Goal: Transaction & Acquisition: Download file/media

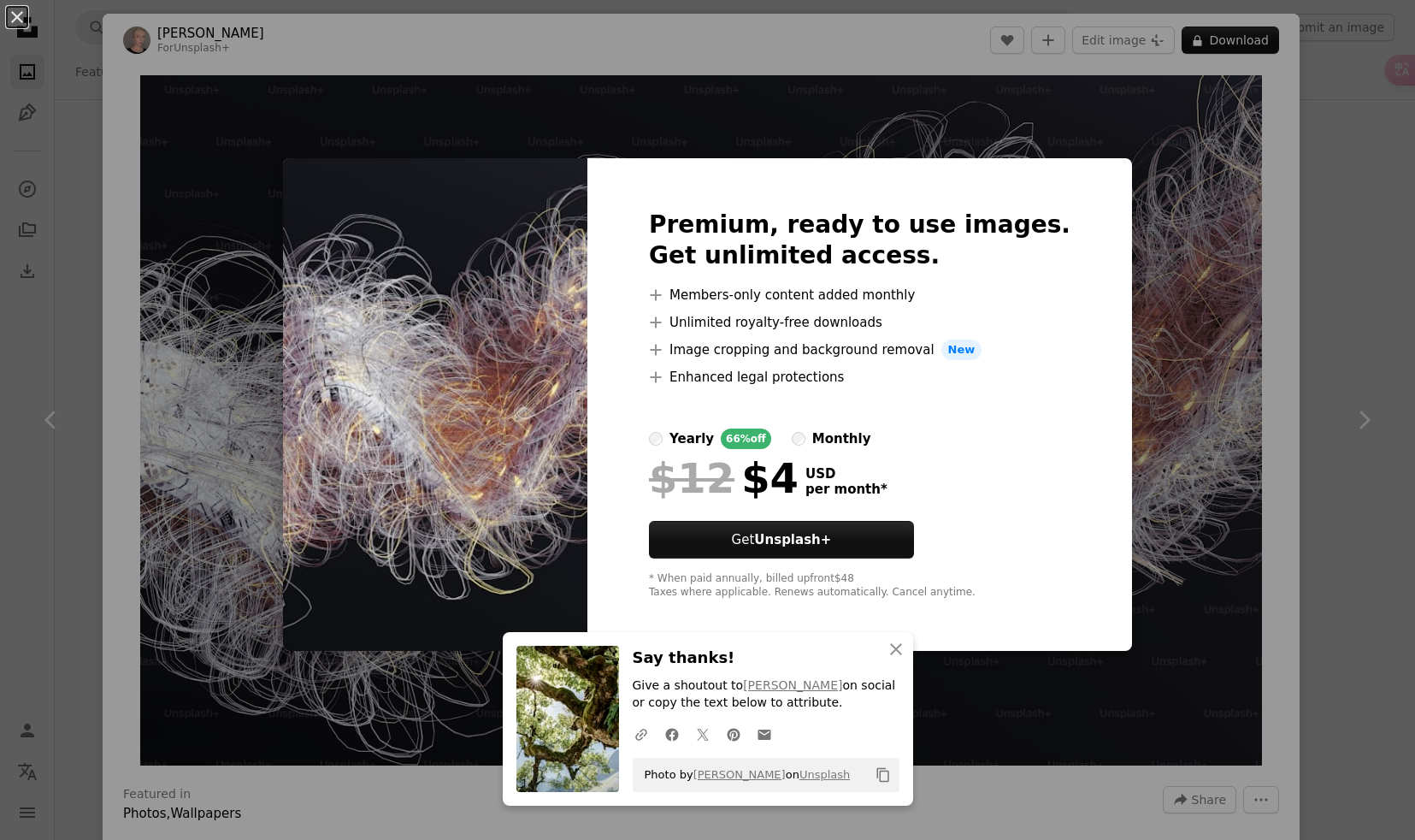
scroll to position [6, 0]
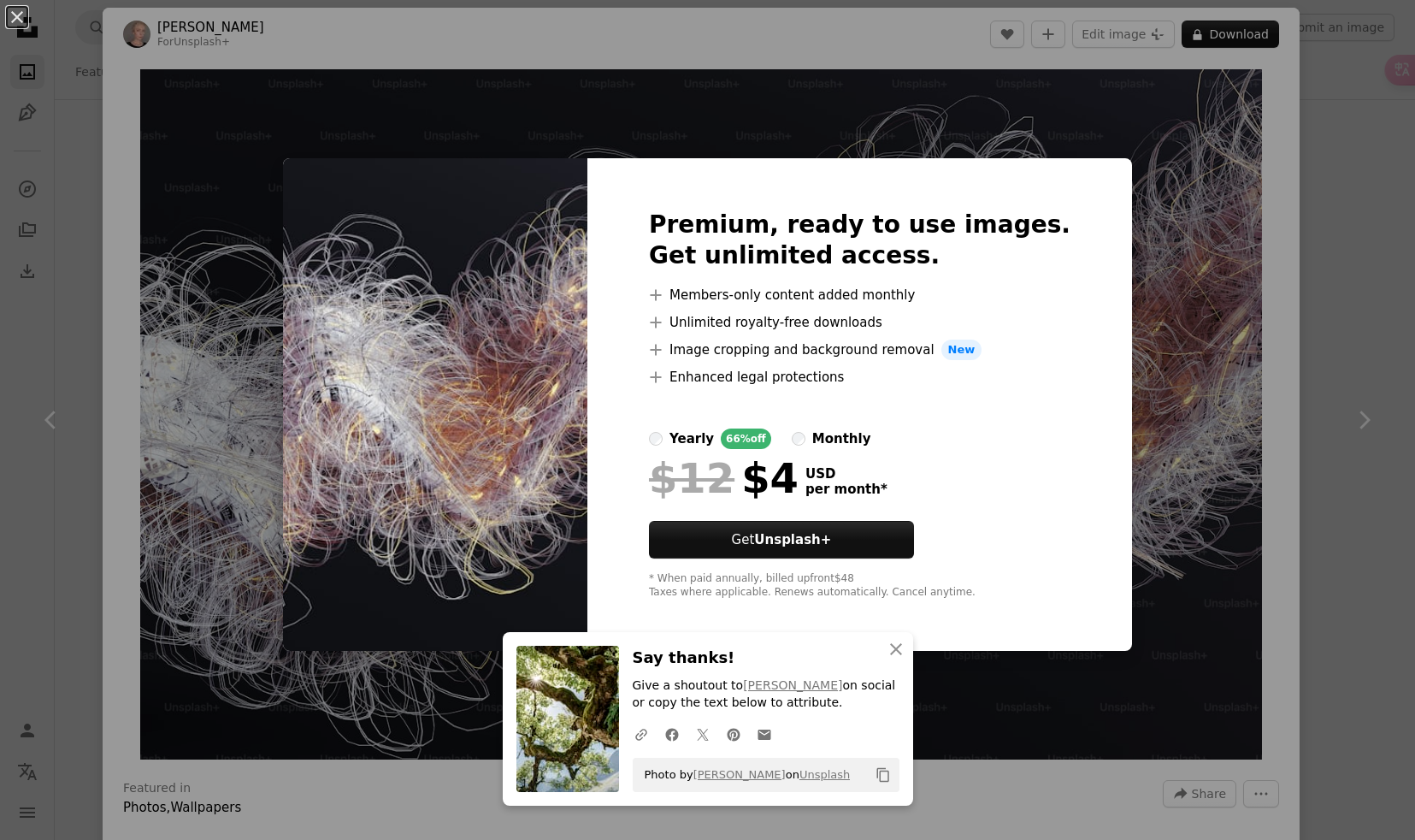
click at [1188, 316] on div "An X shape Premium, ready to use images. Get unlimited access. A plus sign Memb…" at bounding box center [708, 420] width 1415 height 840
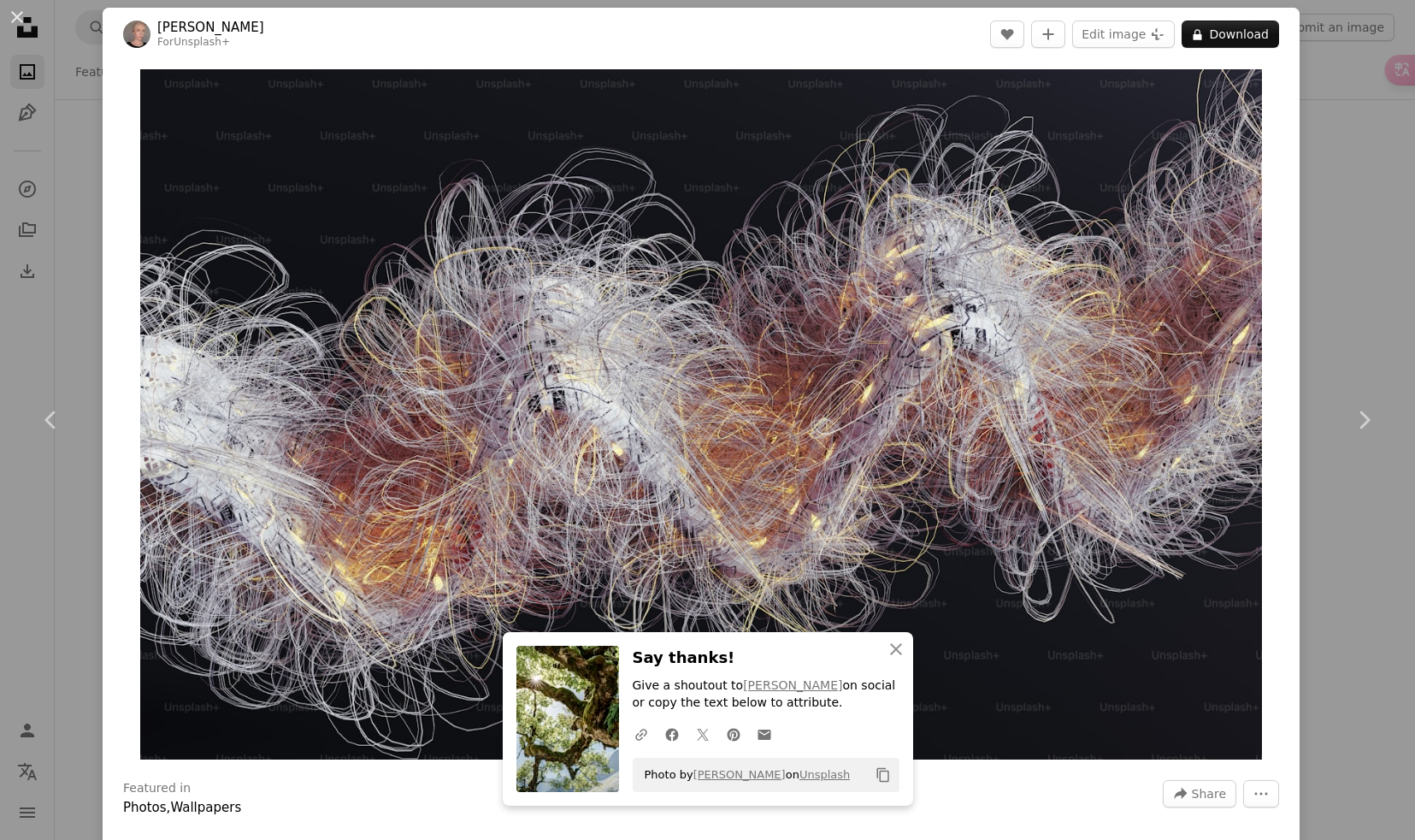
click at [76, 179] on div "An X shape Chevron left Chevron right [PERSON_NAME] For Unsplash+ A heart A plu…" at bounding box center [708, 420] width 1415 height 840
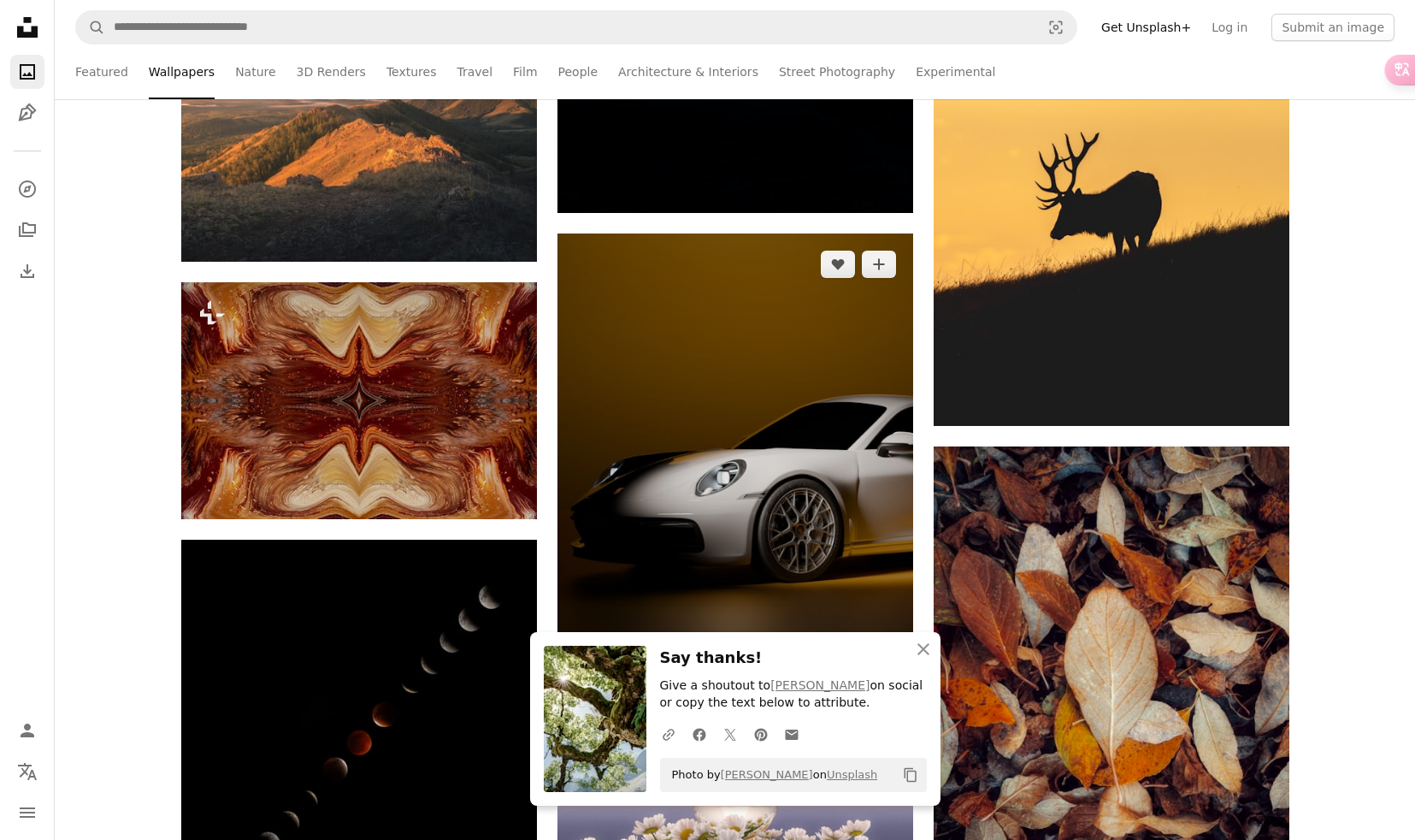
scroll to position [8883, 0]
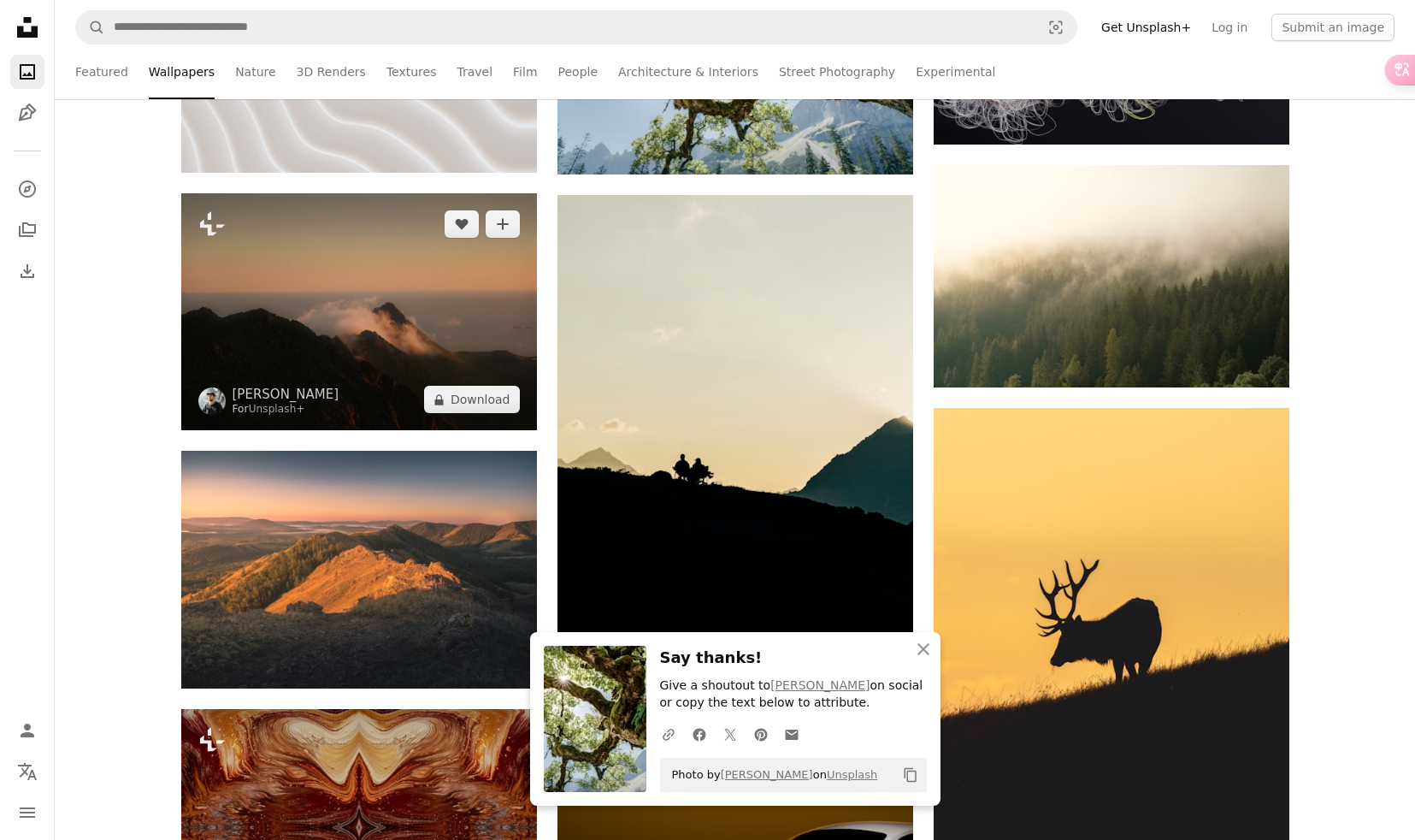
click at [422, 349] on img at bounding box center [358, 312] width 356 height 236
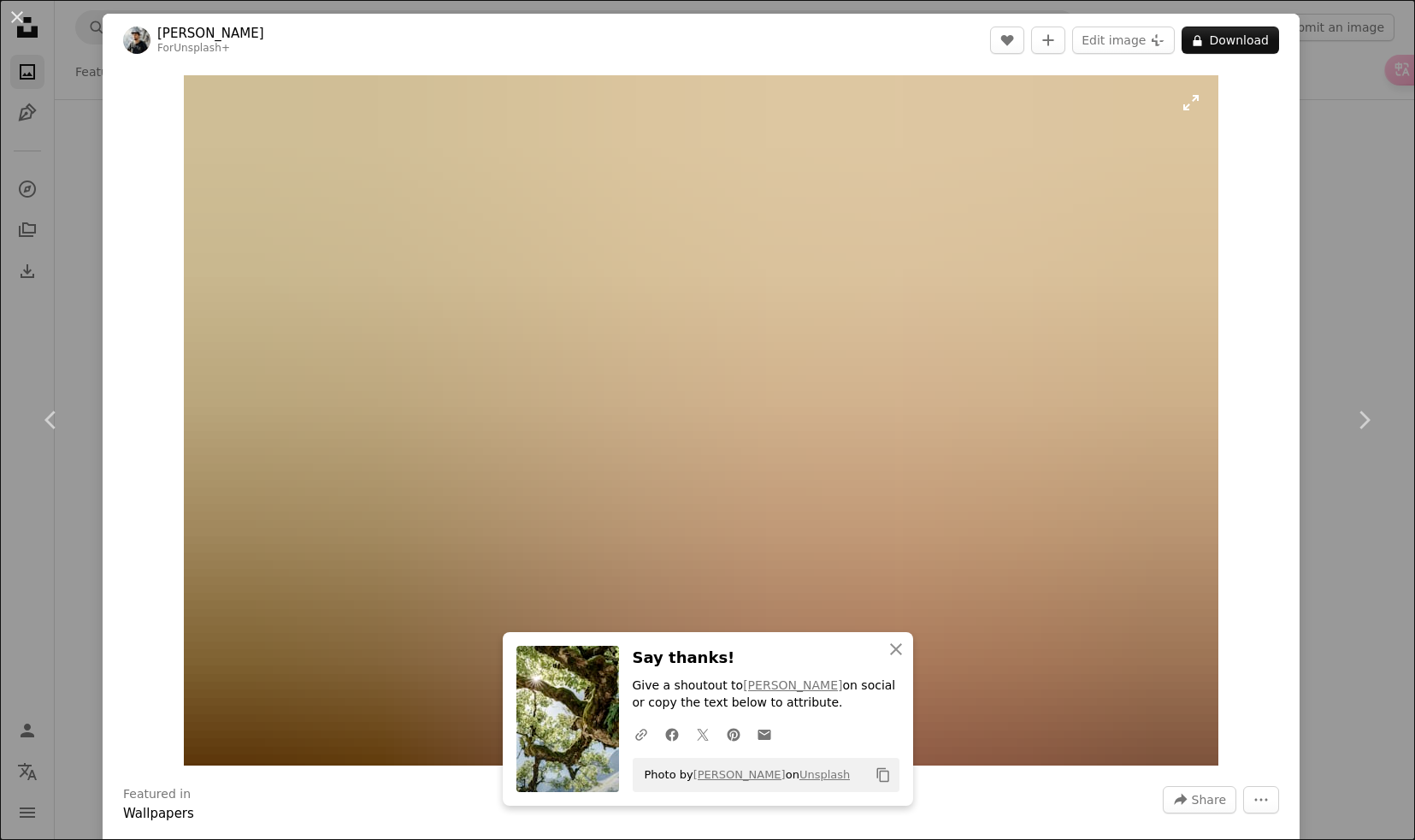
scroll to position [0, 1682]
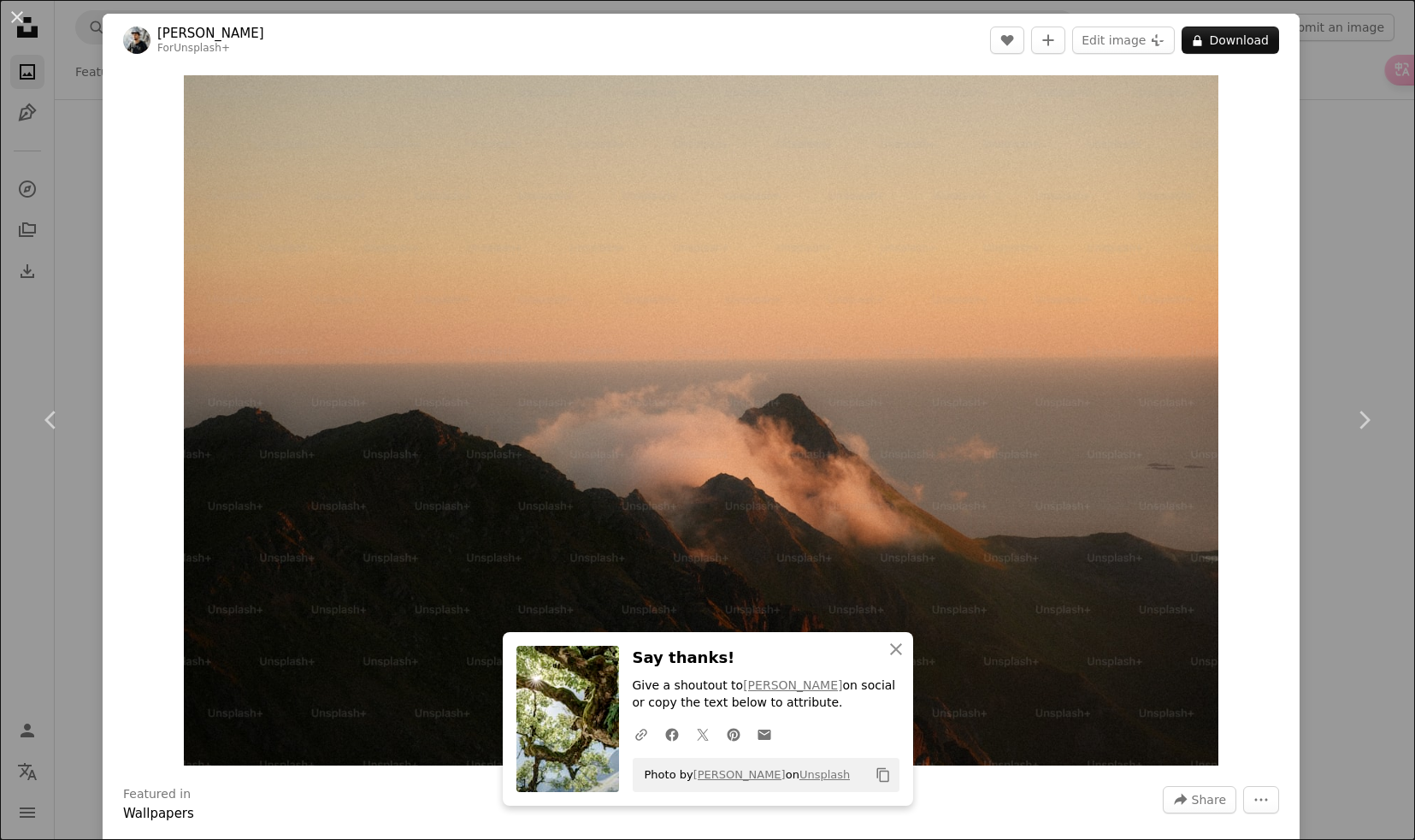
click at [63, 221] on div "An X shape Chevron left Chevron right [PERSON_NAME] For Unsplash+ A heart A plu…" at bounding box center [708, 420] width 1415 height 840
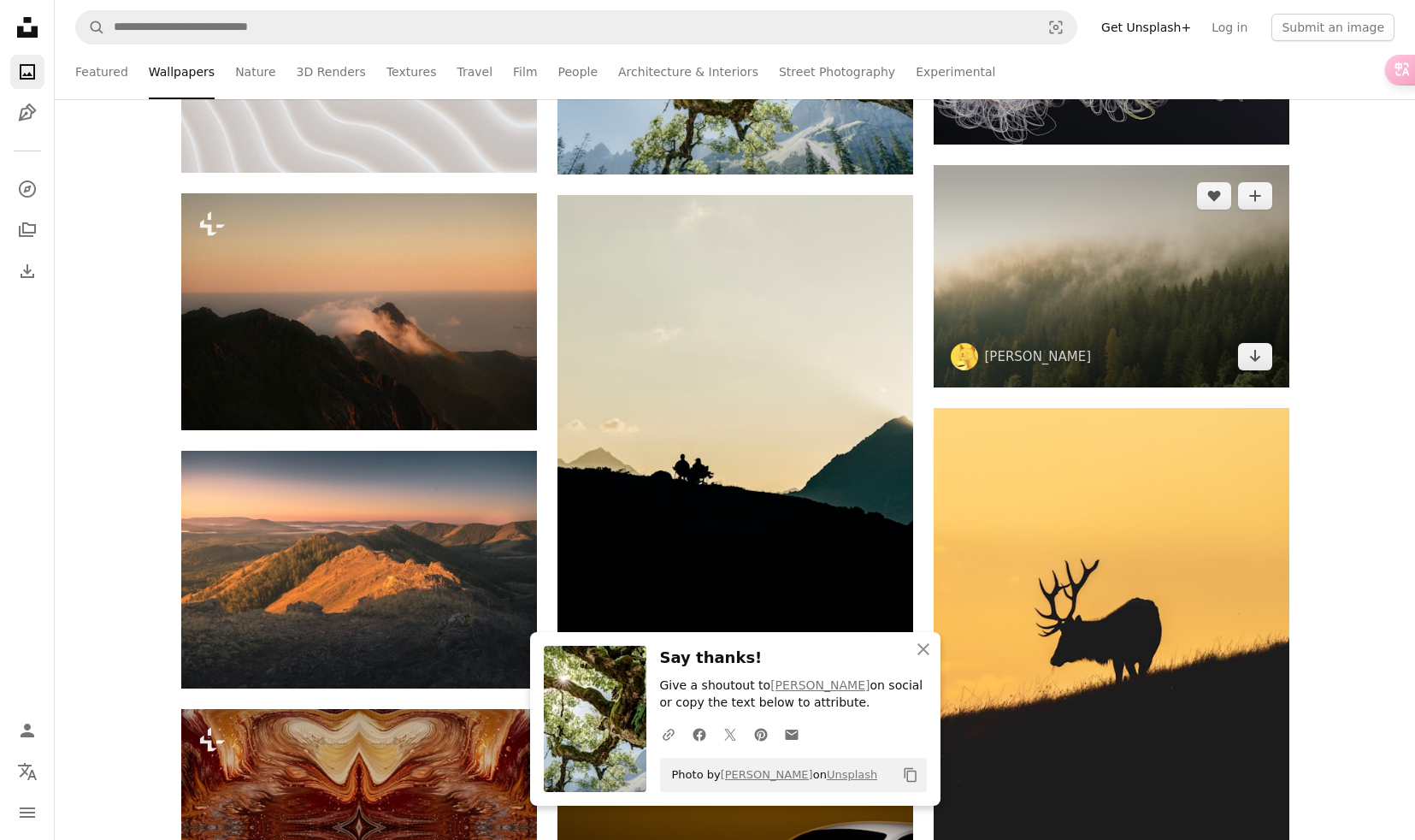
click at [1232, 258] on img at bounding box center [1111, 276] width 356 height 222
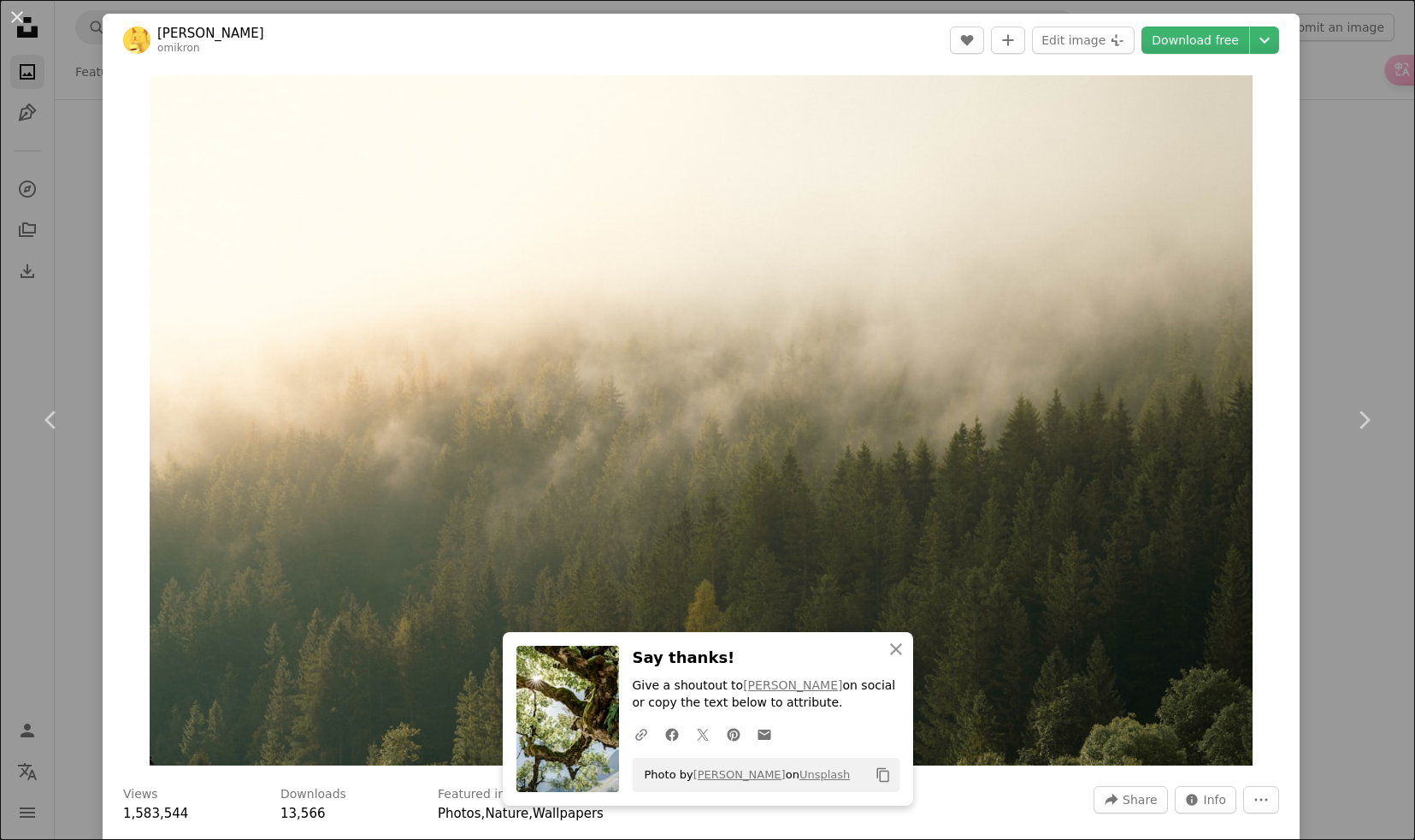
click at [64, 189] on div "An X shape Chevron left Chevron right Valentin omikron A heart A plus sign Edit…" at bounding box center [708, 420] width 1415 height 840
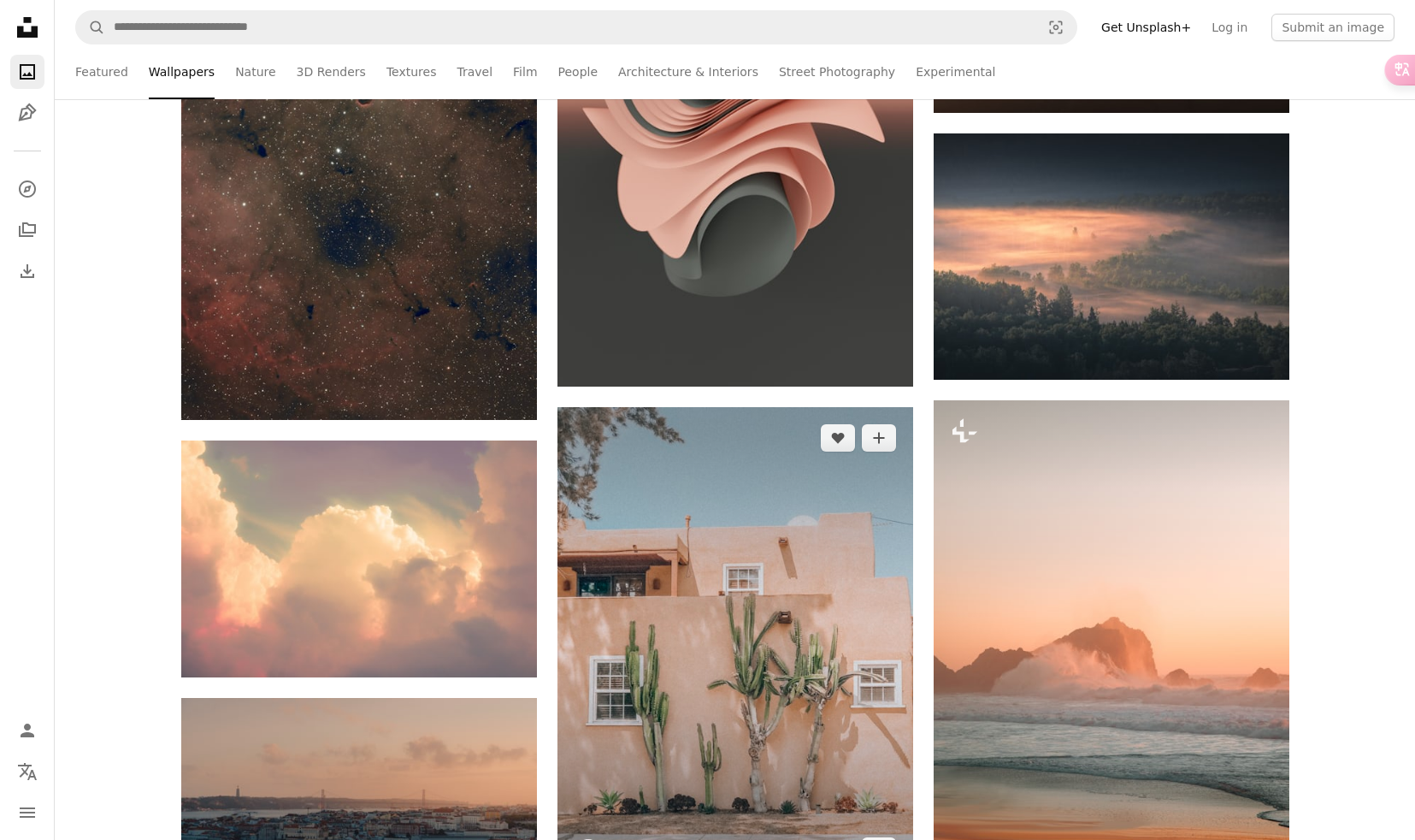
scroll to position [10902, 0]
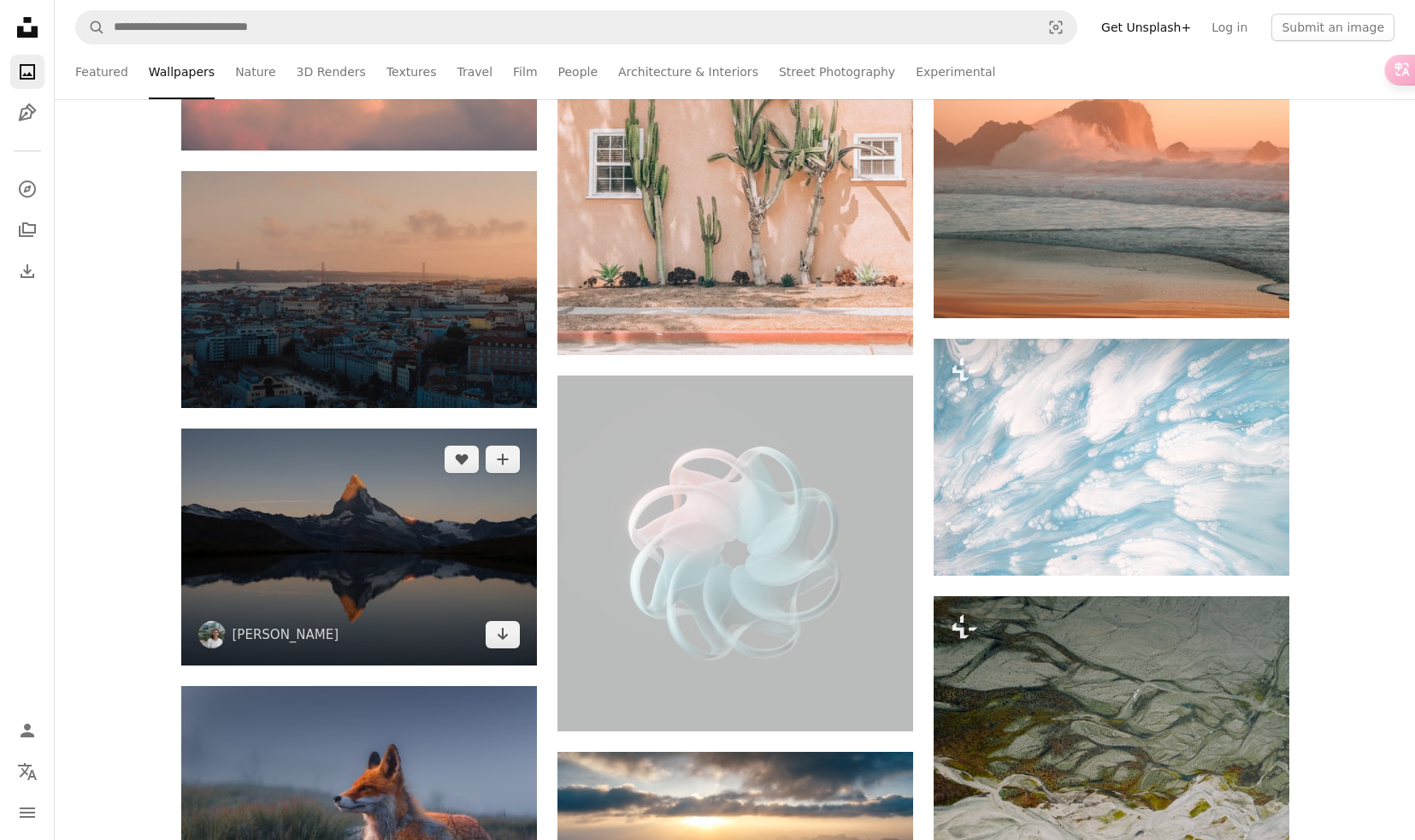
click at [384, 553] on img at bounding box center [358, 546] width 356 height 236
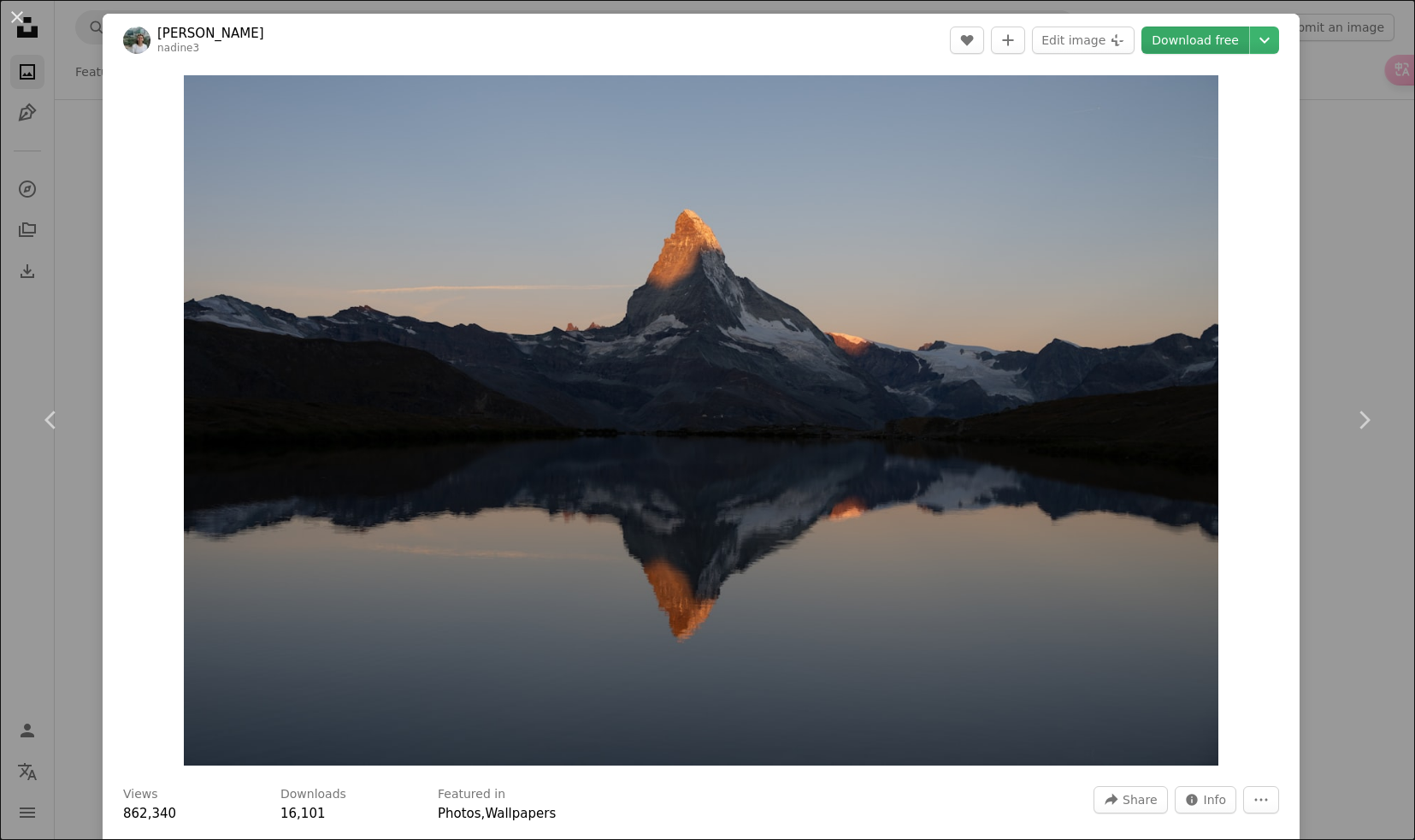
click at [1217, 43] on link "Download free" at bounding box center [1196, 40] width 107 height 28
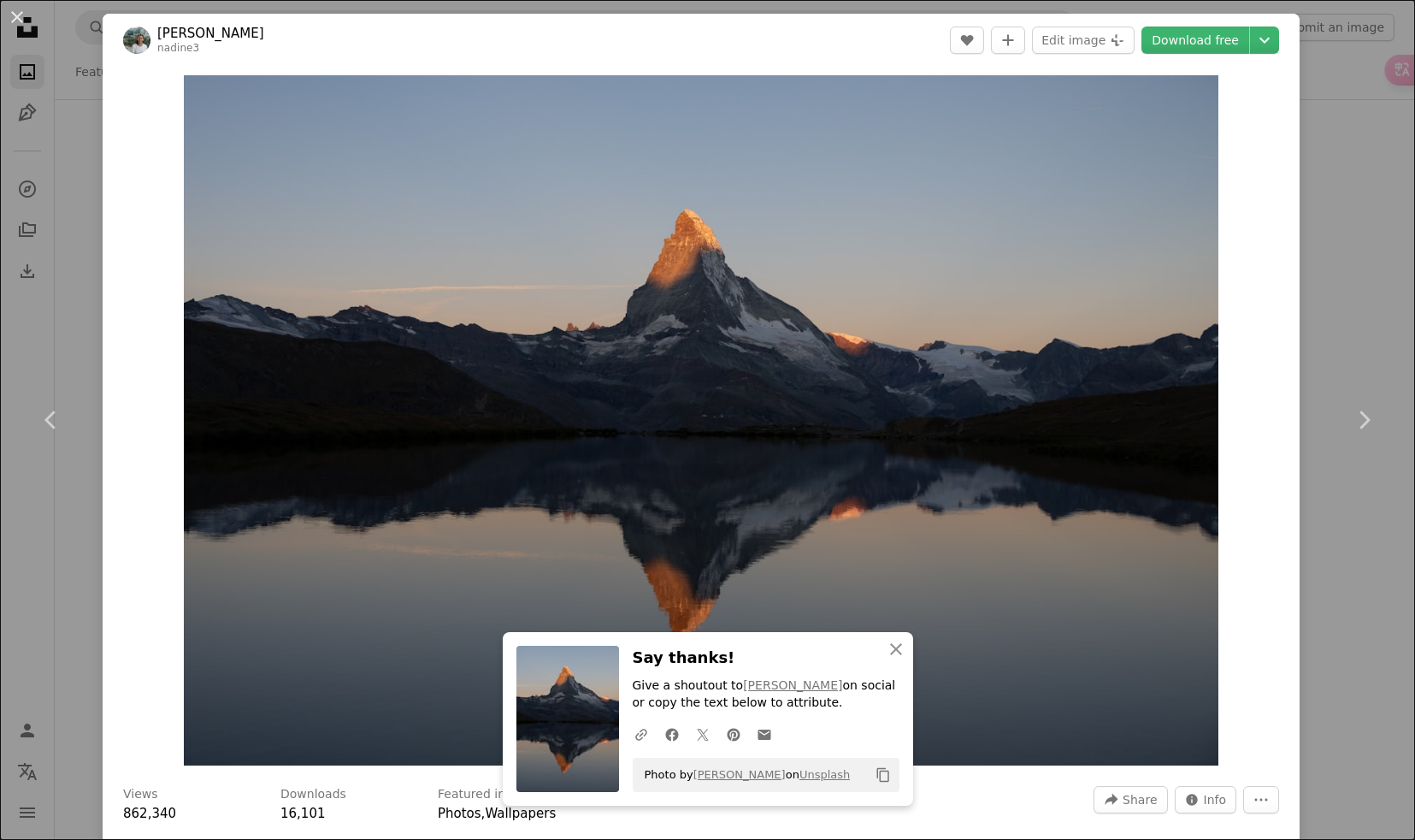
click at [47, 111] on div "An X shape Chevron left Chevron right [PERSON_NAME] nadine3 A heart A plus sign…" at bounding box center [708, 420] width 1415 height 840
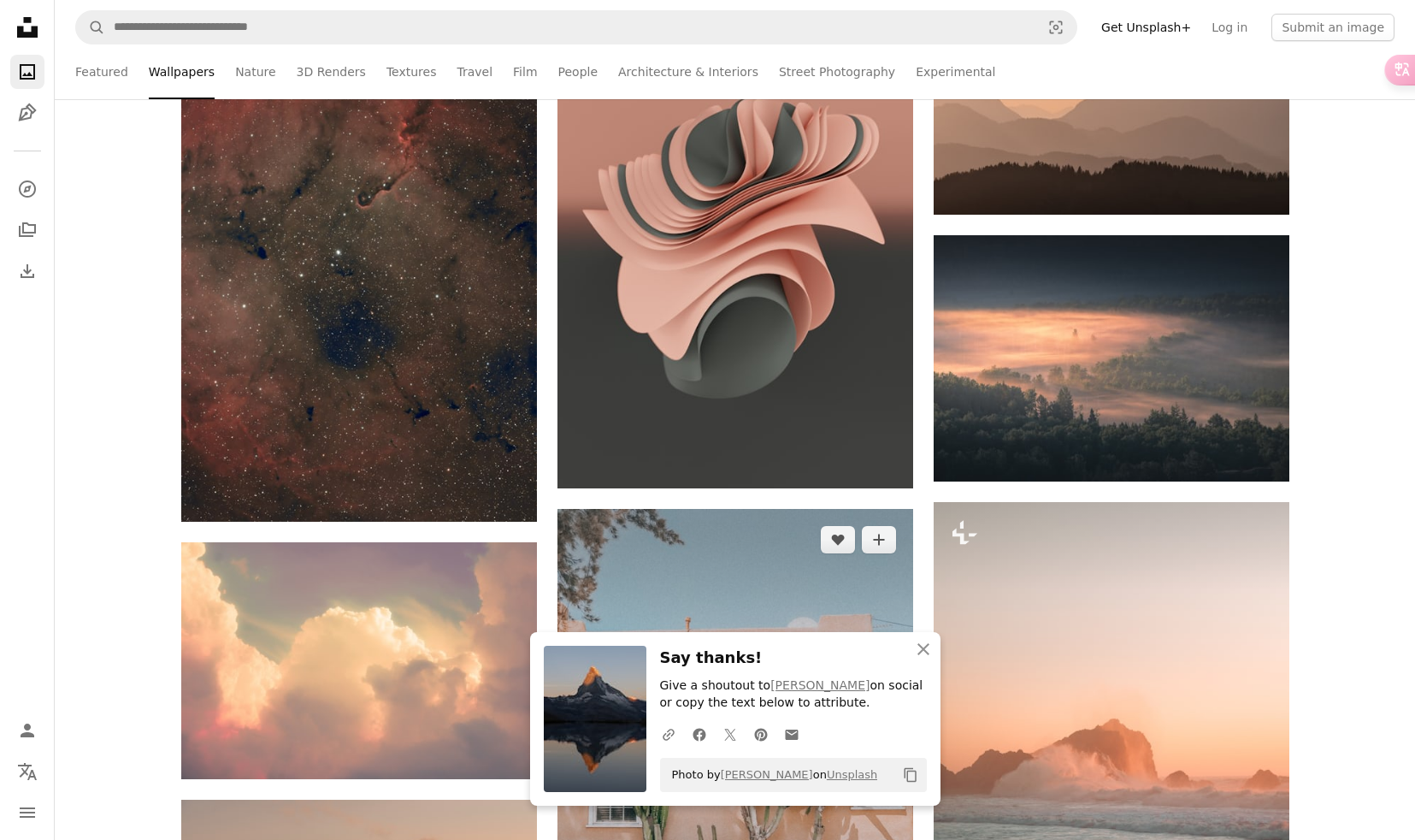
scroll to position [10245, 0]
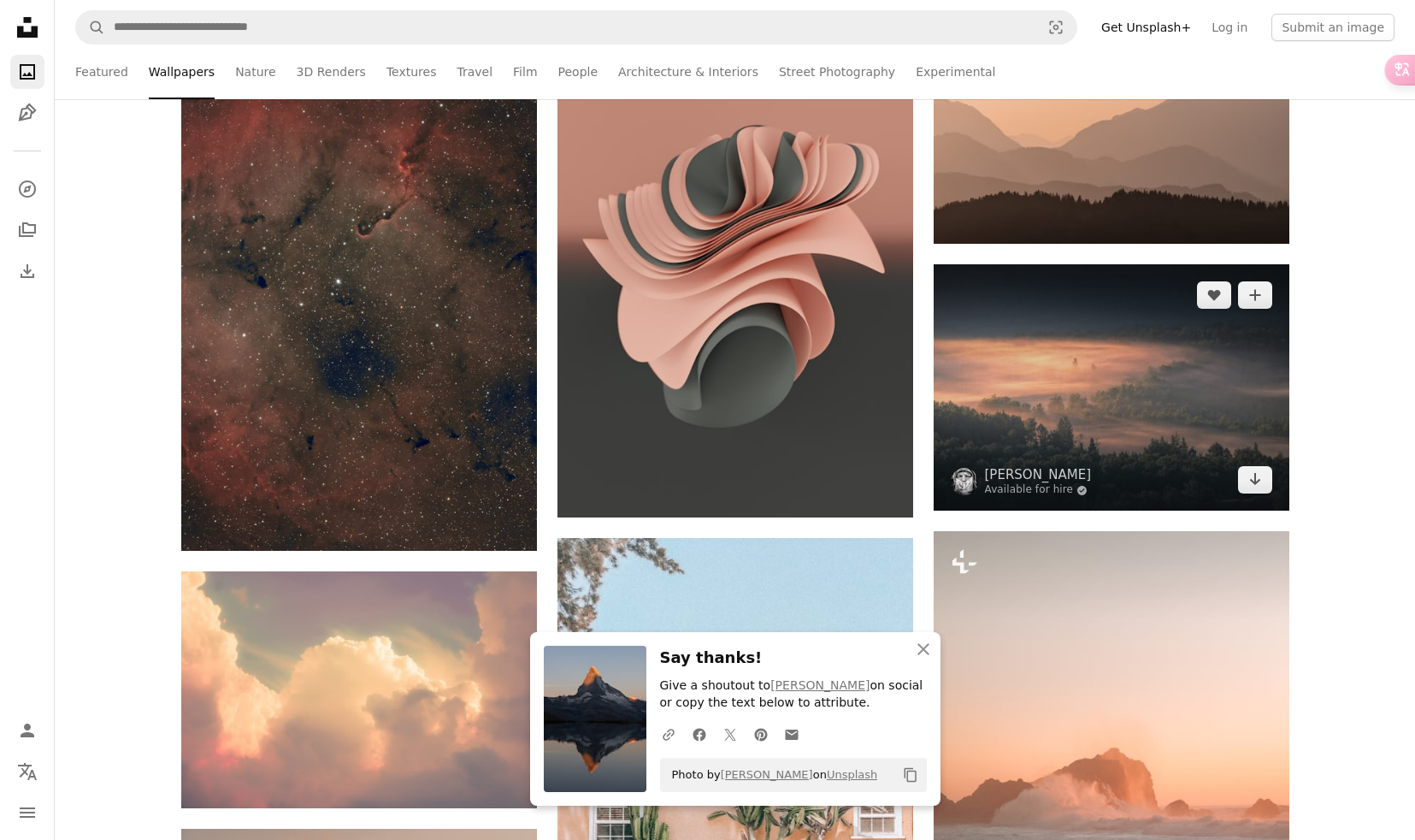
click at [1040, 399] on img at bounding box center [1111, 387] width 356 height 246
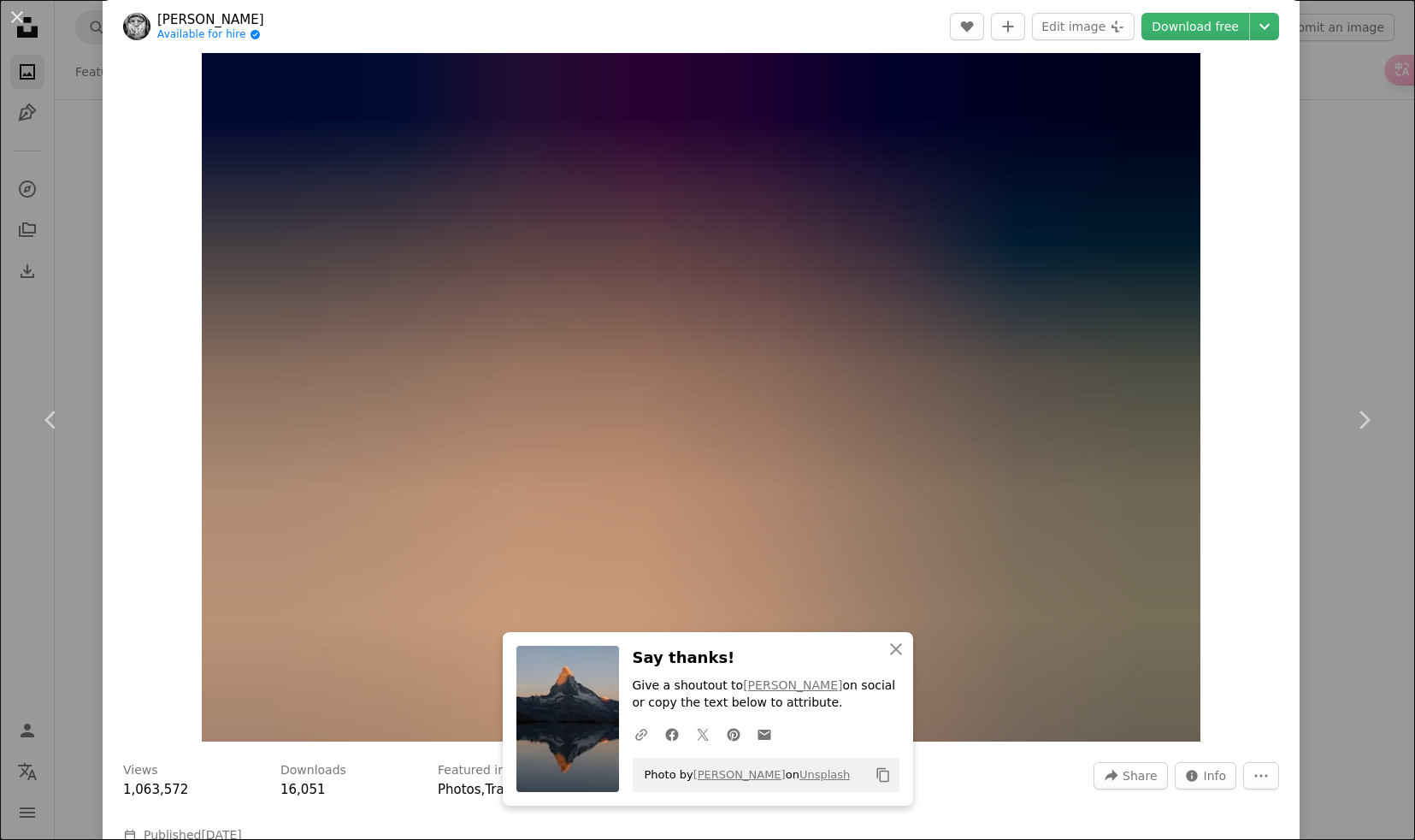
scroll to position [25, 0]
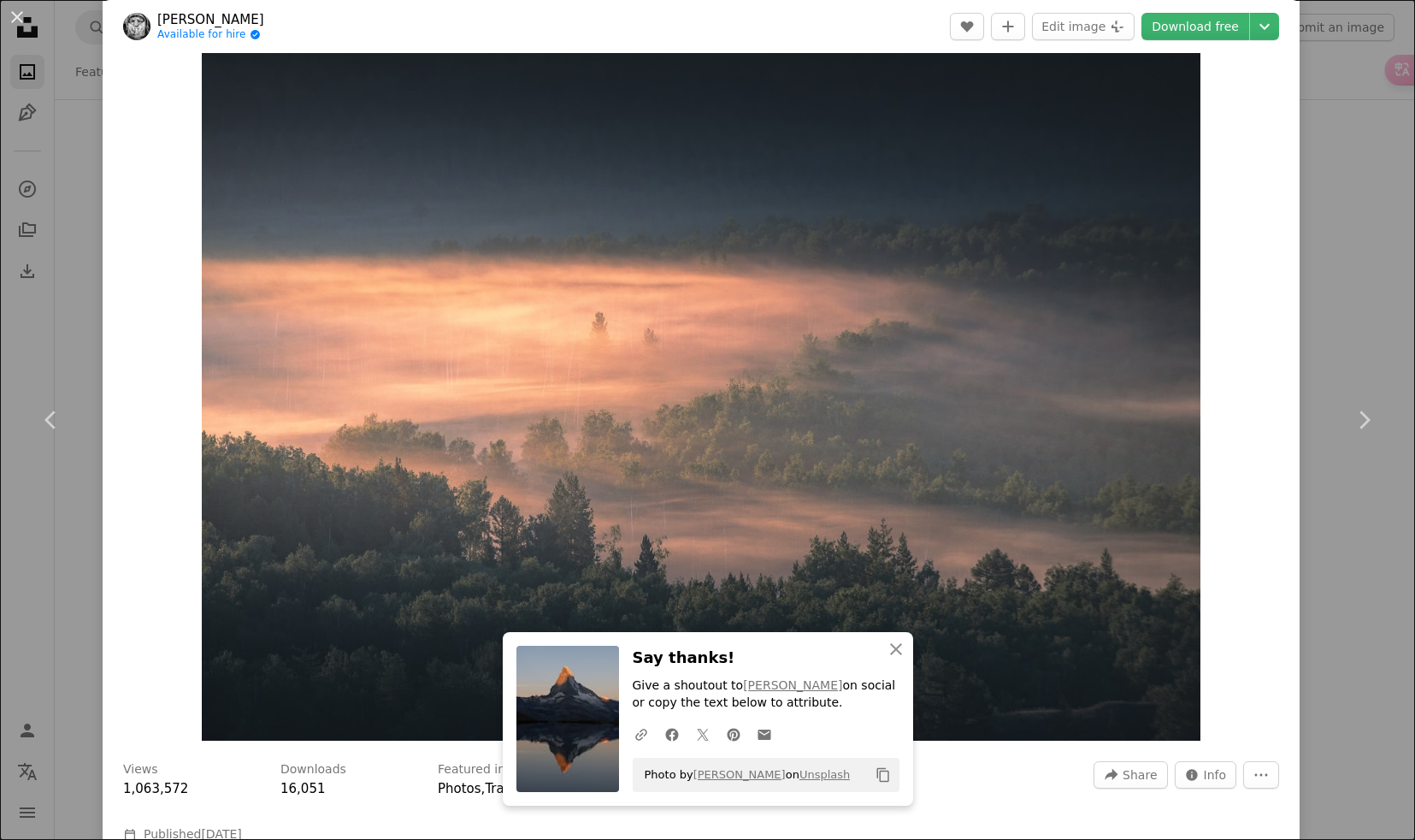
click at [72, 211] on div "An X shape Chevron left Chevron right [PERSON_NAME] Available for hire A checkm…" at bounding box center [708, 420] width 1415 height 840
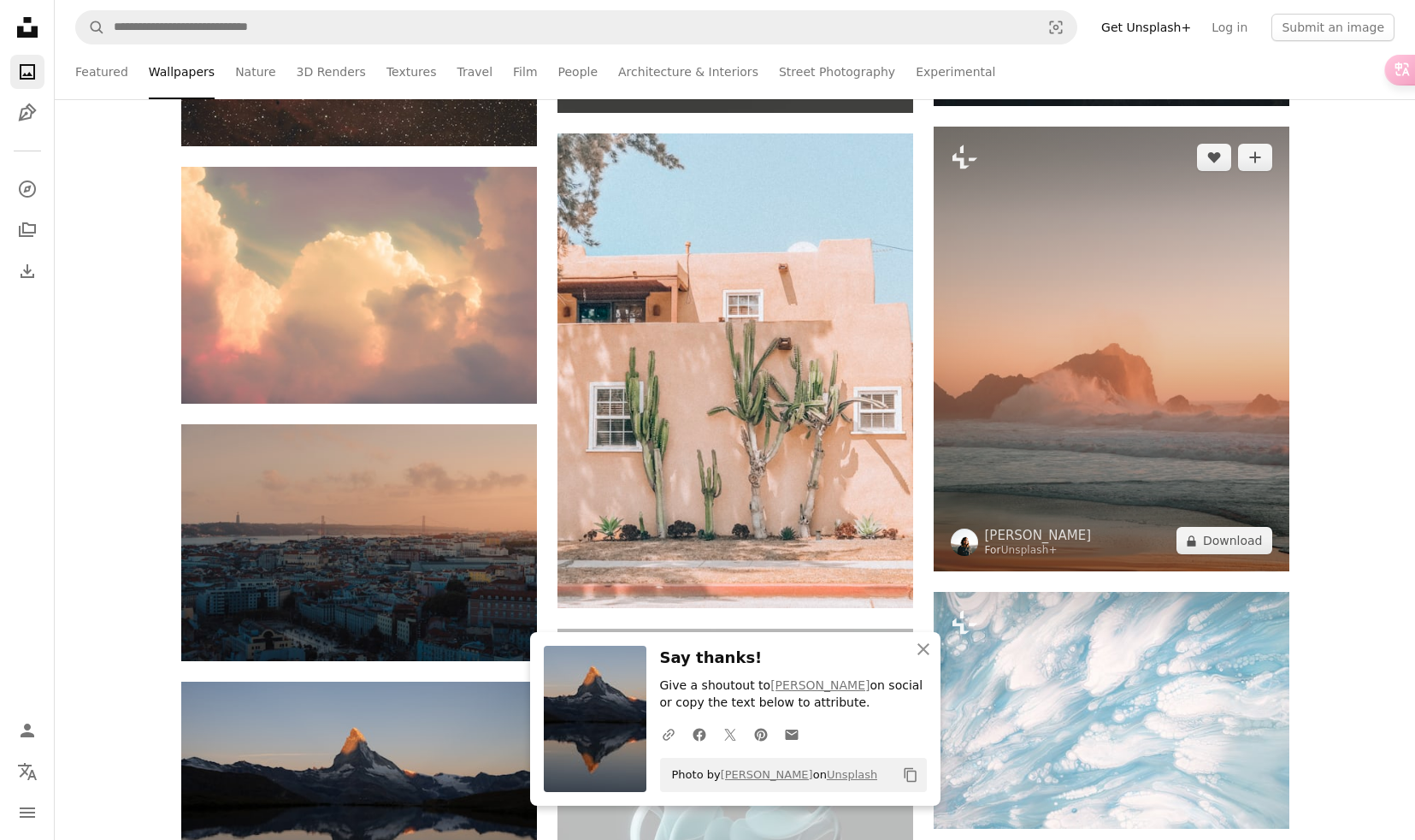
scroll to position [11171, 0]
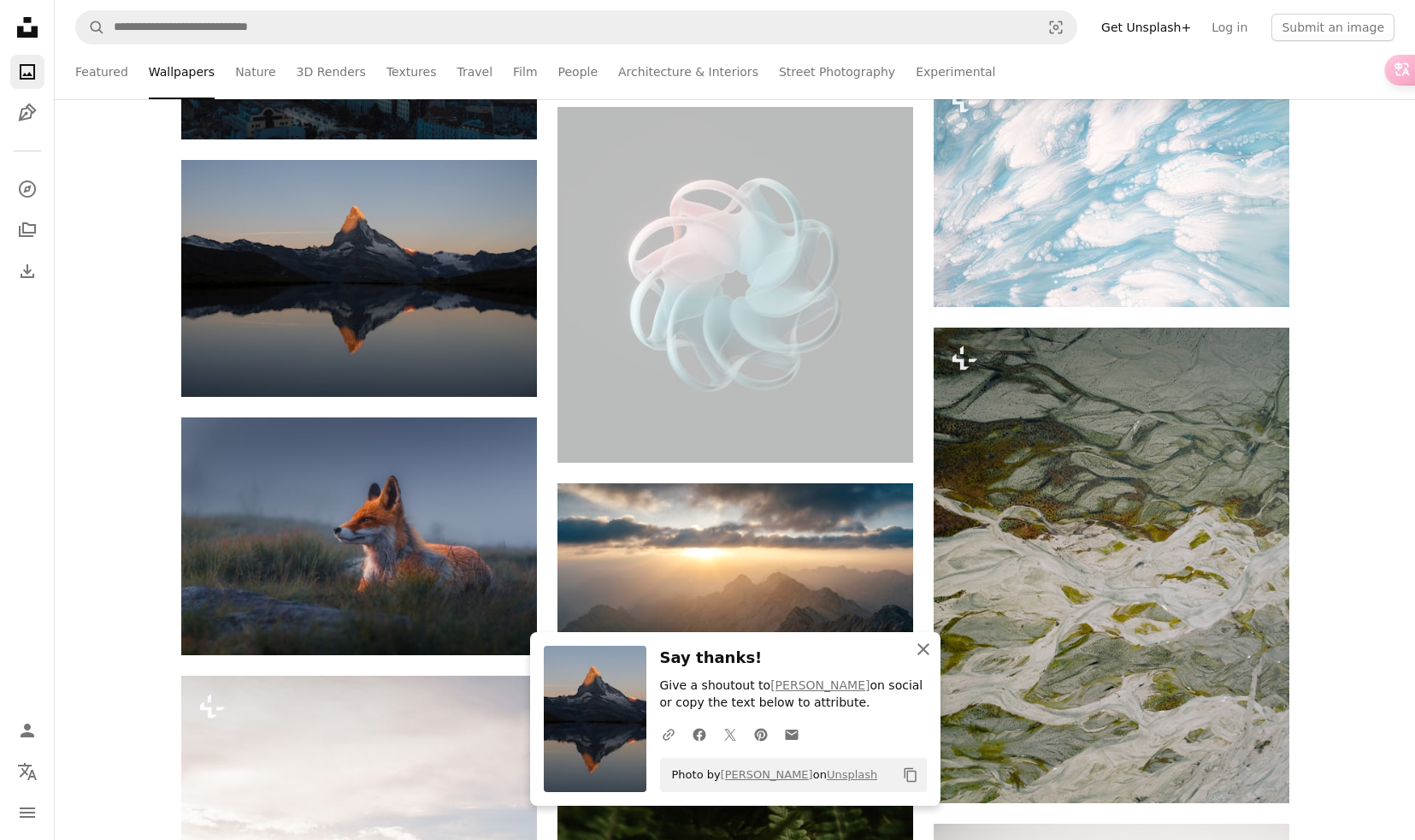
click at [926, 653] on icon "An X shape" at bounding box center [923, 648] width 21 height 21
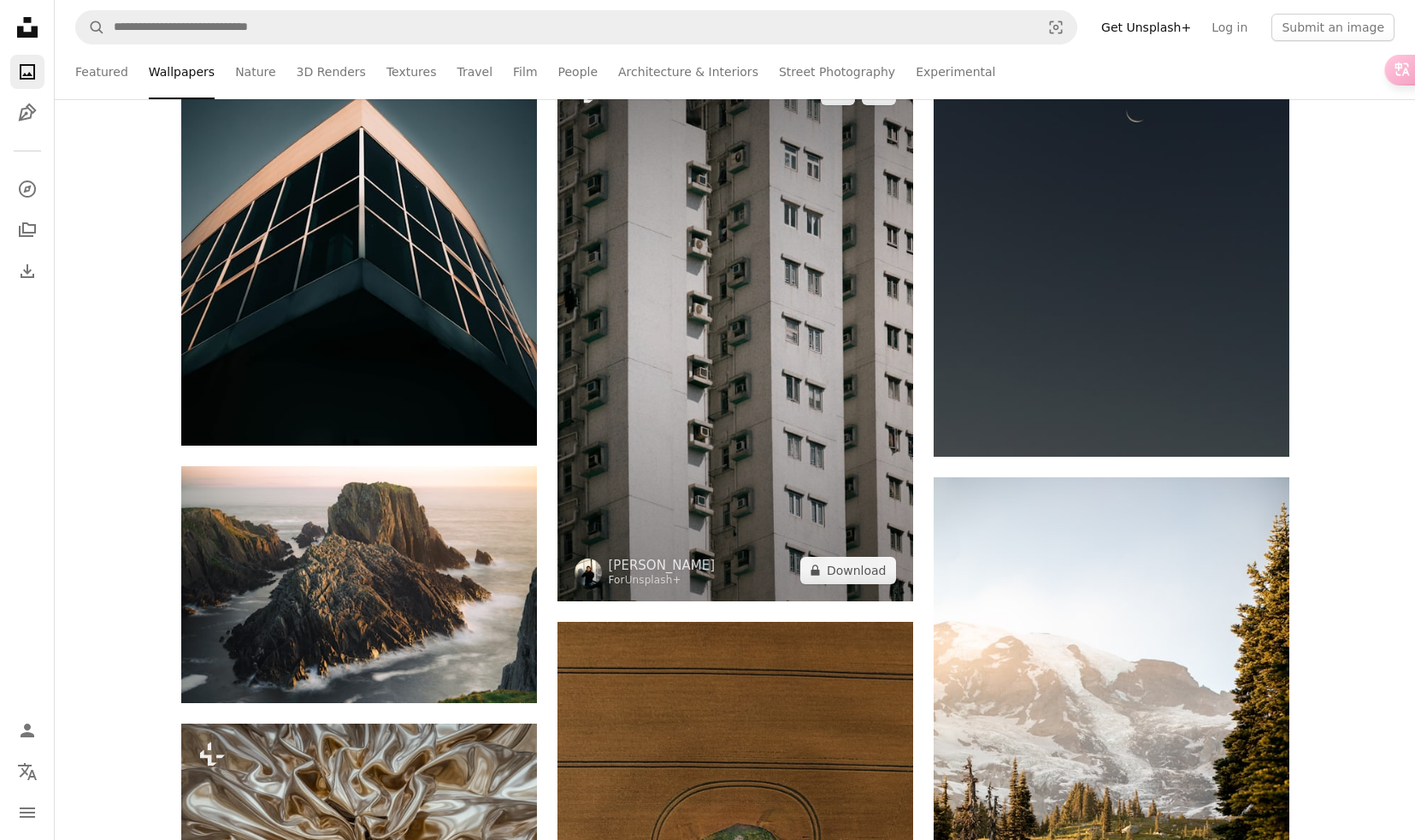
scroll to position [14286, 0]
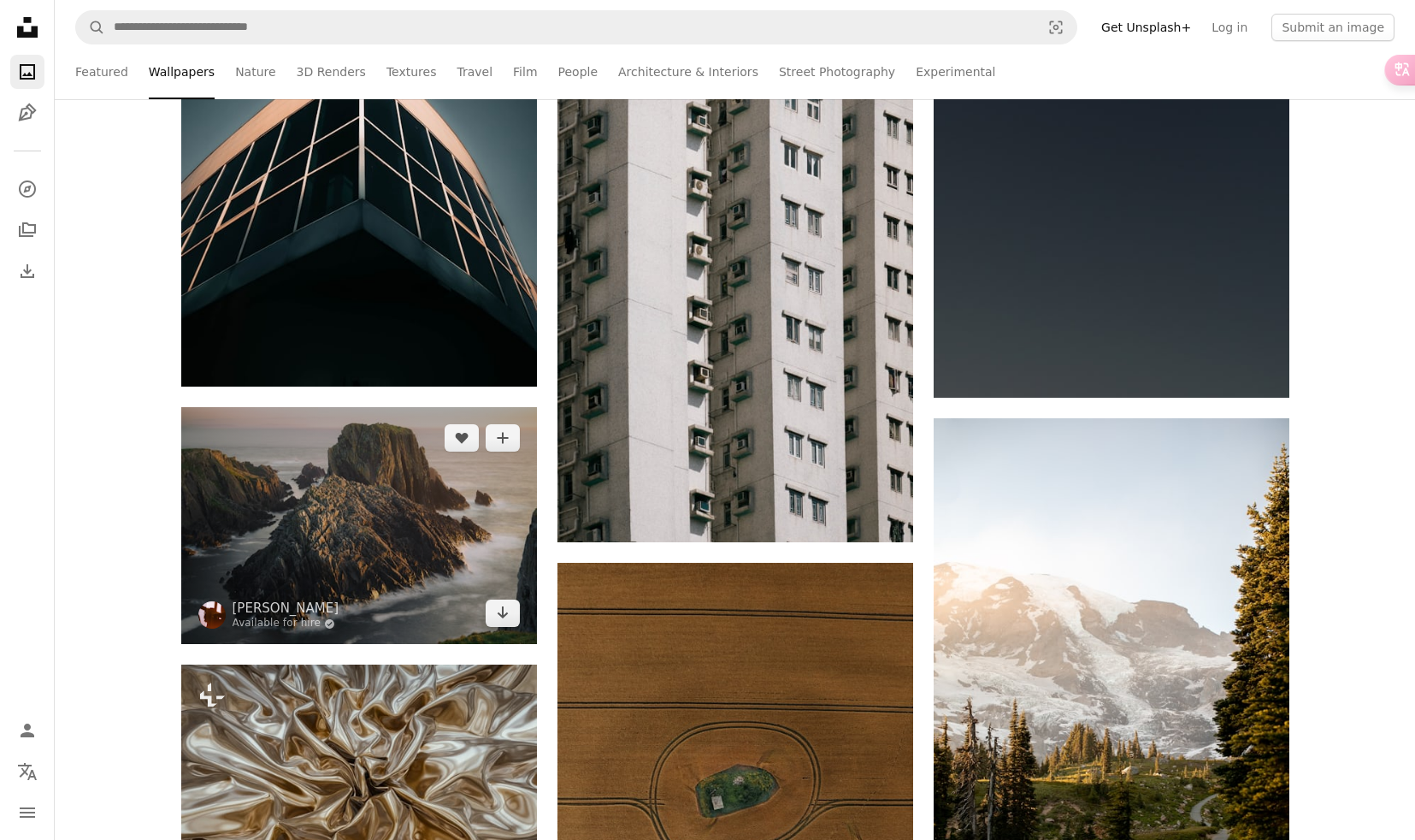
click at [363, 508] on img at bounding box center [358, 525] width 356 height 236
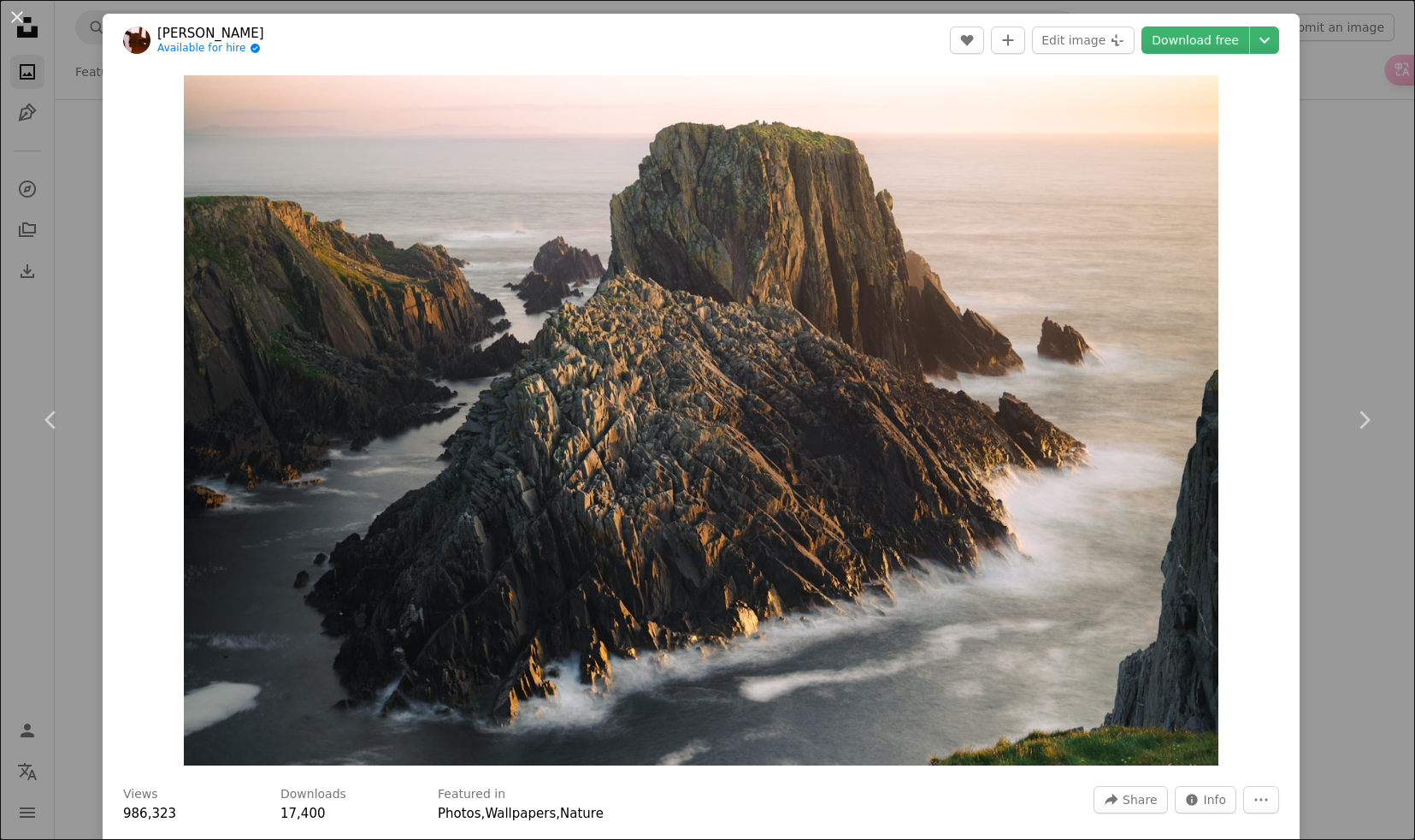
click at [70, 218] on div "An X shape Chevron left Chevron right [PERSON_NAME] Available for hire A checkm…" at bounding box center [708, 420] width 1415 height 840
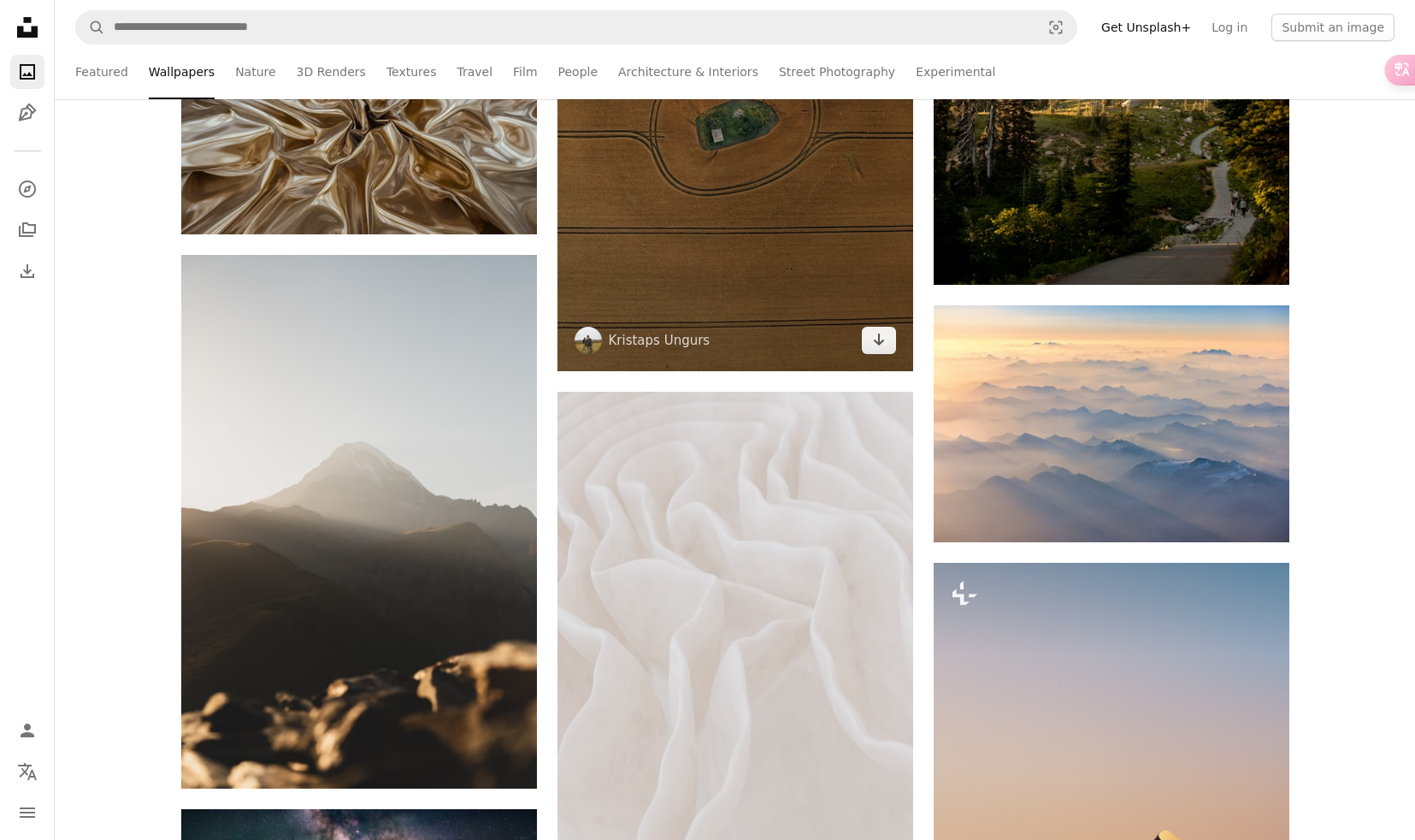
scroll to position [15005, 0]
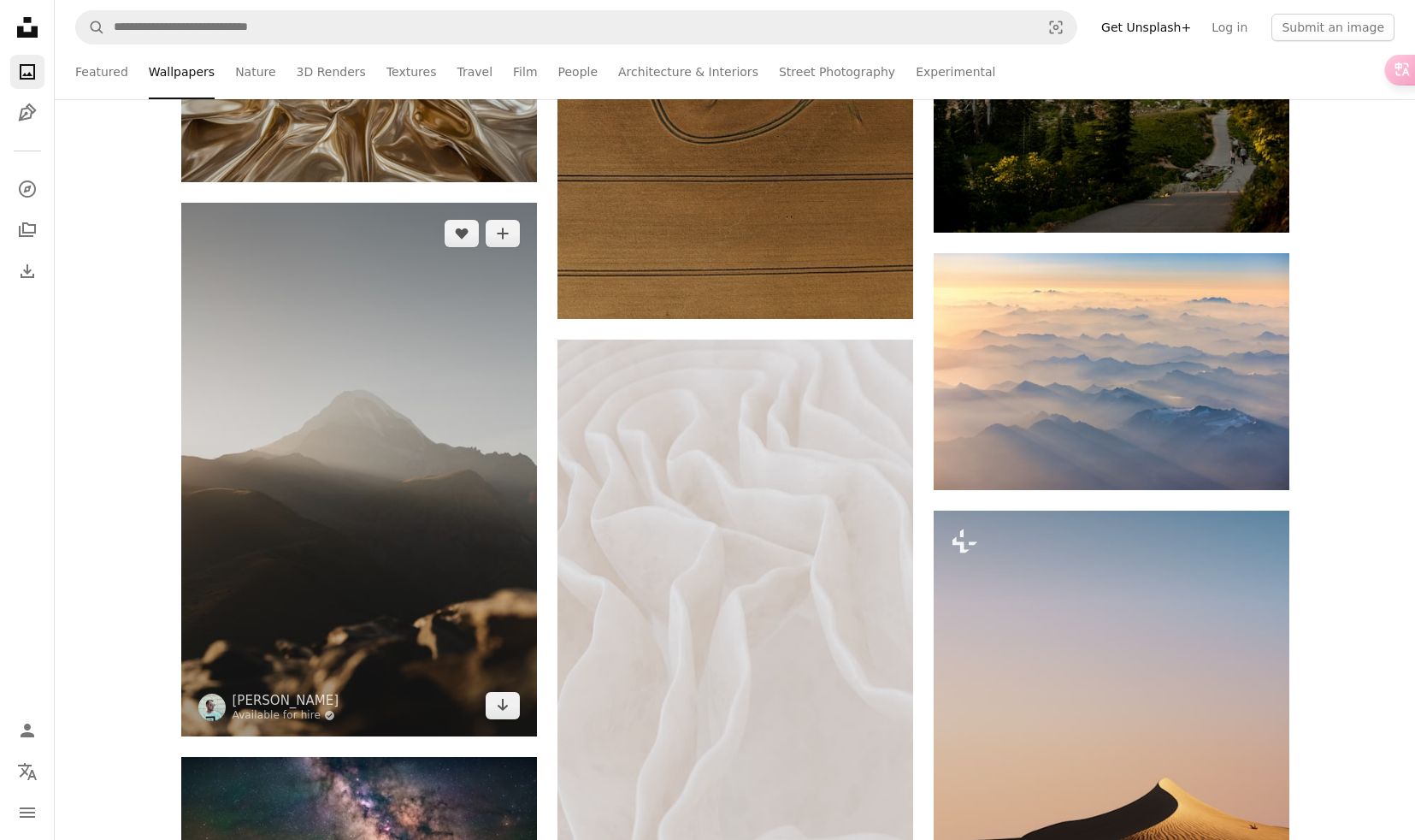
click at [431, 474] on img at bounding box center [358, 468] width 356 height 533
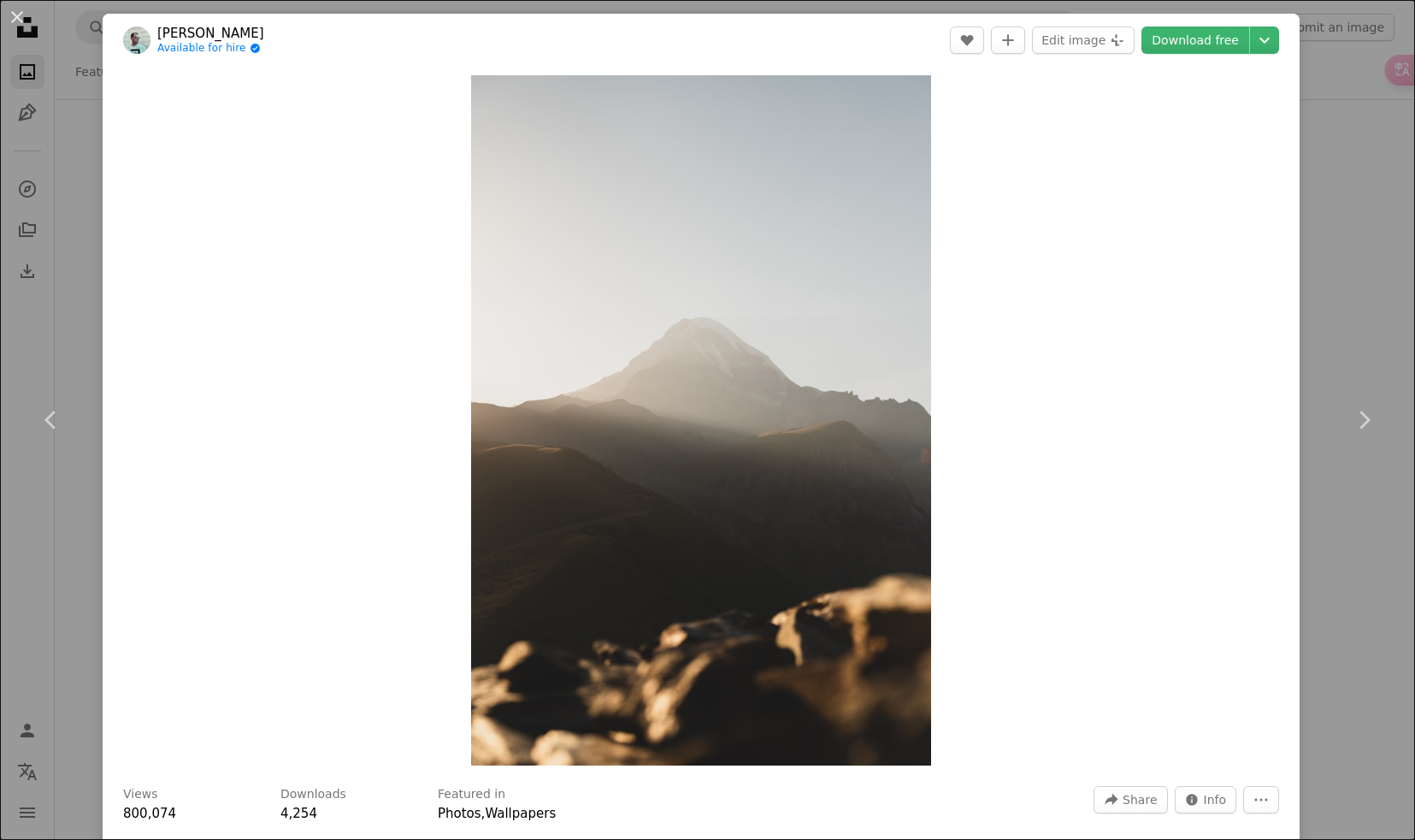
click at [86, 170] on div "An X shape Chevron left Chevron right [PERSON_NAME] Available for hire A checkm…" at bounding box center [708, 420] width 1415 height 840
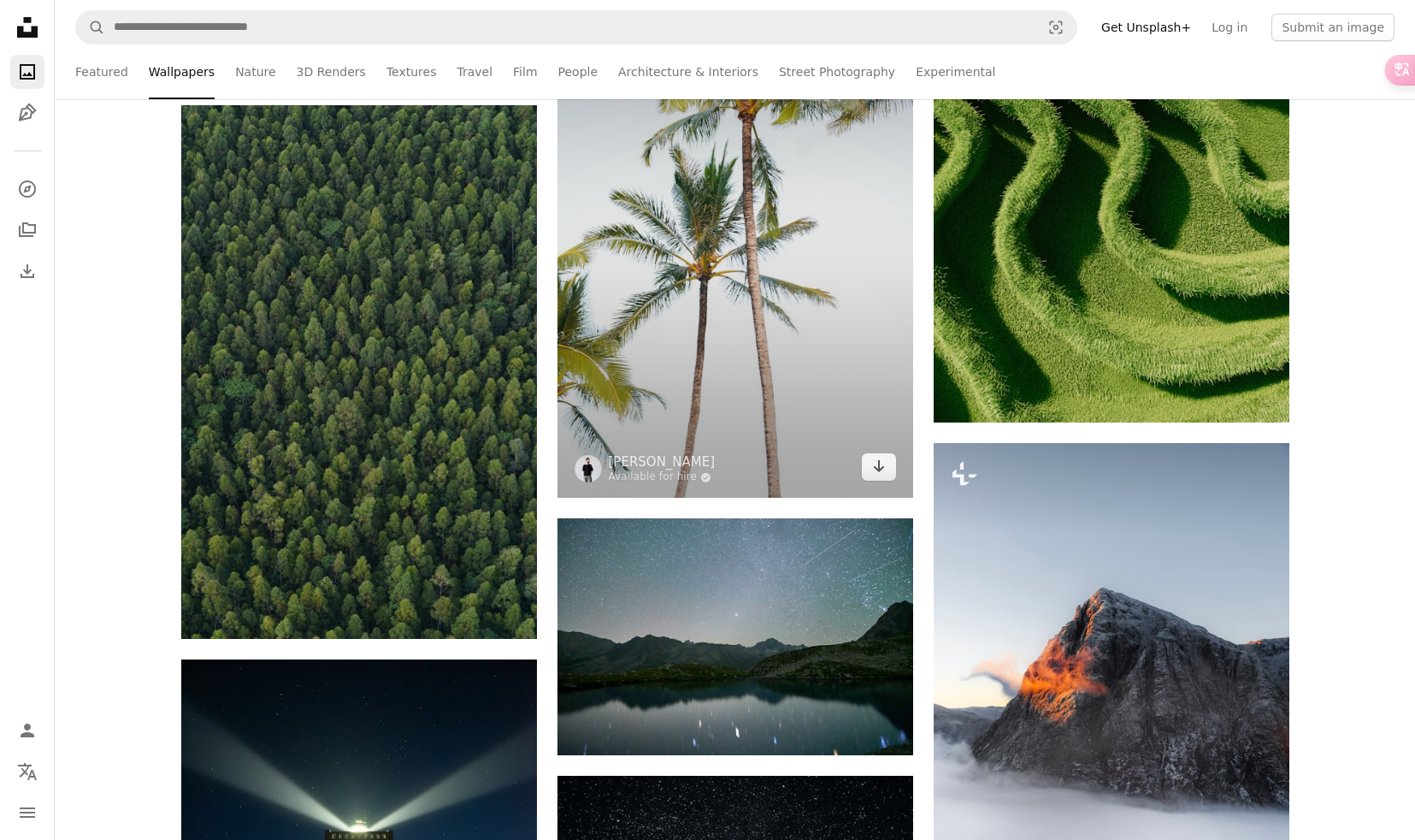
scroll to position [16740, 0]
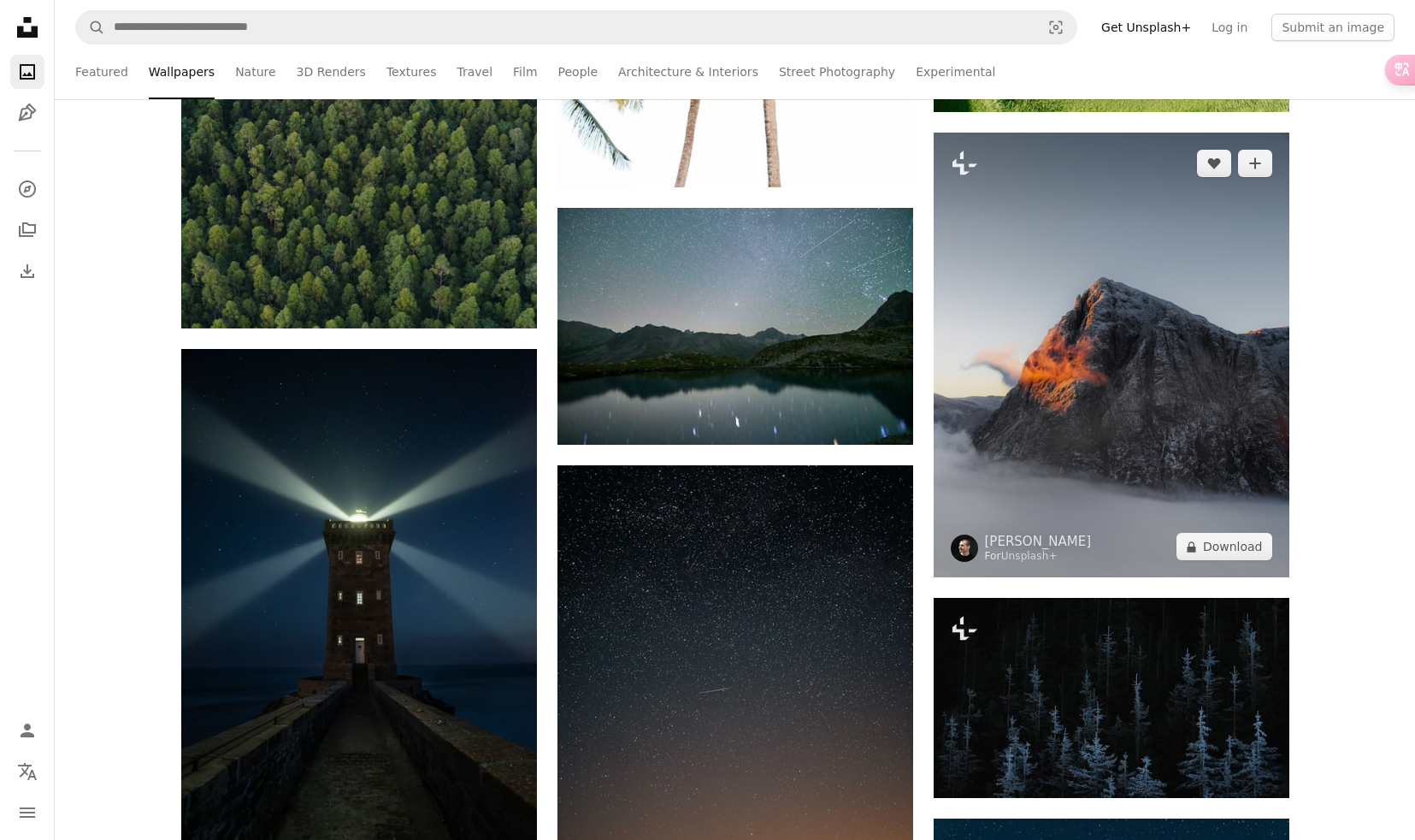
click at [1131, 388] on img at bounding box center [1111, 355] width 356 height 445
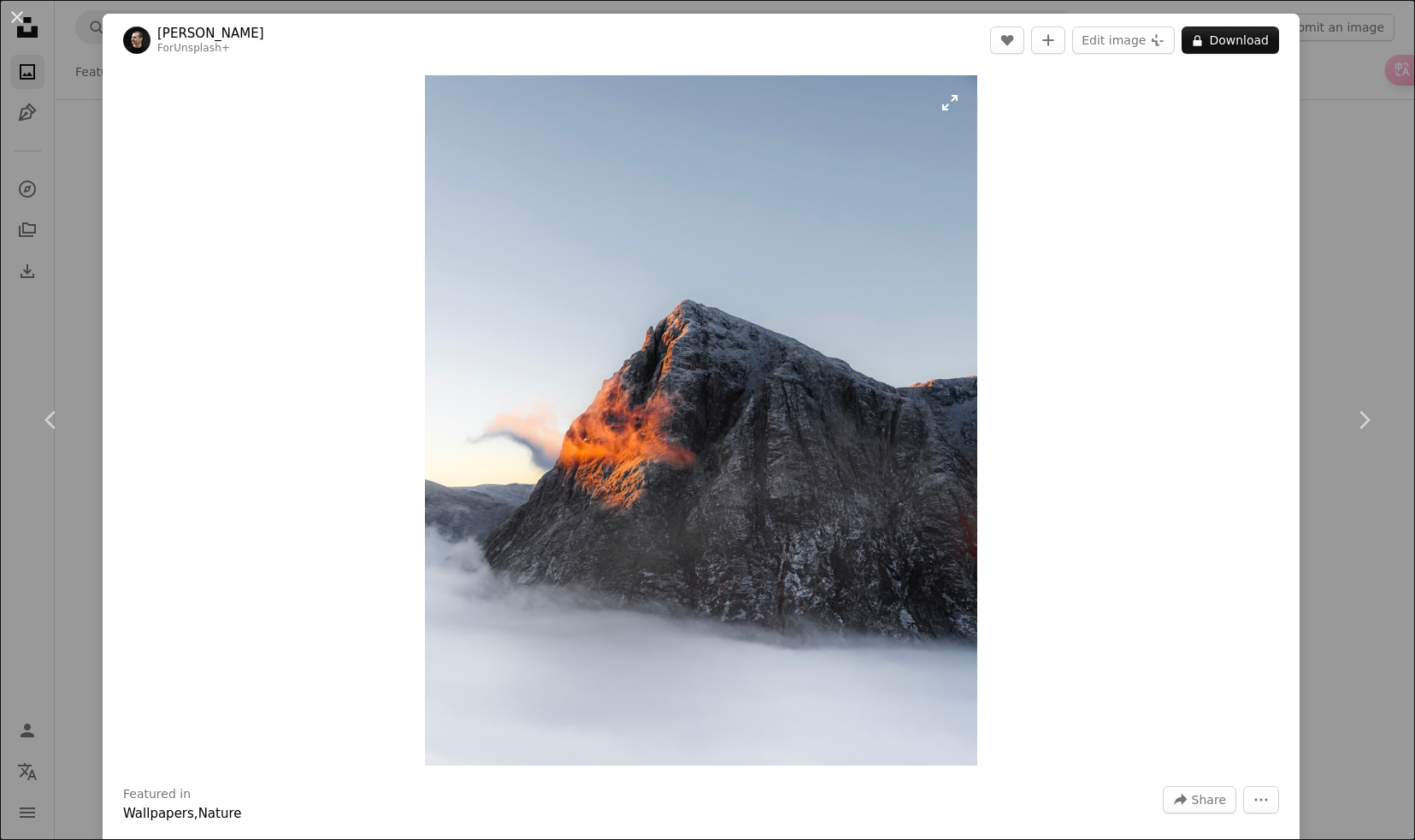
scroll to position [0, 179]
click at [555, 274] on img "Zoom in on this image" at bounding box center [701, 420] width 553 height 690
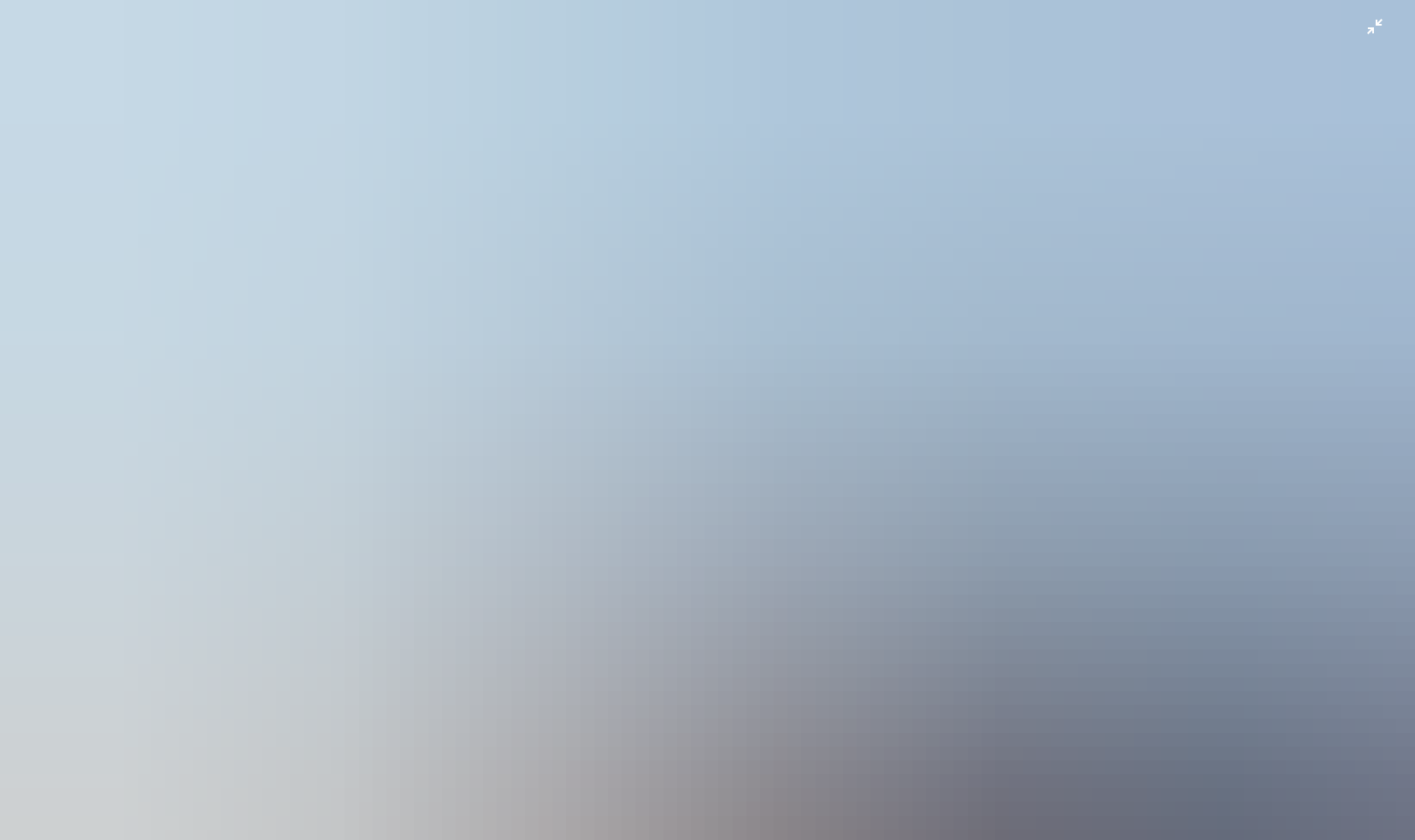
scroll to position [465, 0]
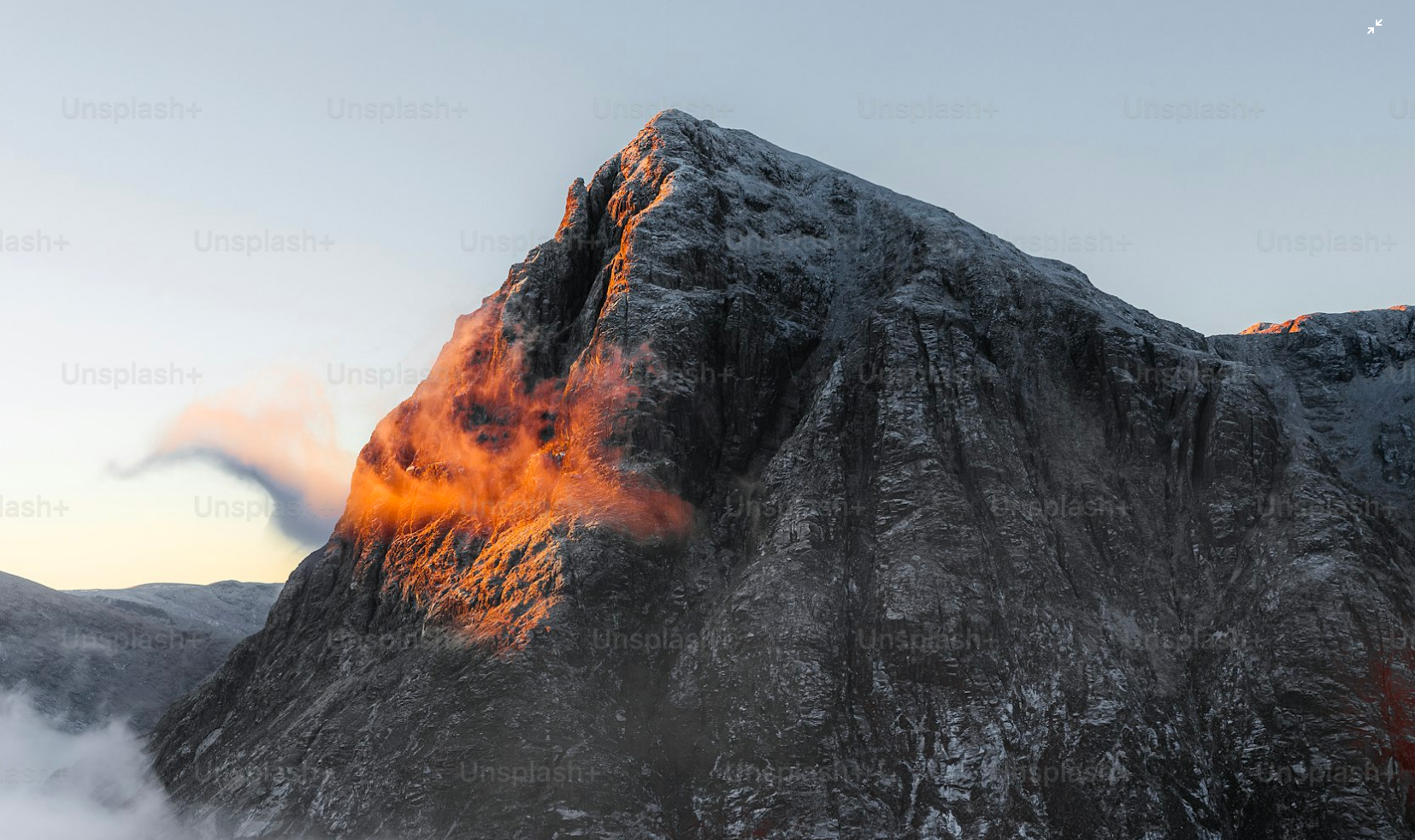
click at [150, 142] on img "Zoom out on this image" at bounding box center [708, 419] width 1417 height 1770
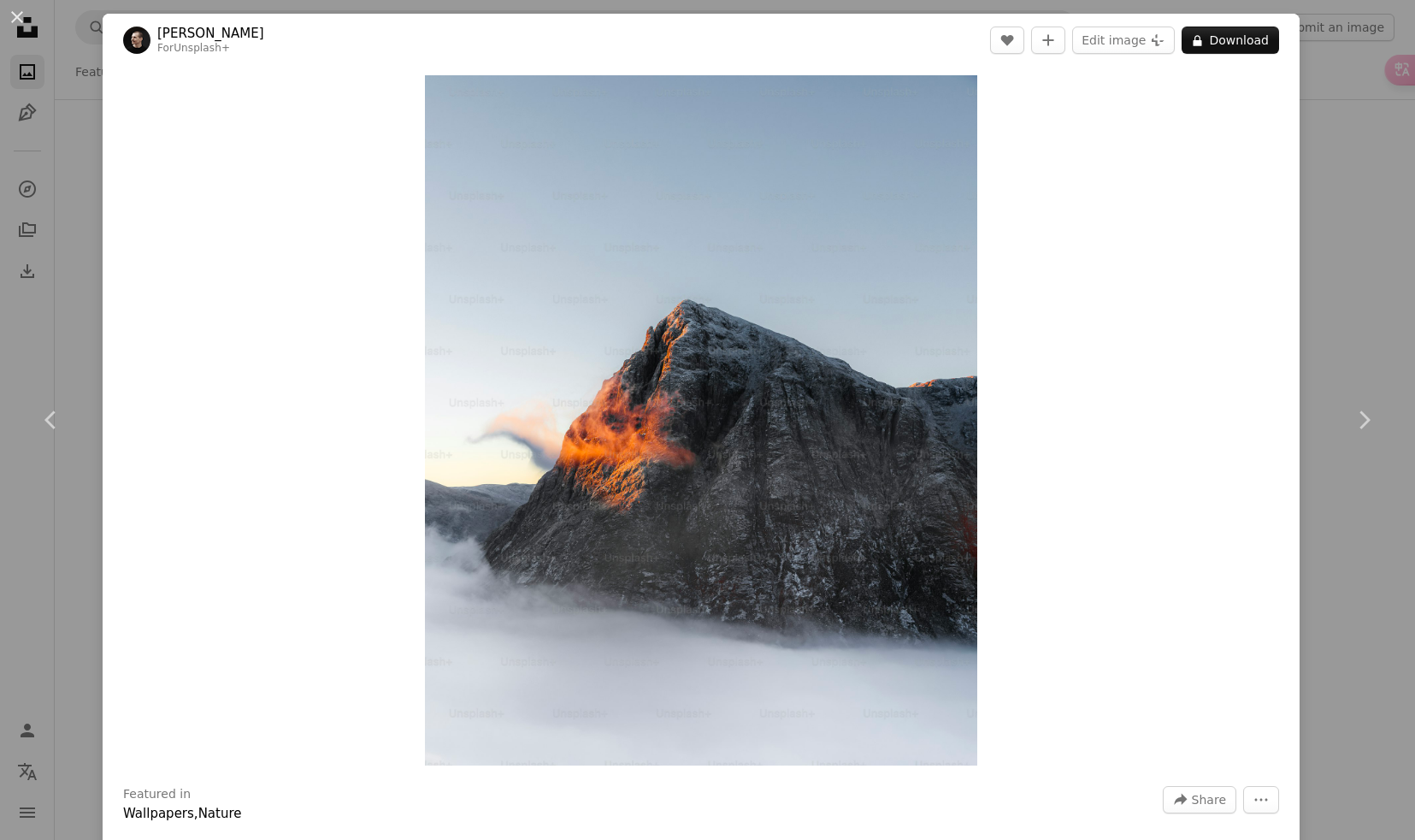
click at [53, 240] on div "An X shape Chevron left Chevron right [PERSON_NAME] For Unsplash+ A heart A plu…" at bounding box center [708, 420] width 1415 height 840
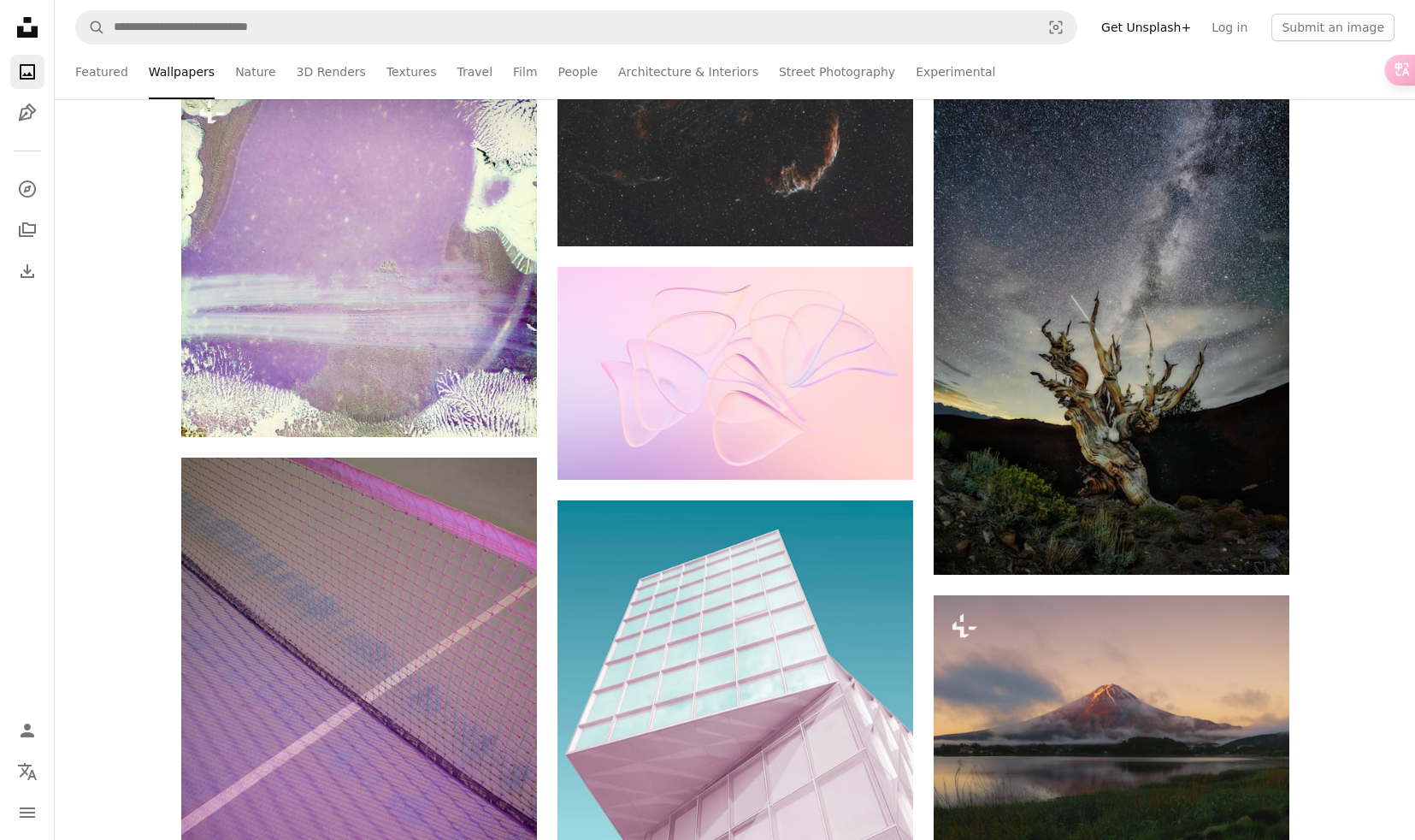
scroll to position [18105, 0]
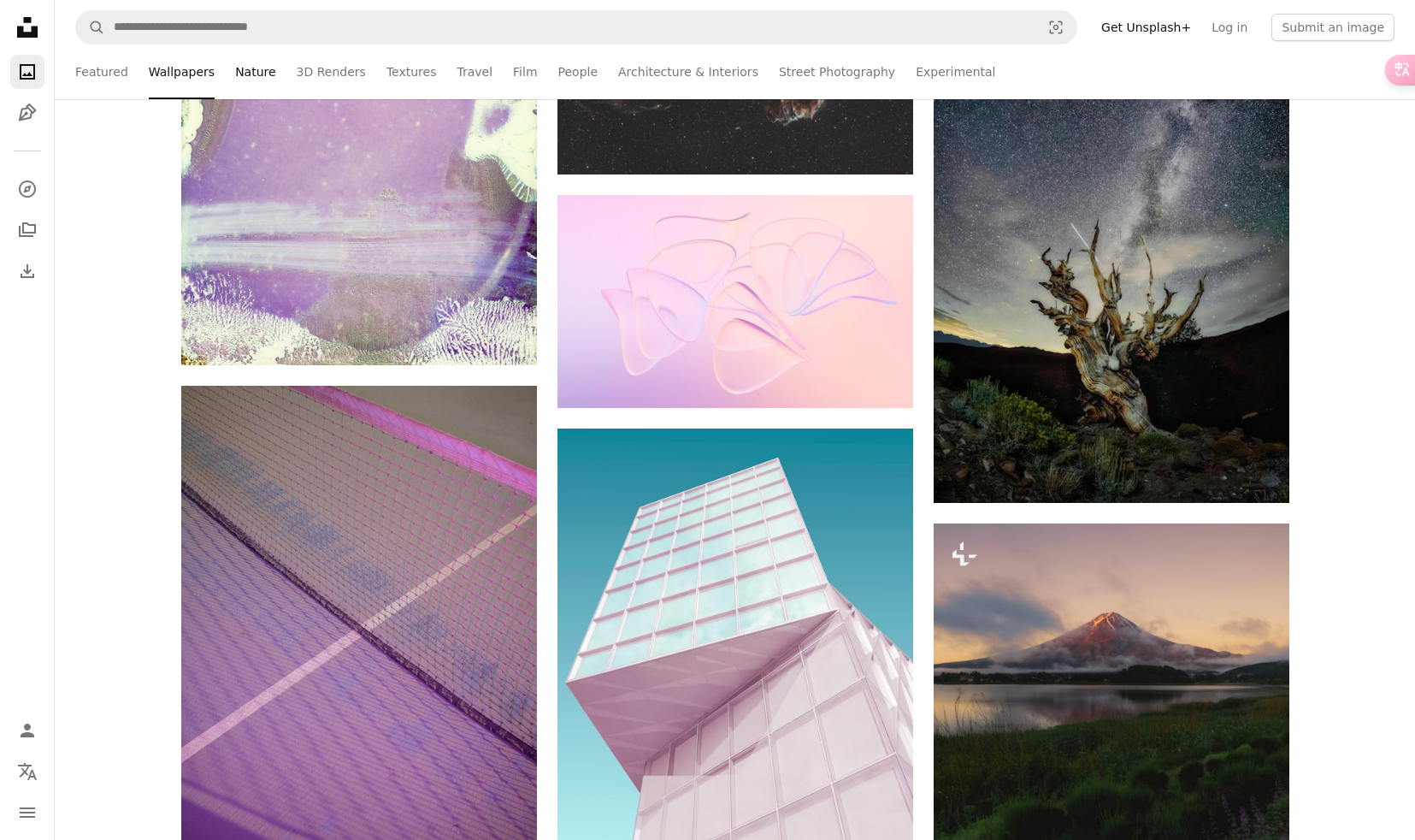
click at [260, 75] on link "Nature" at bounding box center [255, 72] width 40 height 55
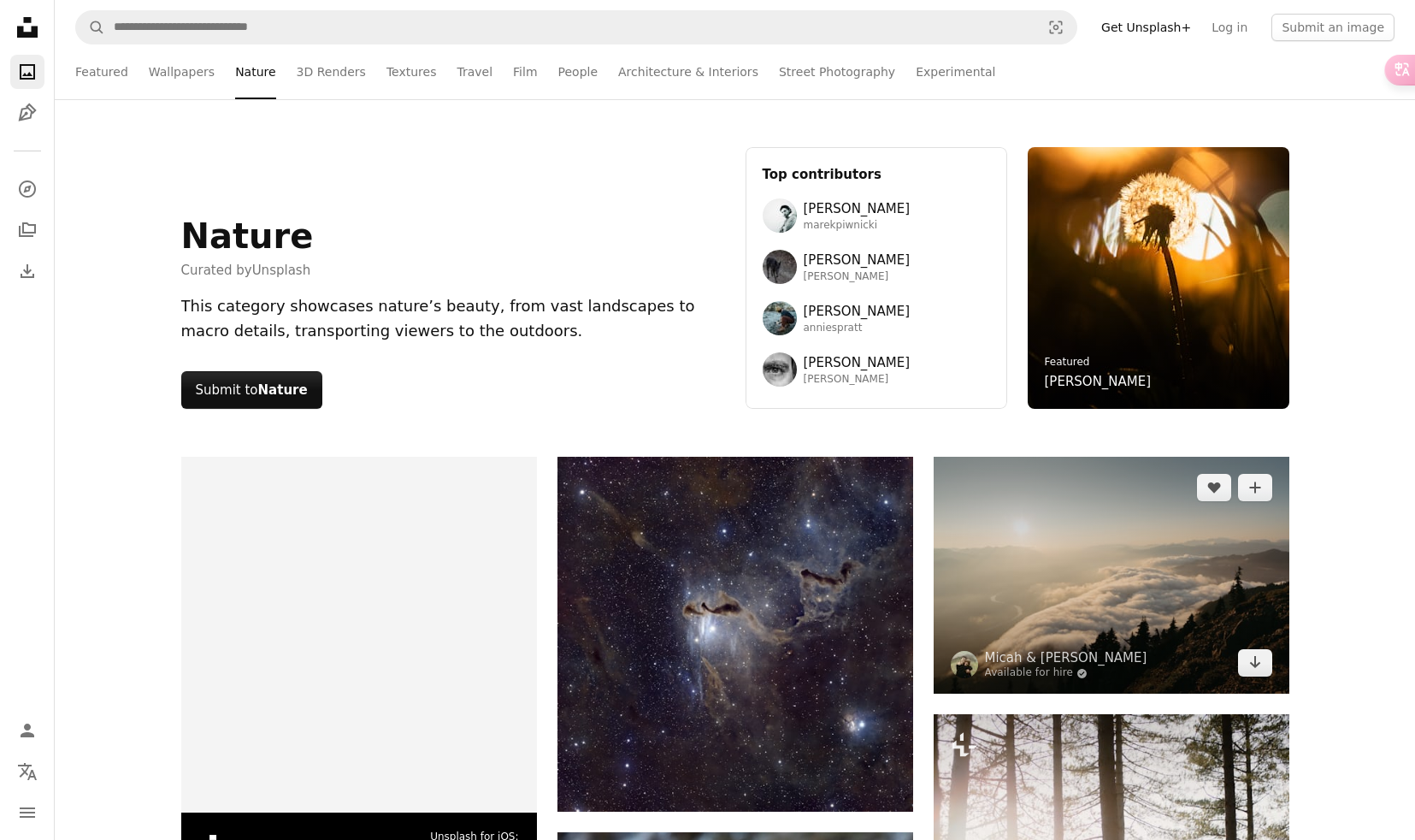
click at [1069, 596] on img at bounding box center [1111, 575] width 356 height 236
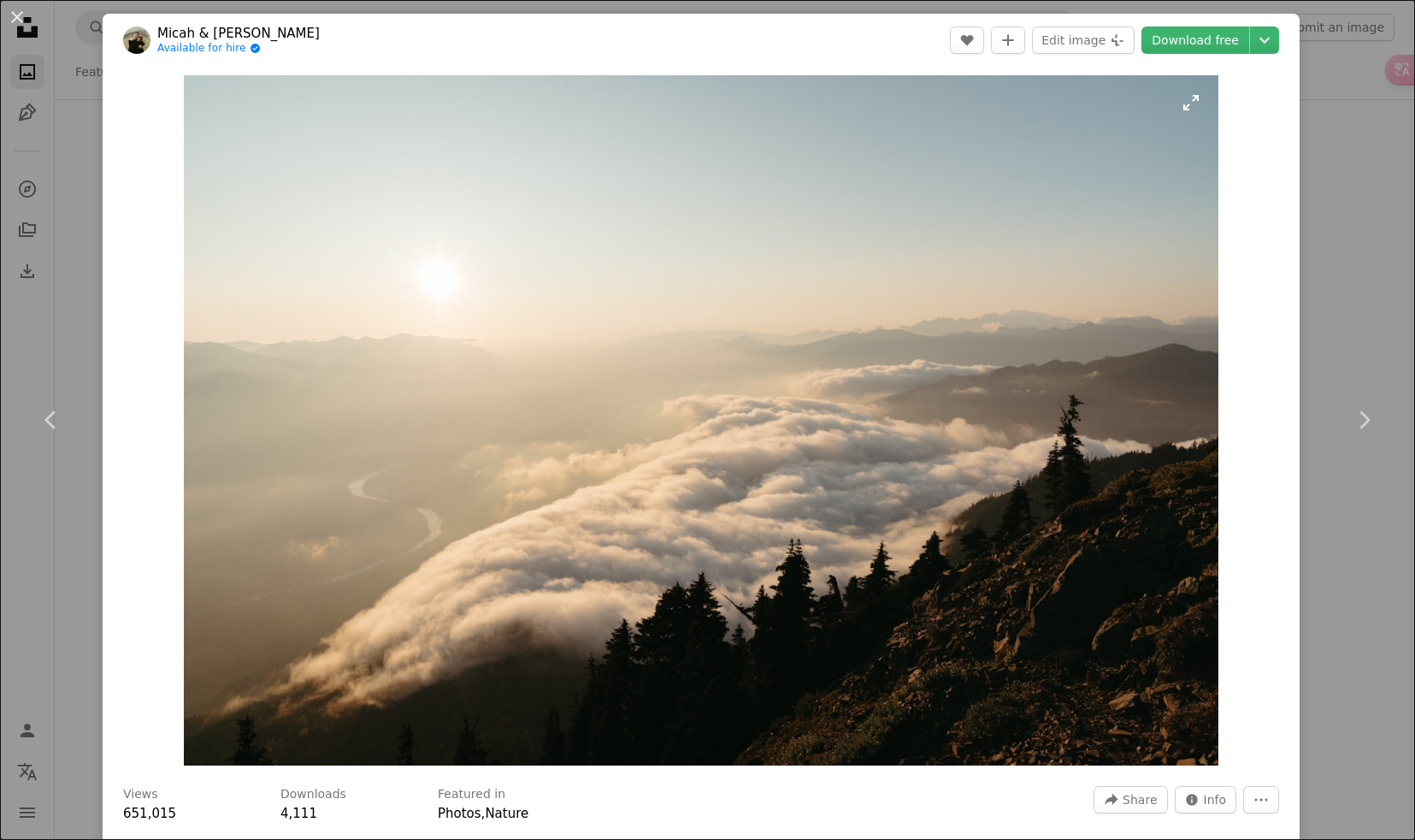
click at [742, 466] on img "Zoom in on this image" at bounding box center [700, 420] width 1034 height 690
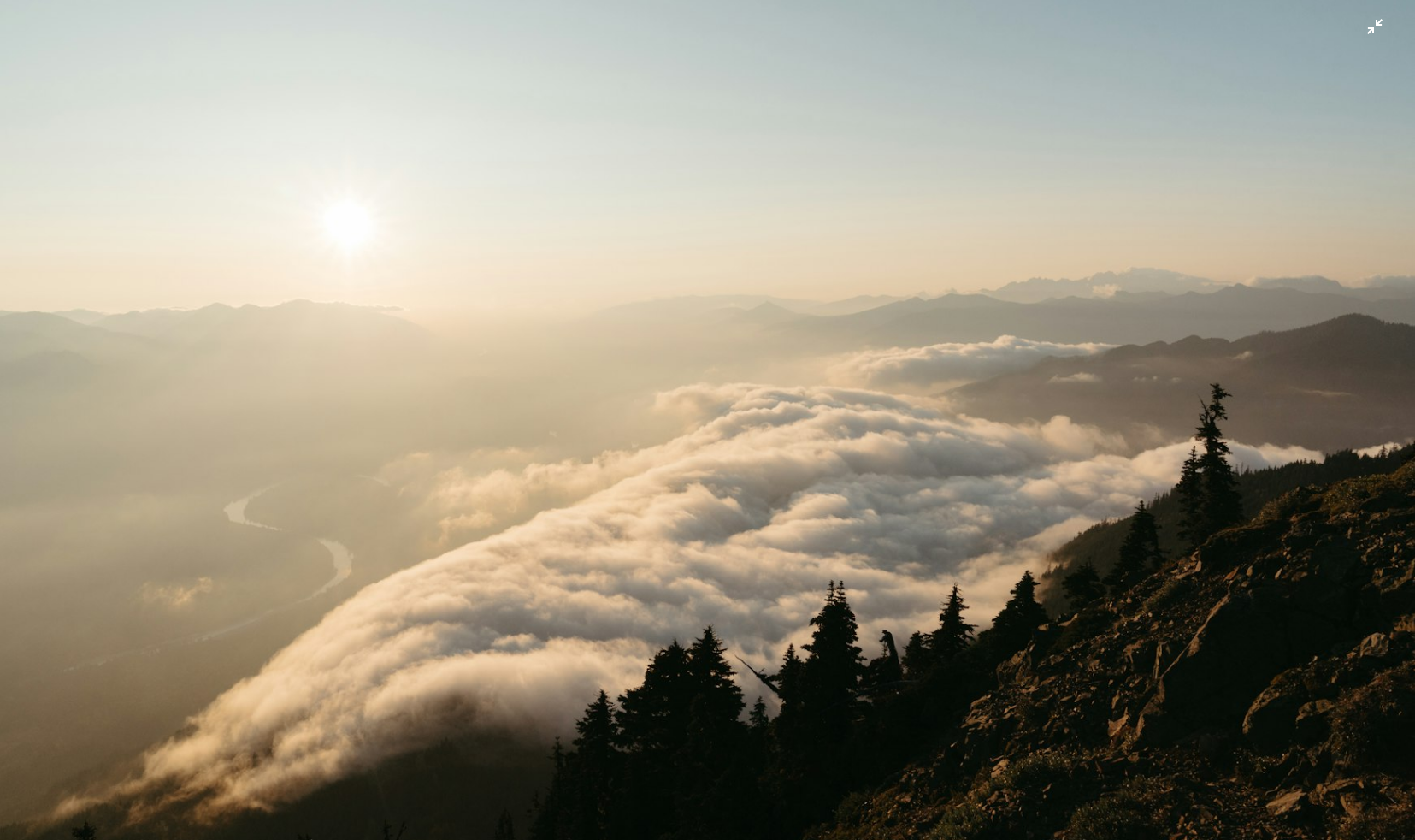
scroll to position [59, 0]
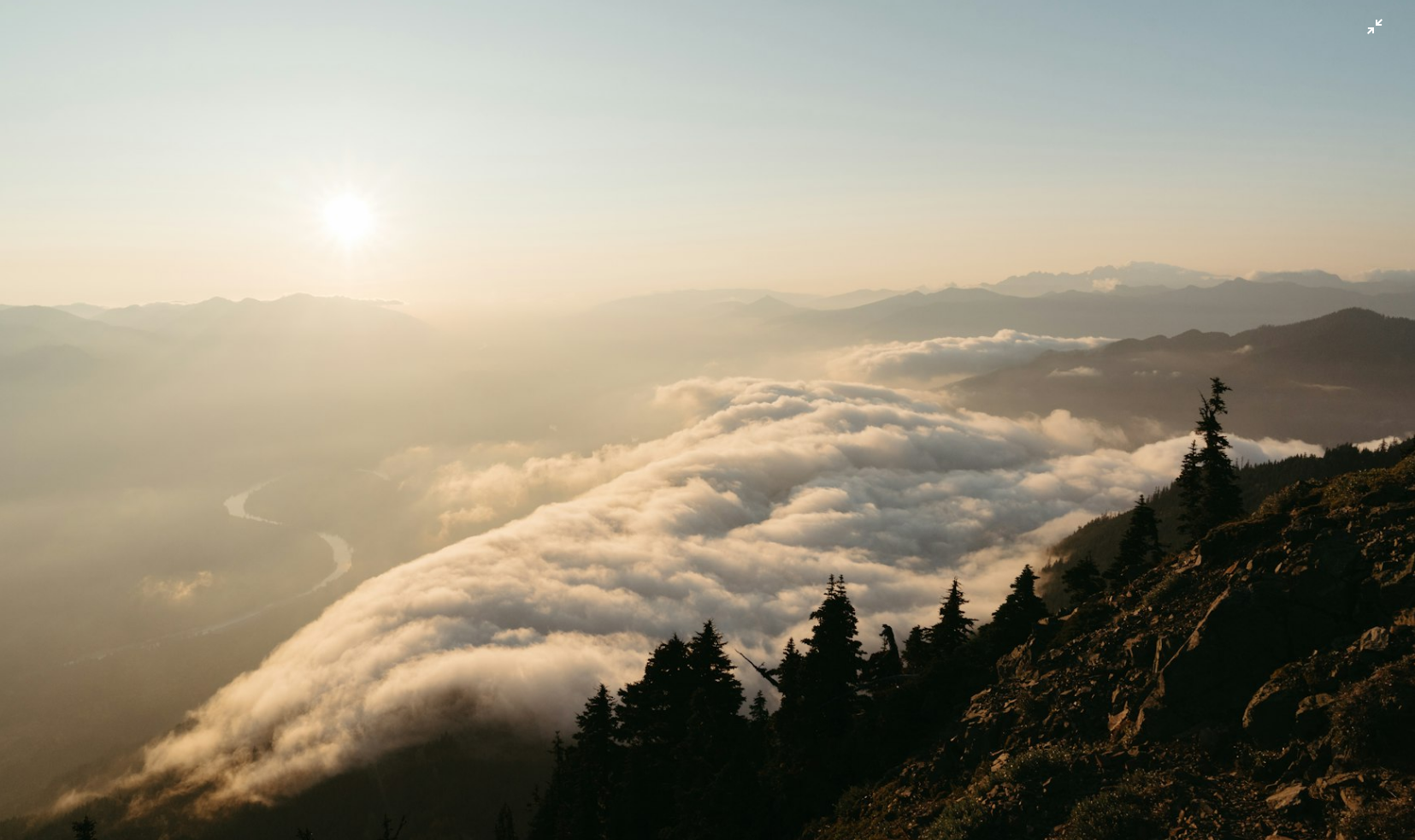
click at [489, 469] on img "Zoom out on this image" at bounding box center [708, 412] width 1417 height 945
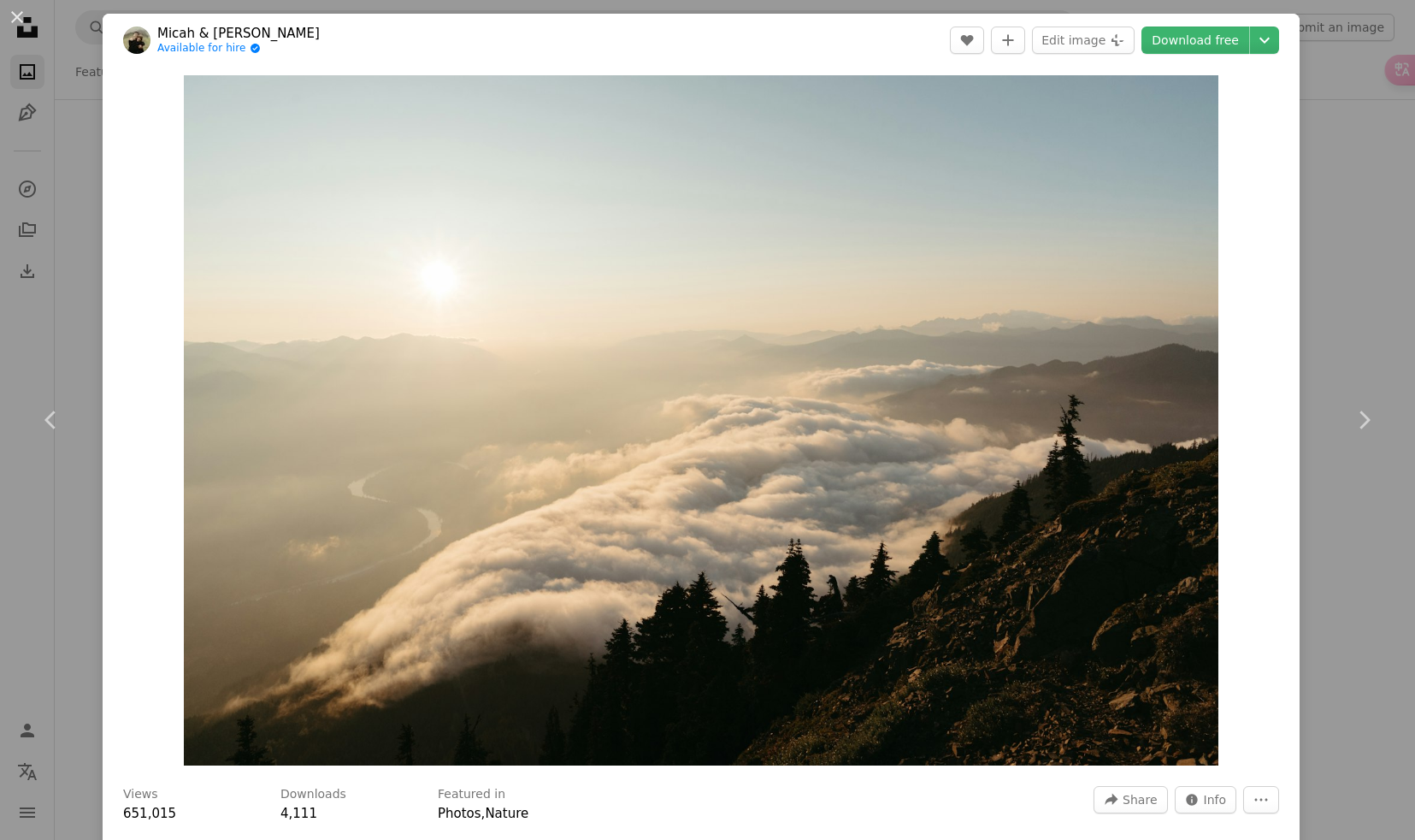
click at [72, 295] on div "An X shape Chevron left Chevron right Micah & [PERSON_NAME] Available for hire …" at bounding box center [708, 420] width 1415 height 840
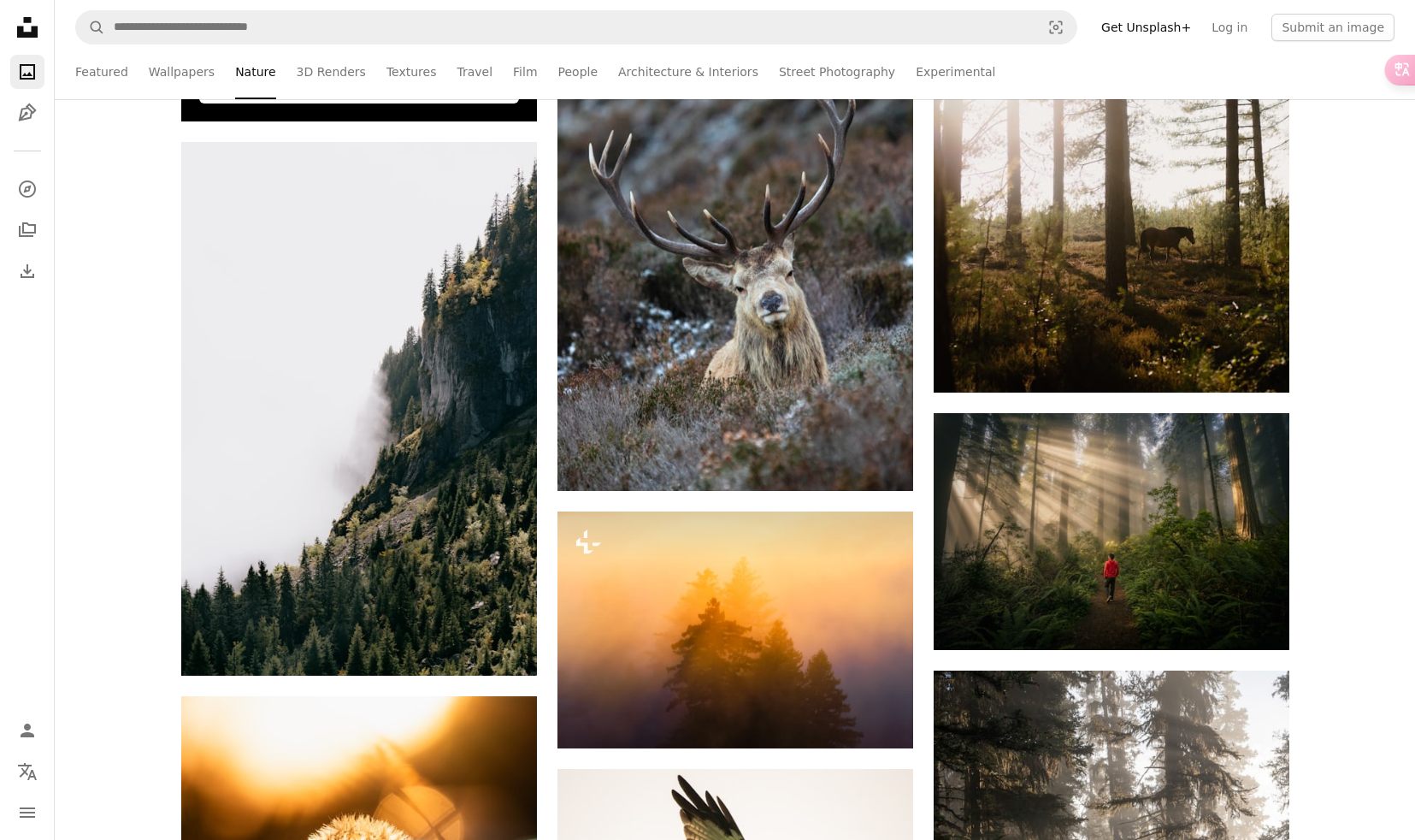
scroll to position [970, 0]
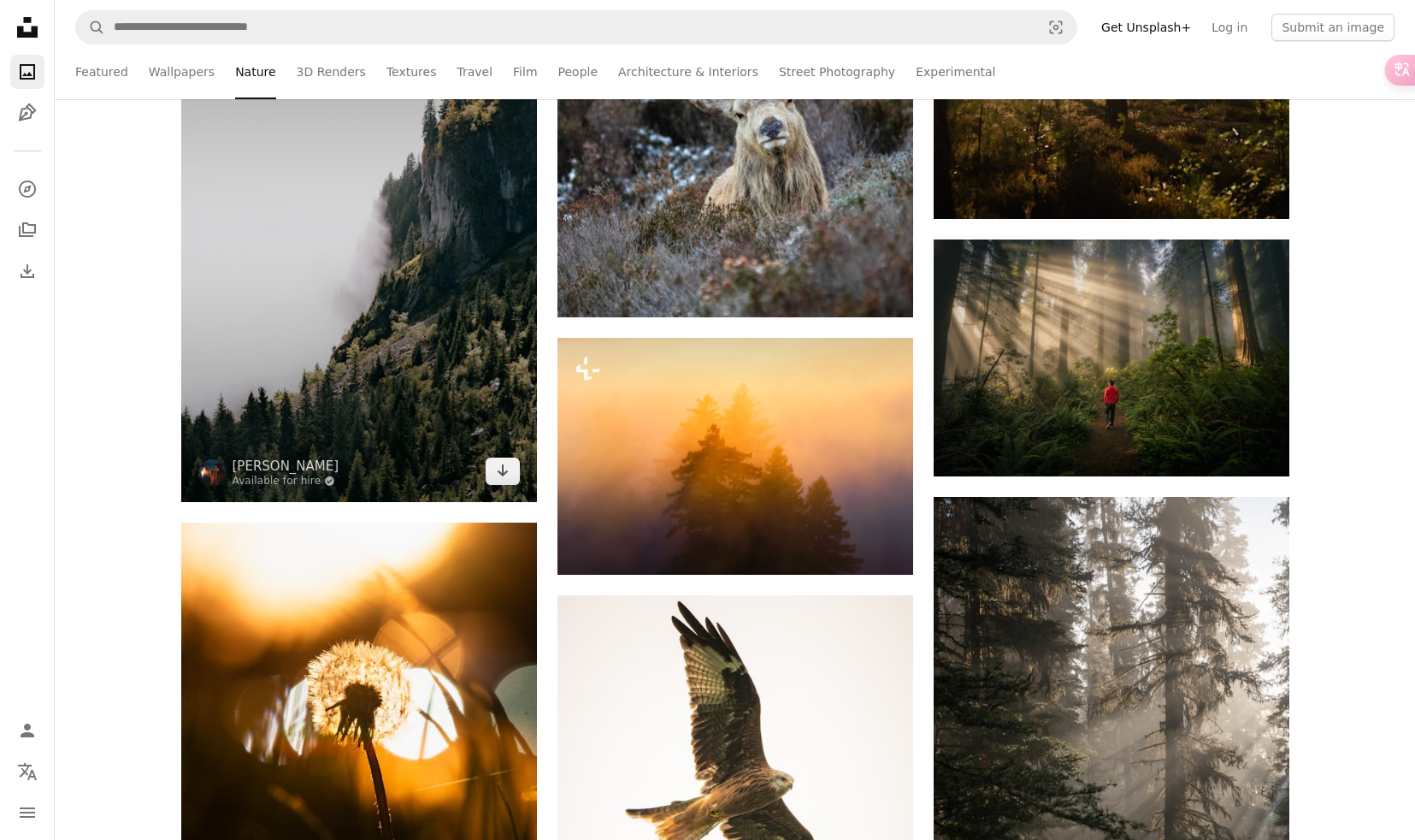
click at [369, 320] on img at bounding box center [358, 236] width 356 height 534
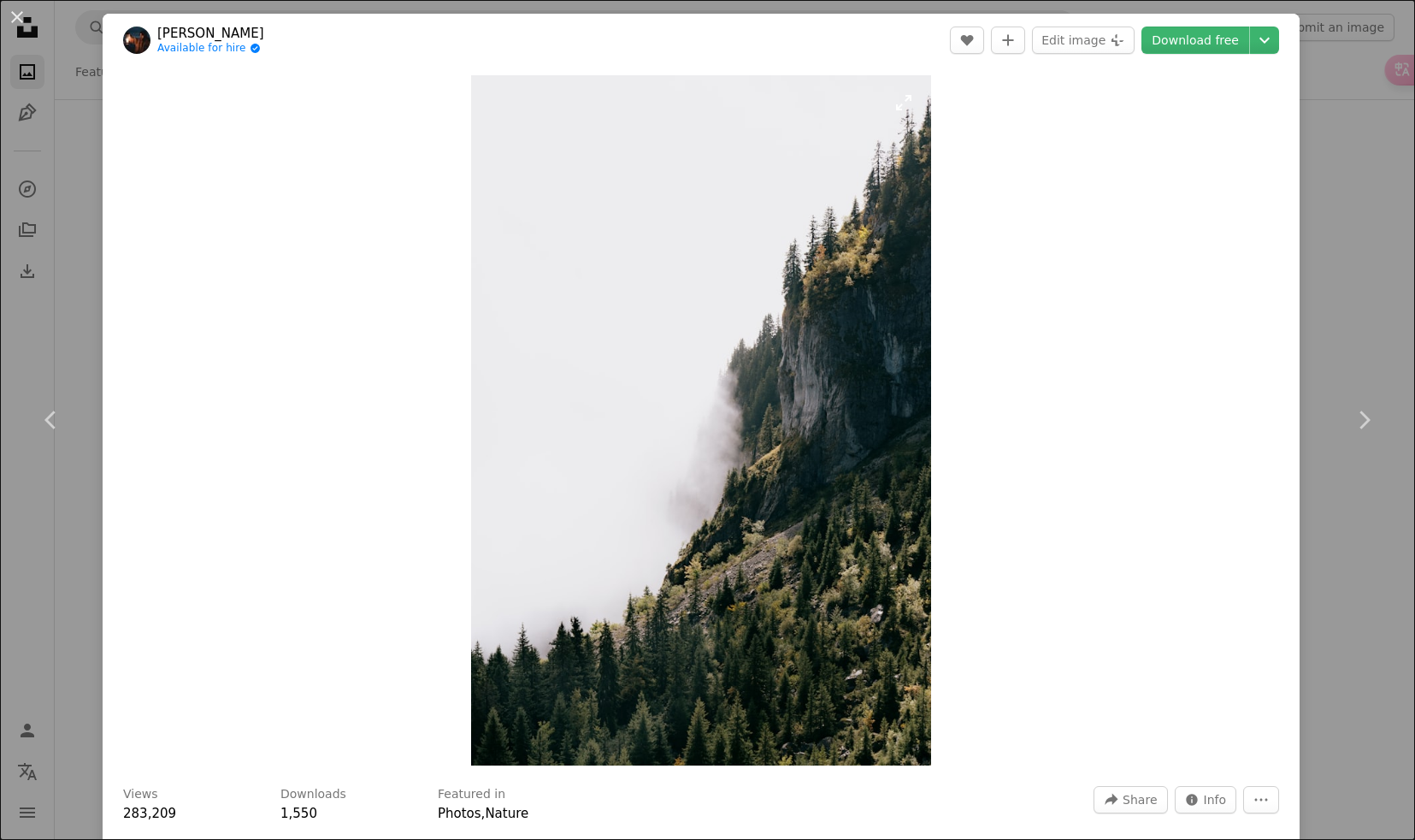
click at [741, 335] on img "Zoom in on this image" at bounding box center [701, 420] width 460 height 690
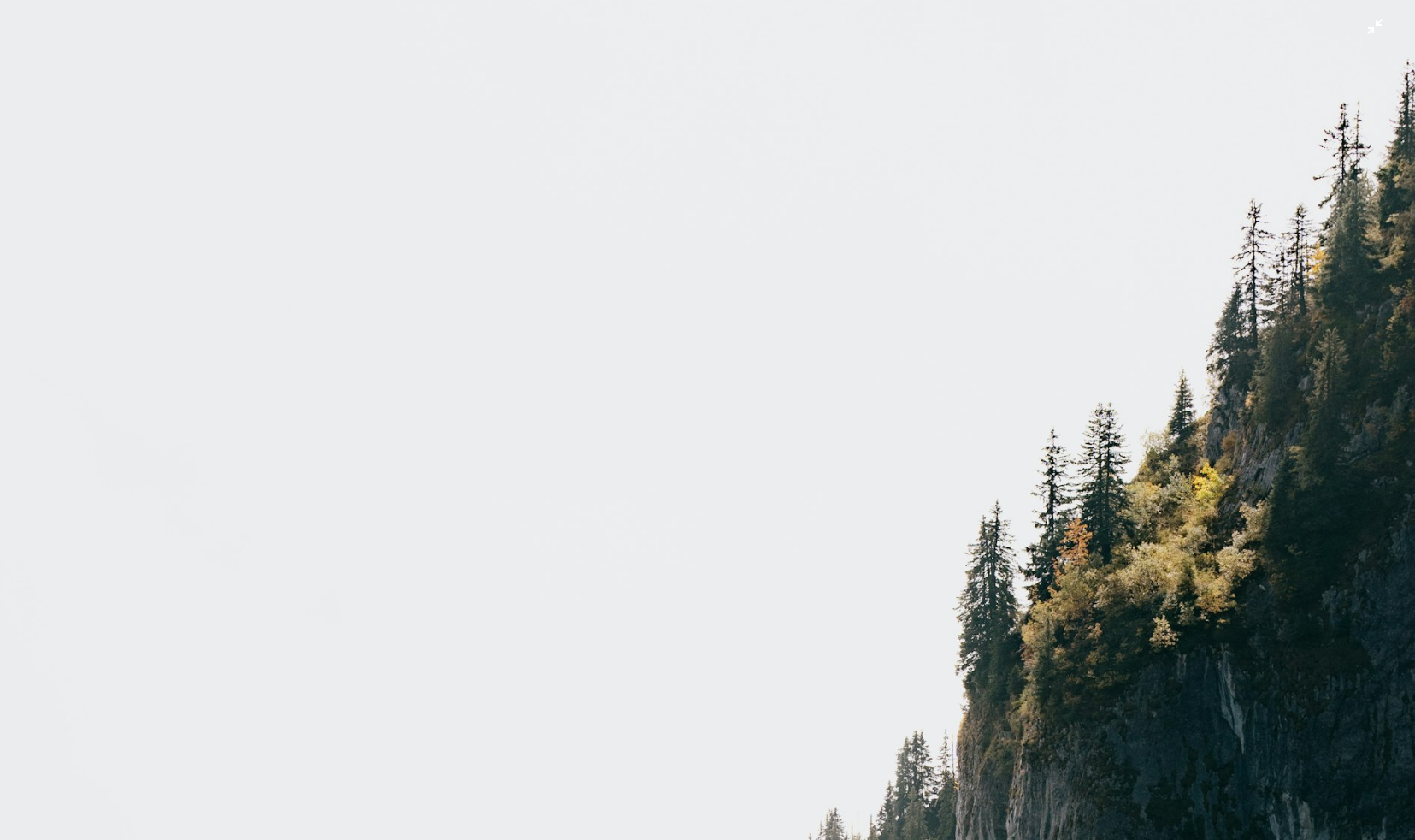
scroll to position [643, 0]
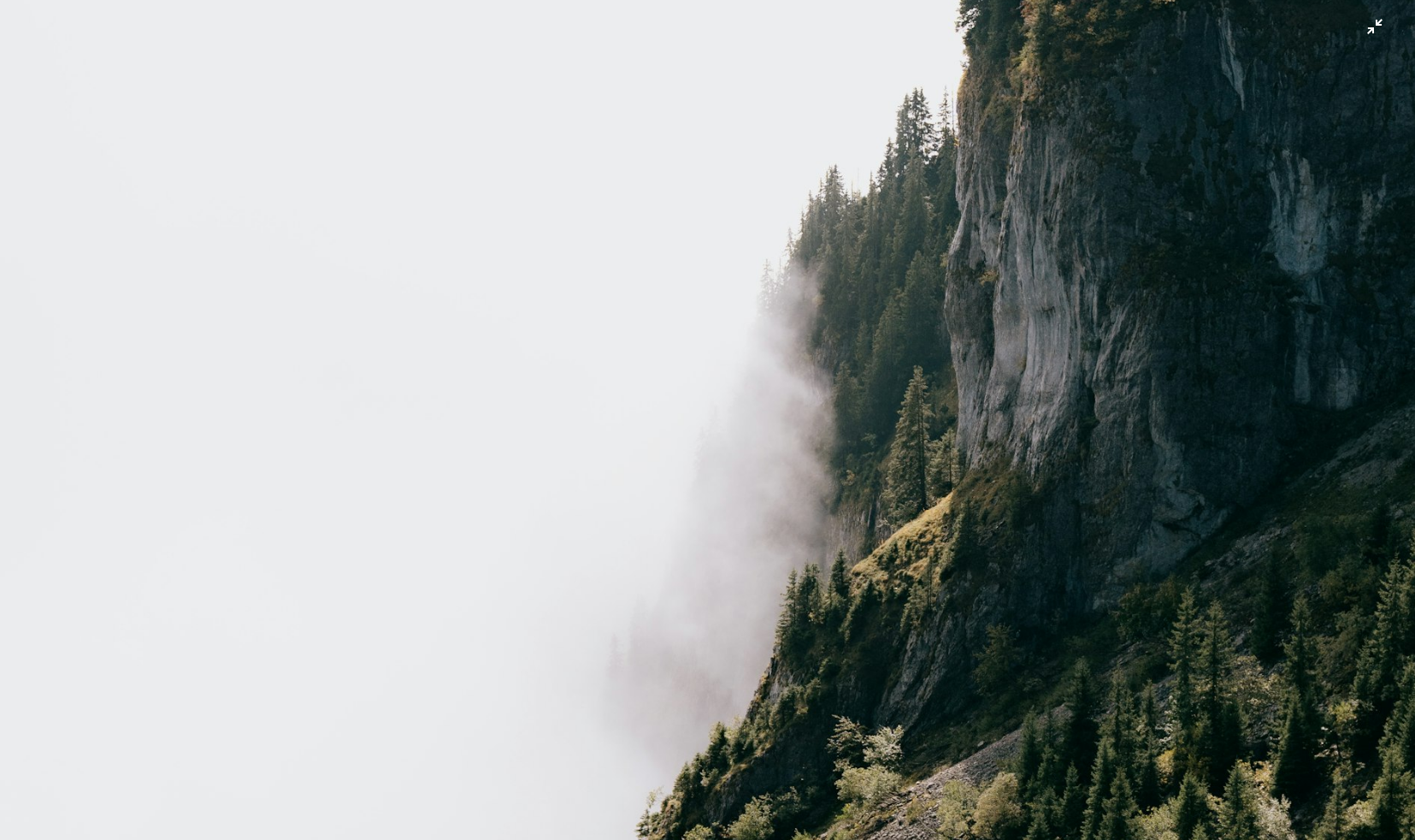
click at [749, 343] on img "Zoom out on this image" at bounding box center [708, 419] width 1417 height 2126
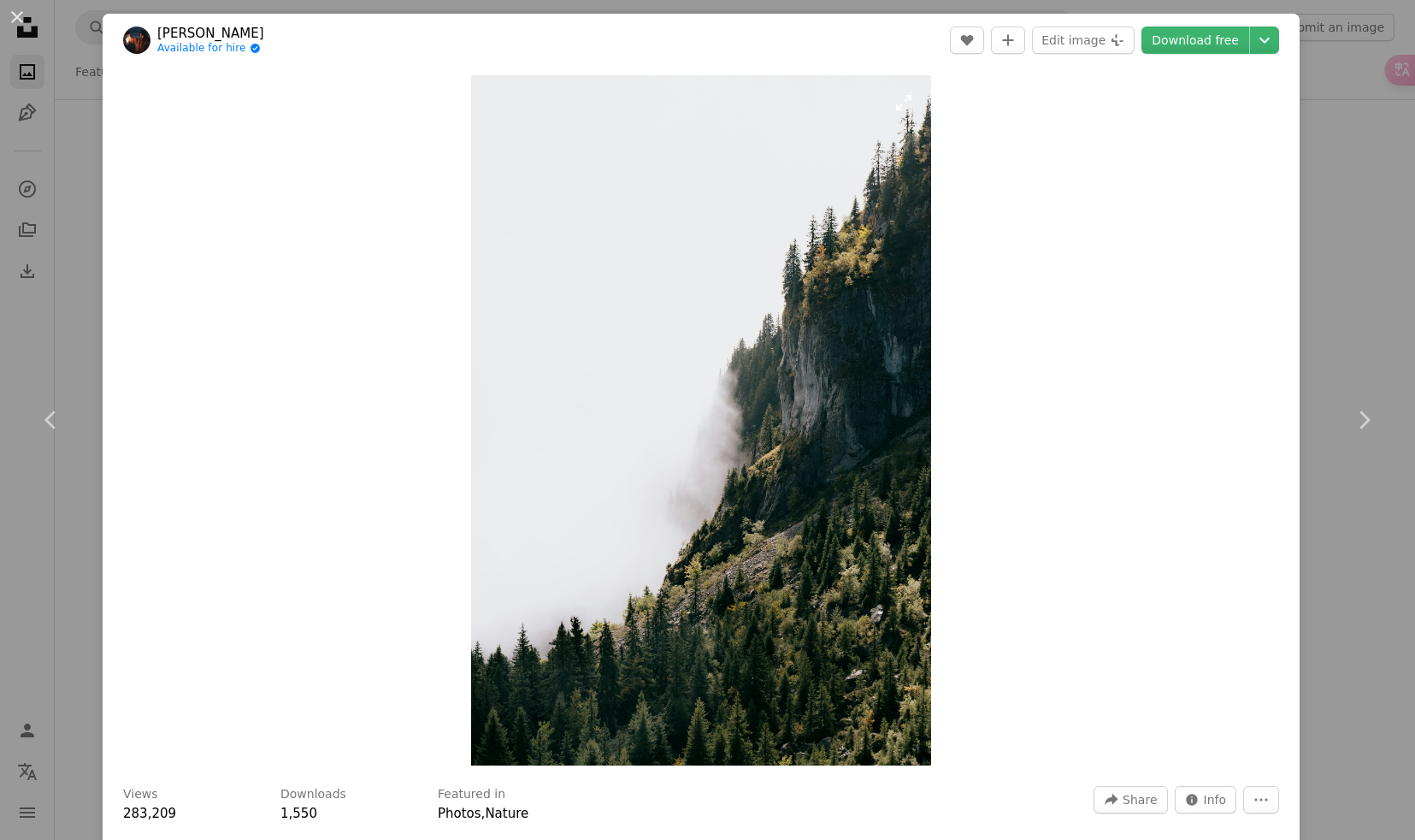
click at [735, 357] on img "Zoom in on this image" at bounding box center [701, 420] width 460 height 690
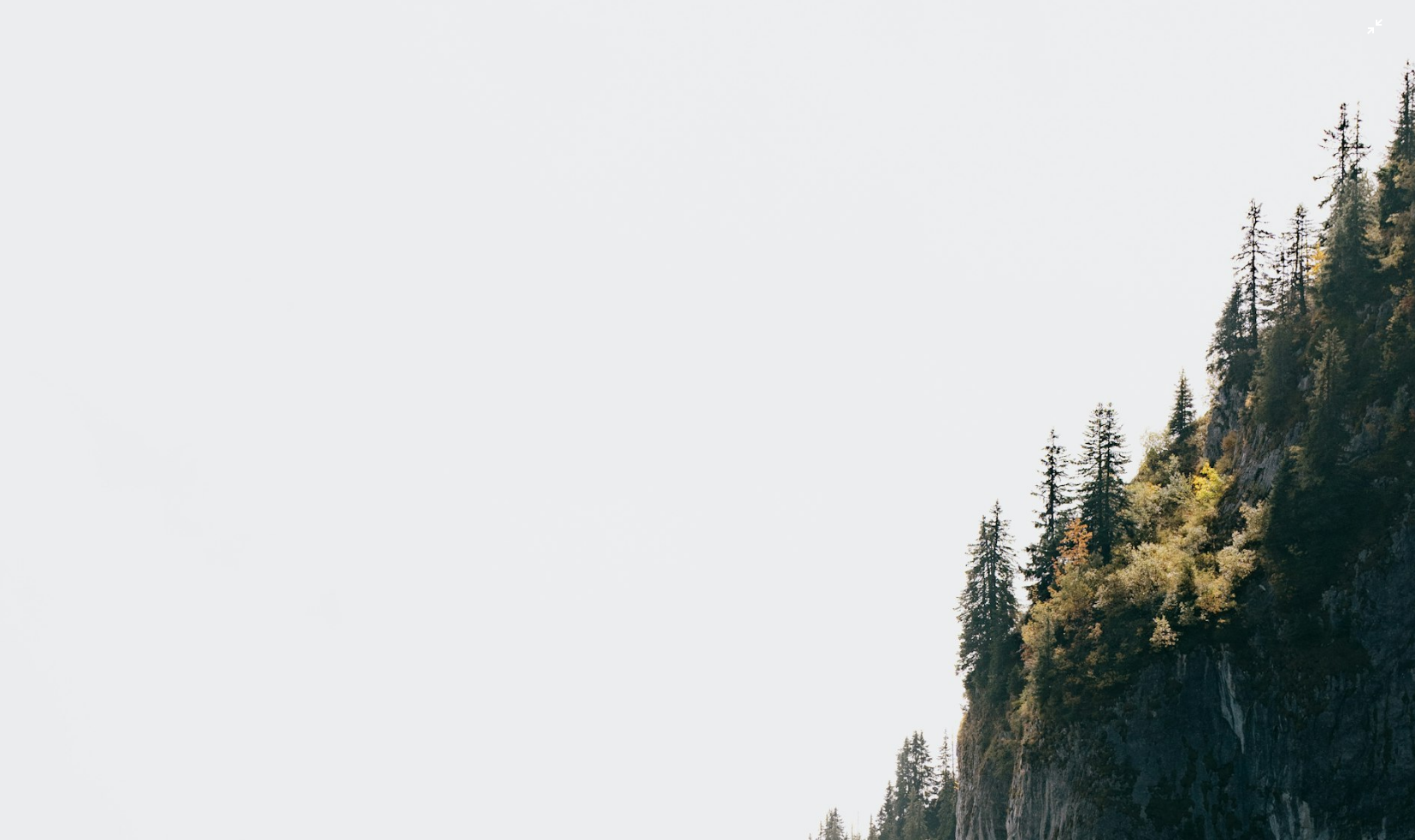
scroll to position [19, 0]
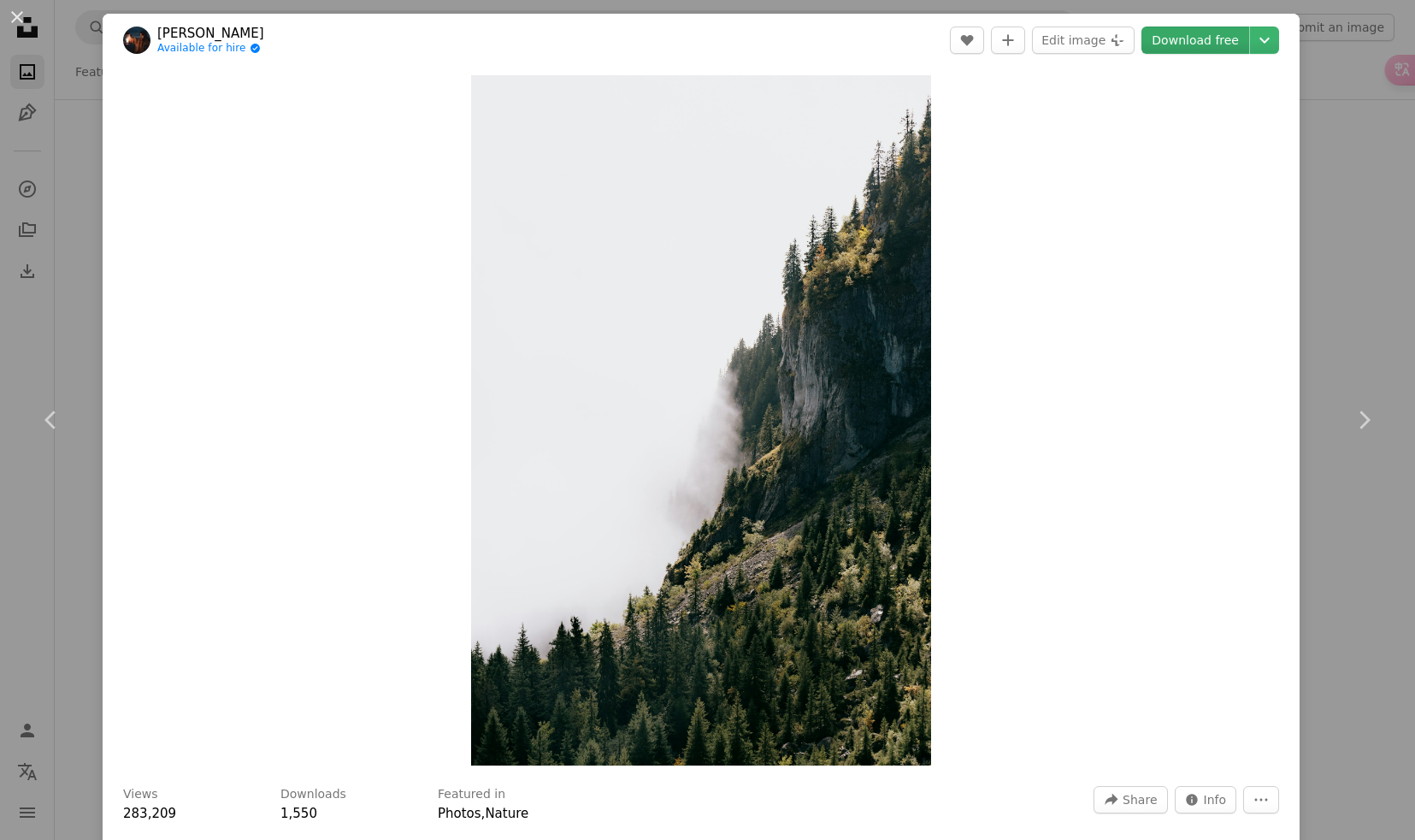
click at [1226, 41] on link "Download free" at bounding box center [1196, 40] width 107 height 28
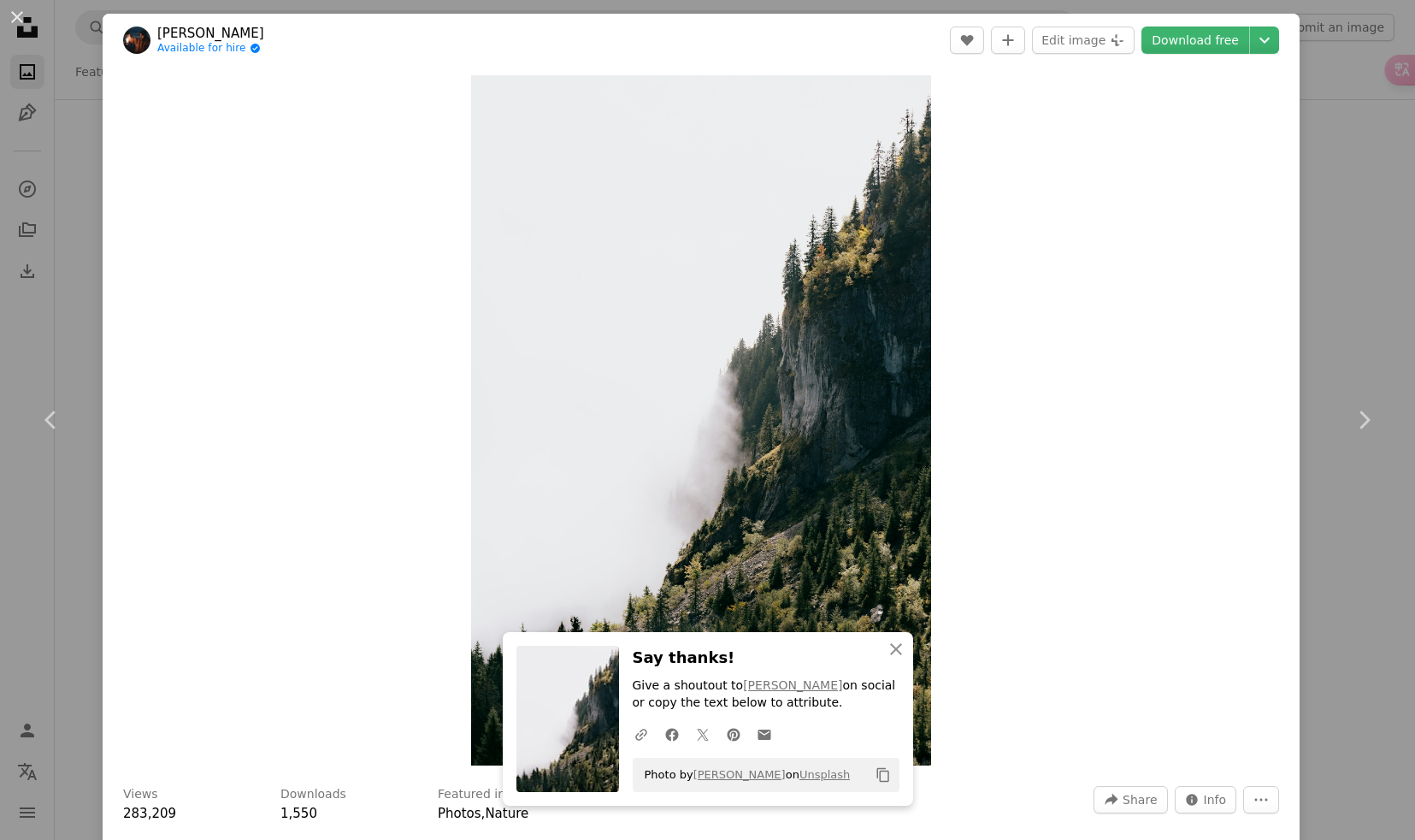
click at [76, 172] on div "An X shape Chevron left Chevron right [PERSON_NAME] Available for hire A checkm…" at bounding box center [708, 420] width 1415 height 840
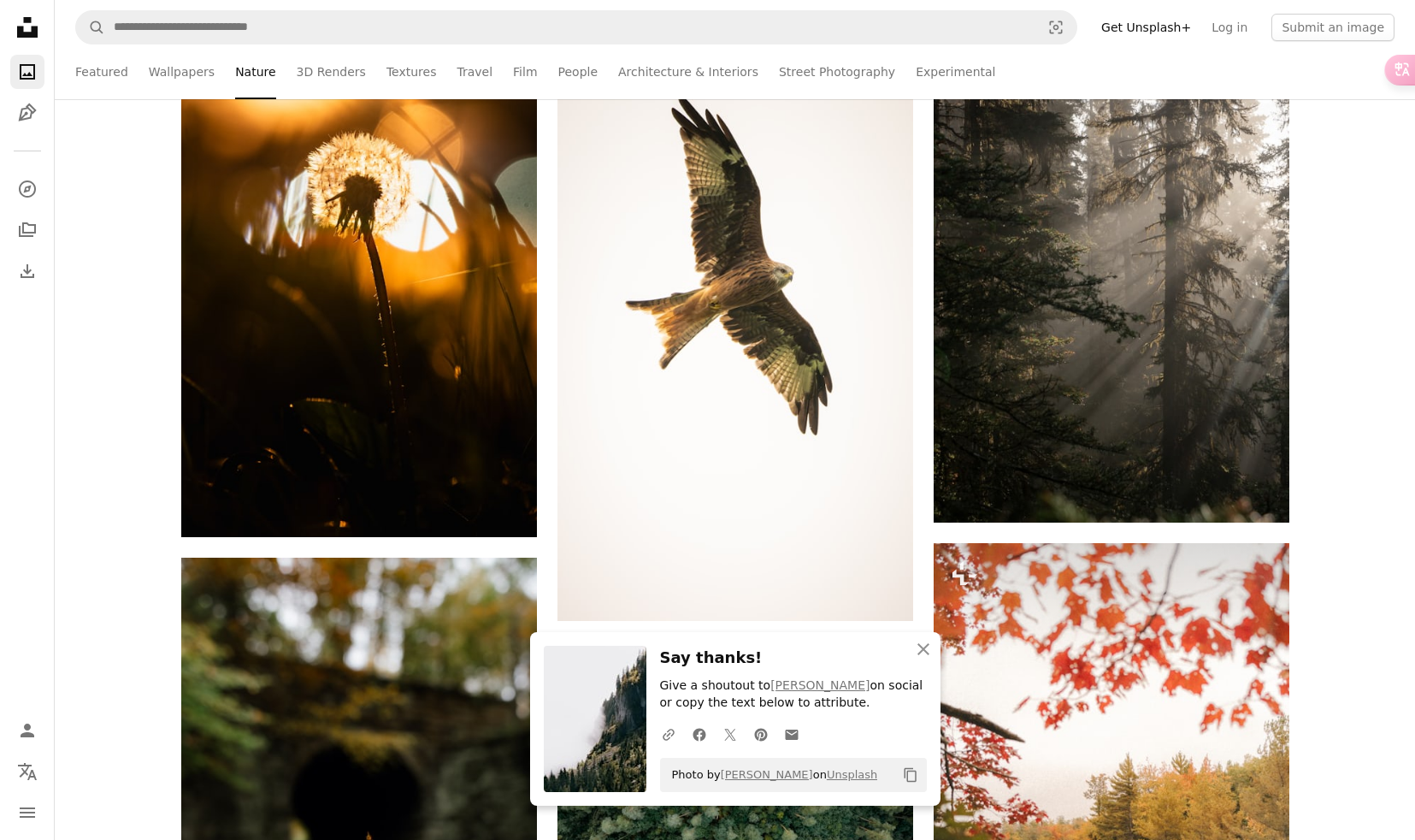
scroll to position [1442, 0]
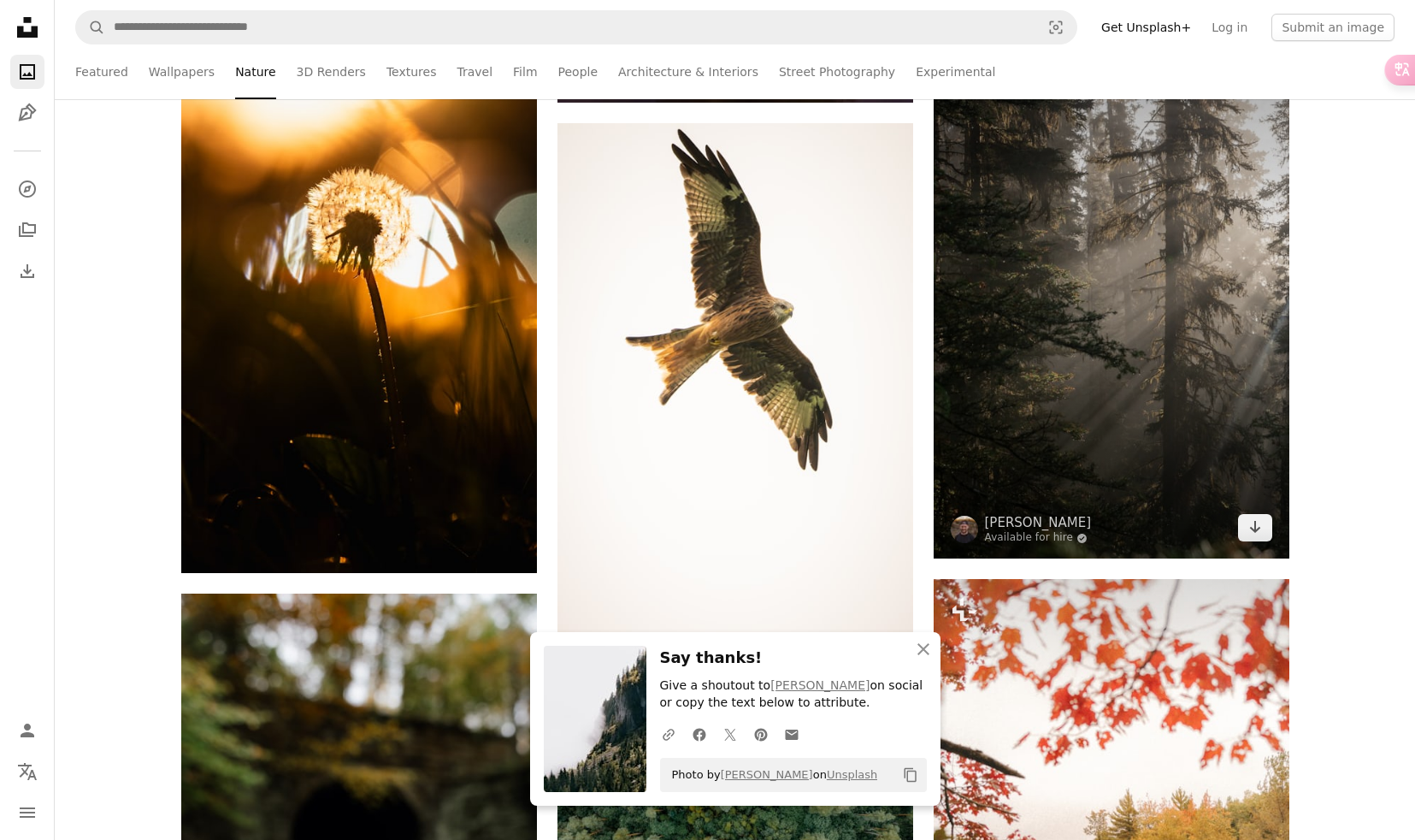
click at [1084, 310] on img at bounding box center [1111, 292] width 356 height 534
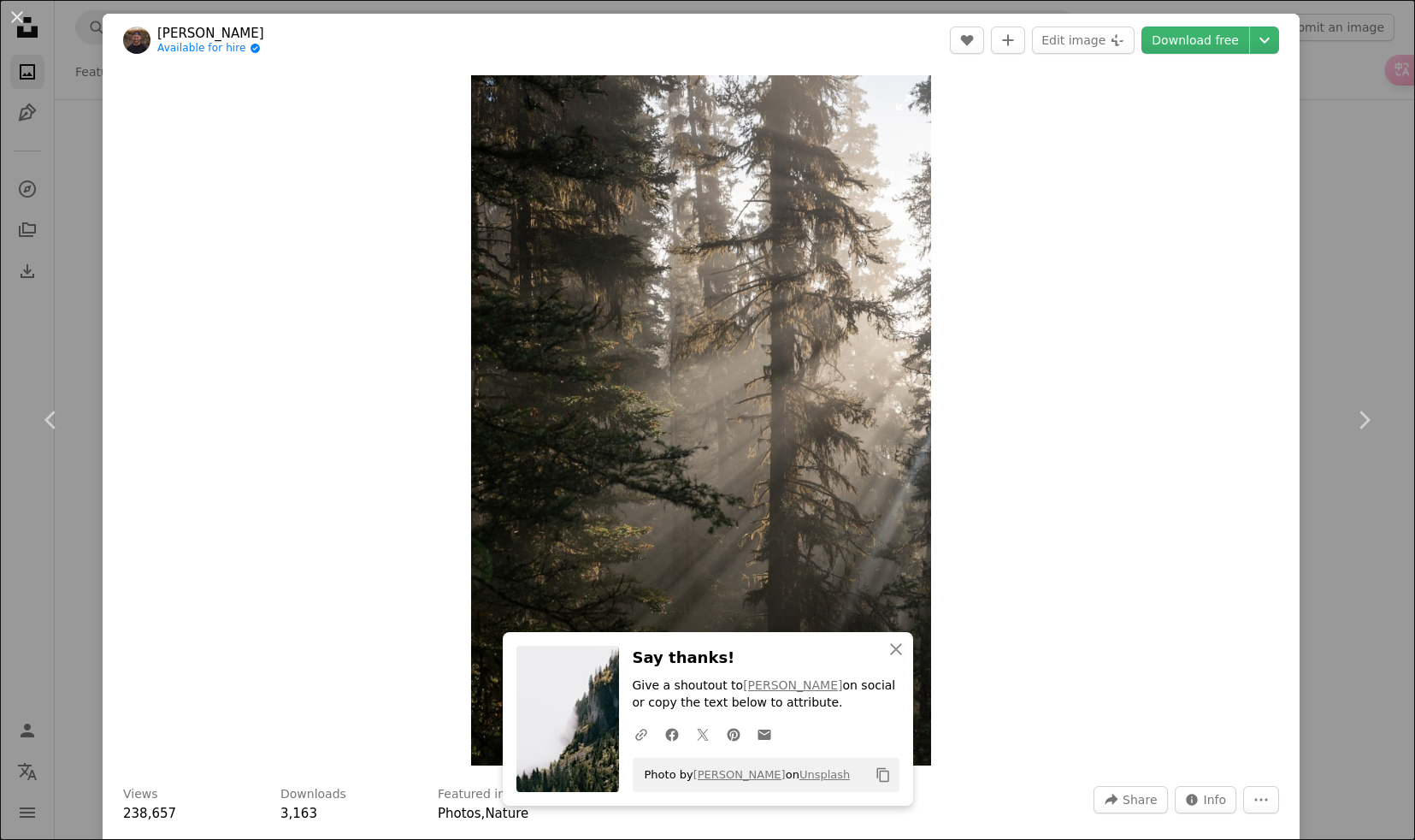
click at [708, 318] on img "Zoom in on this image" at bounding box center [701, 420] width 460 height 690
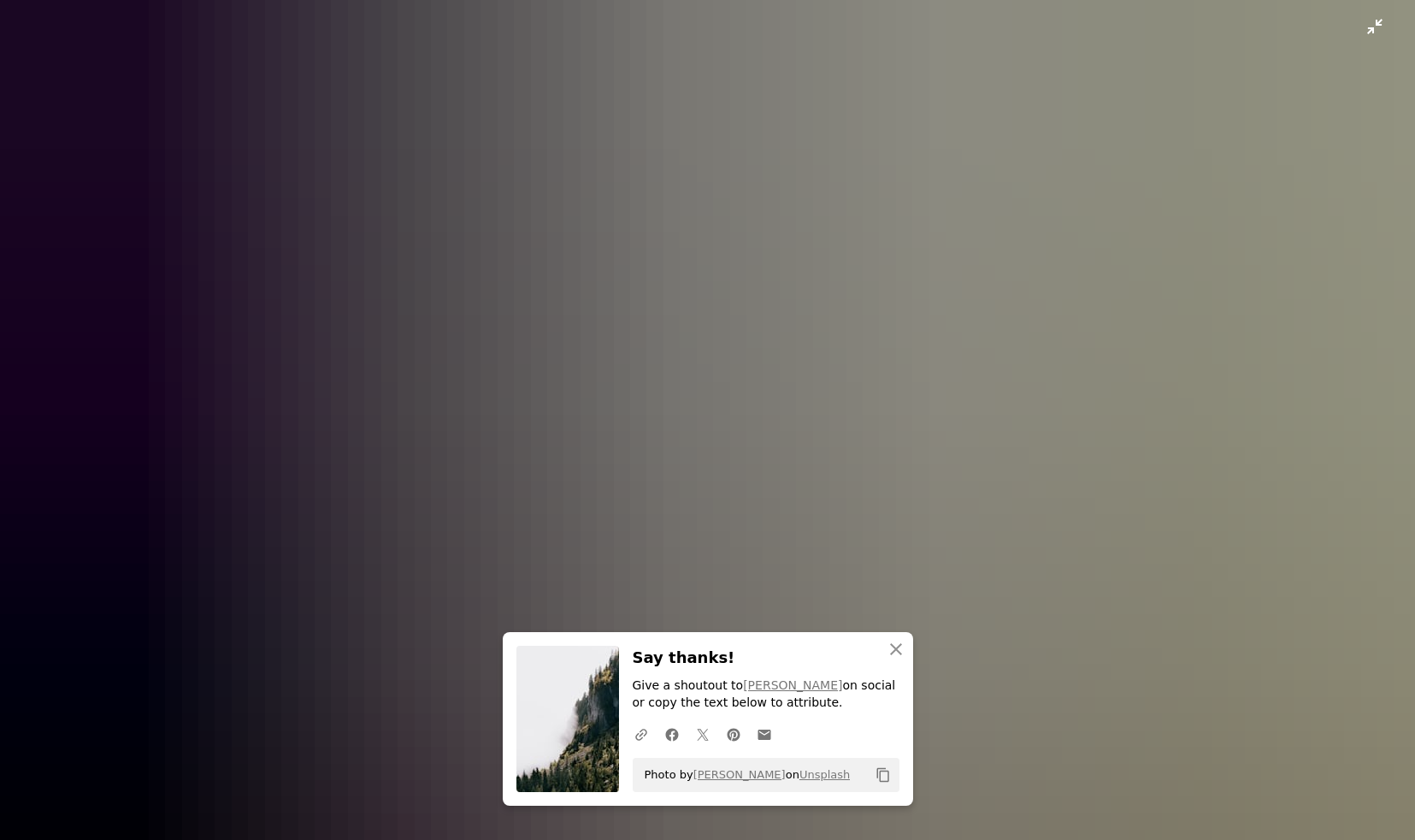
scroll to position [643, 0]
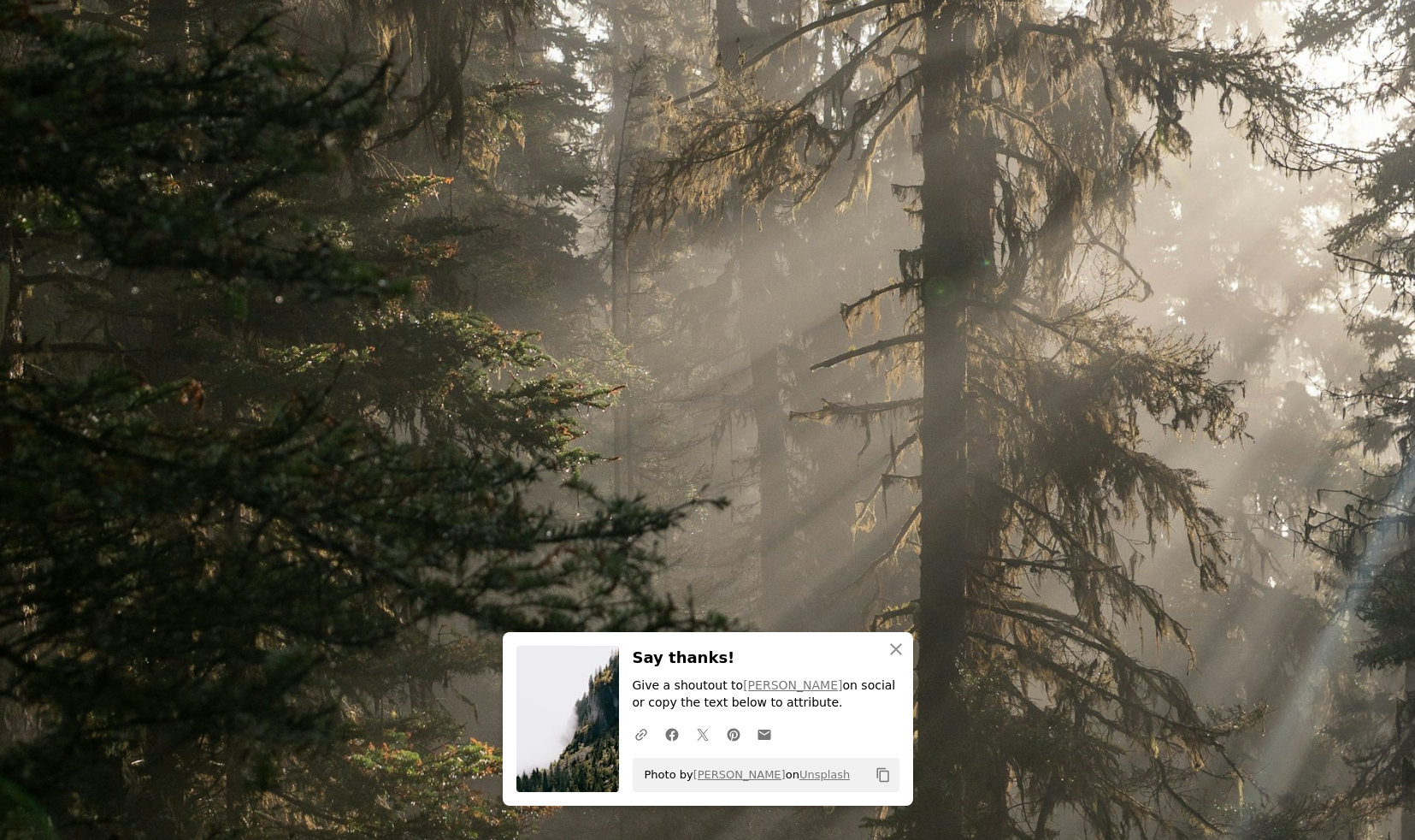
click at [716, 348] on img "Zoom out on this image" at bounding box center [708, 419] width 1417 height 2126
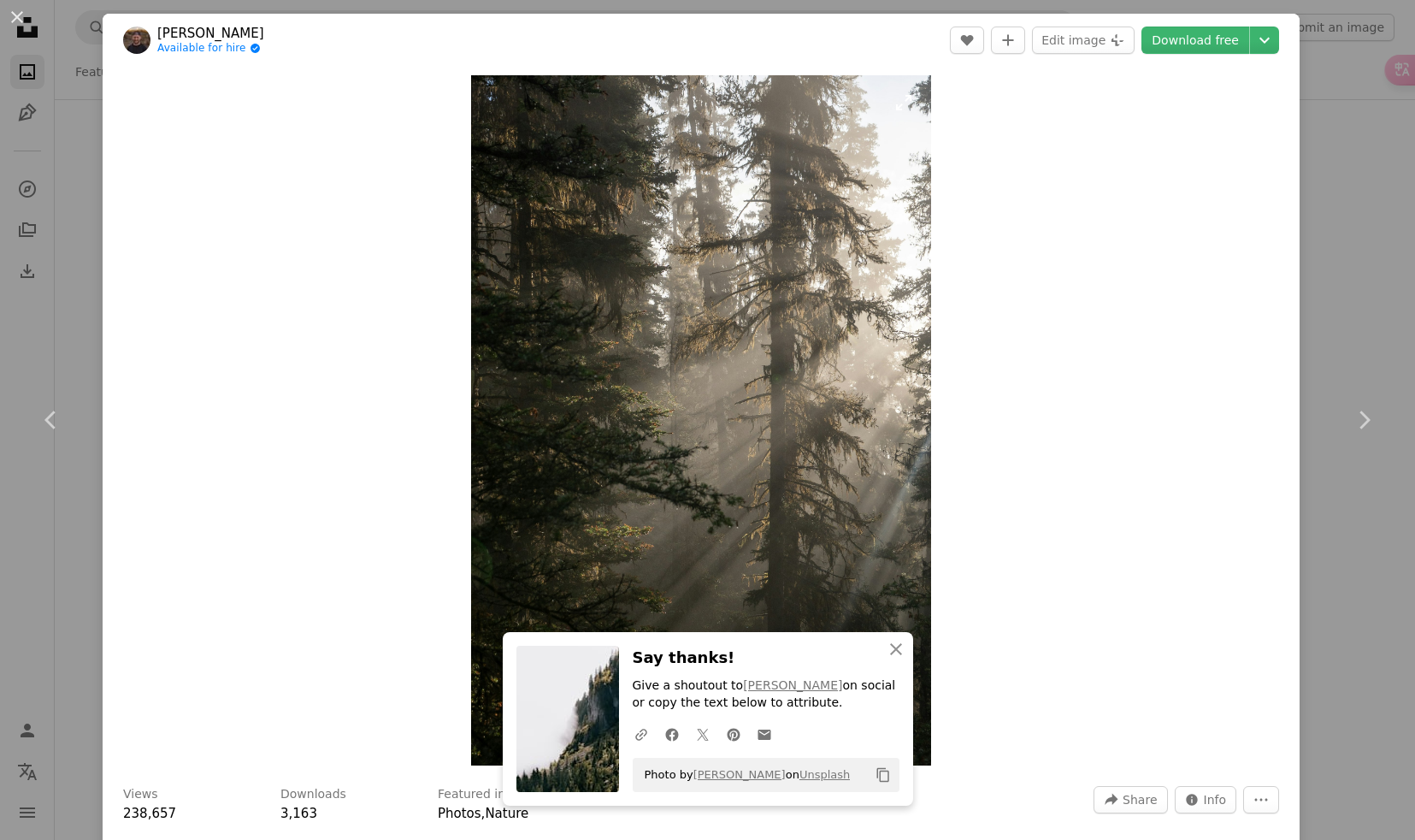
click at [625, 330] on img "Zoom in on this image" at bounding box center [701, 420] width 460 height 690
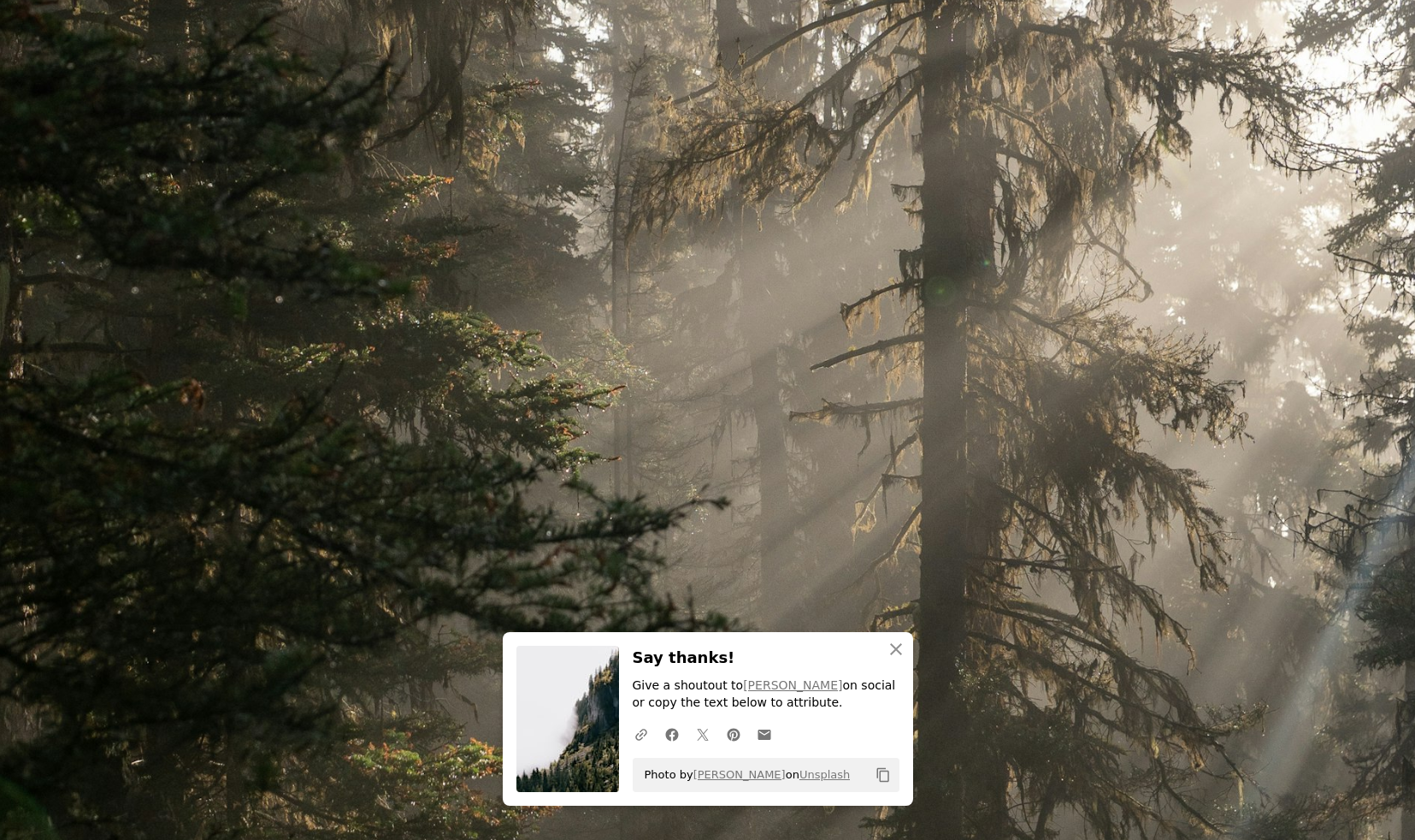
click at [732, 434] on img "Zoom out on this image" at bounding box center [708, 419] width 1417 height 2126
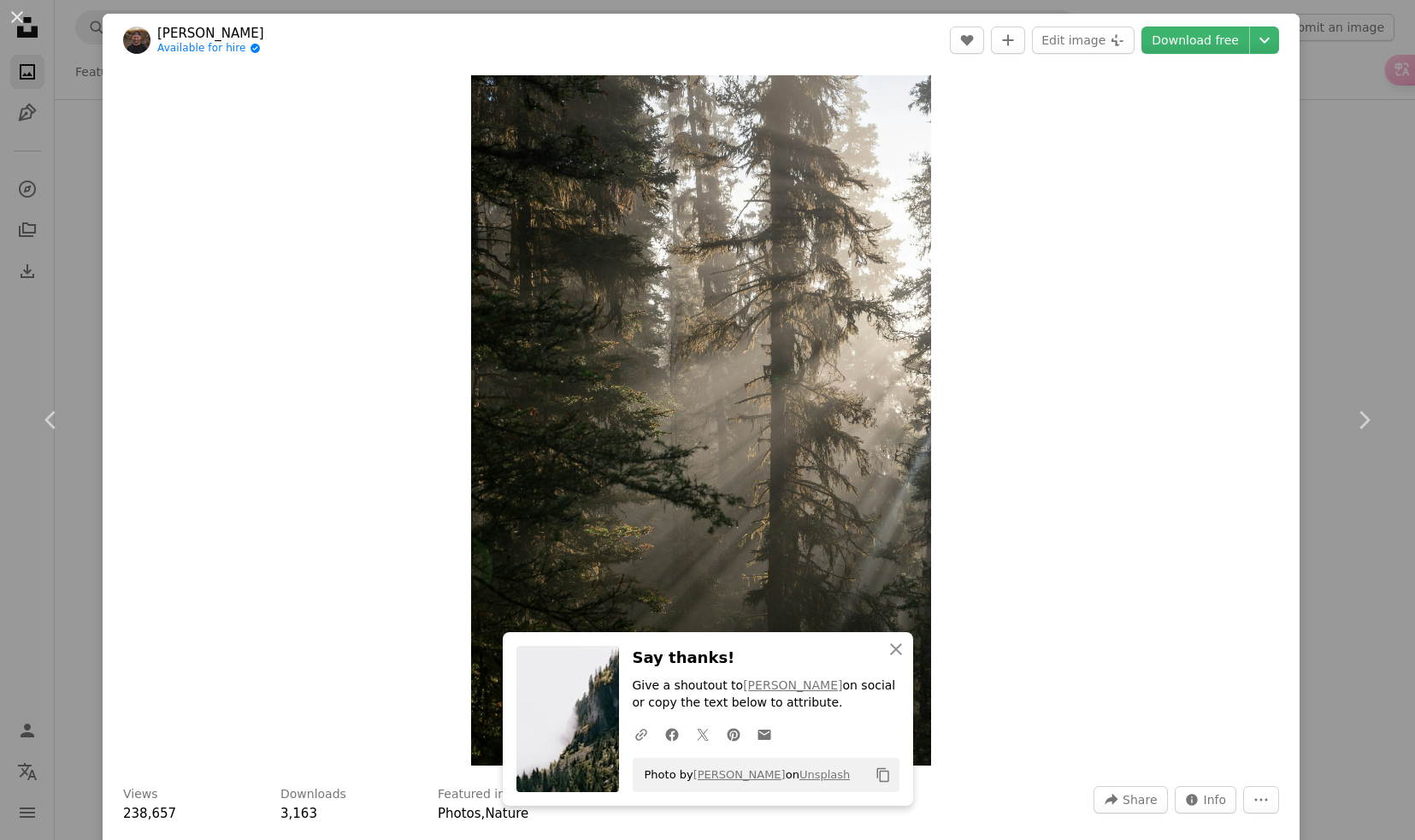
scroll to position [1, 0]
click at [1191, 33] on link "Download free" at bounding box center [1196, 39] width 107 height 28
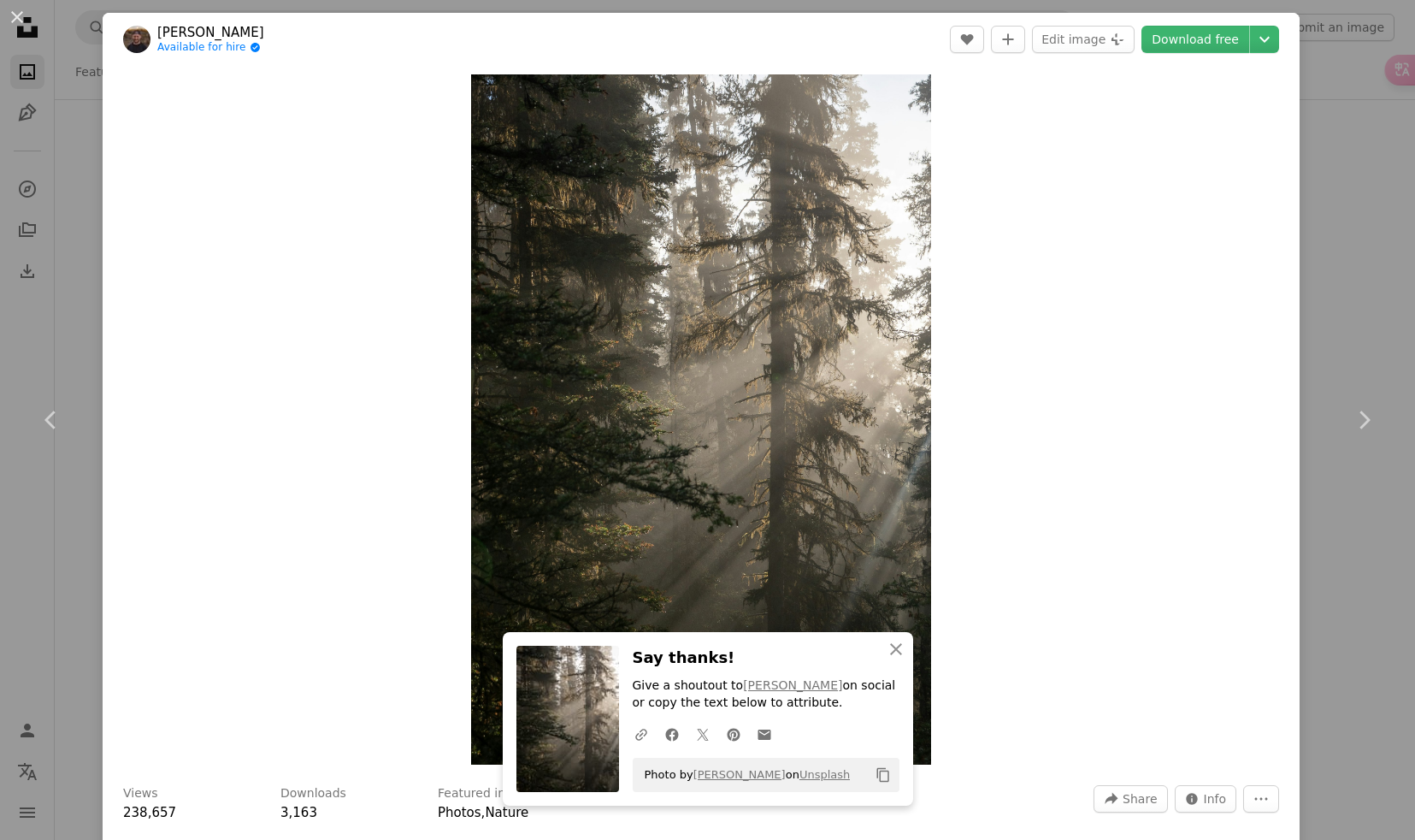
scroll to position [7, 0]
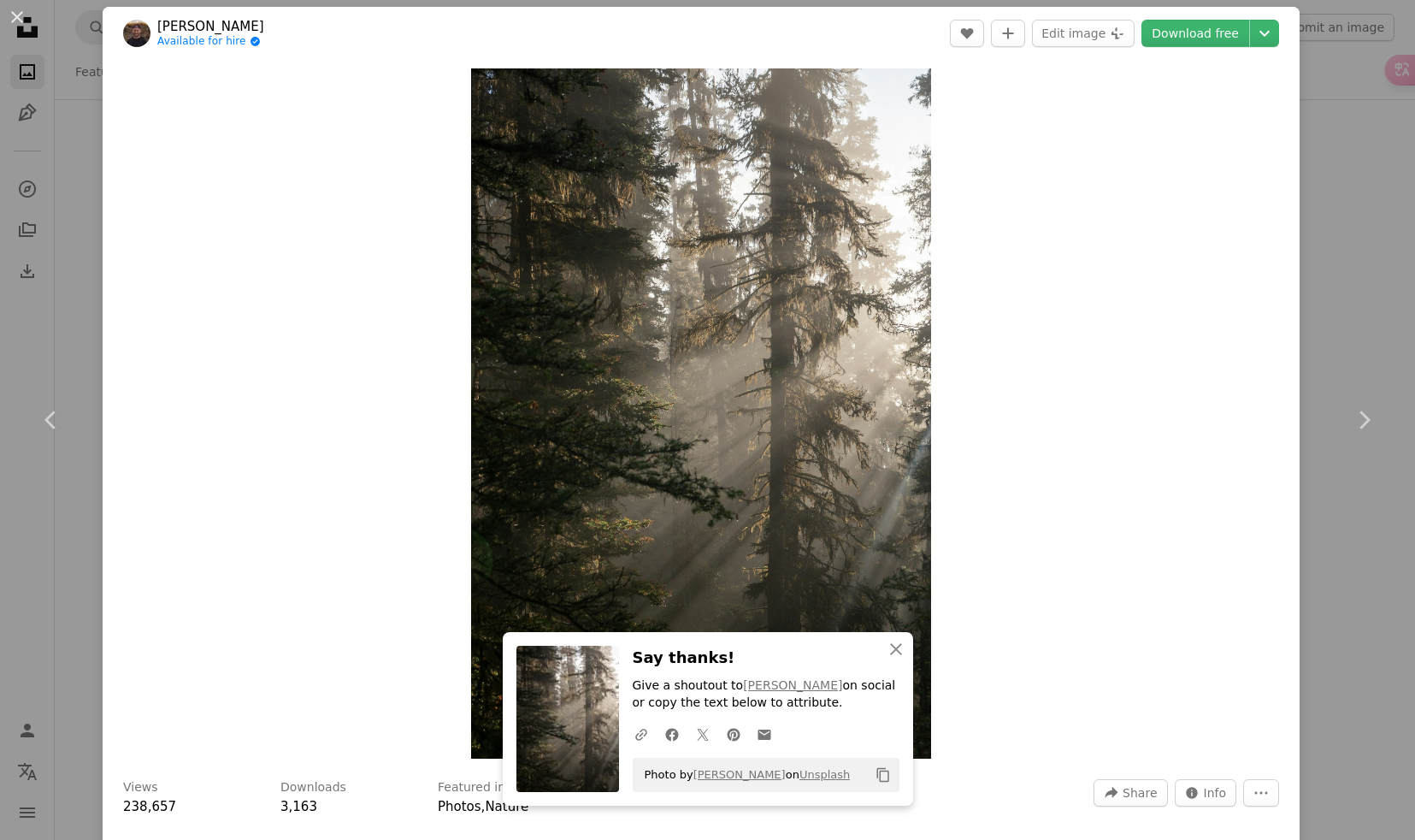
click at [66, 259] on div "An X shape Chevron left Chevron right [PERSON_NAME] Available for hire A checkm…" at bounding box center [708, 420] width 1415 height 840
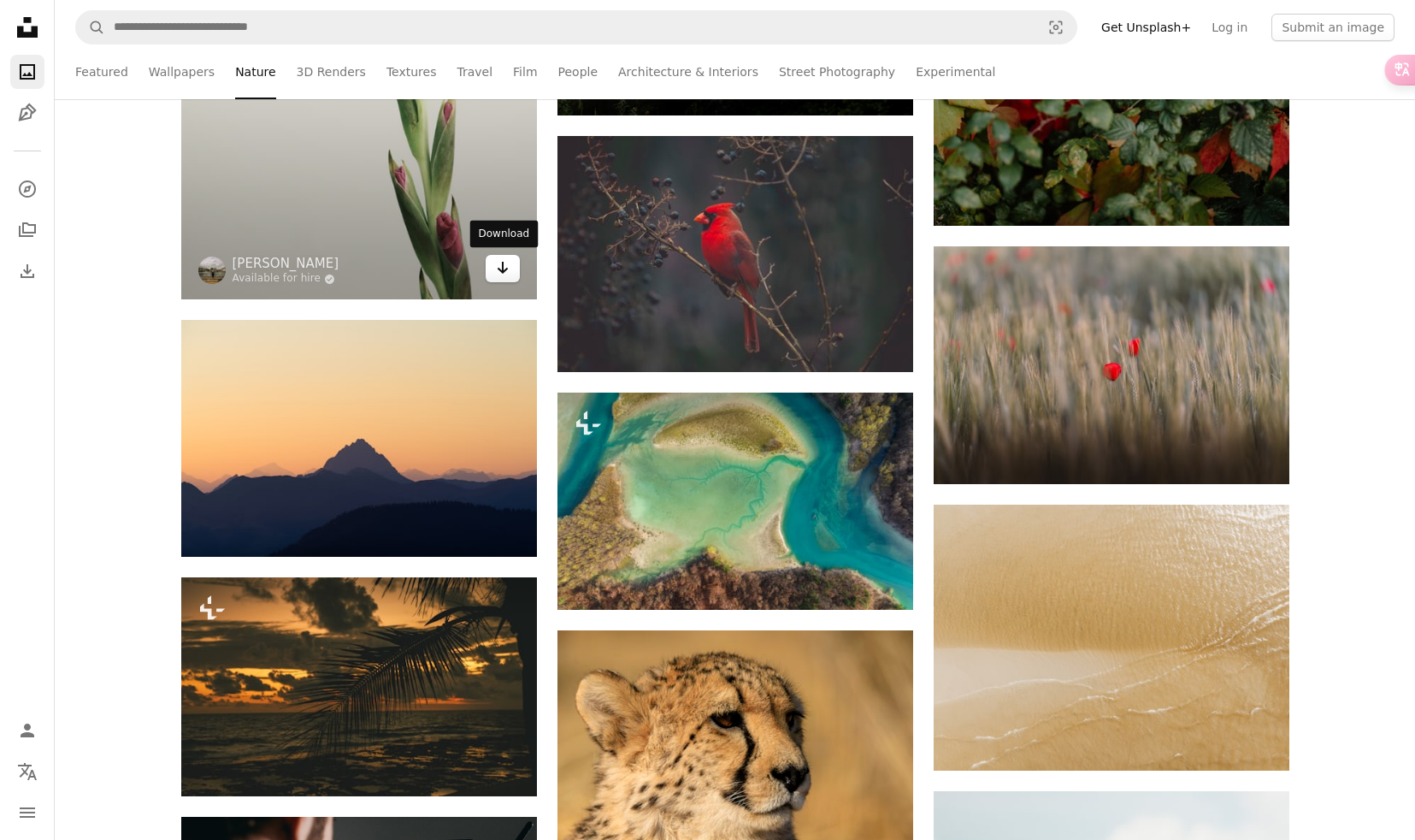
scroll to position [3020, 0]
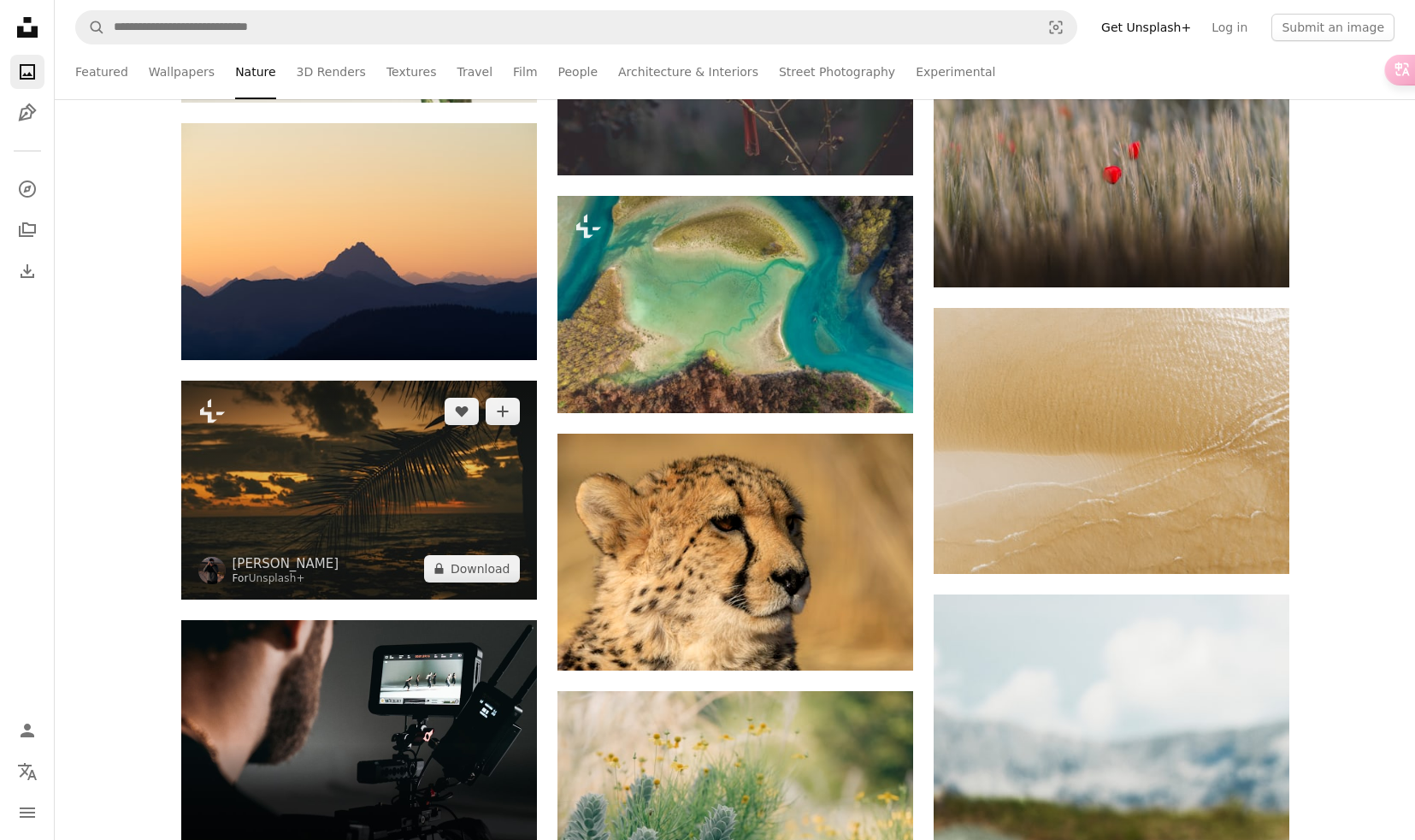
click at [429, 417] on img at bounding box center [358, 489] width 356 height 218
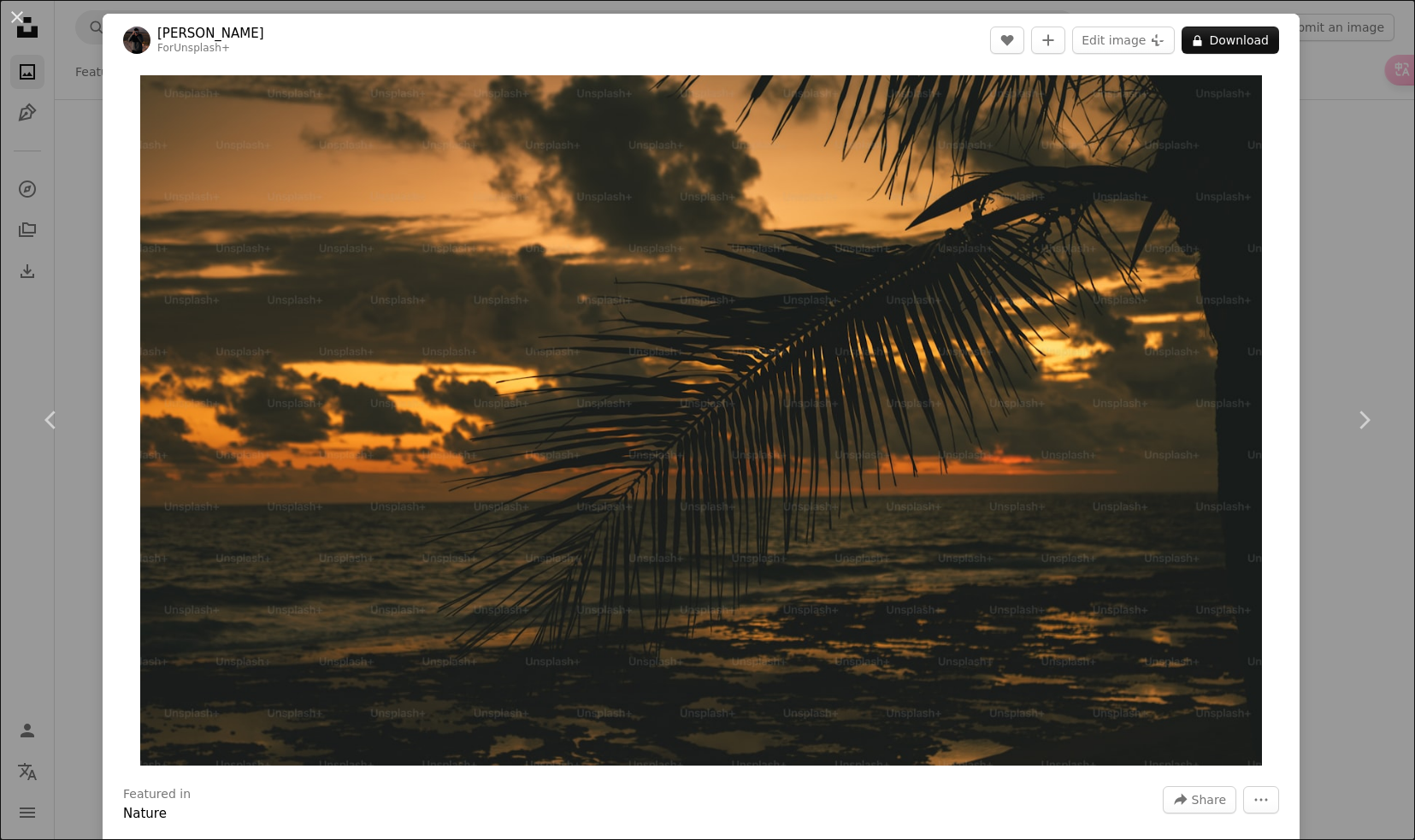
click at [76, 325] on div "An X shape Chevron left Chevron right [PERSON_NAME] For Unsplash+ A heart A plu…" at bounding box center [708, 420] width 1415 height 840
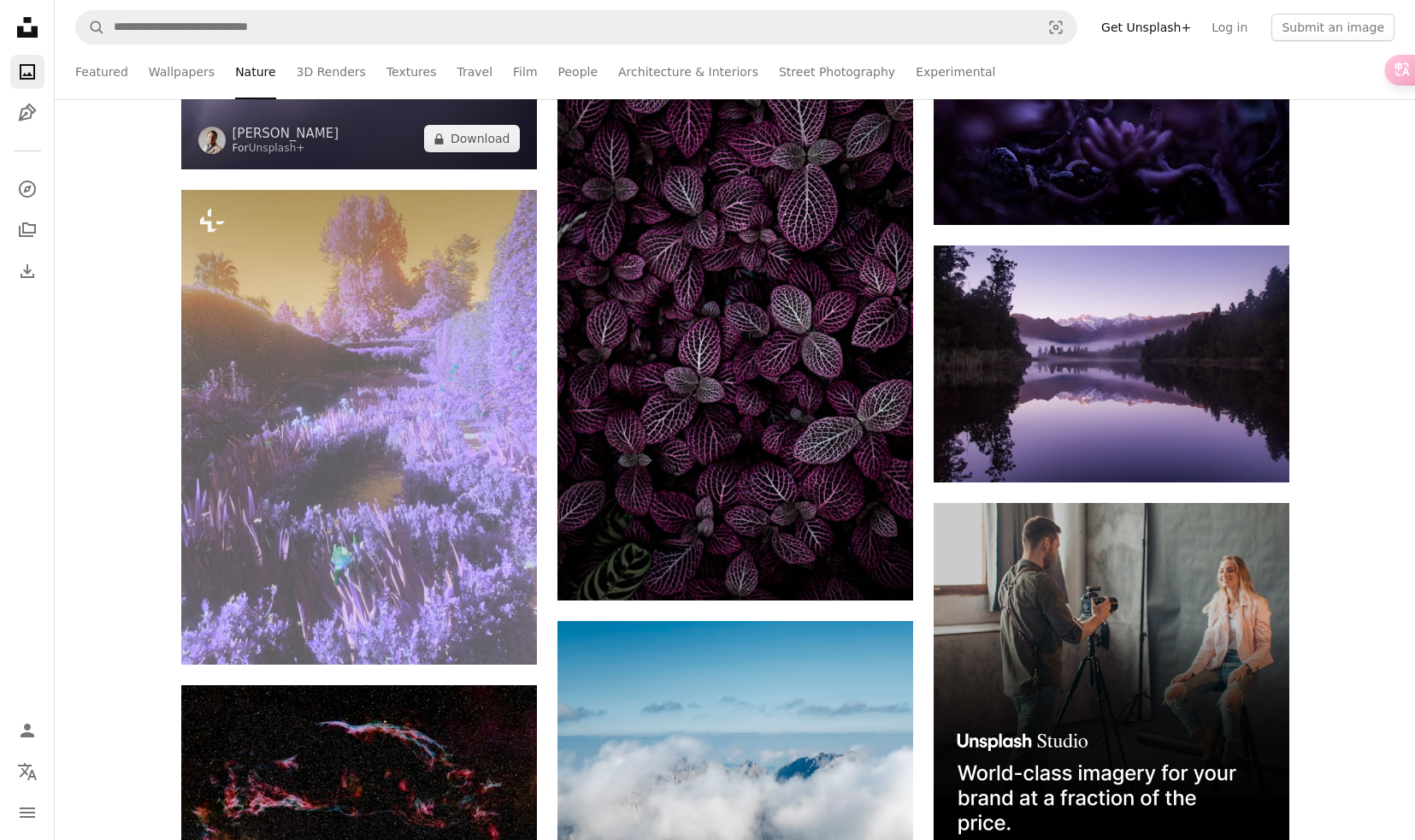
scroll to position [4790, 0]
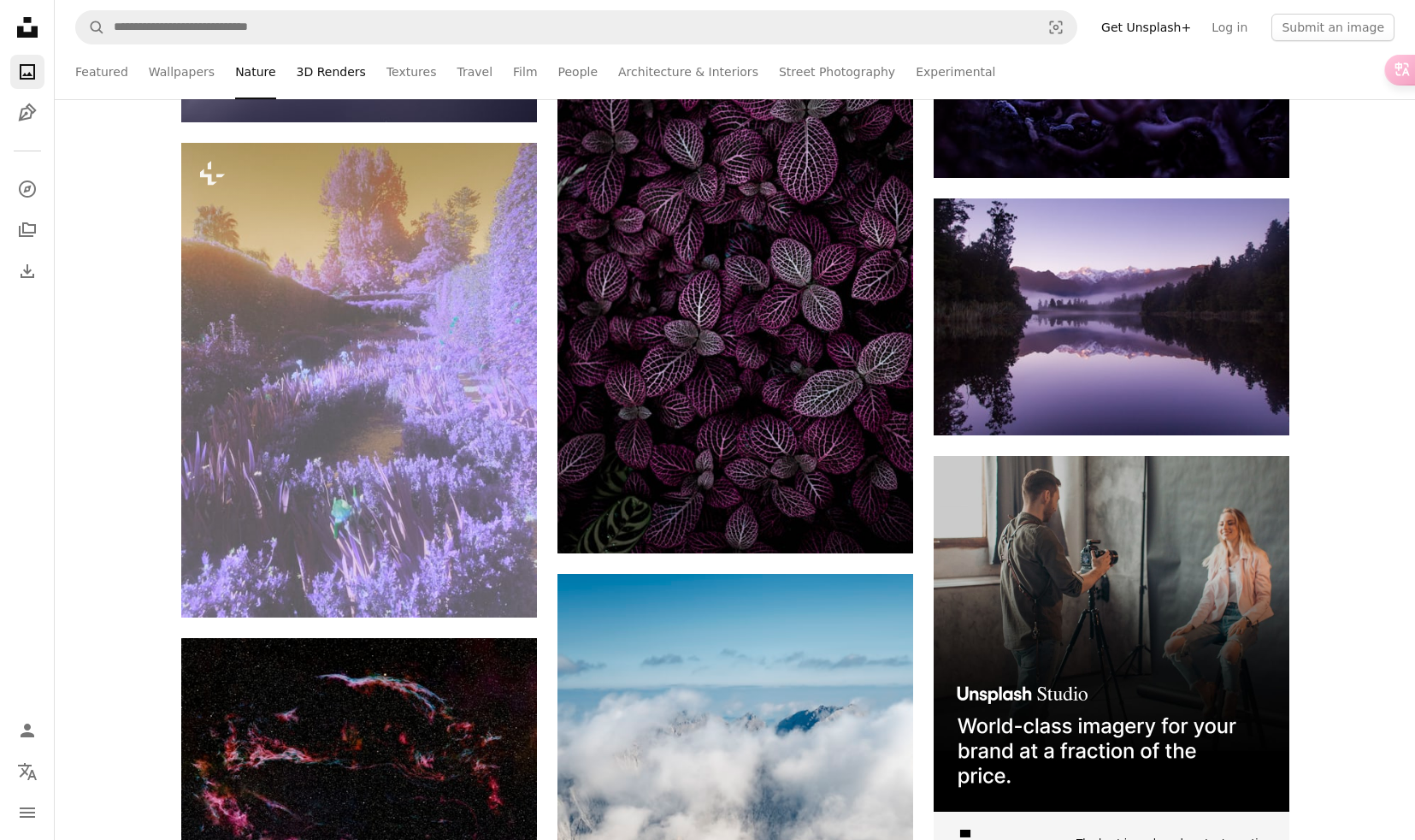
click at [328, 80] on link "3D Renders" at bounding box center [330, 72] width 69 height 55
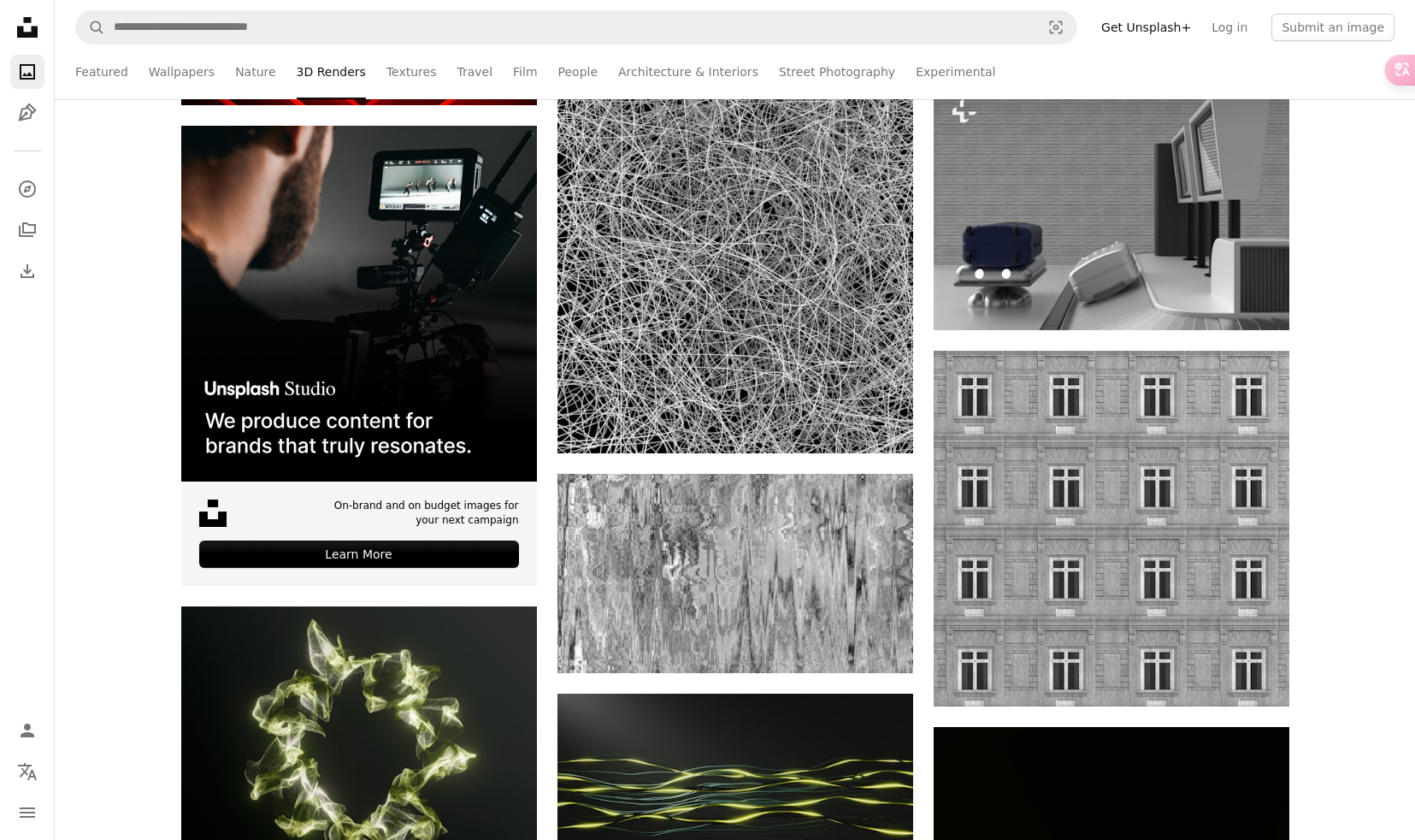
scroll to position [3238, 0]
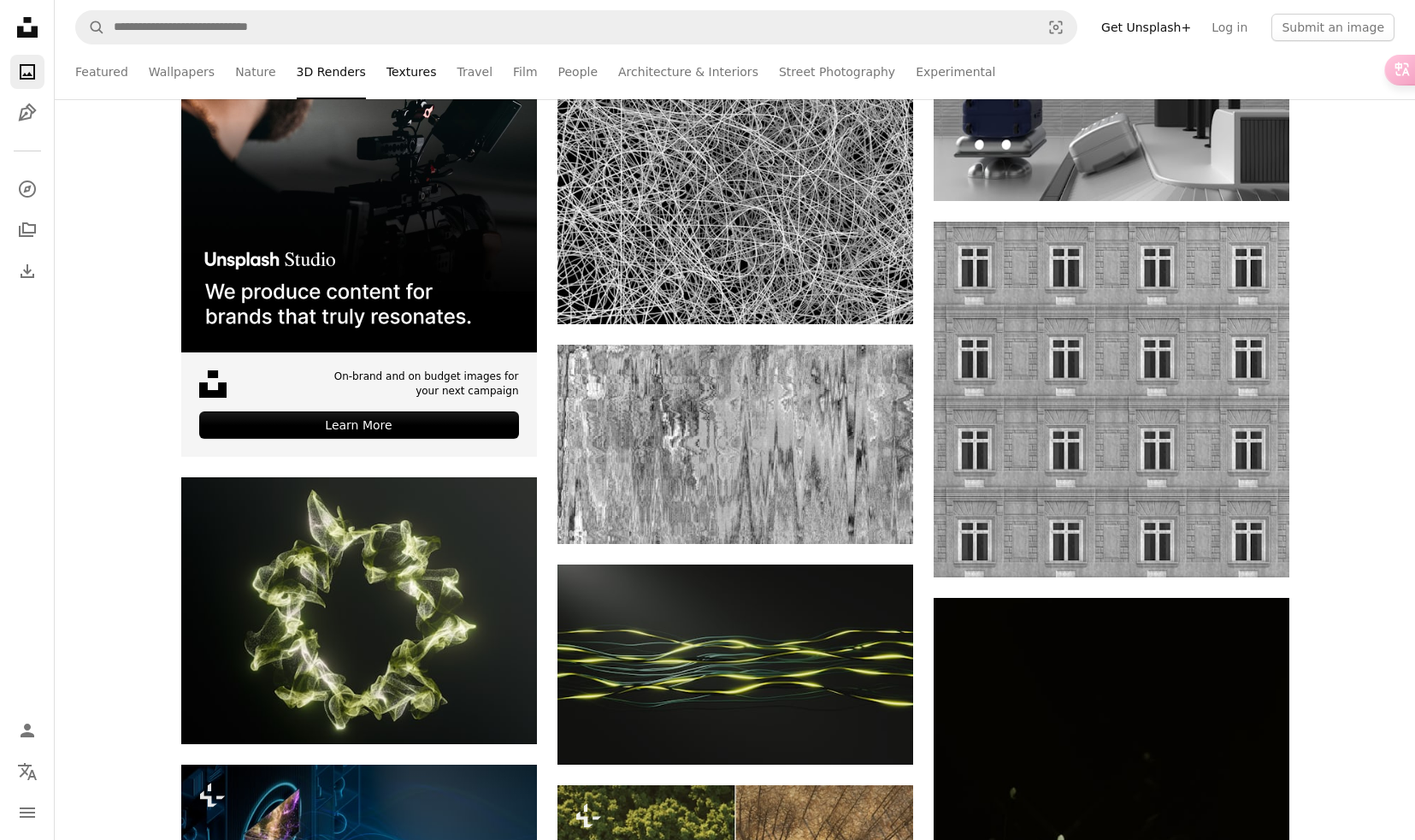
click at [387, 71] on link "Textures" at bounding box center [412, 72] width 50 height 55
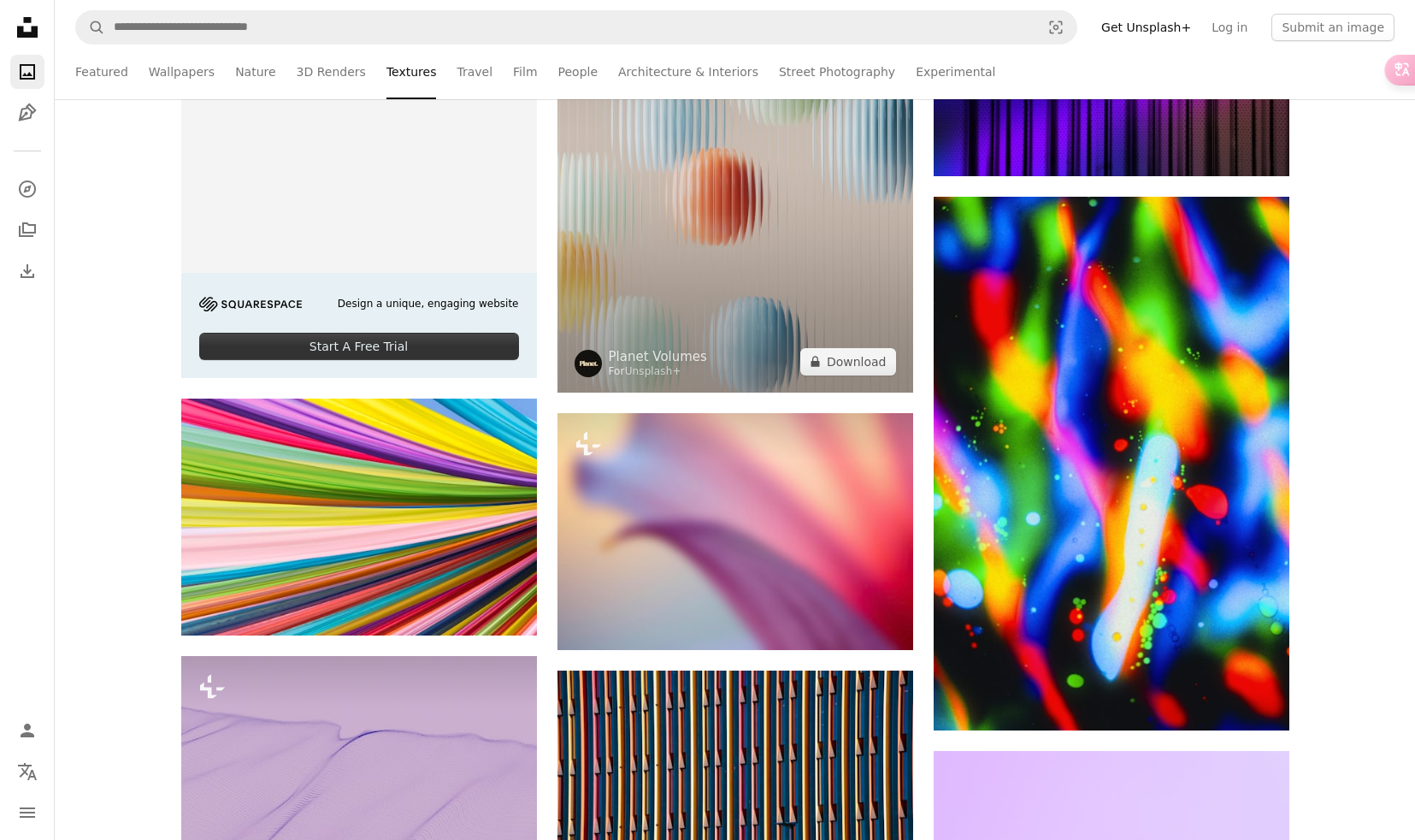
scroll to position [619, 0]
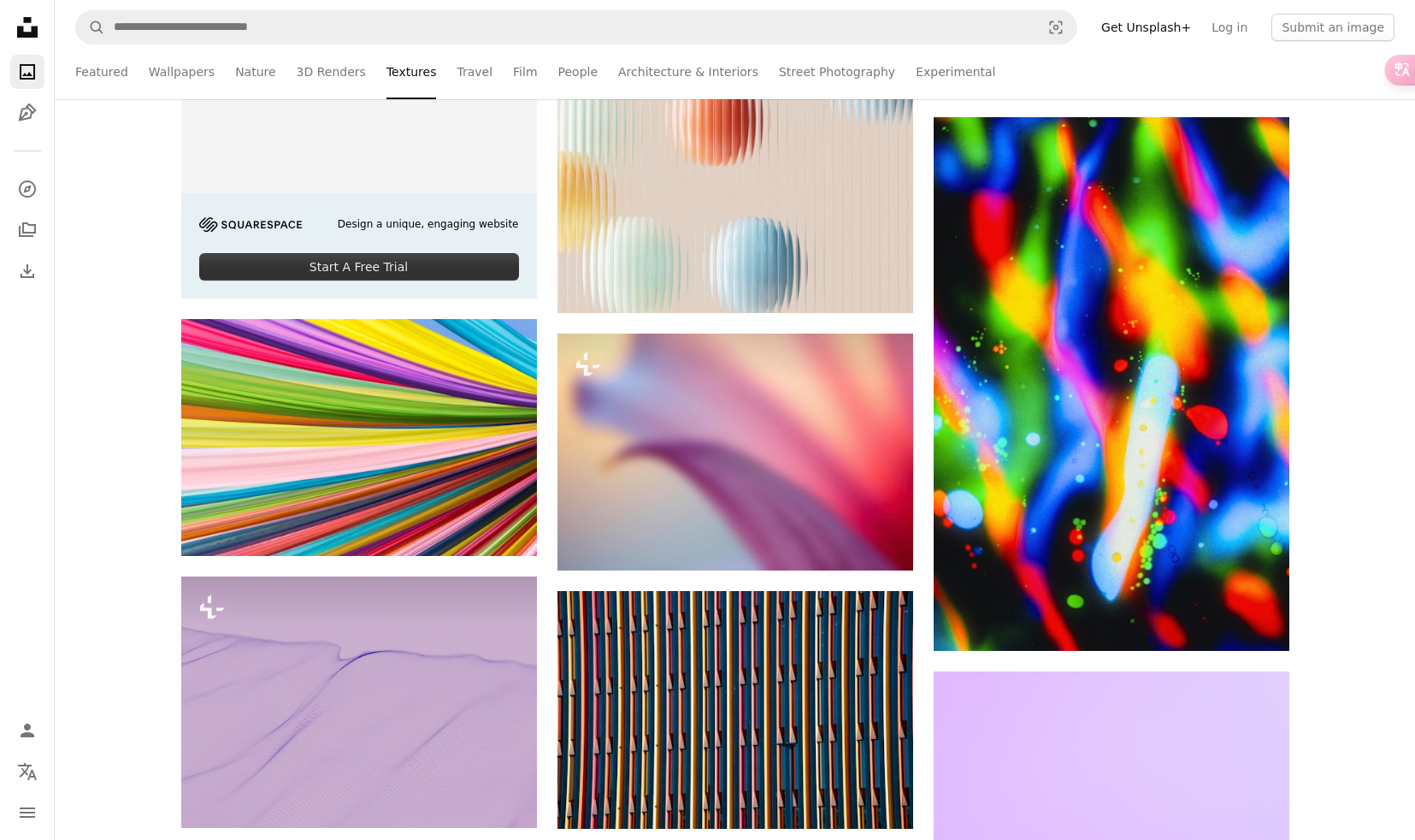
click at [478, 77] on ul "Featured Wallpapers Nature 3D Renders Textures Travel Film People Architecture …" at bounding box center [734, 72] width 1319 height 55
click at [470, 76] on link "Travel" at bounding box center [475, 72] width 36 height 55
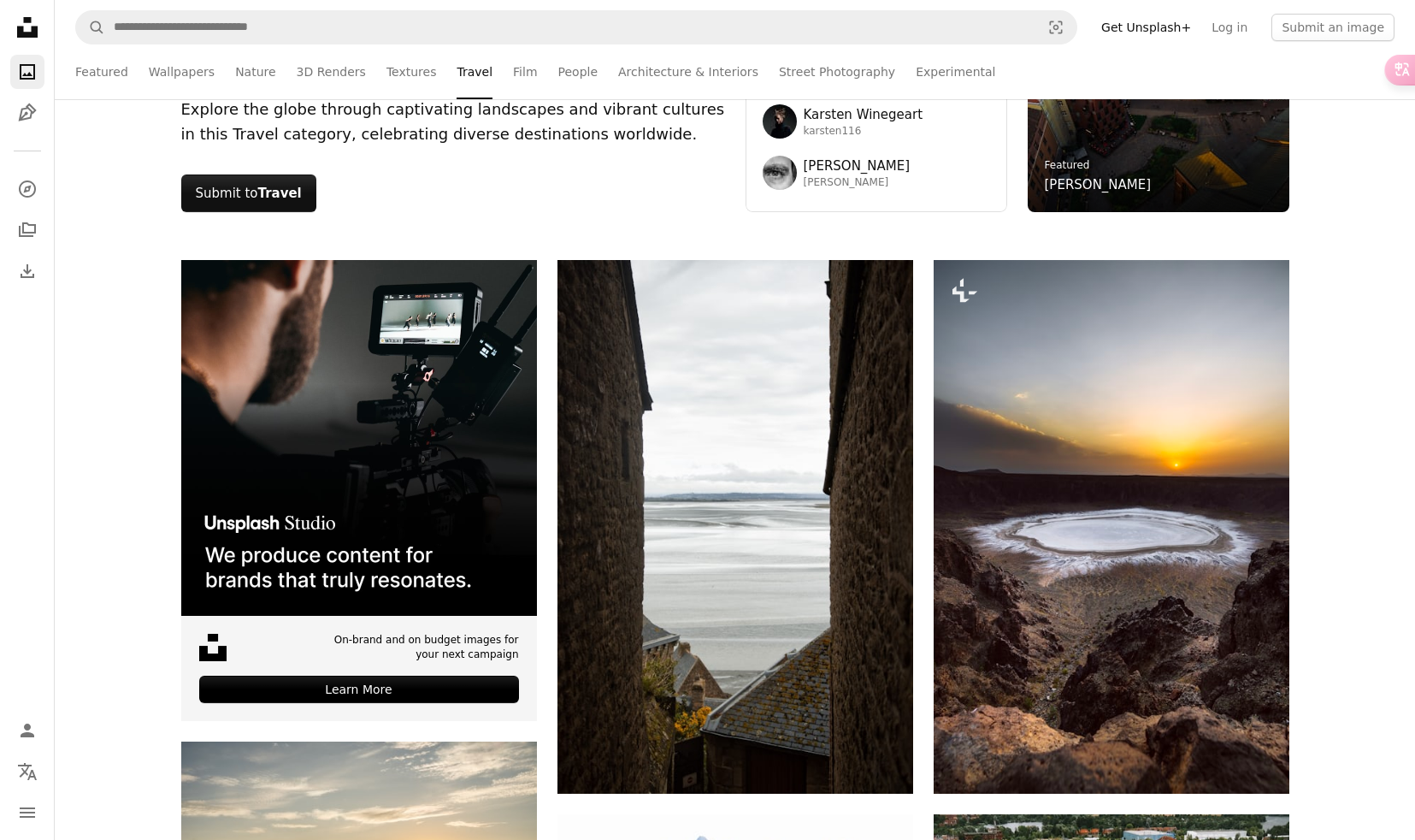
scroll to position [197, 0]
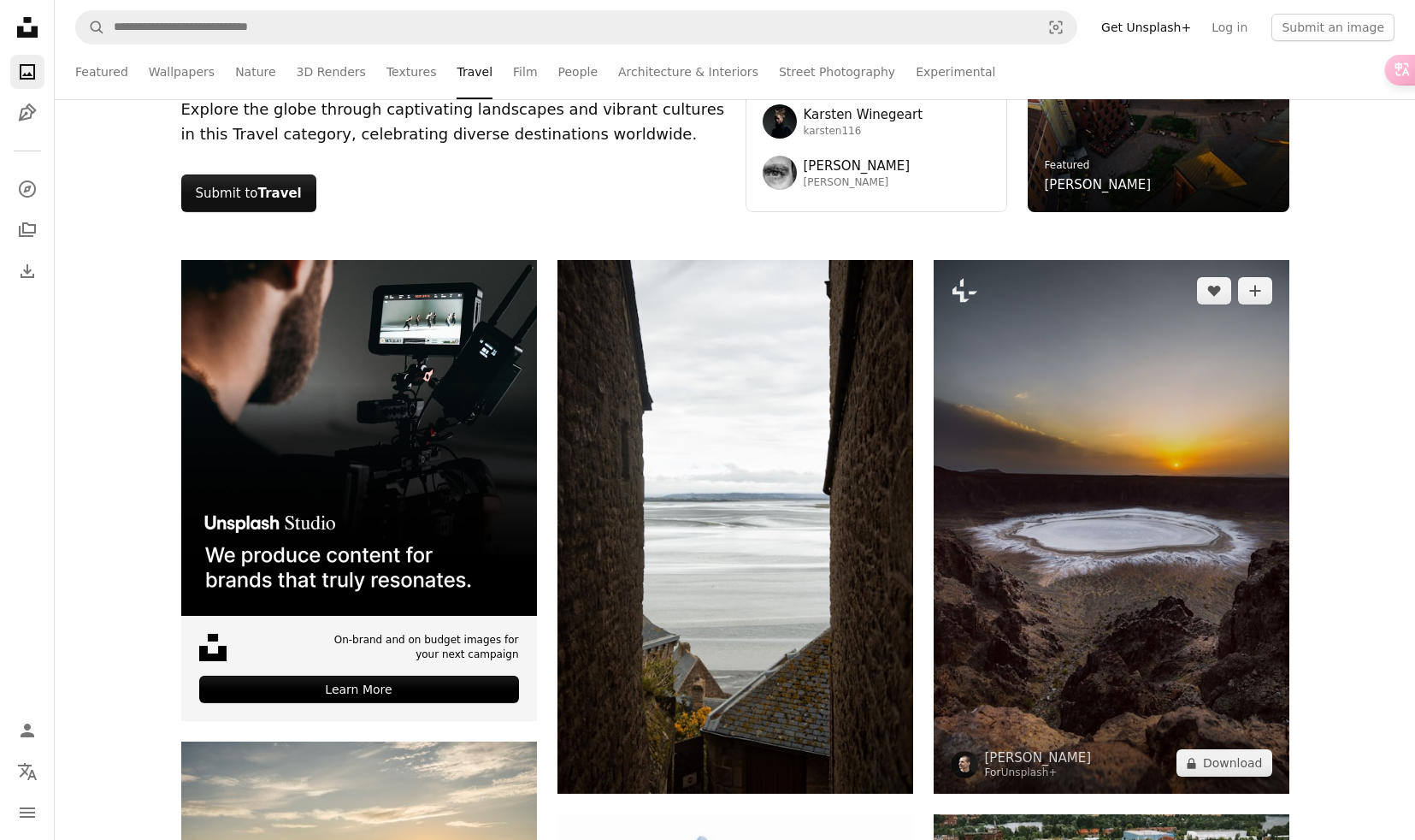
click at [1050, 489] on img at bounding box center [1111, 527] width 356 height 534
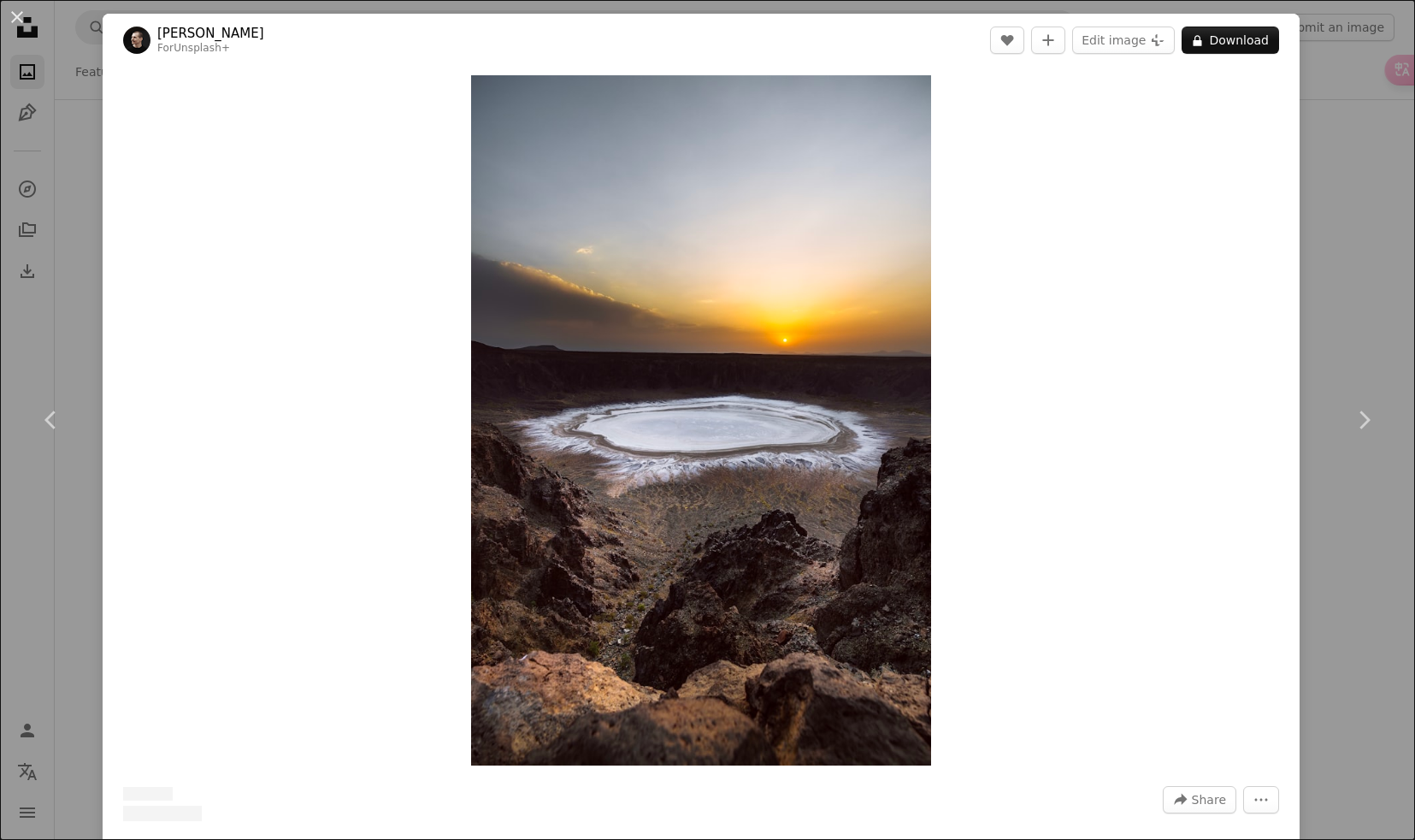
scroll to position [0, 179]
click at [804, 495] on img "Zoom in on this image" at bounding box center [701, 420] width 460 height 690
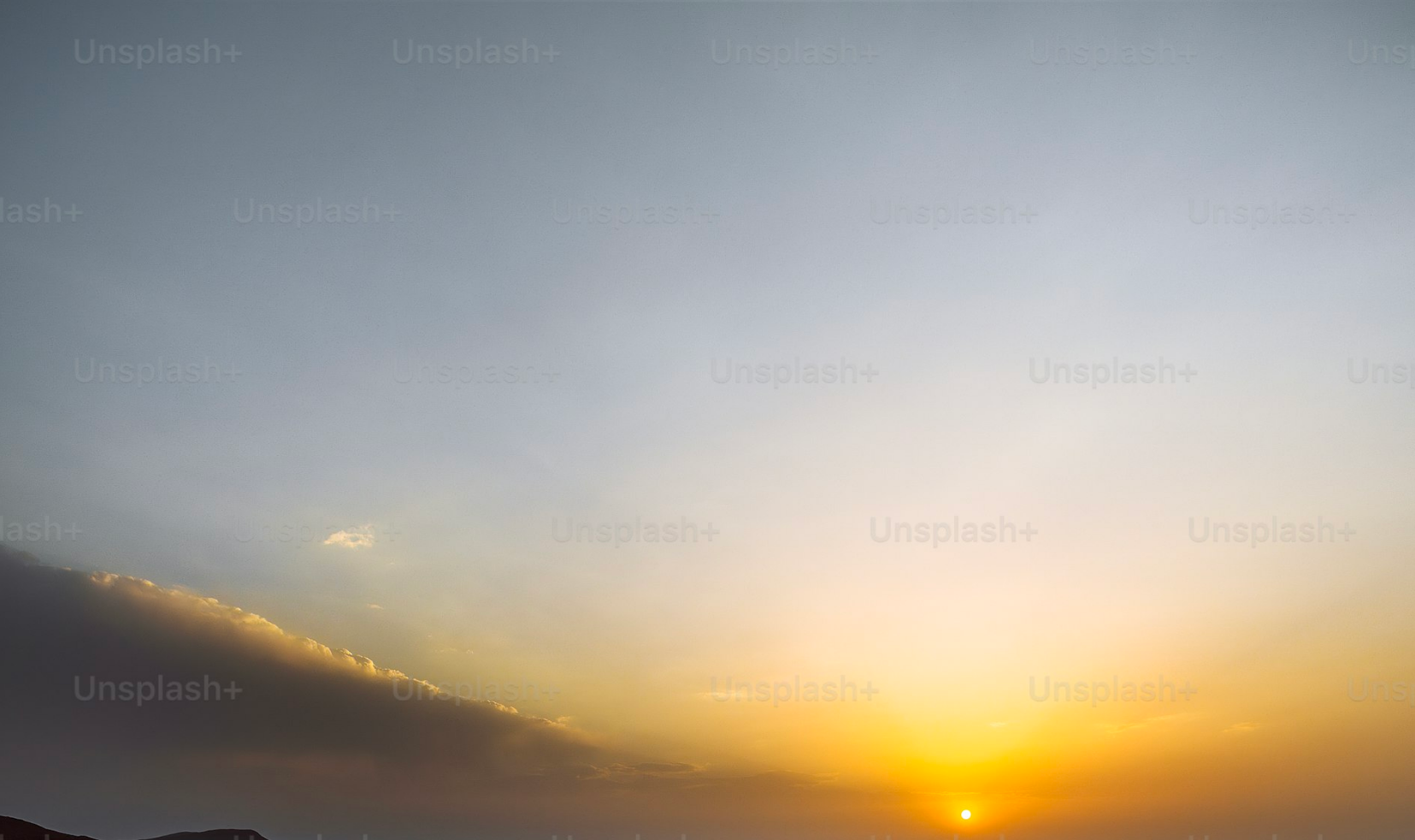
scroll to position [642, 0]
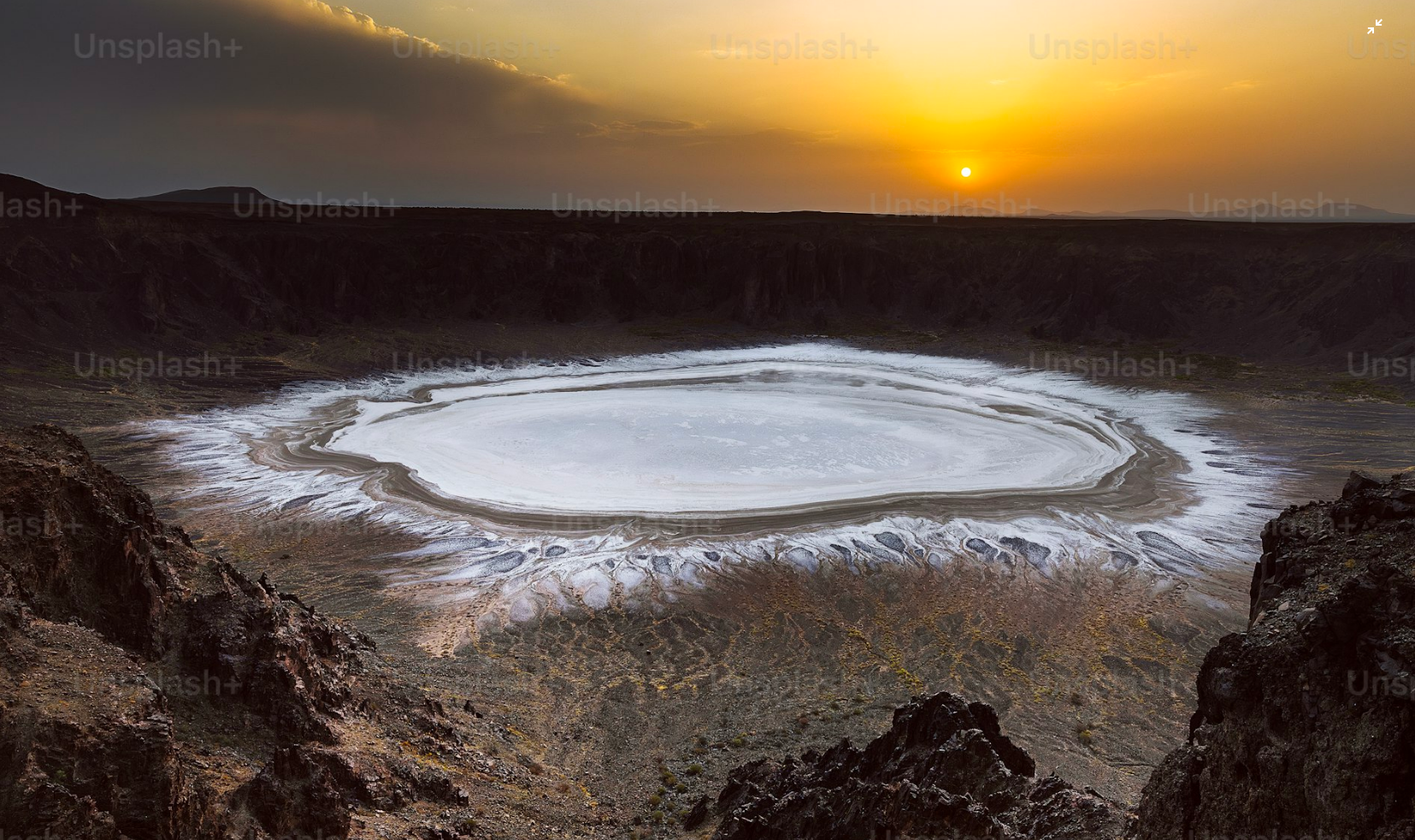
click at [808, 496] on img "Zoom out on this image" at bounding box center [708, 419] width 1417 height 2124
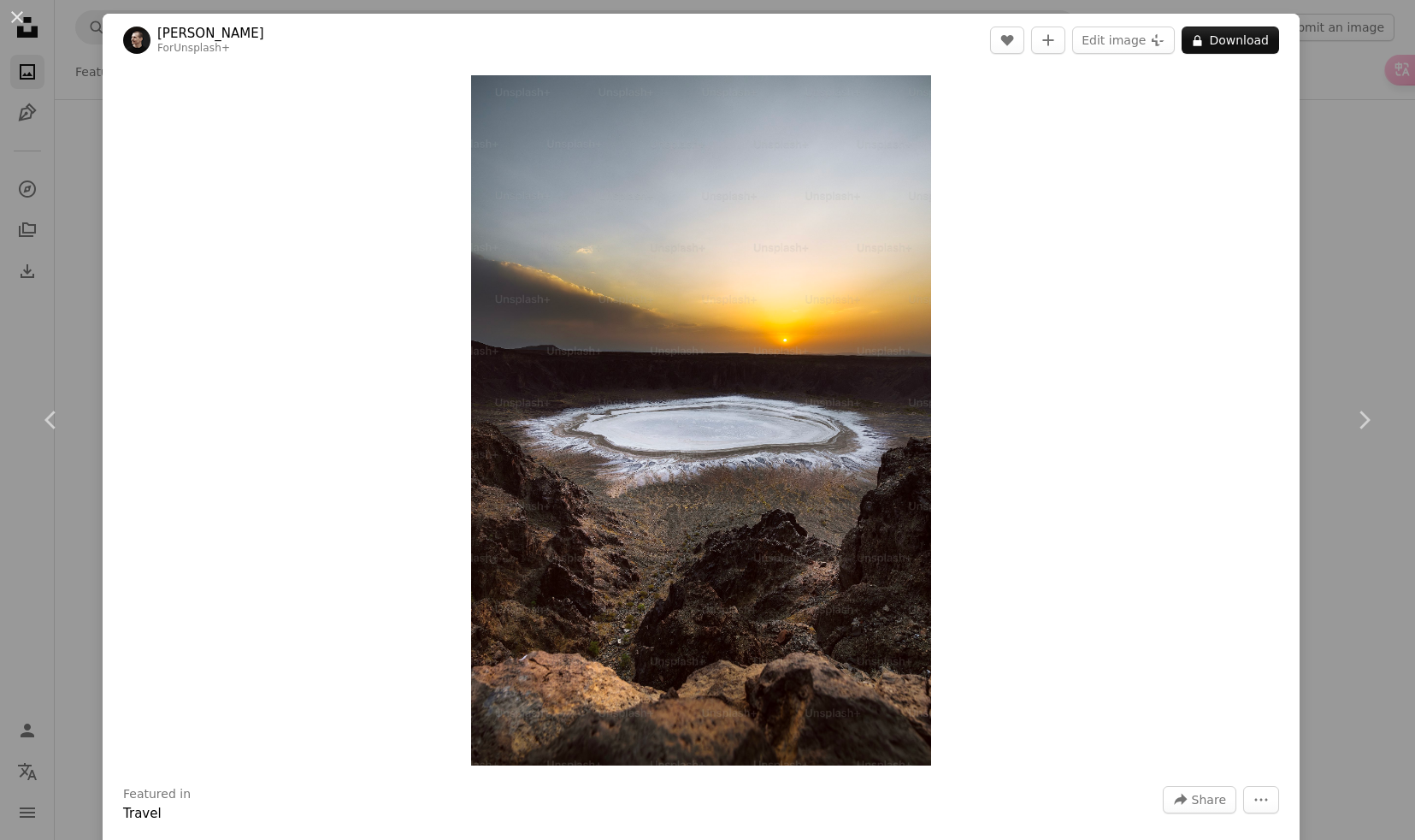
click at [83, 324] on div "An X shape Chevron left Chevron right [PERSON_NAME] For Unsplash+ A heart A plu…" at bounding box center [708, 420] width 1415 height 840
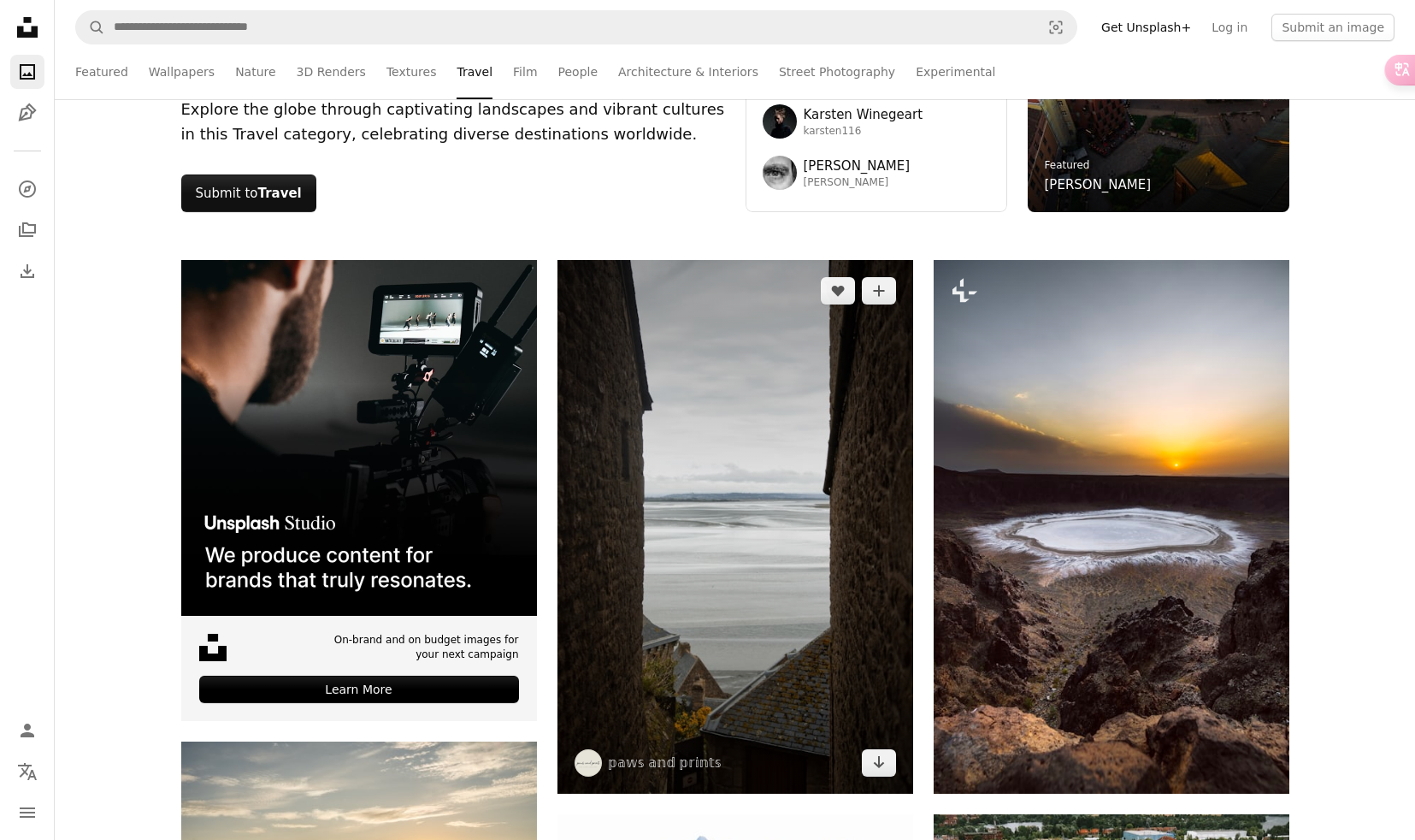
click at [687, 406] on img at bounding box center [735, 527] width 356 height 534
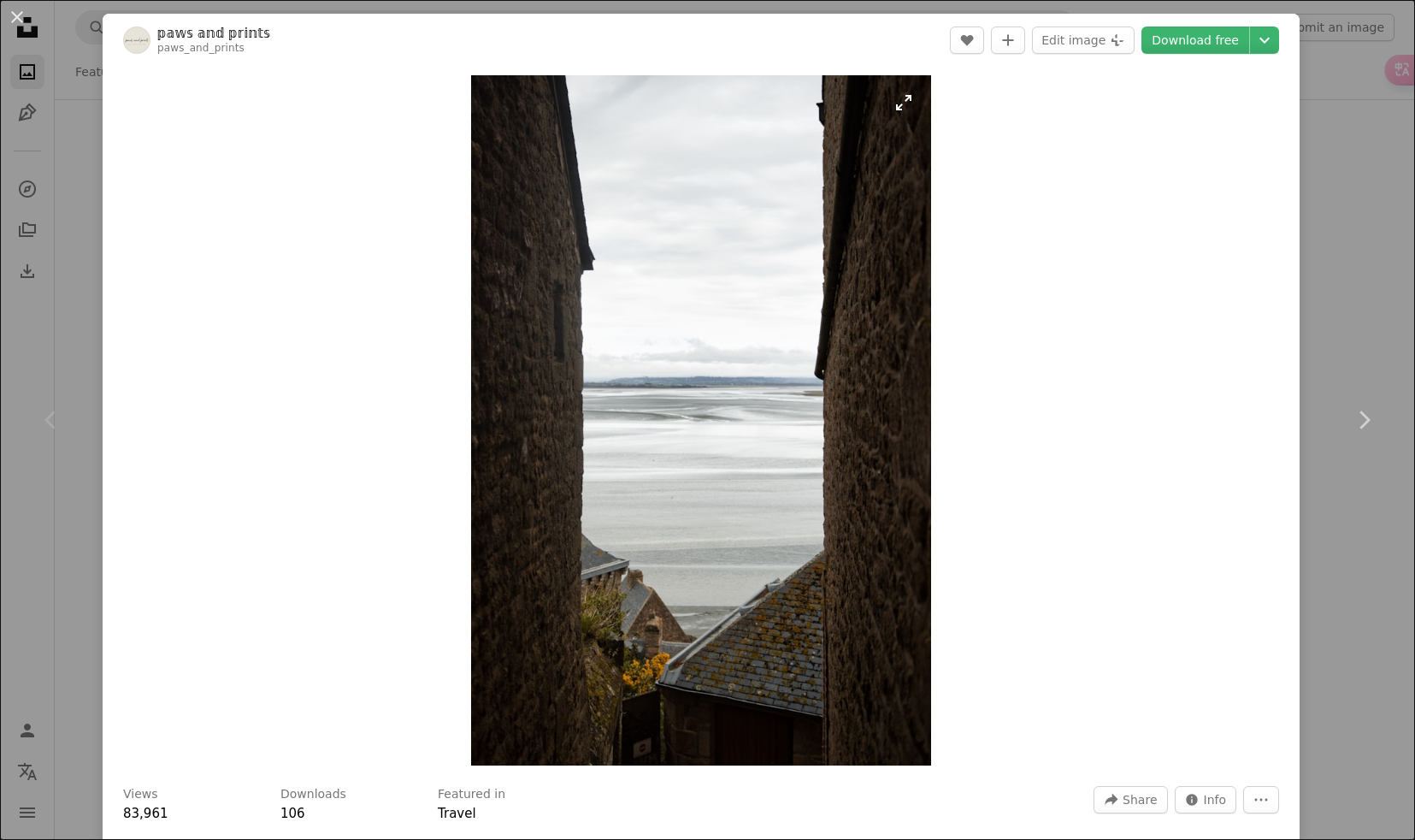
click at [688, 406] on img "Zoom in on this image" at bounding box center [701, 420] width 460 height 690
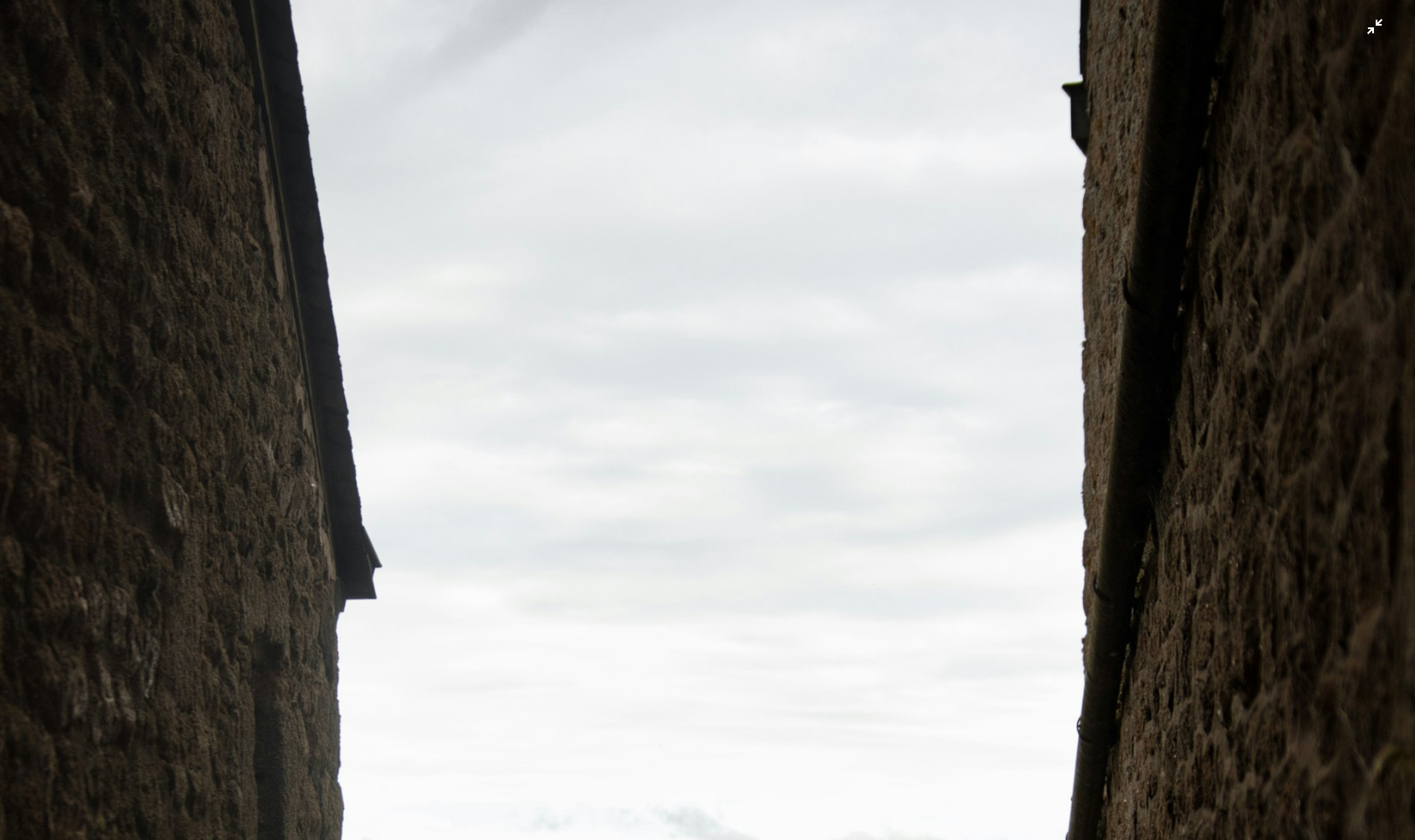
scroll to position [643, 0]
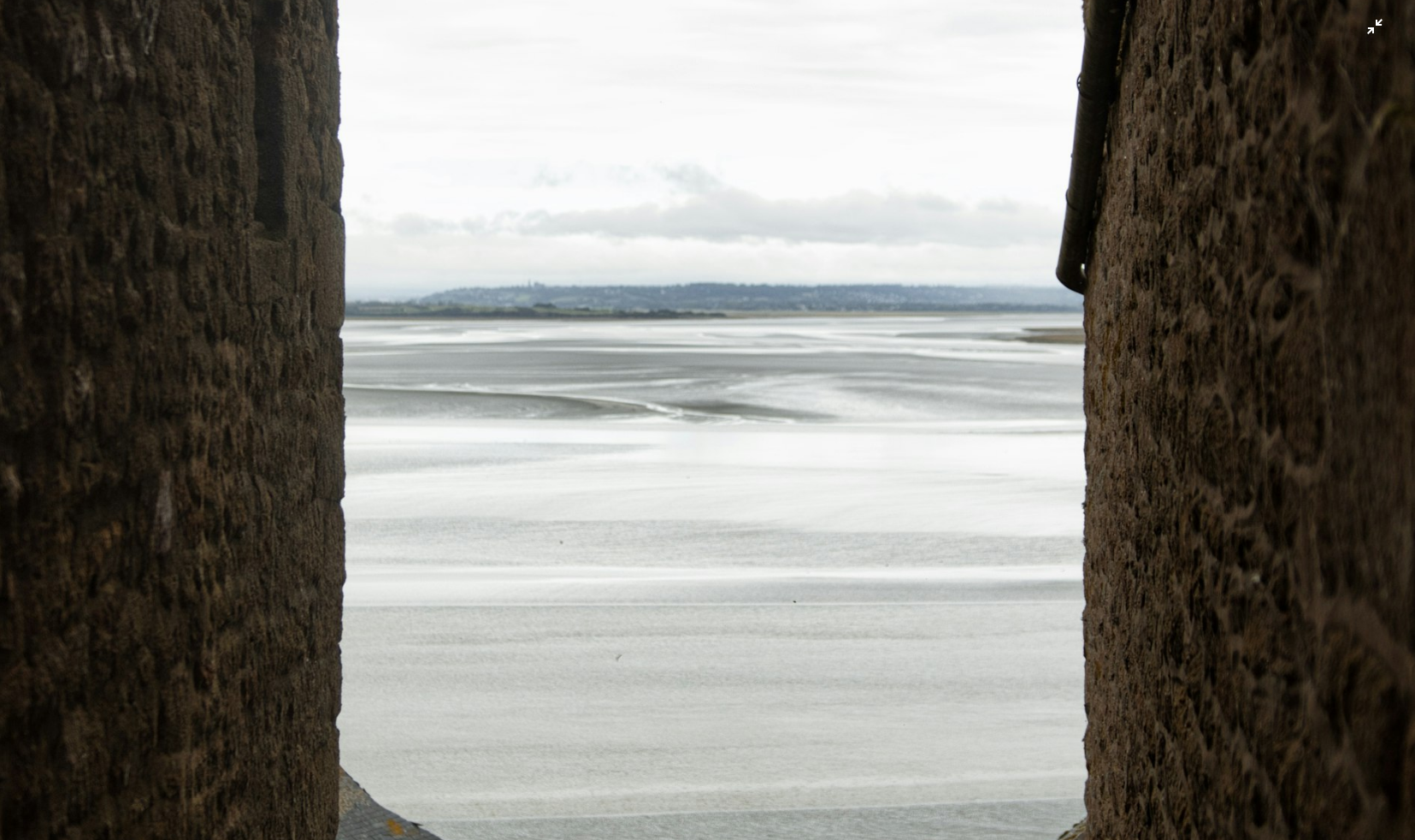
click at [688, 406] on img "Zoom out on this image" at bounding box center [708, 419] width 1417 height 2126
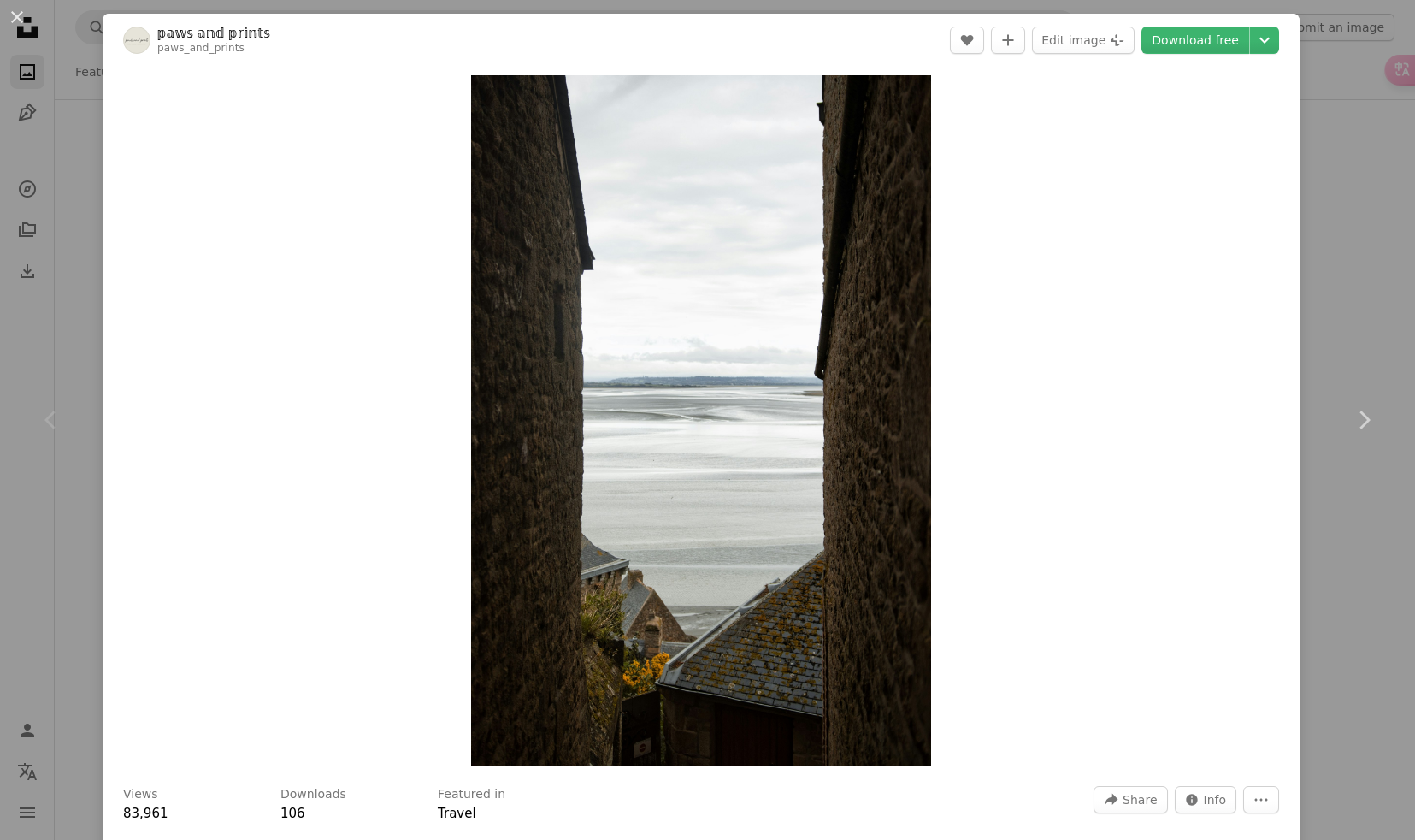
click at [87, 309] on div "An X shape Chevron left Chevron right 𝕡𝕒𝕨𝕤 𝕒𝕟𝕕 𝕡𝕣𝕚𝕟𝕥𝕤 paws_and_prints A heart A…" at bounding box center [708, 420] width 1415 height 840
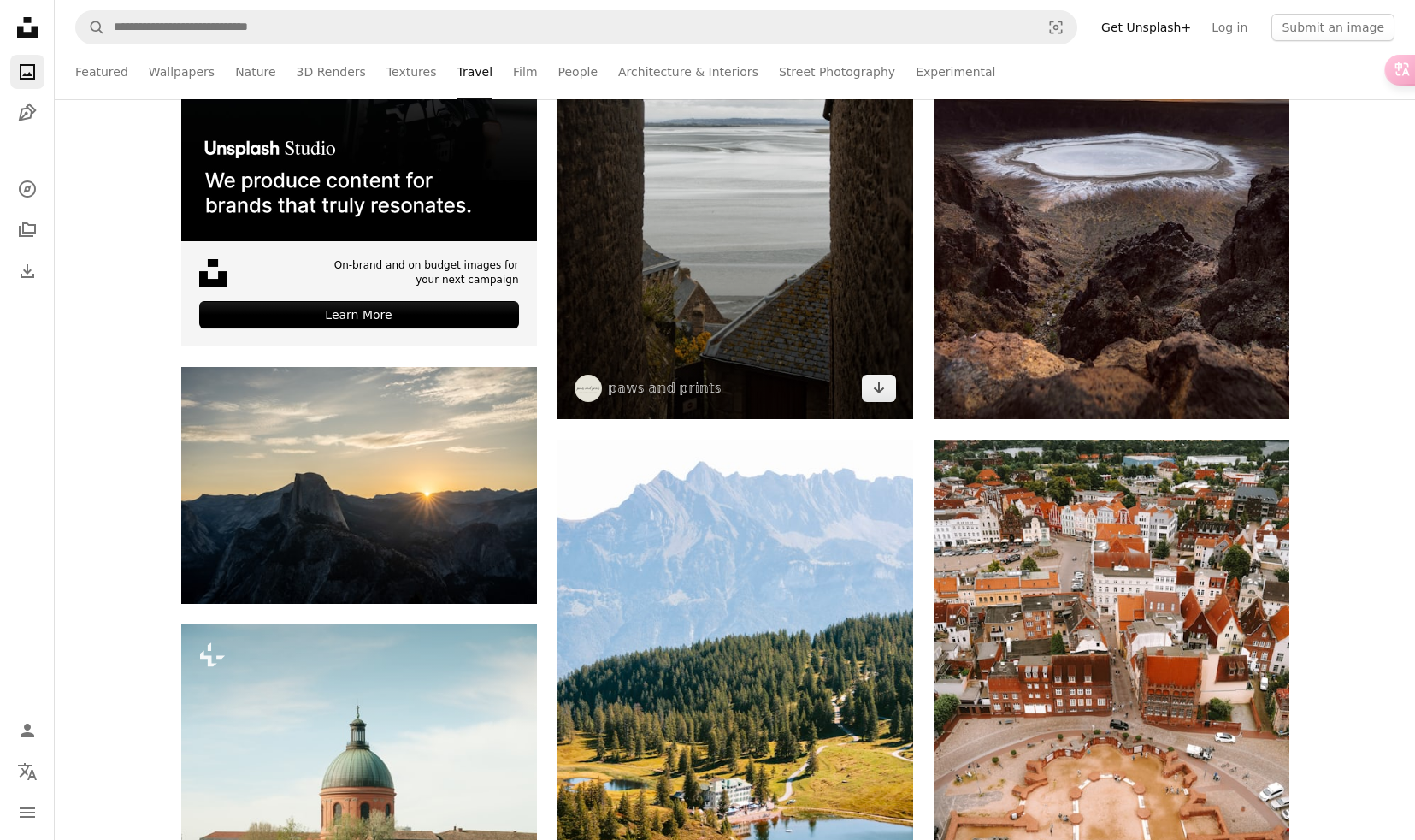
scroll to position [692, 0]
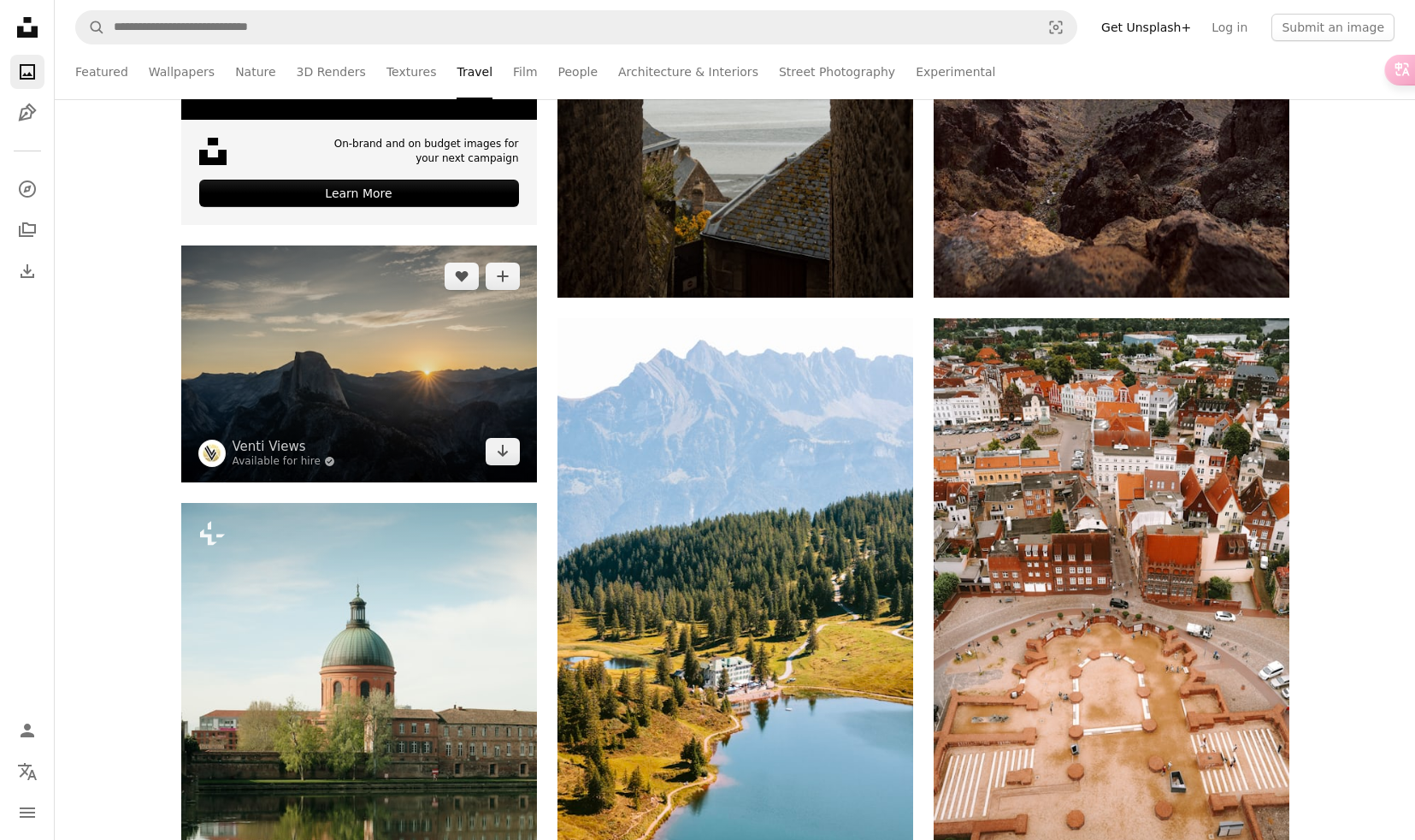
click at [411, 383] on img at bounding box center [358, 364] width 356 height 236
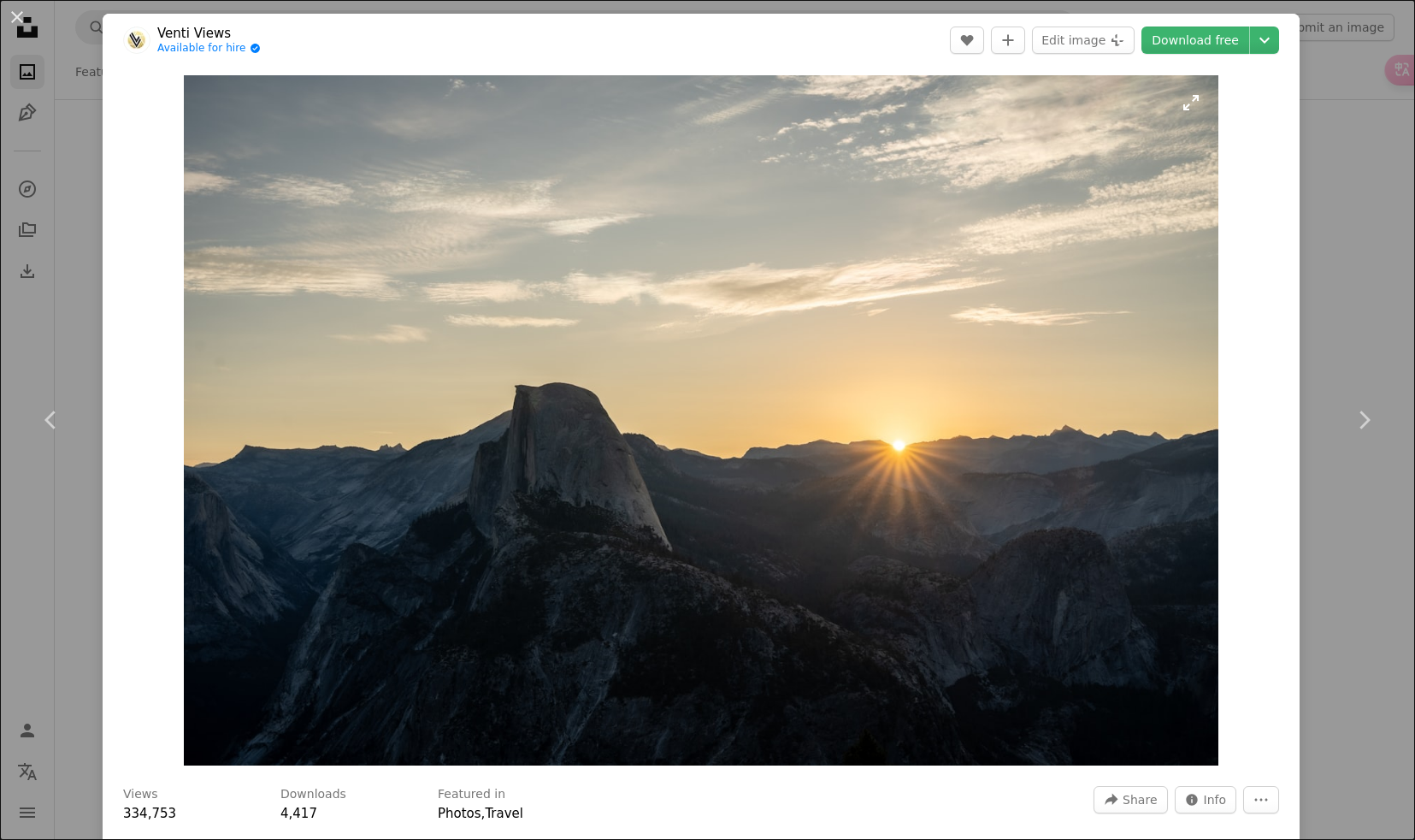
click at [554, 429] on img "Zoom in on this image" at bounding box center [701, 420] width 1035 height 690
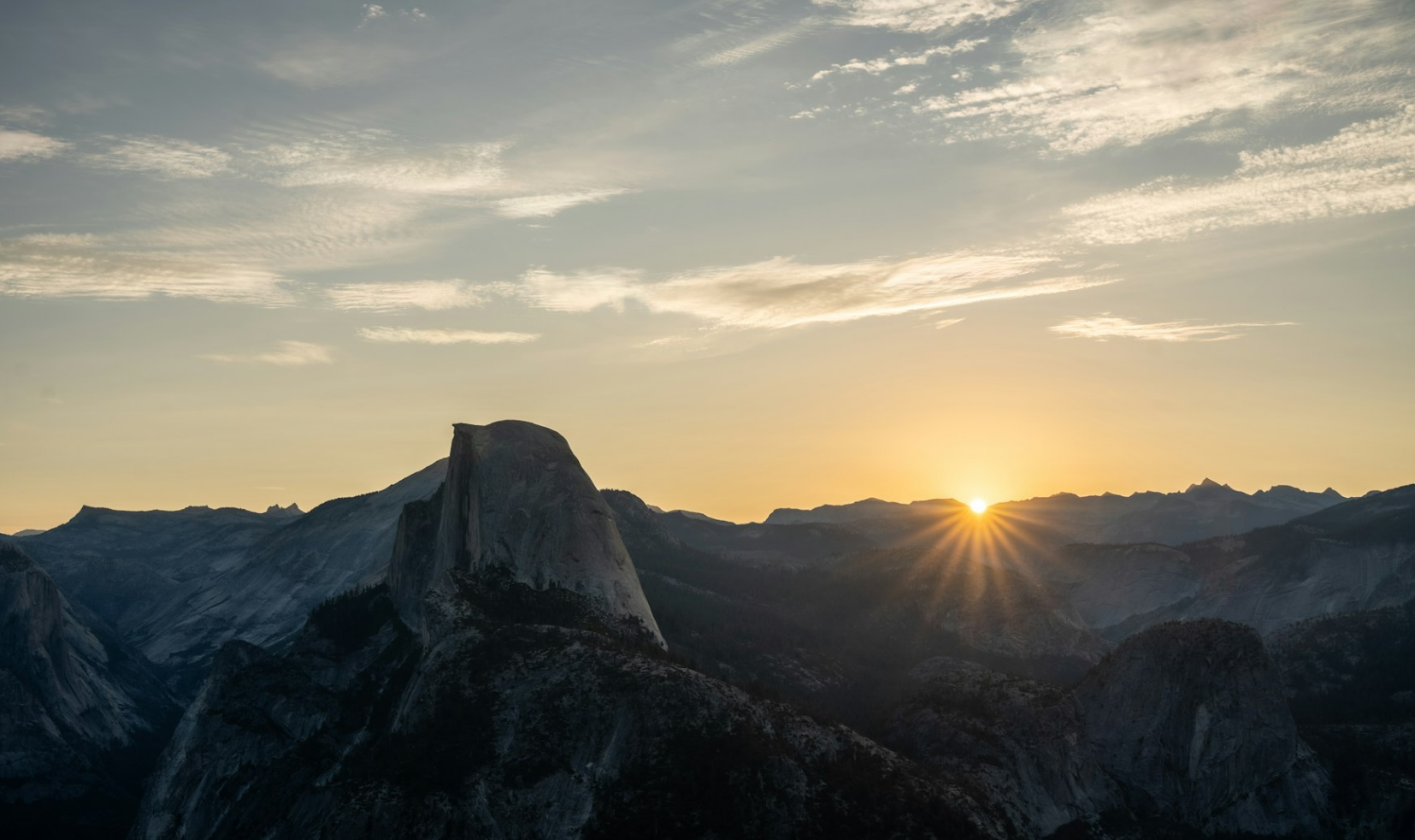
scroll to position [52, 0]
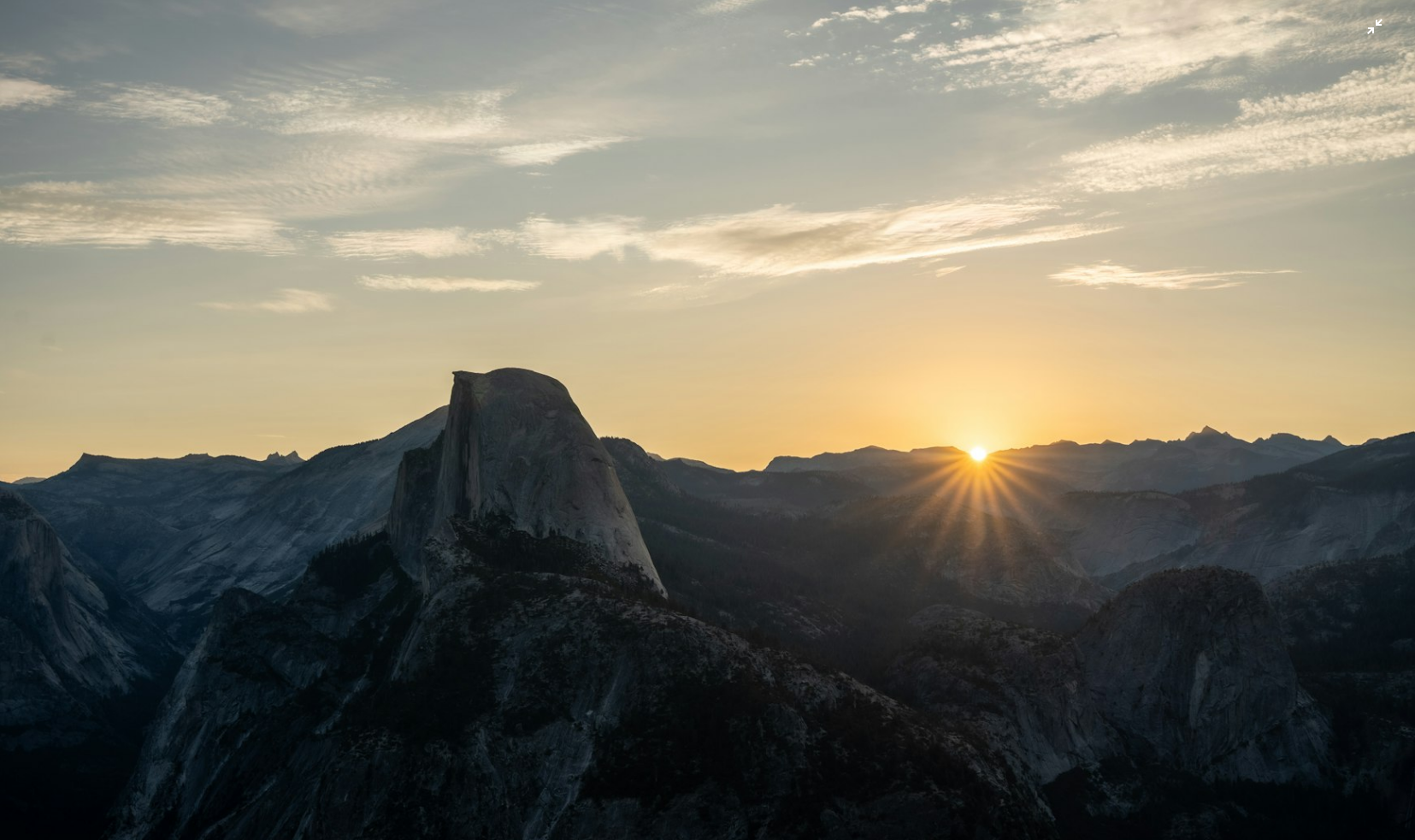
click at [769, 409] on img "Zoom out on this image" at bounding box center [708, 419] width 1417 height 945
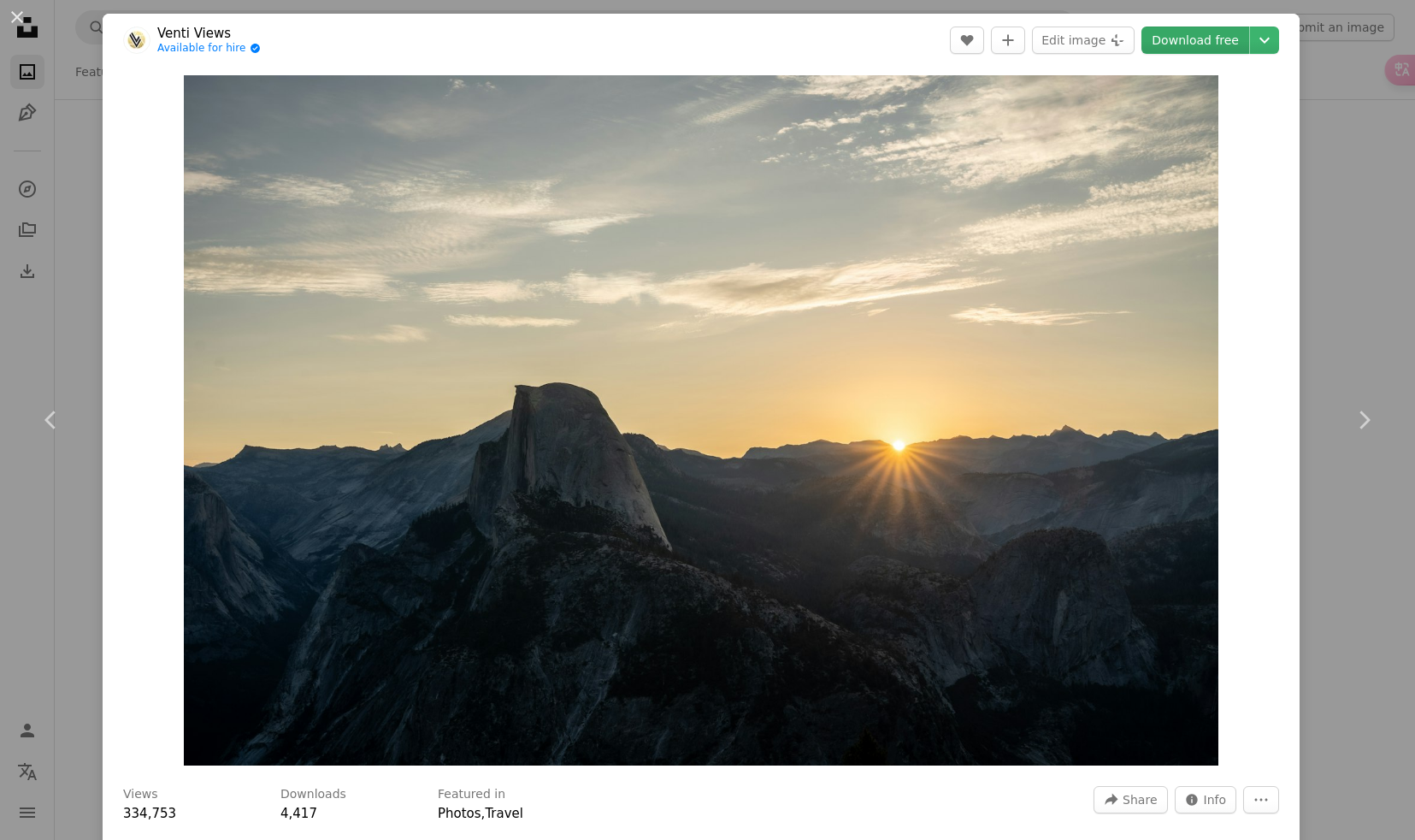
click at [1205, 46] on link "Download free" at bounding box center [1196, 40] width 107 height 28
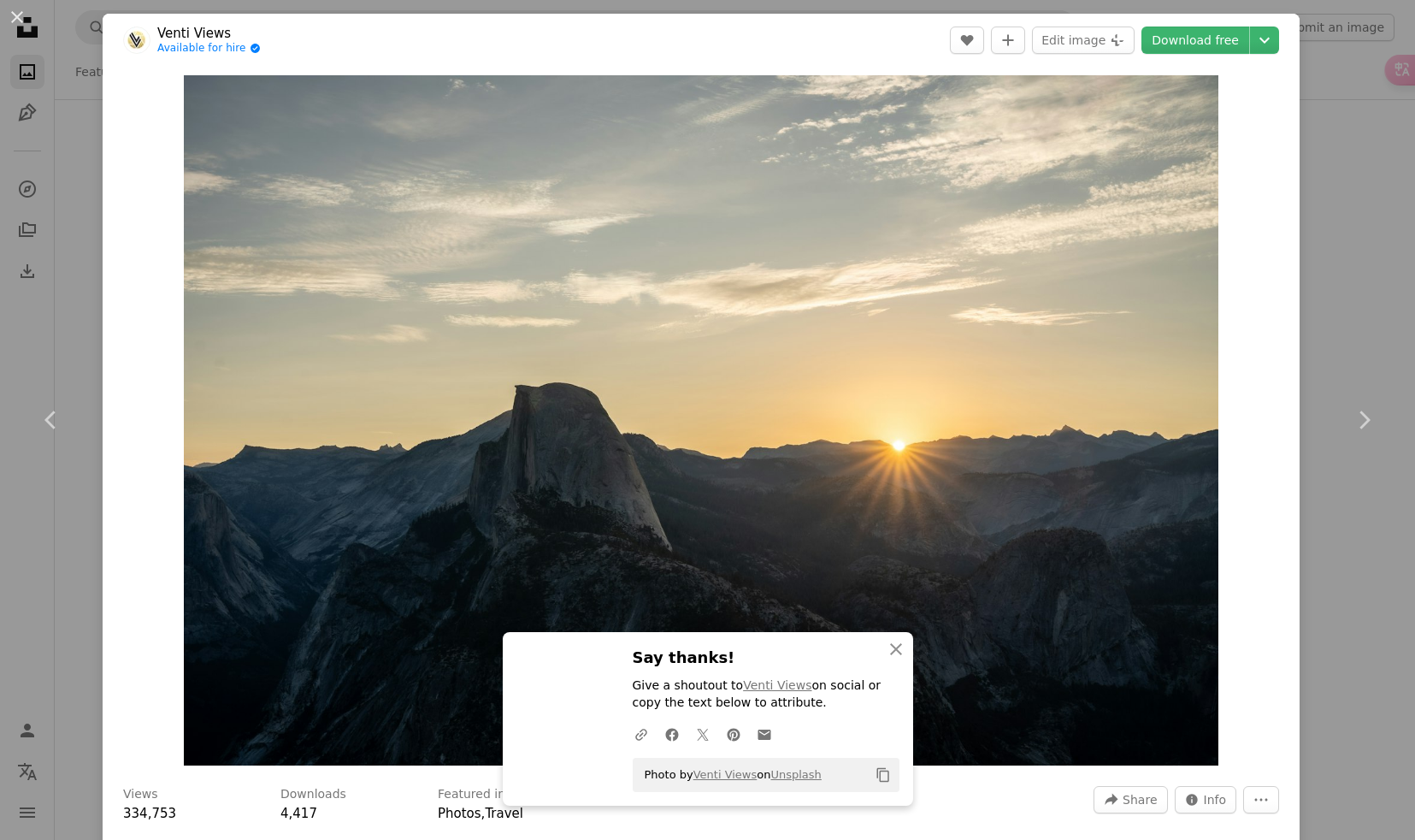
scroll to position [4, 0]
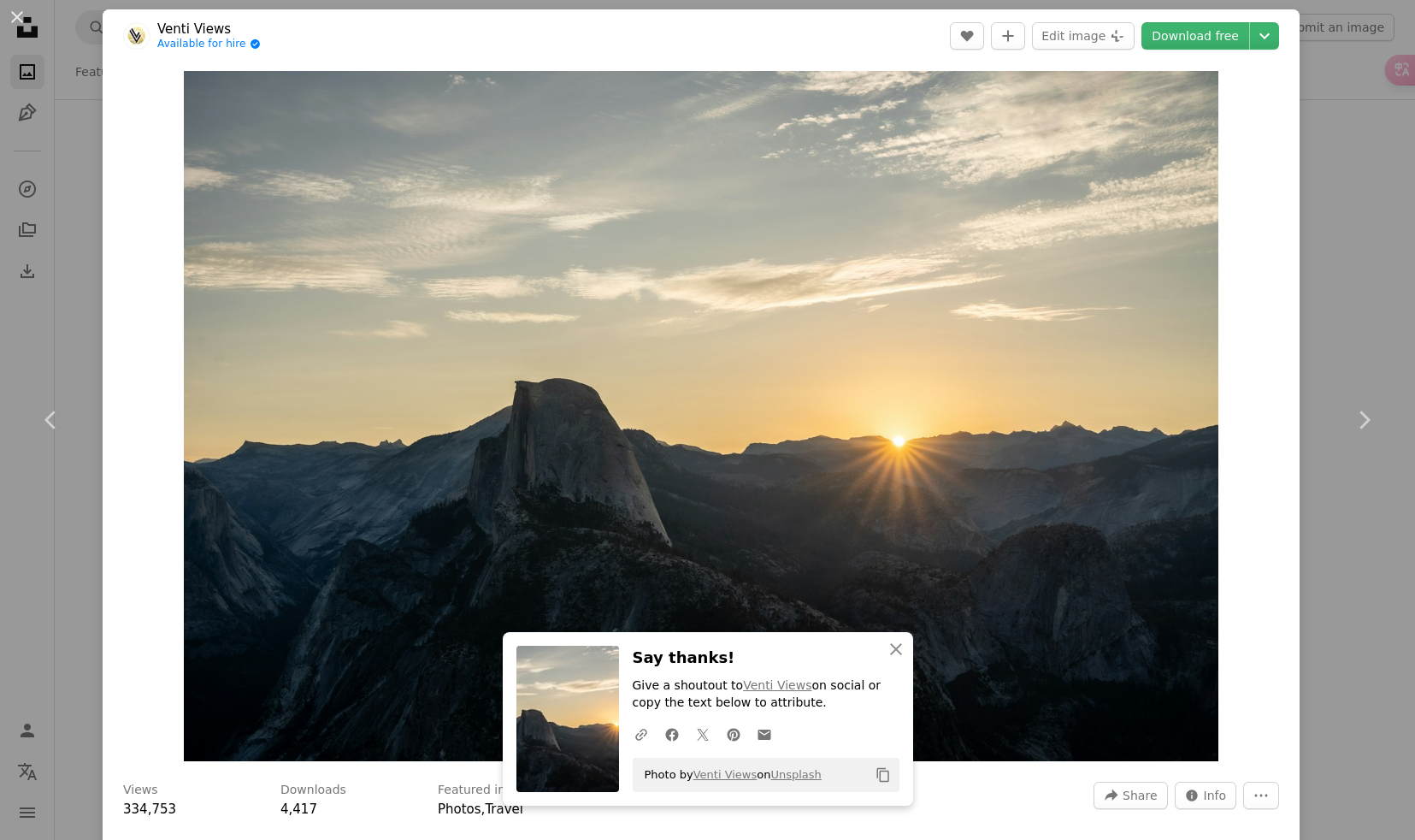
click at [69, 199] on div "An X shape Chevron left Chevron right Venti Views Available for hire A checkmar…" at bounding box center [708, 420] width 1415 height 840
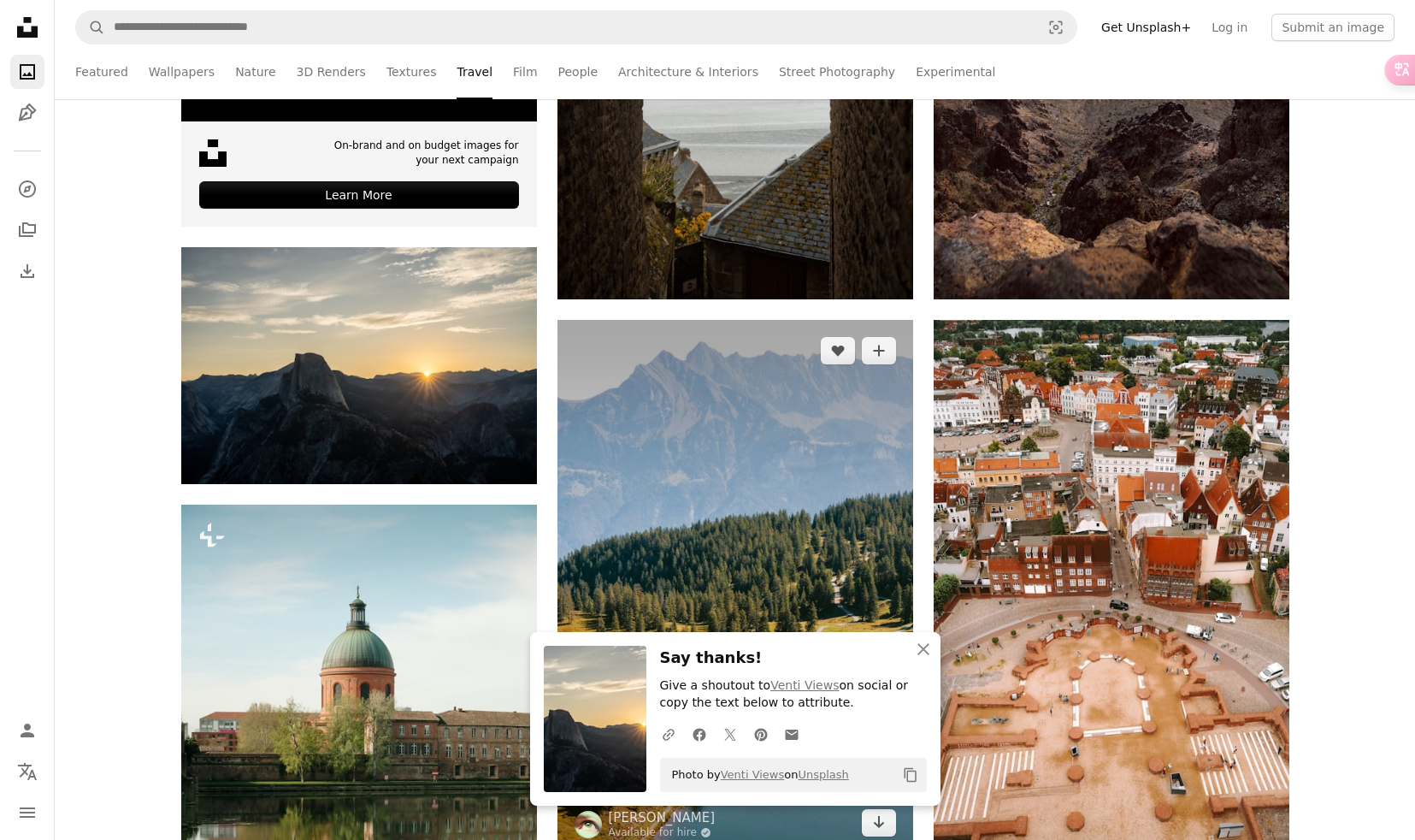
scroll to position [690, 0]
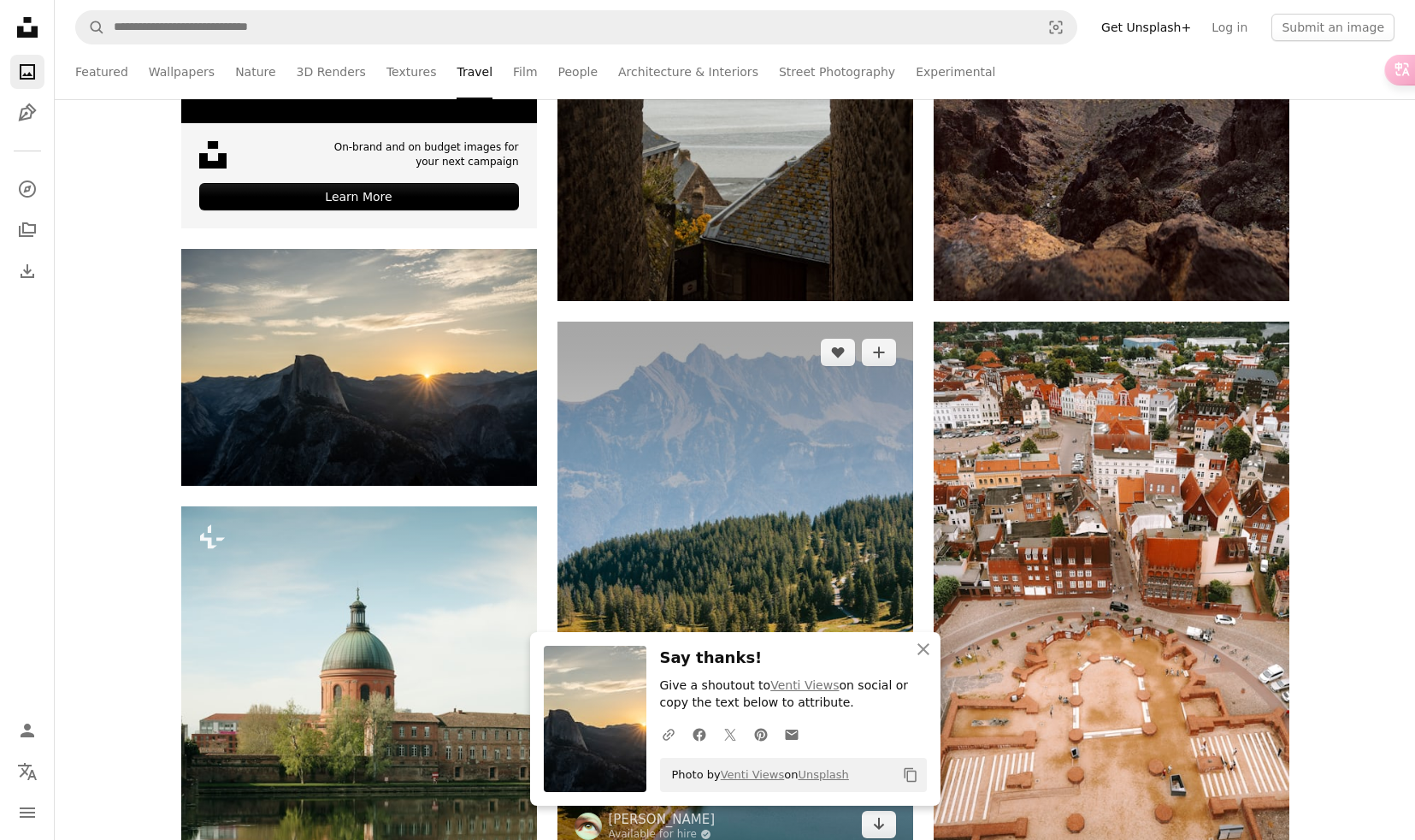
click at [708, 452] on img at bounding box center [735, 588] width 356 height 534
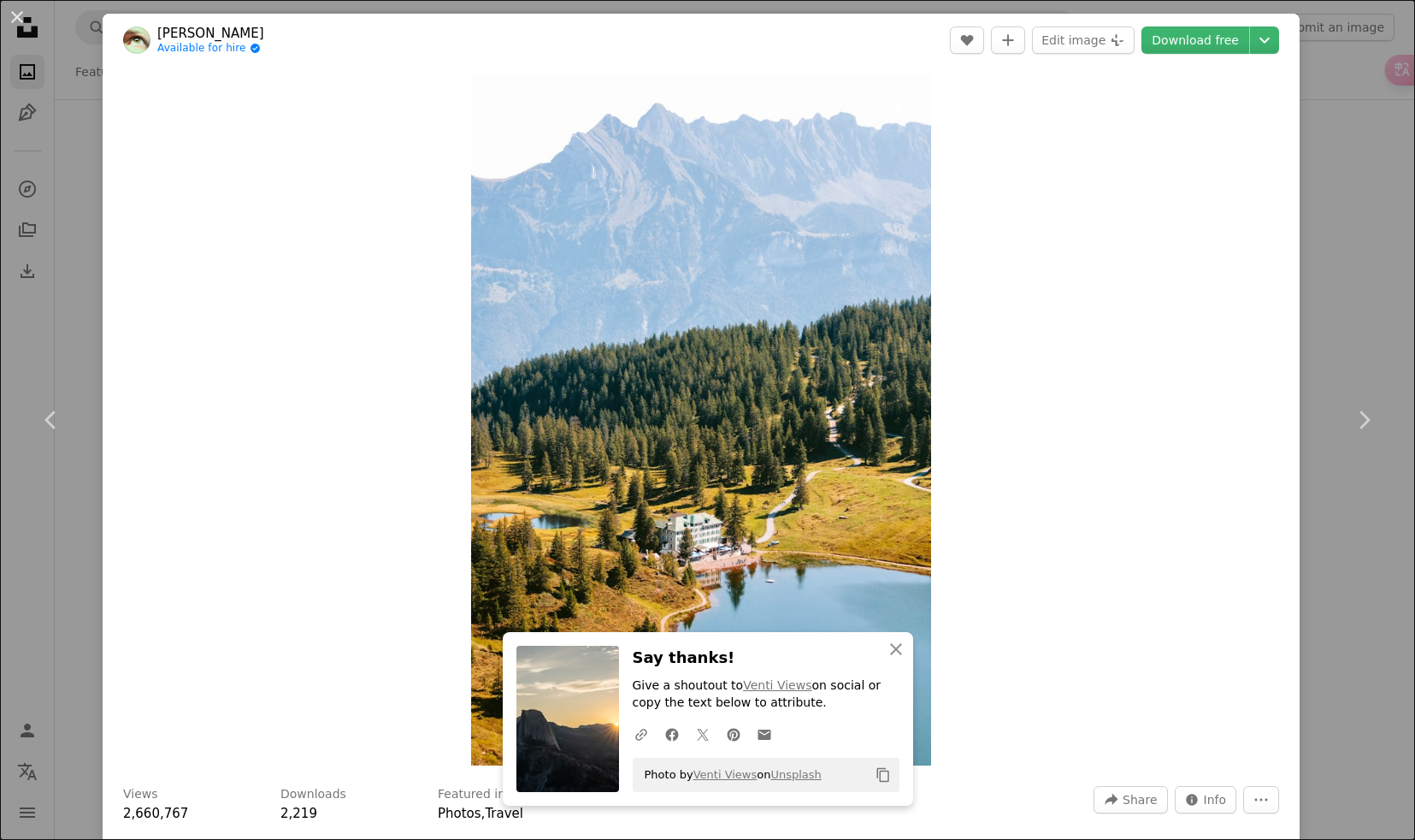
click at [704, 390] on img "Zoom in on this image" at bounding box center [701, 420] width 460 height 690
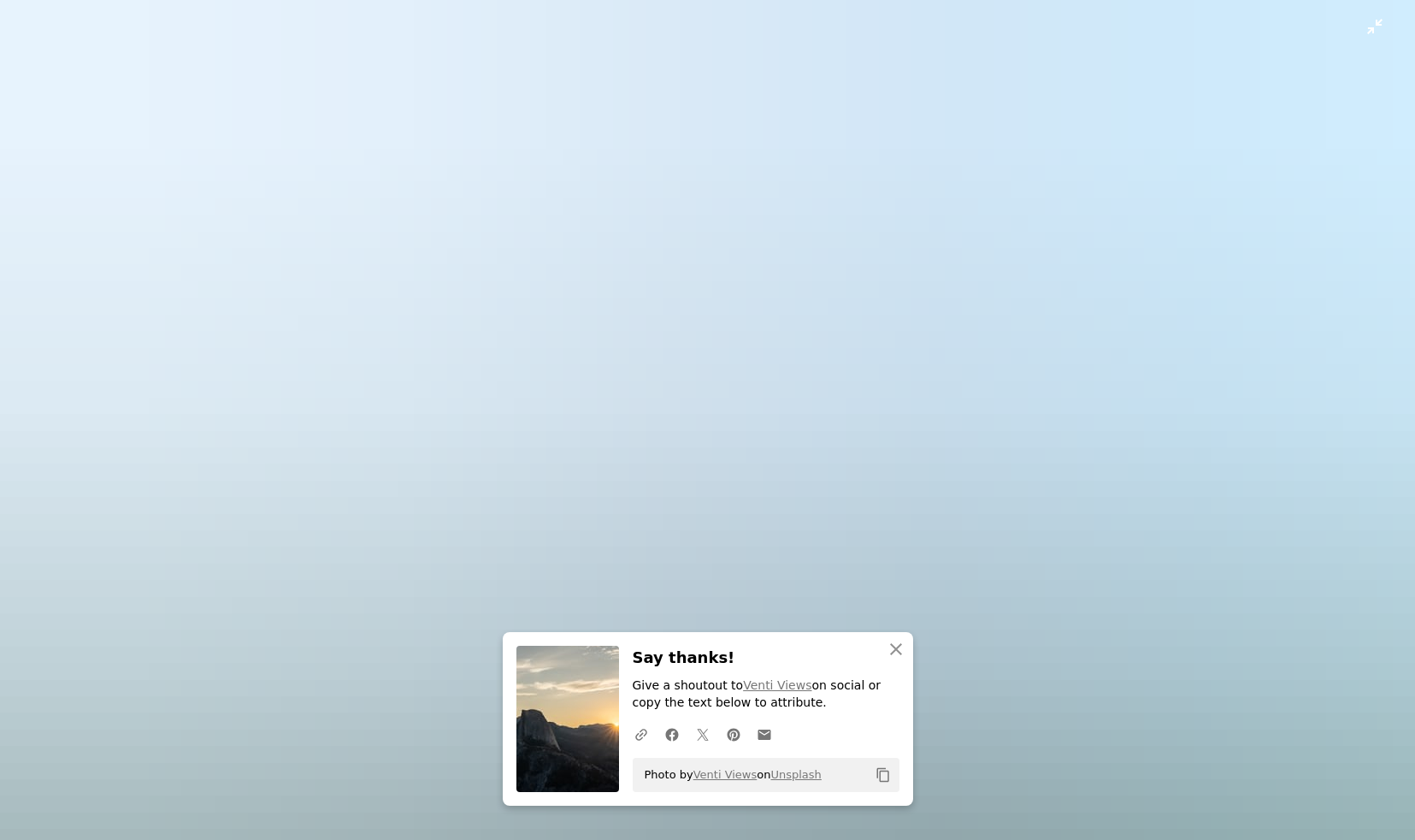
scroll to position [642, 0]
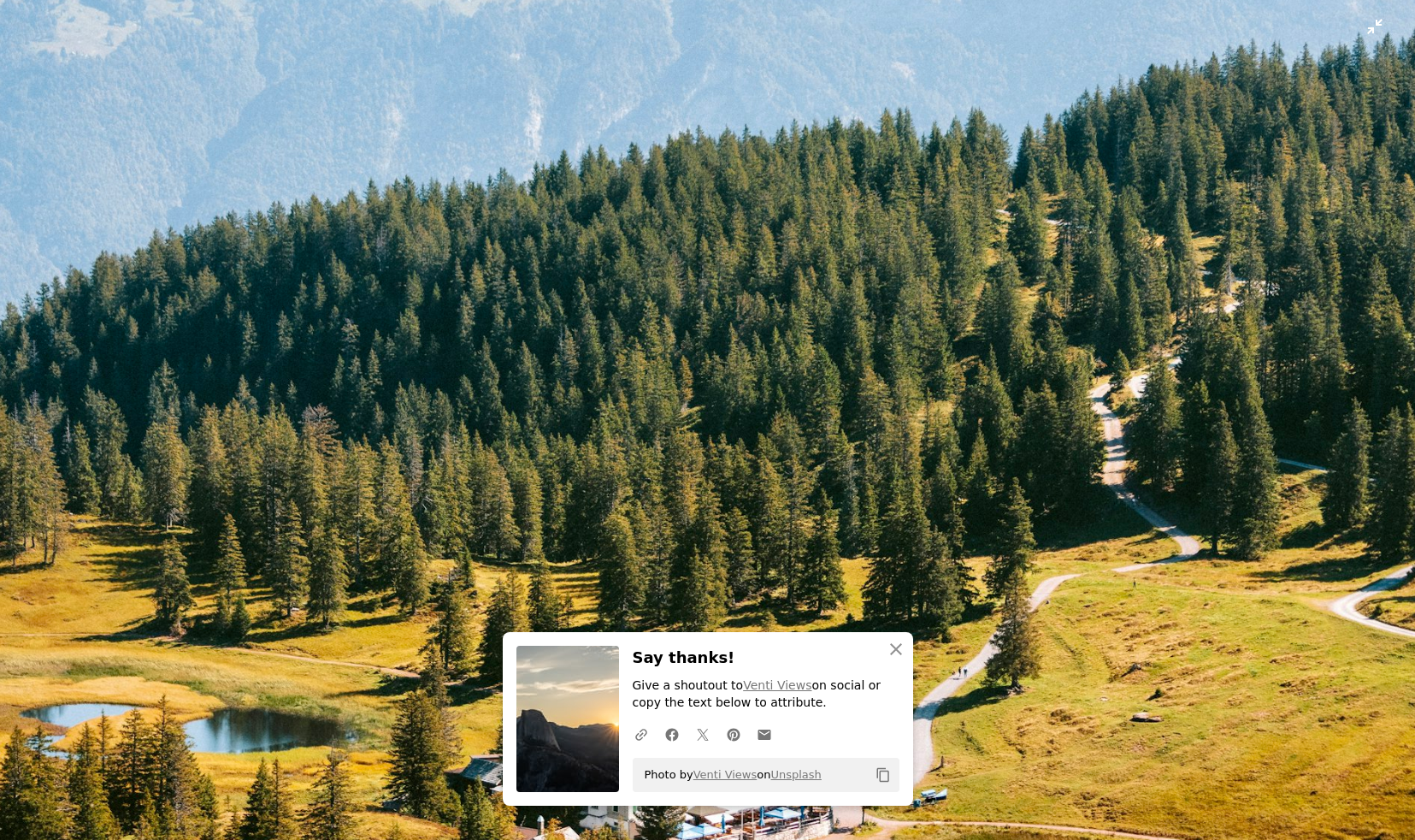
click at [704, 390] on img "Zoom out on this image" at bounding box center [708, 419] width 1417 height 2124
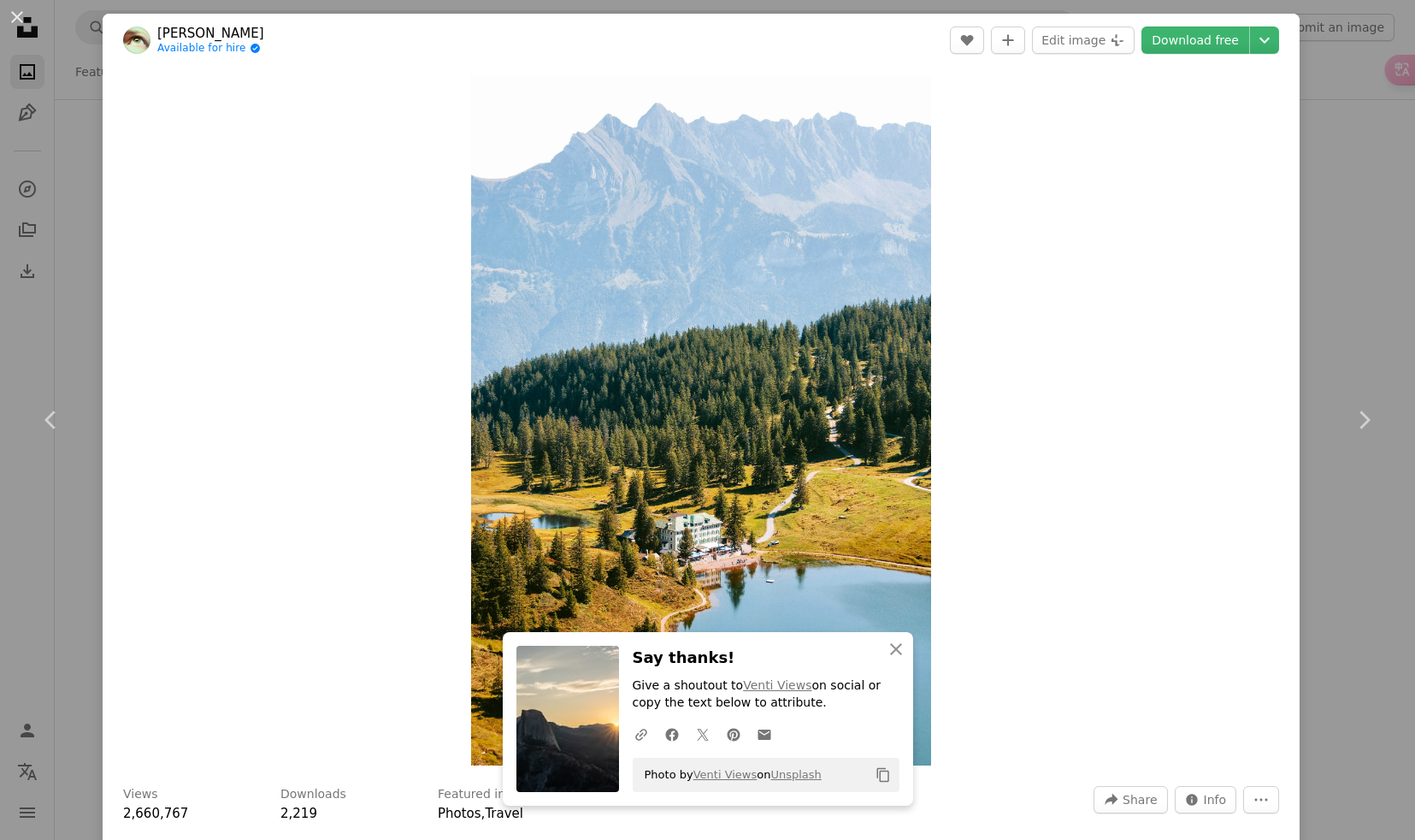
click at [73, 138] on div "An X shape Chevron left Chevron right [PERSON_NAME] Available for hire A checkm…" at bounding box center [708, 420] width 1415 height 840
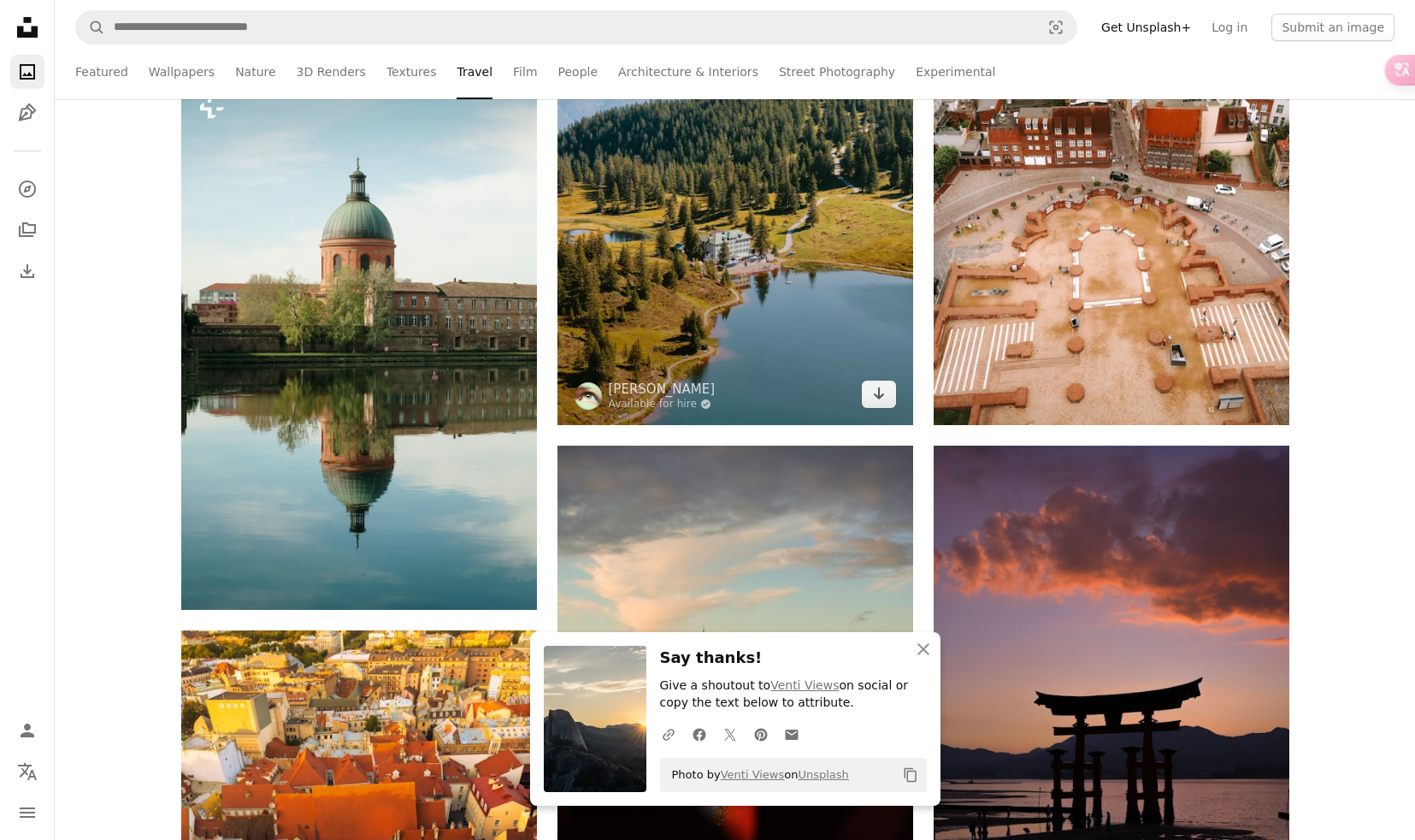
scroll to position [1155, 0]
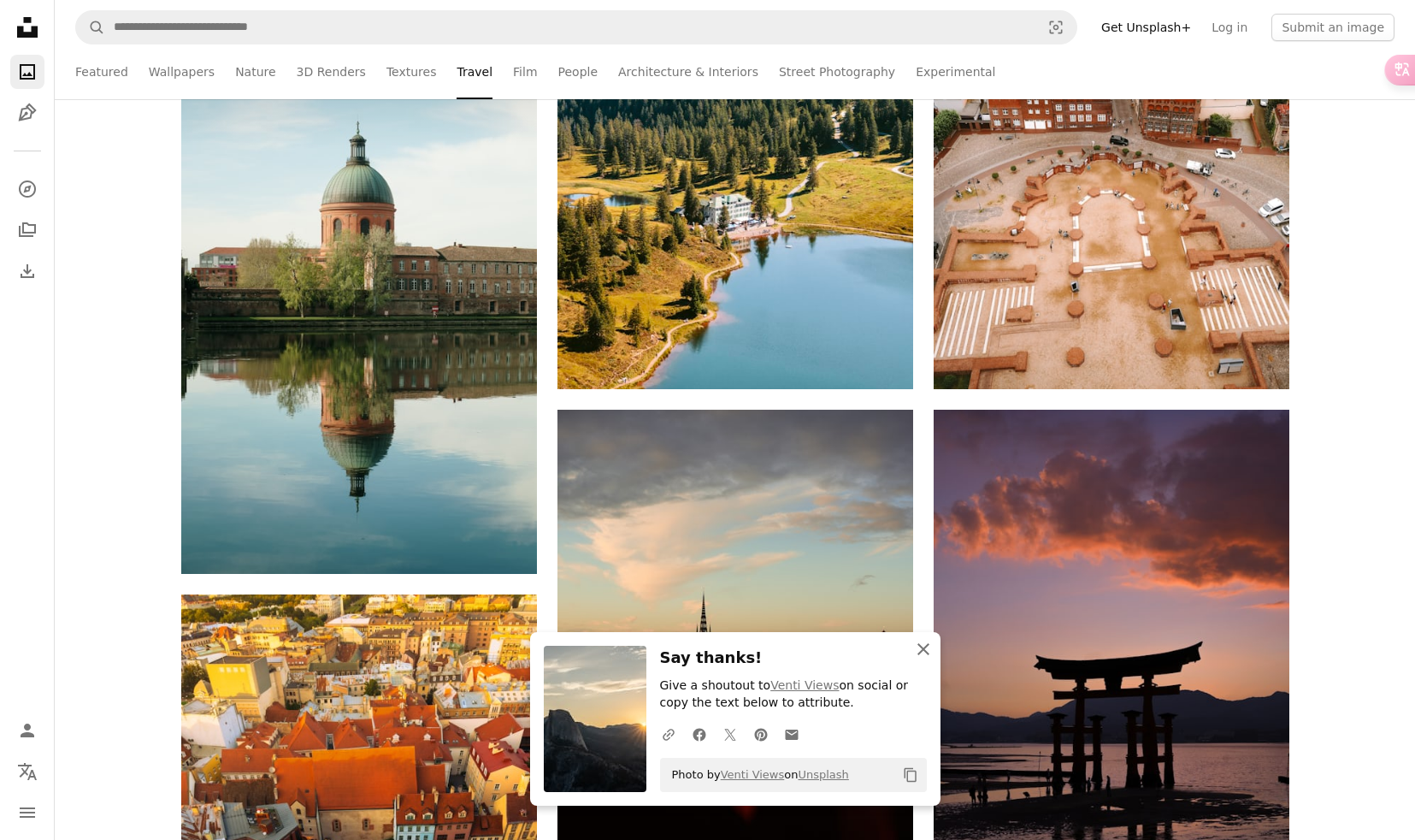
click at [919, 651] on icon "An X shape" at bounding box center [923, 648] width 21 height 21
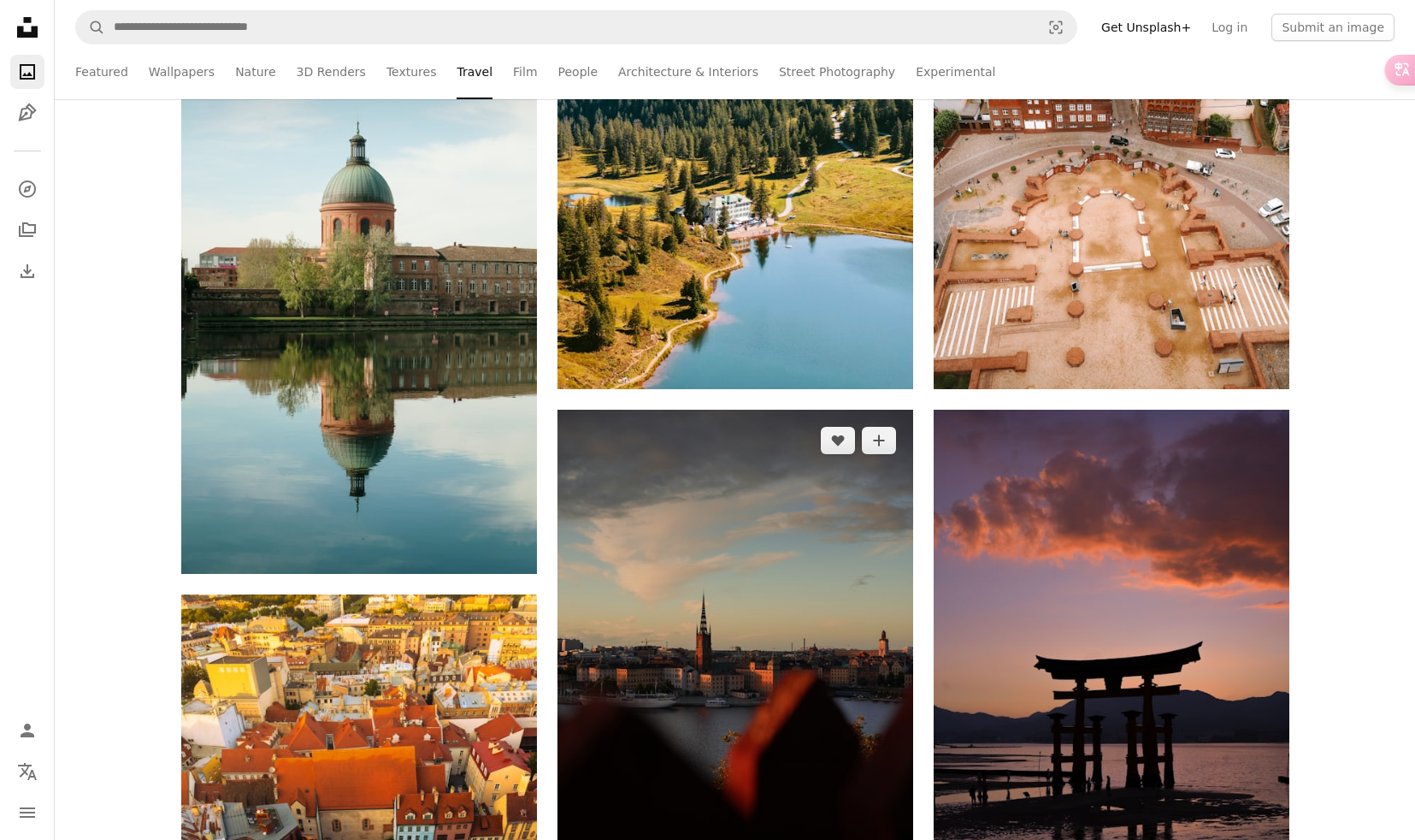
click at [781, 577] on img at bounding box center [735, 676] width 356 height 534
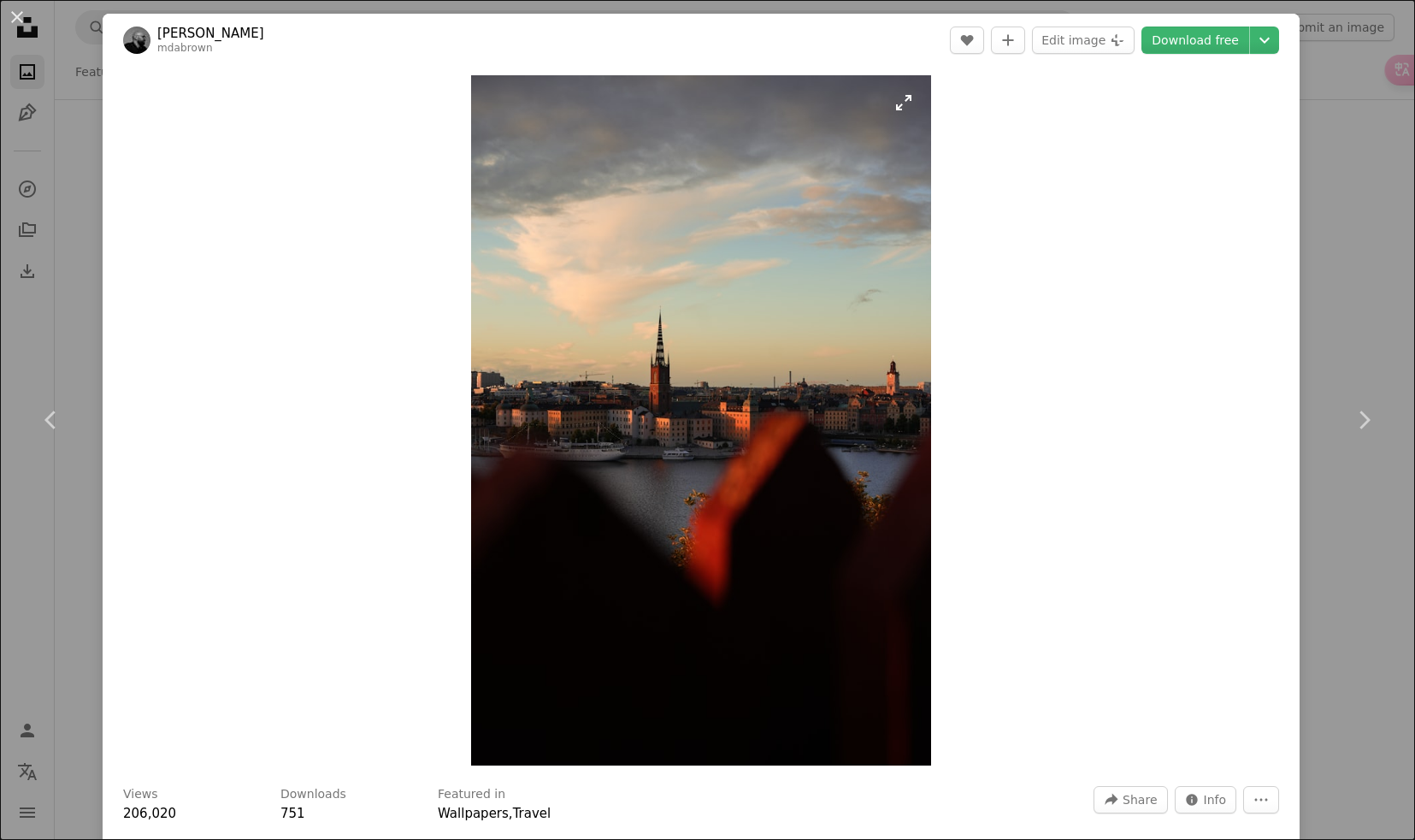
click at [693, 433] on img "Zoom in on this image" at bounding box center [701, 420] width 460 height 690
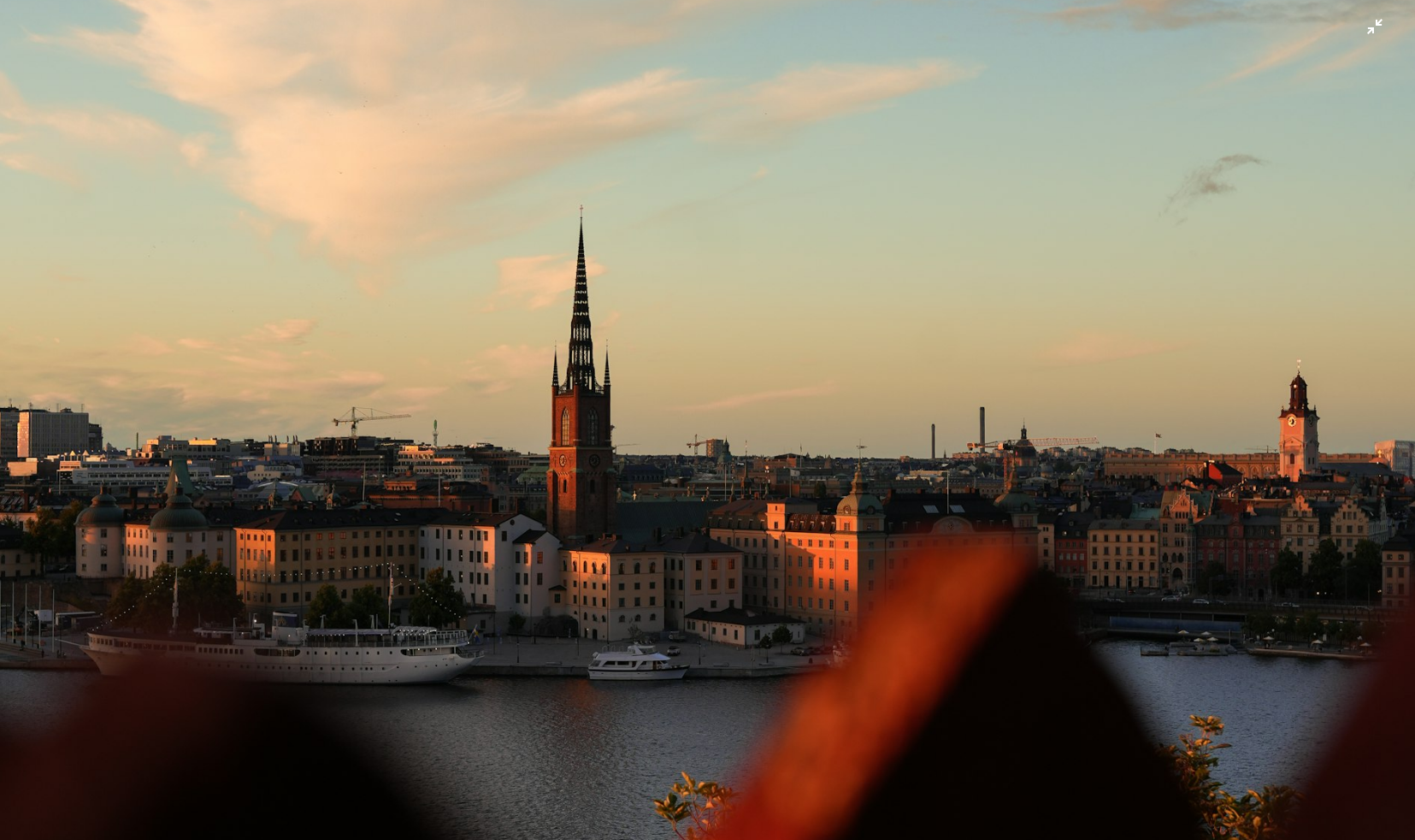
scroll to position [490, 0]
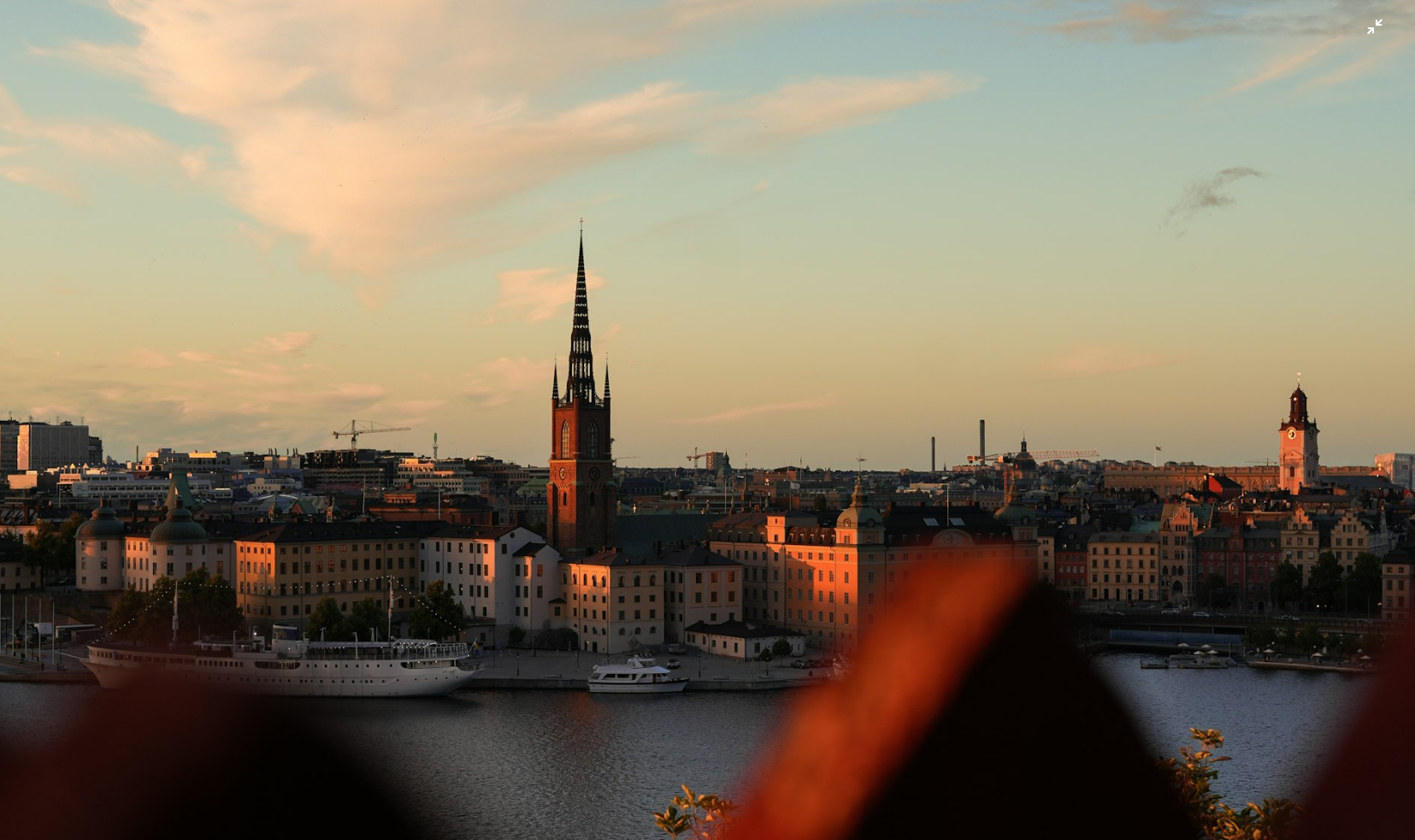
click at [777, 501] on img "Zoom out on this image" at bounding box center [708, 572] width 1417 height 2126
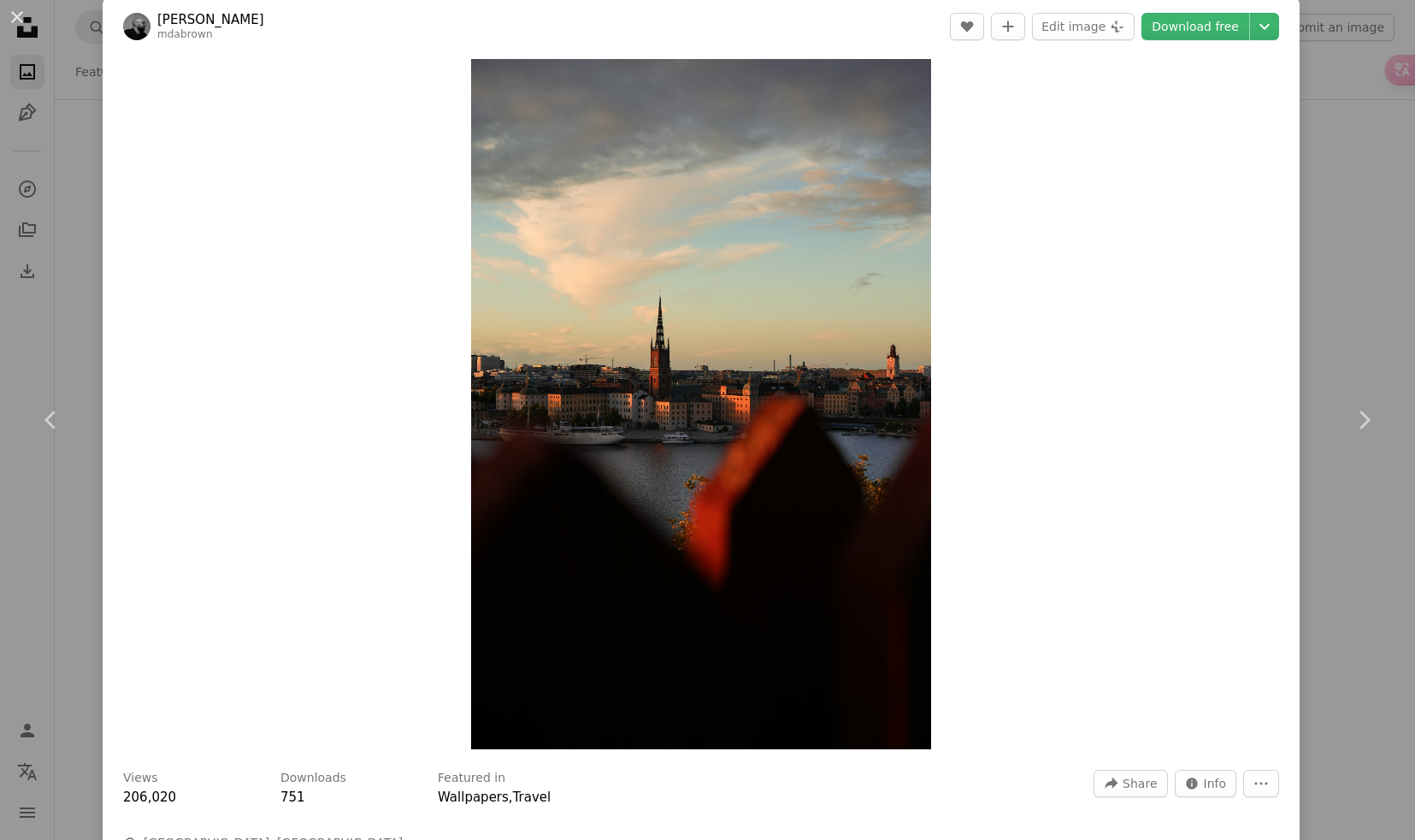
scroll to position [20, 0]
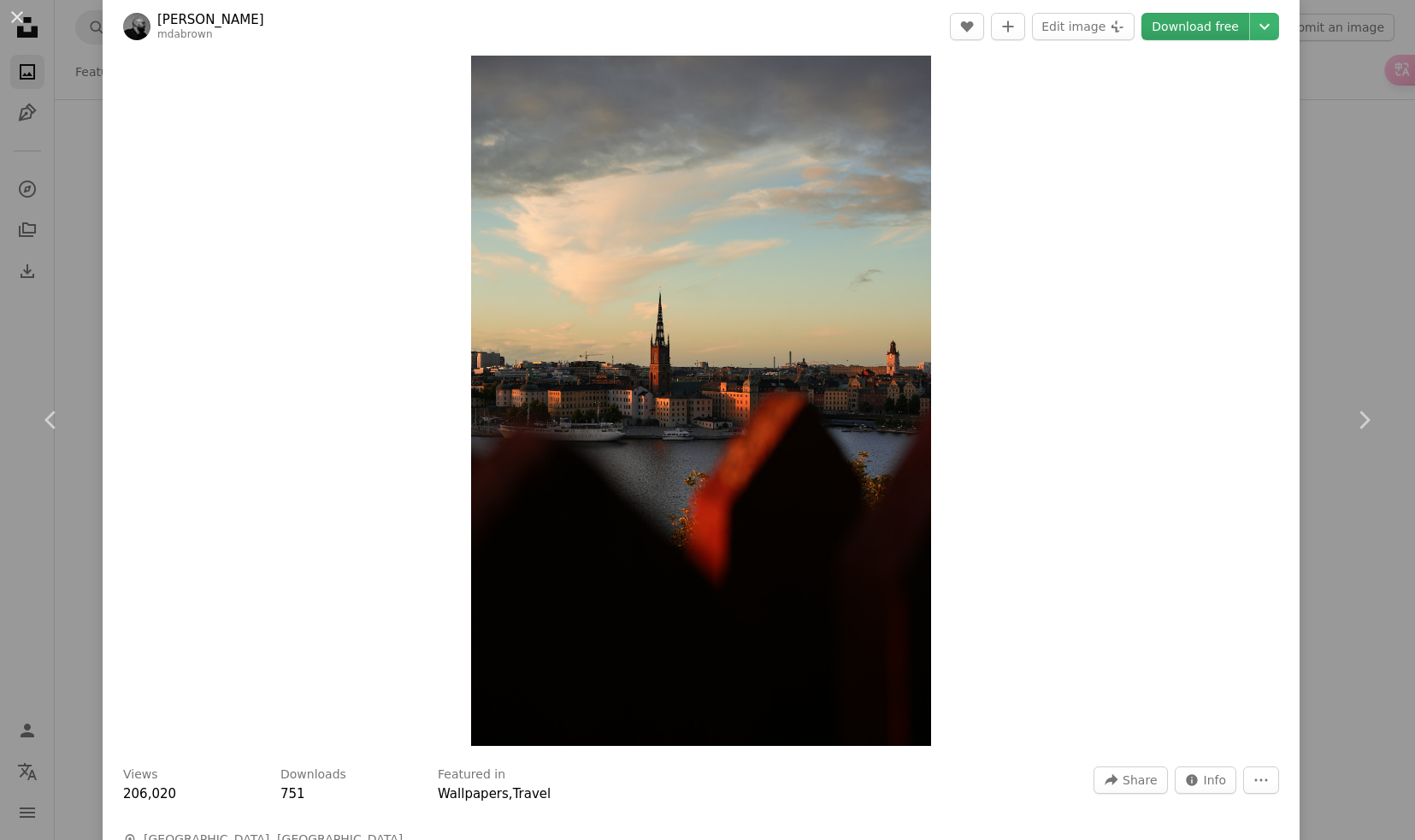
click at [1222, 29] on link "Download free" at bounding box center [1196, 26] width 107 height 28
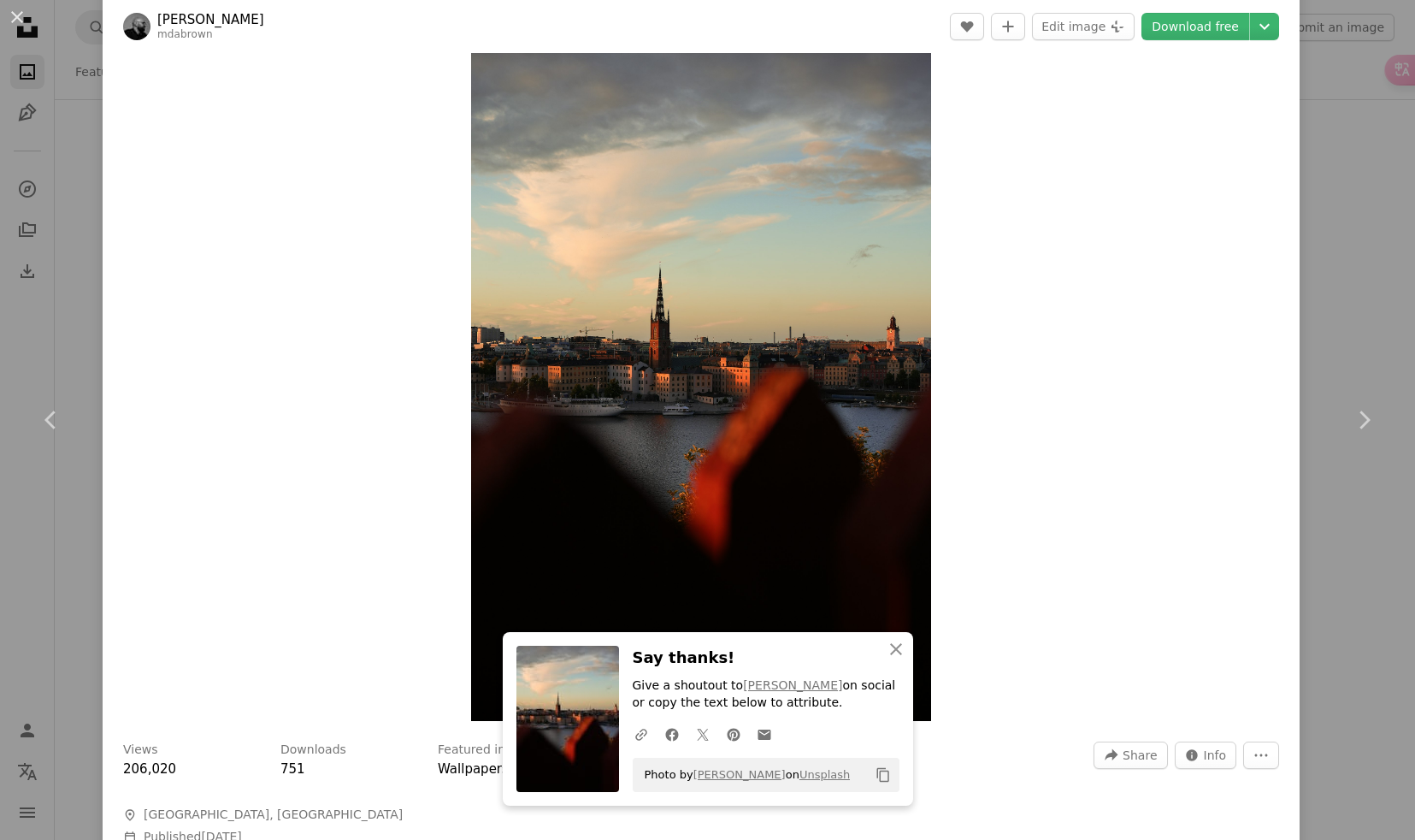
scroll to position [42, 0]
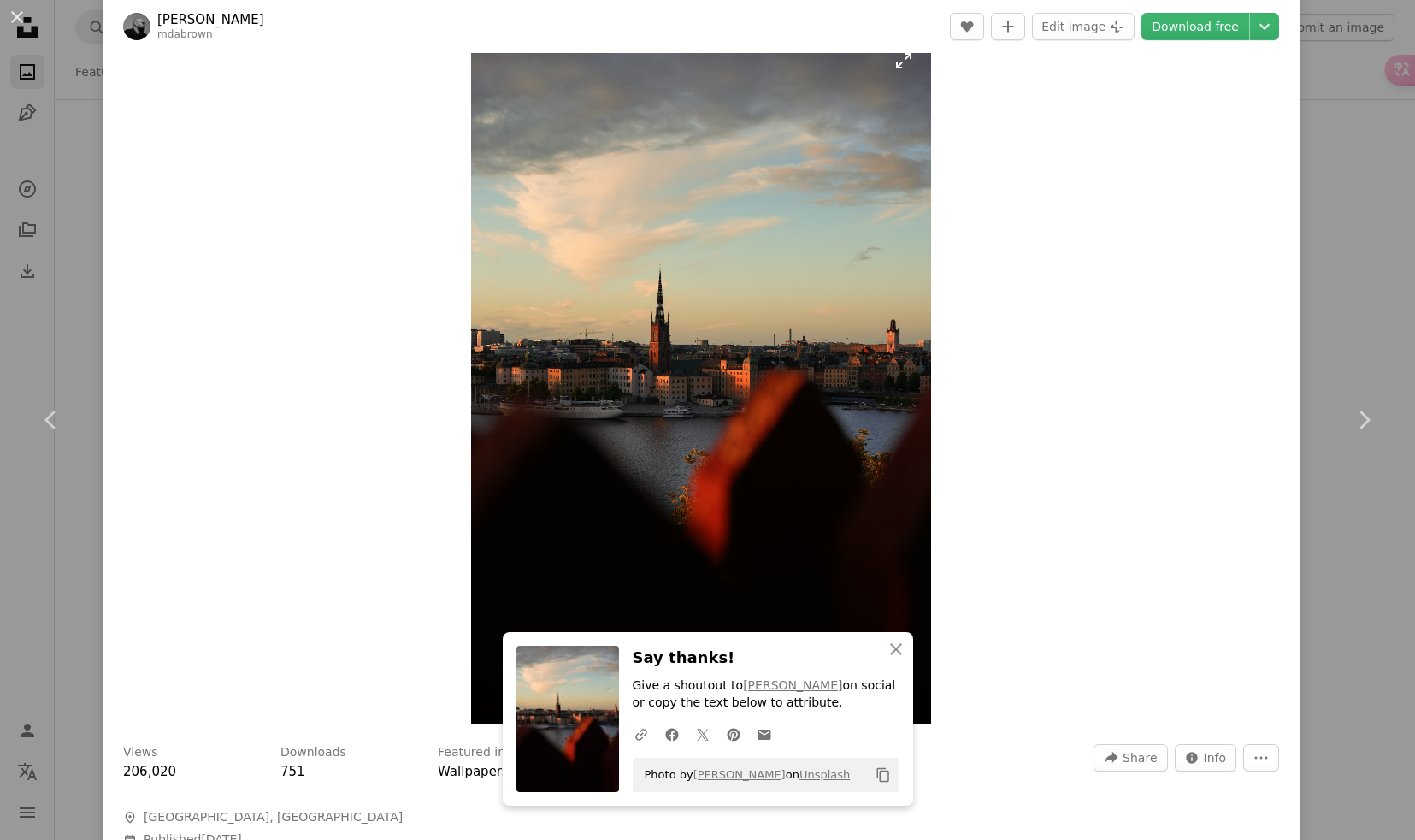
click at [772, 330] on img "Zoom in on this image" at bounding box center [701, 378] width 460 height 690
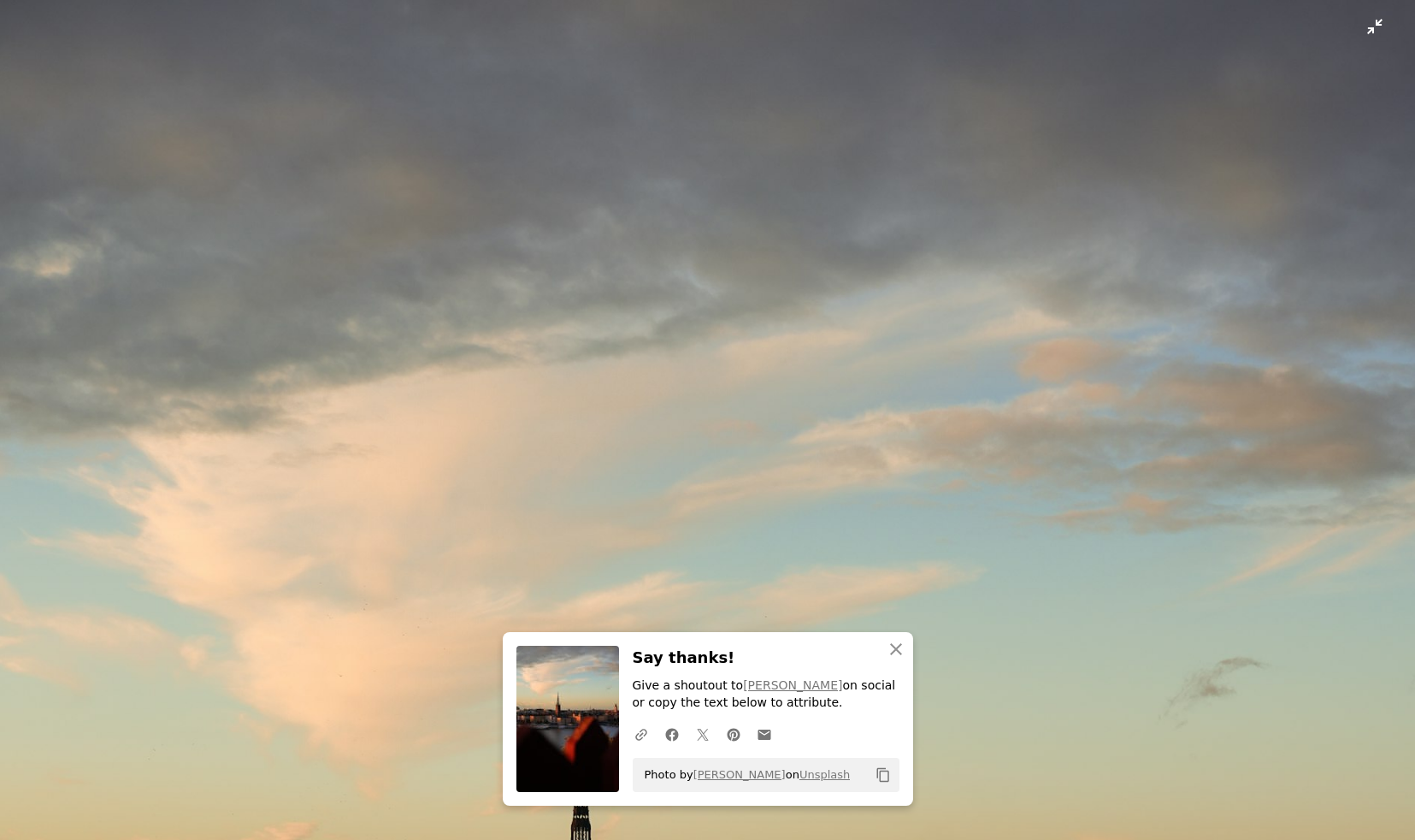
scroll to position [643, 0]
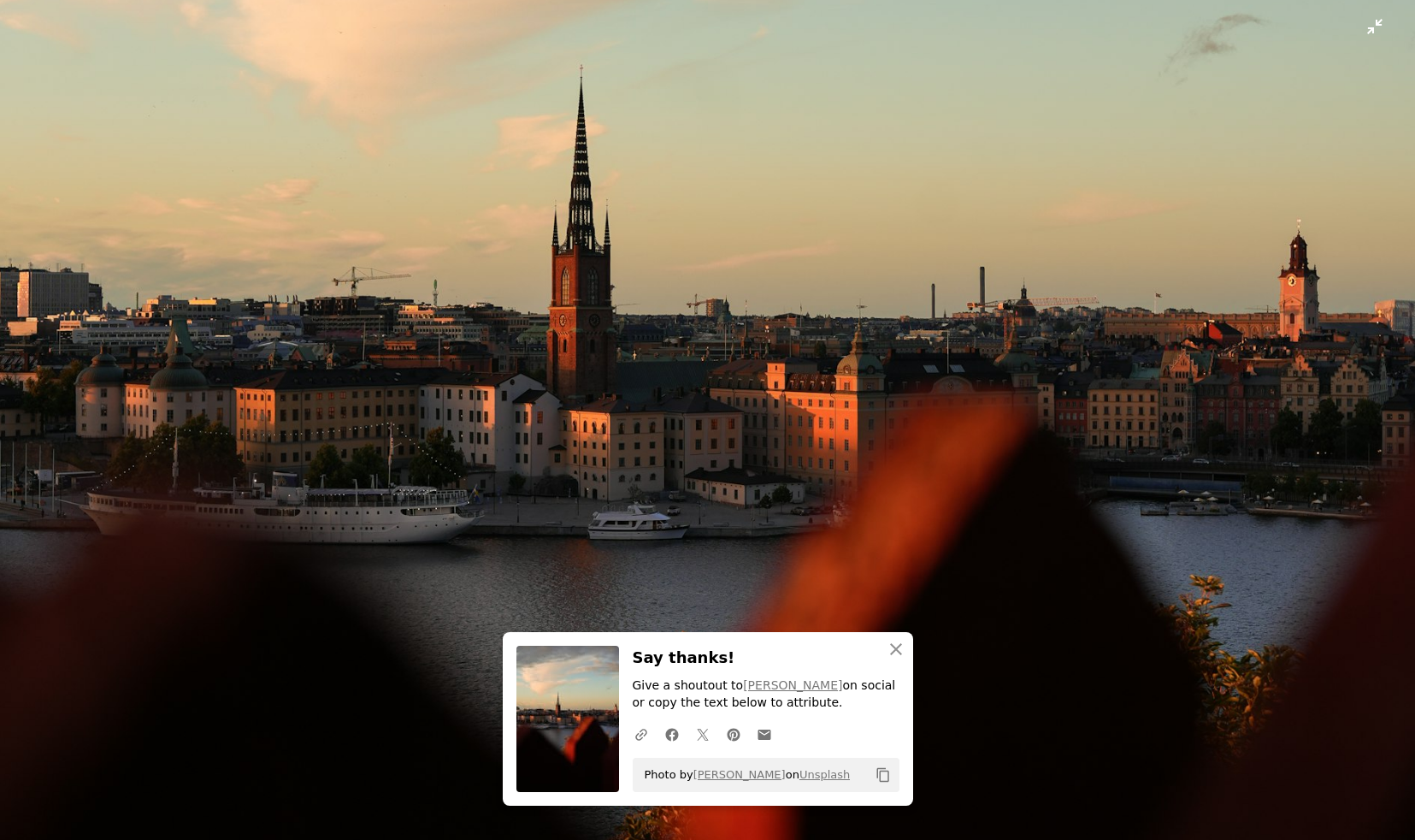
click at [807, 350] on img "Zoom out on this image" at bounding box center [708, 419] width 1417 height 2126
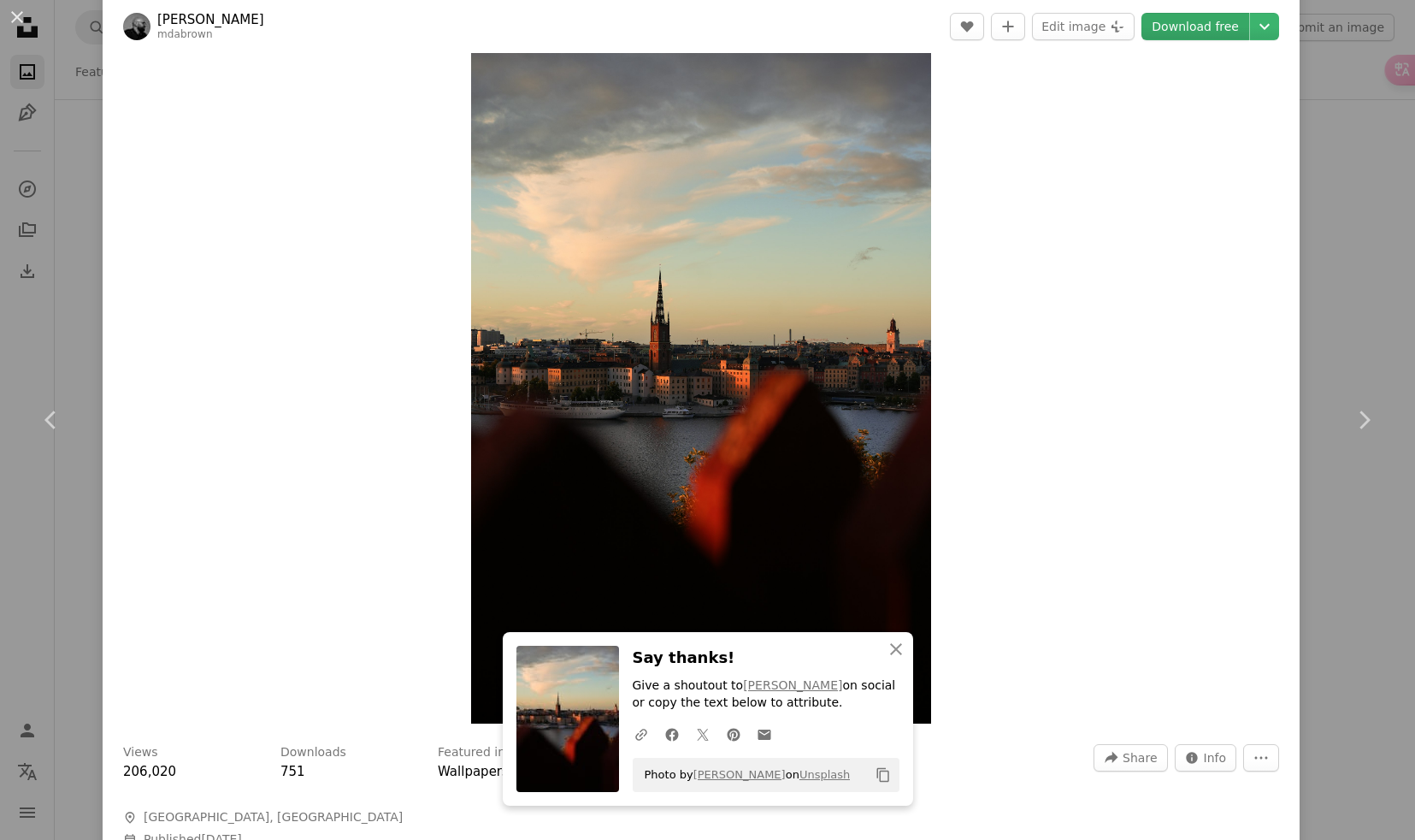
click at [1227, 26] on link "Download free" at bounding box center [1196, 26] width 107 height 28
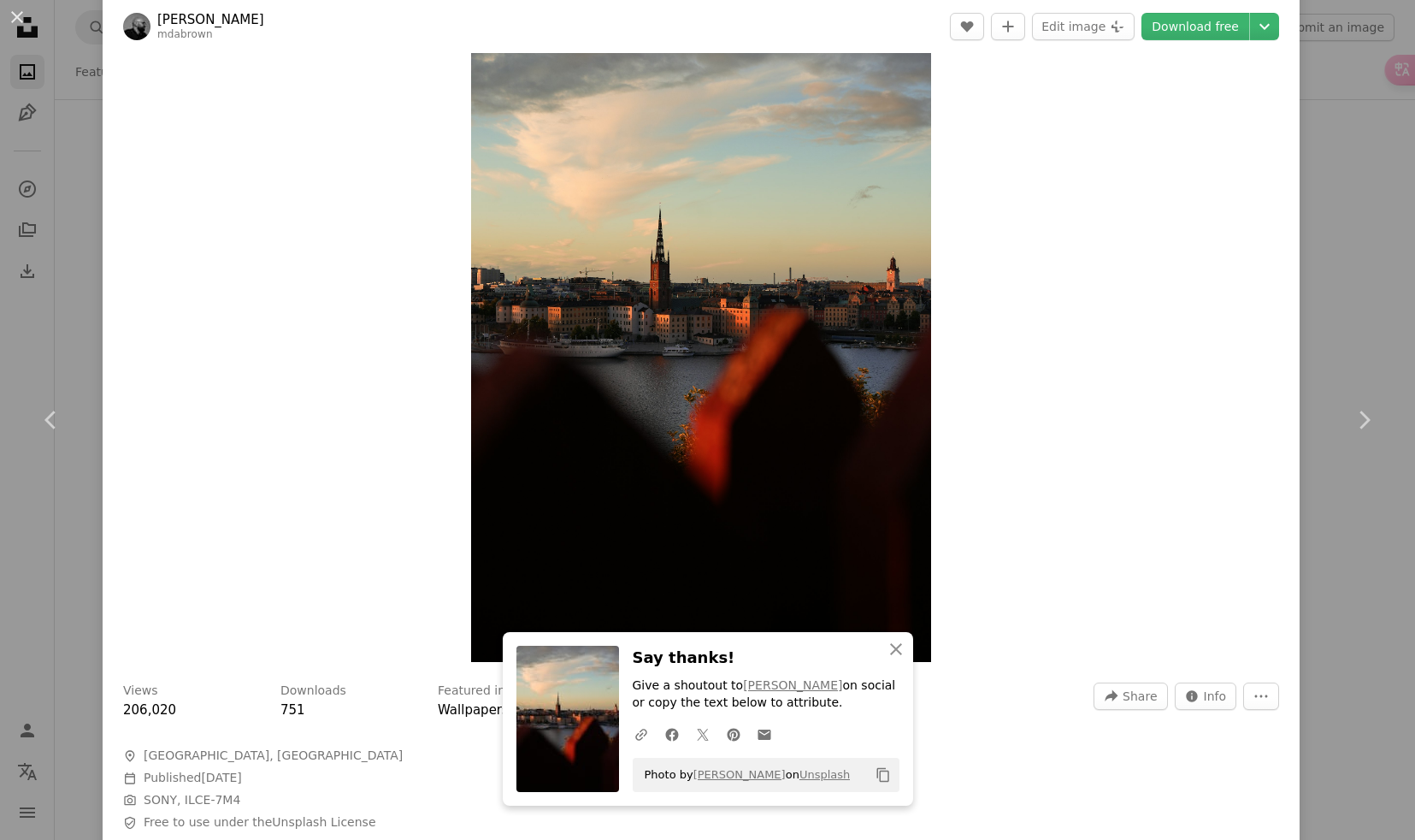
click at [66, 179] on div "An X shape Chevron left Chevron right [PERSON_NAME] mdabrown A heart A plus sig…" at bounding box center [708, 420] width 1415 height 840
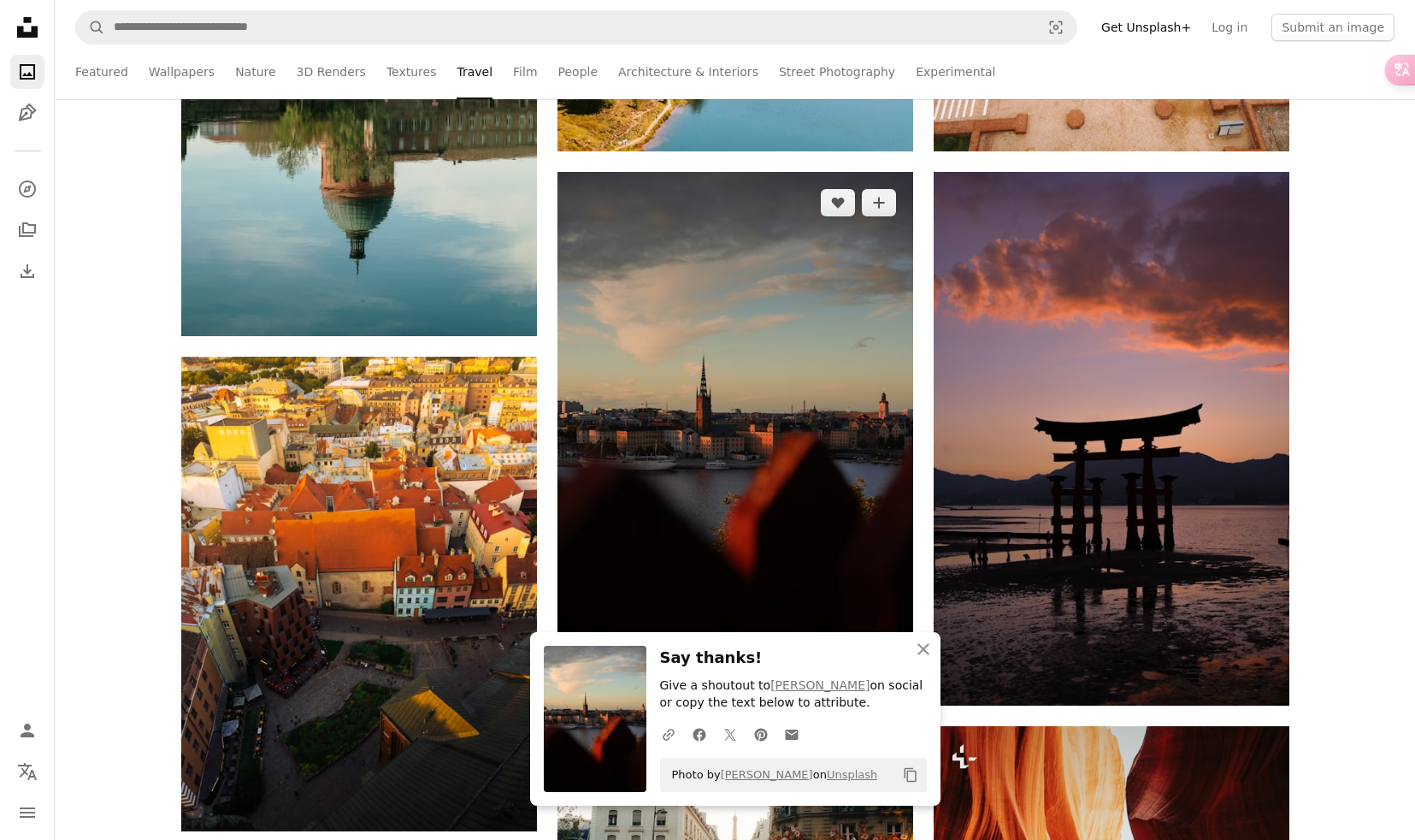
scroll to position [1405, 0]
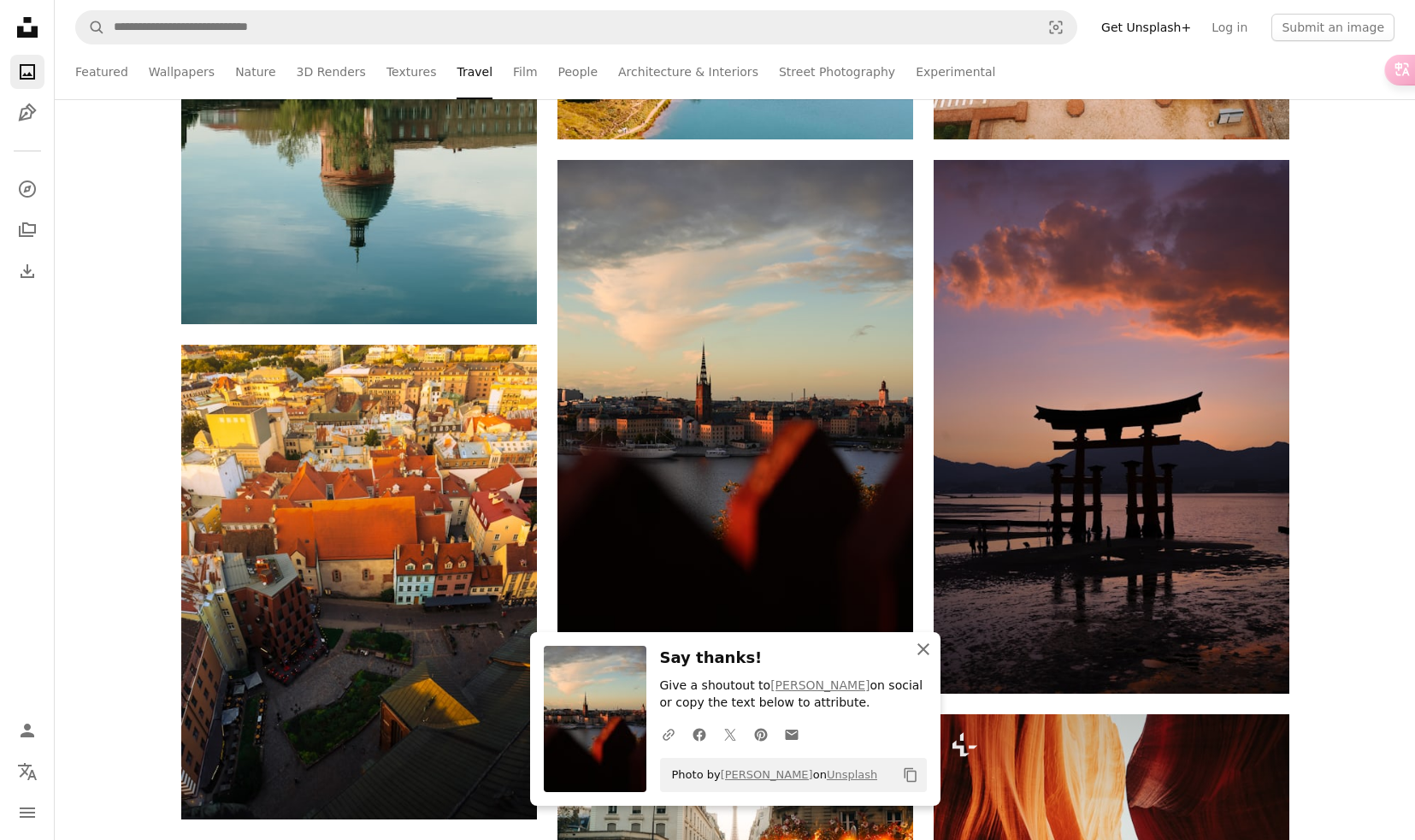
click at [918, 648] on icon "An X shape" at bounding box center [923, 648] width 21 height 21
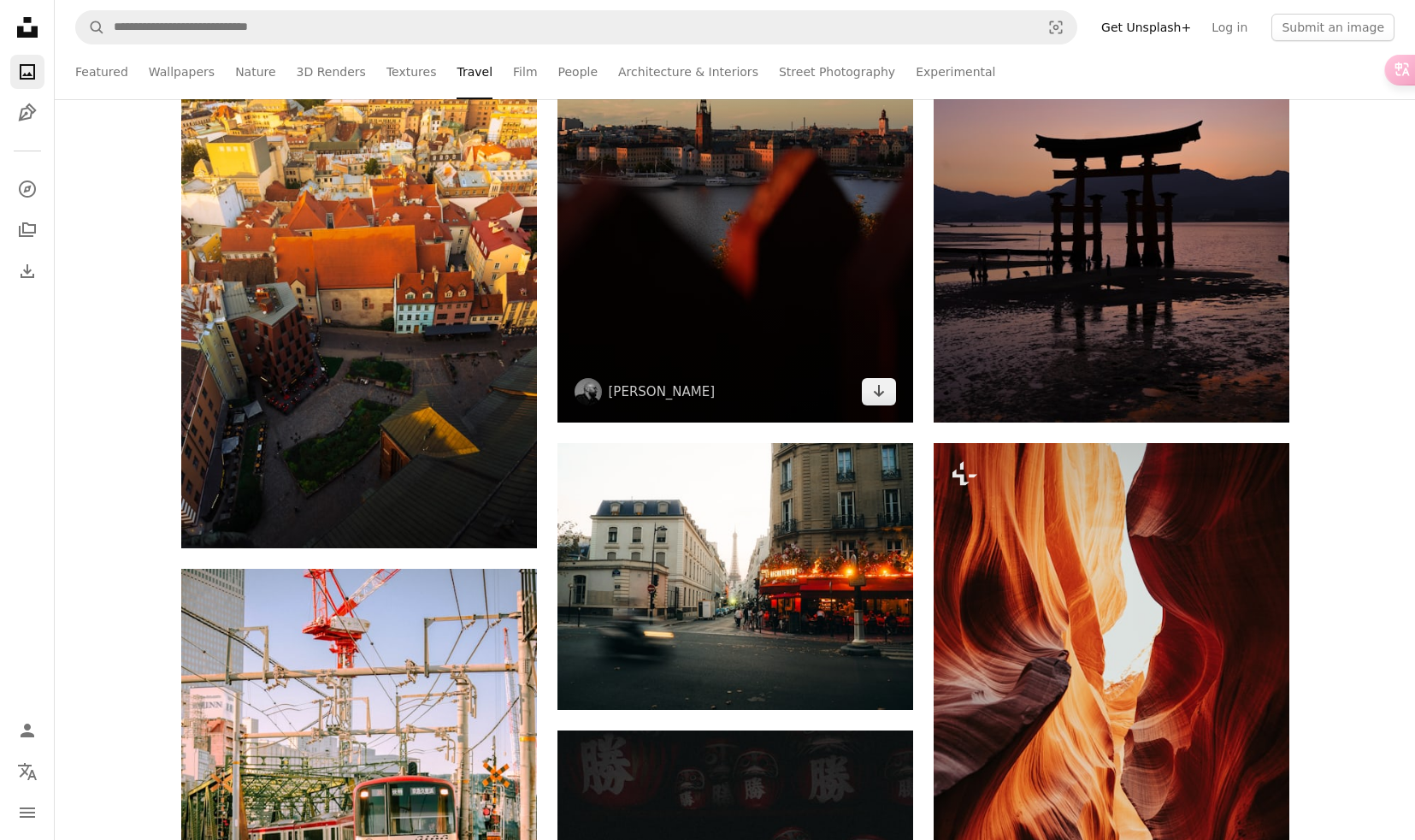
scroll to position [1757, 0]
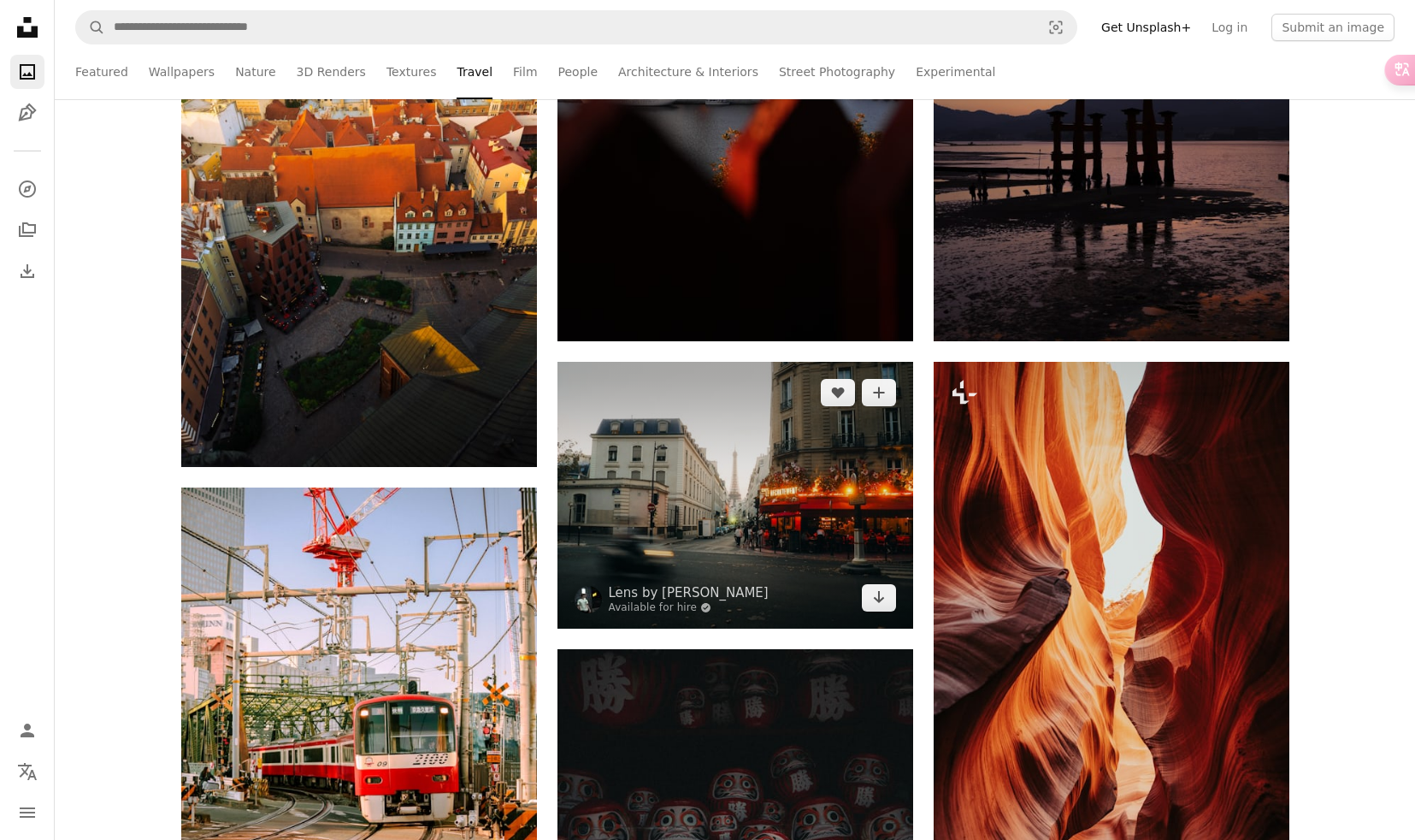
click at [735, 509] on img at bounding box center [735, 495] width 356 height 267
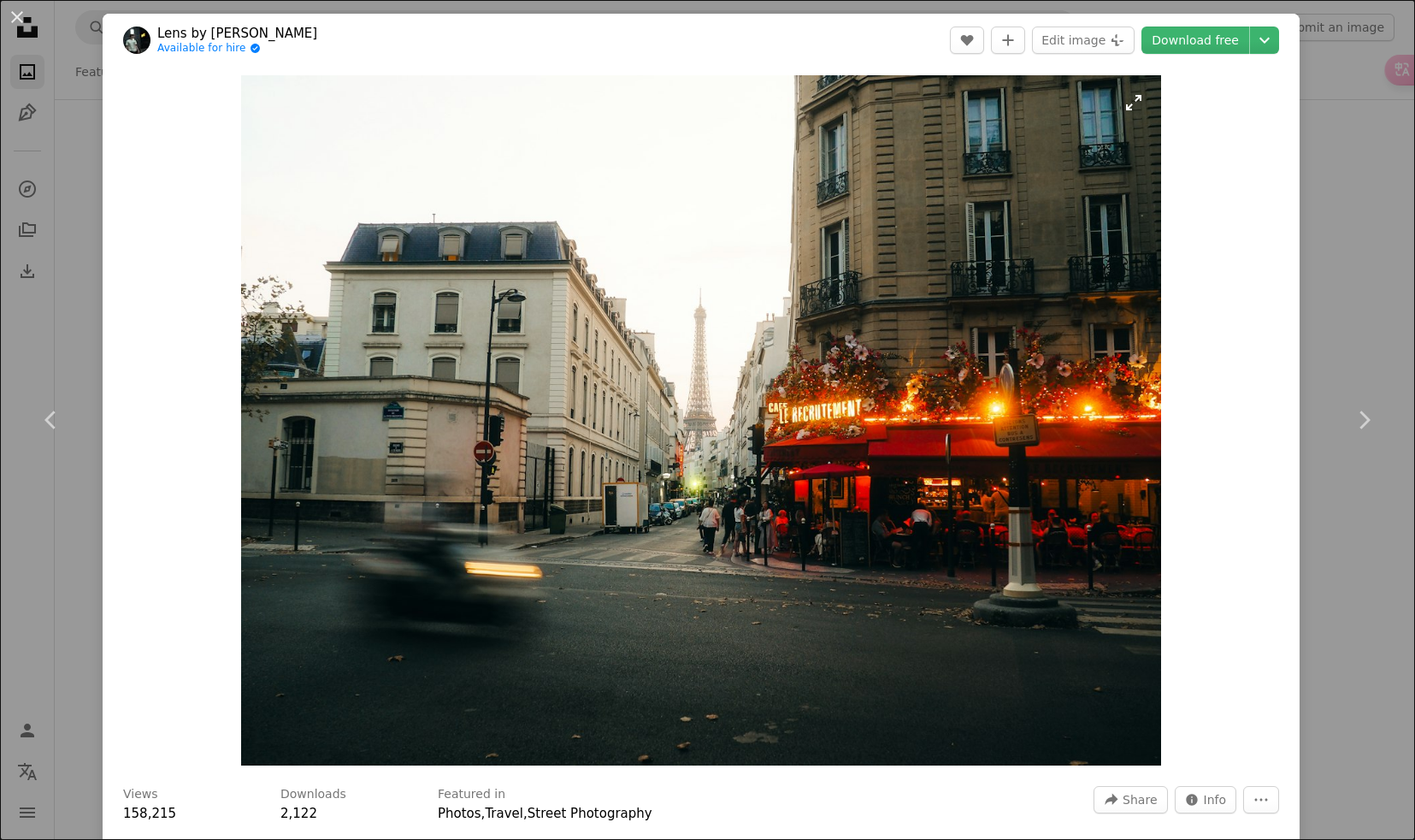
scroll to position [4, 0]
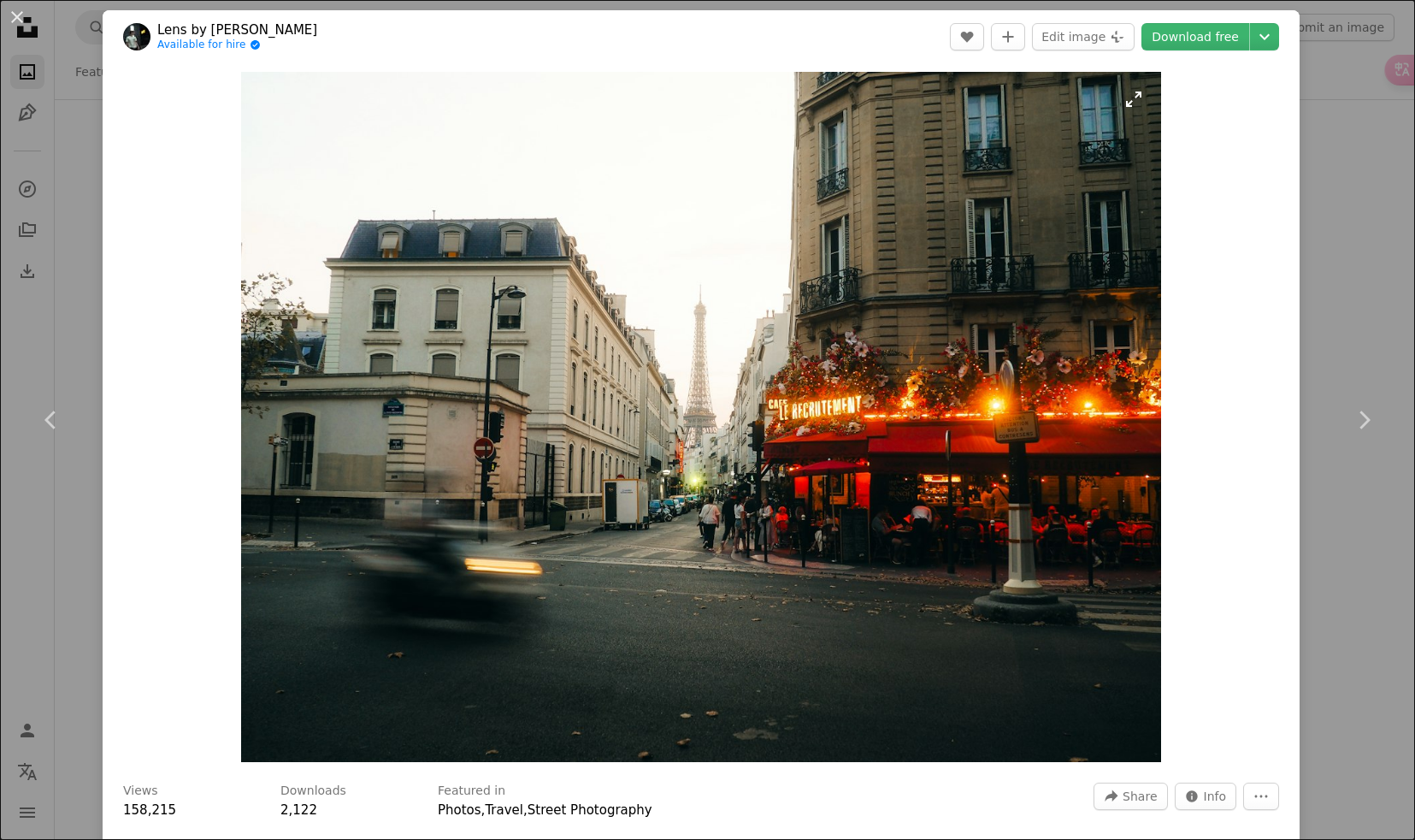
click at [558, 397] on img "Zoom in on this image" at bounding box center [700, 416] width 920 height 690
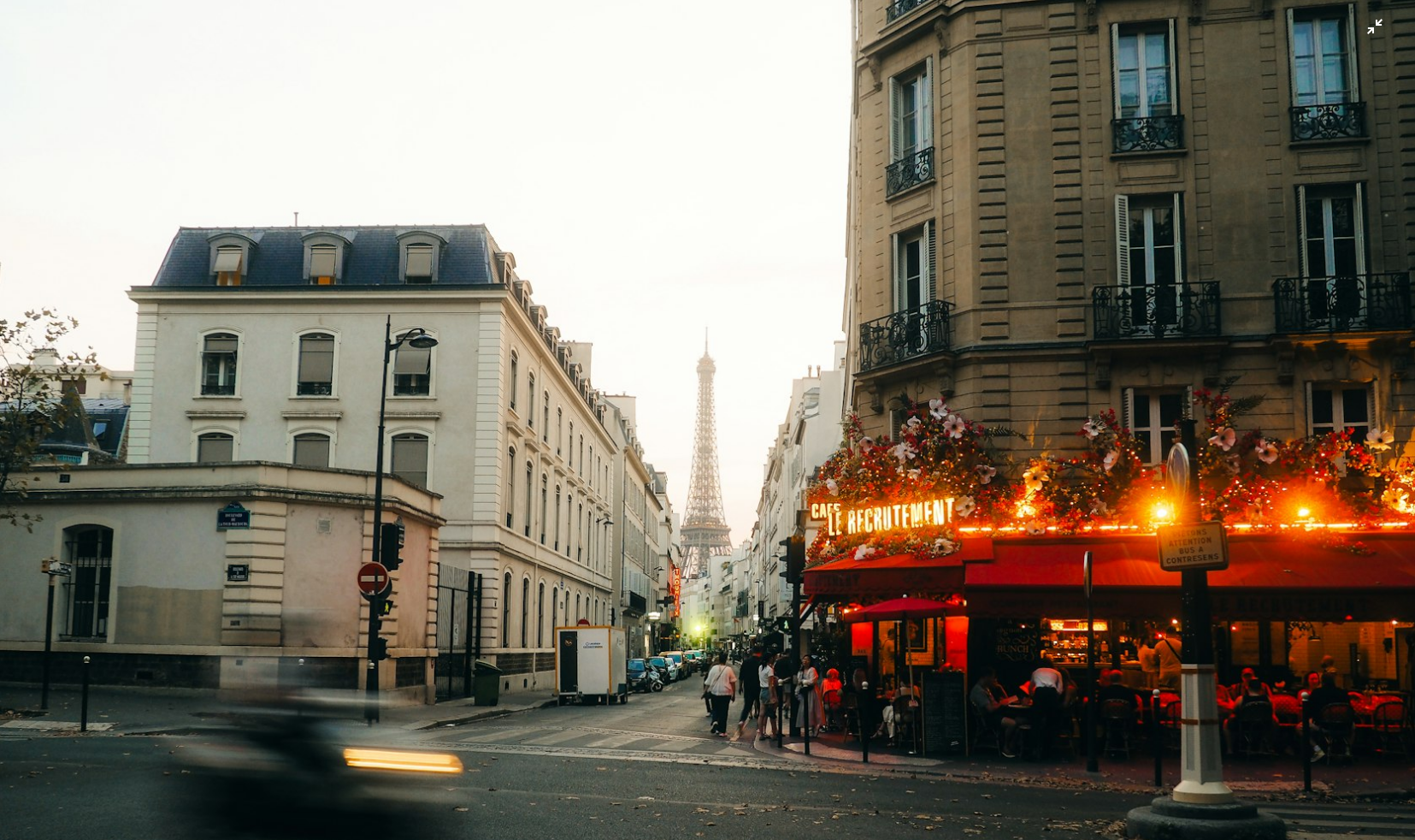
scroll to position [111, 0]
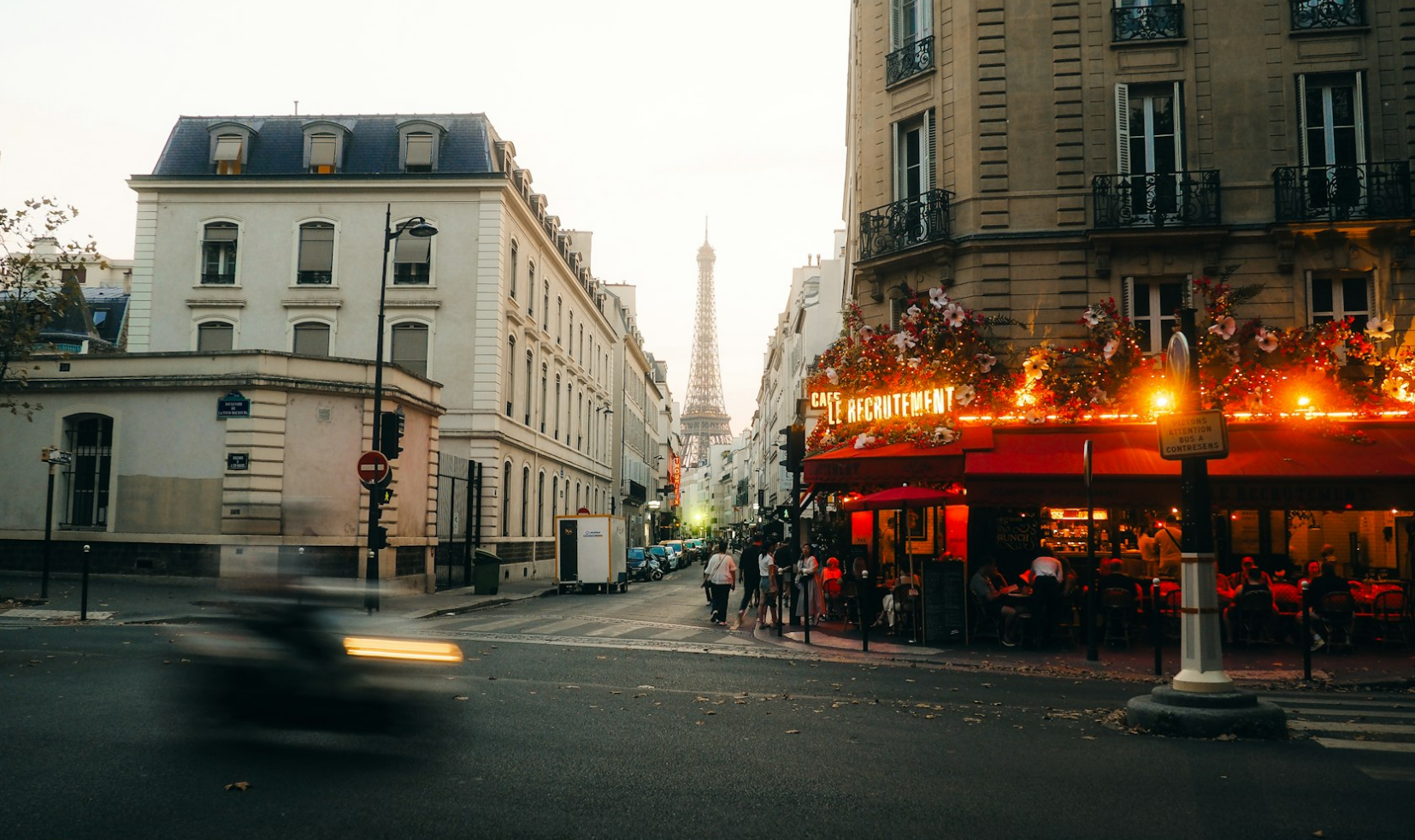
drag, startPoint x: 951, startPoint y: 348, endPoint x: 942, endPoint y: 357, distance: 12.7
click at [951, 348] on img "Zoom out on this image" at bounding box center [708, 419] width 1417 height 1063
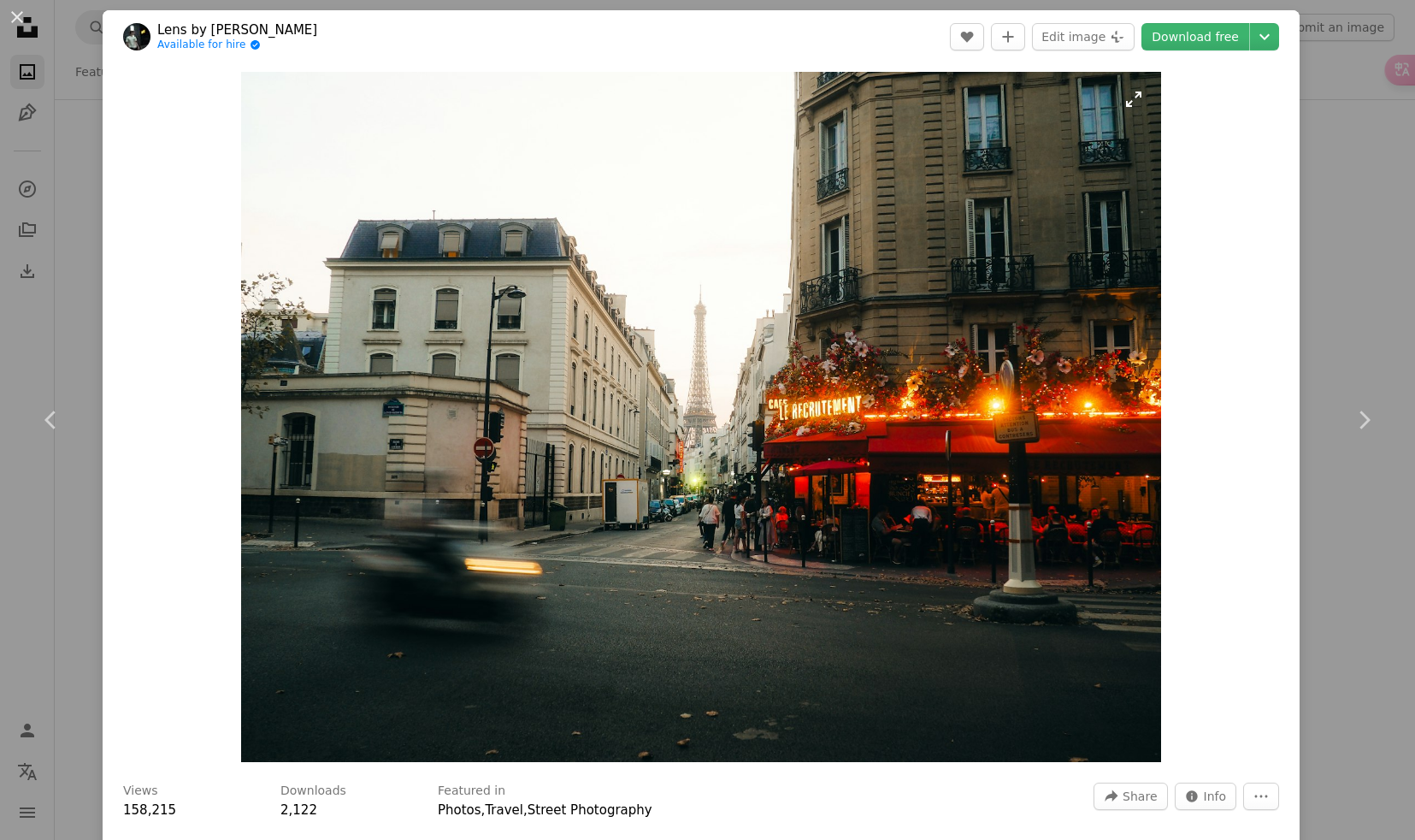
click at [772, 421] on img "Zoom in on this image" at bounding box center [700, 416] width 920 height 690
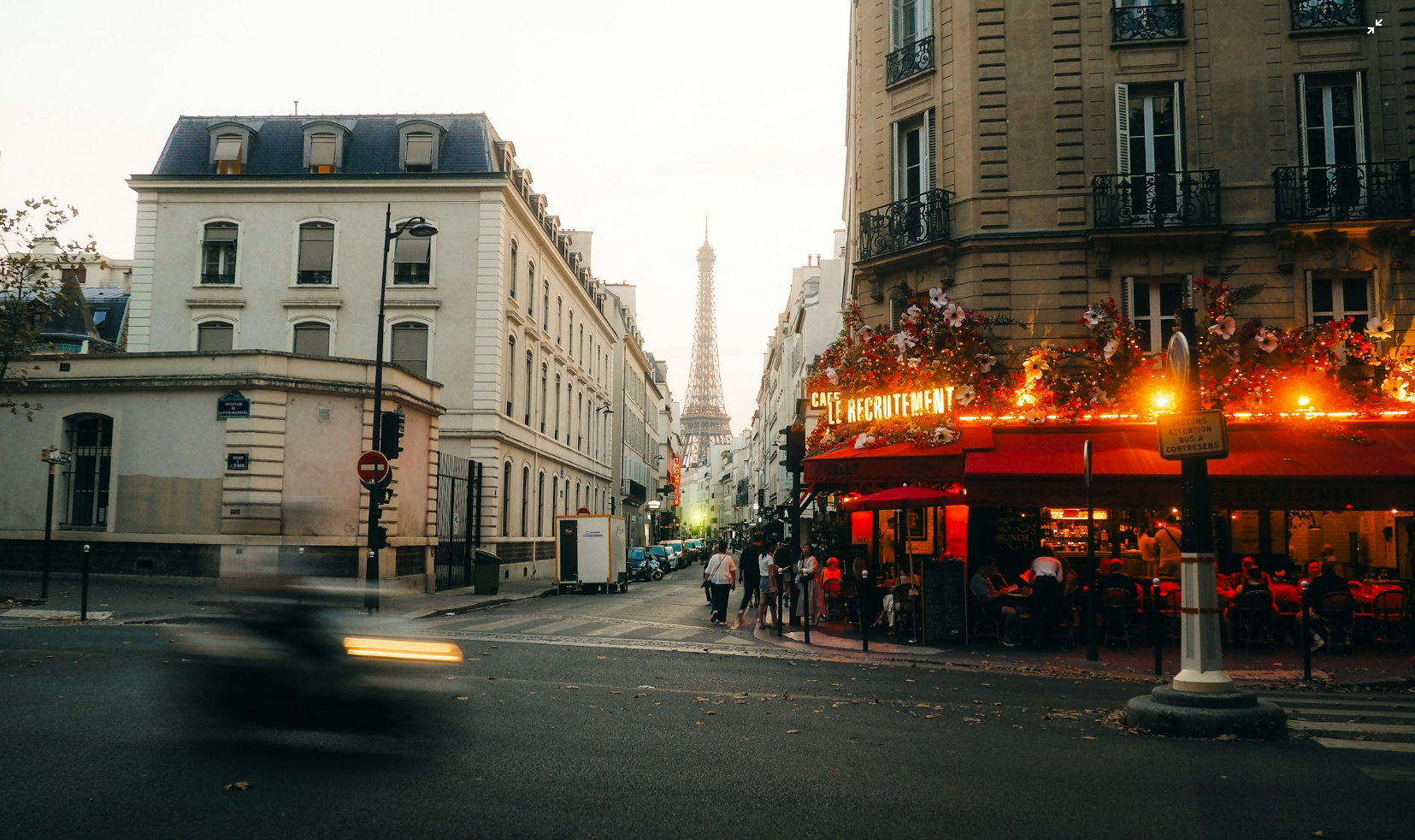
click at [600, 366] on img "Zoom out on this image" at bounding box center [708, 419] width 1417 height 1063
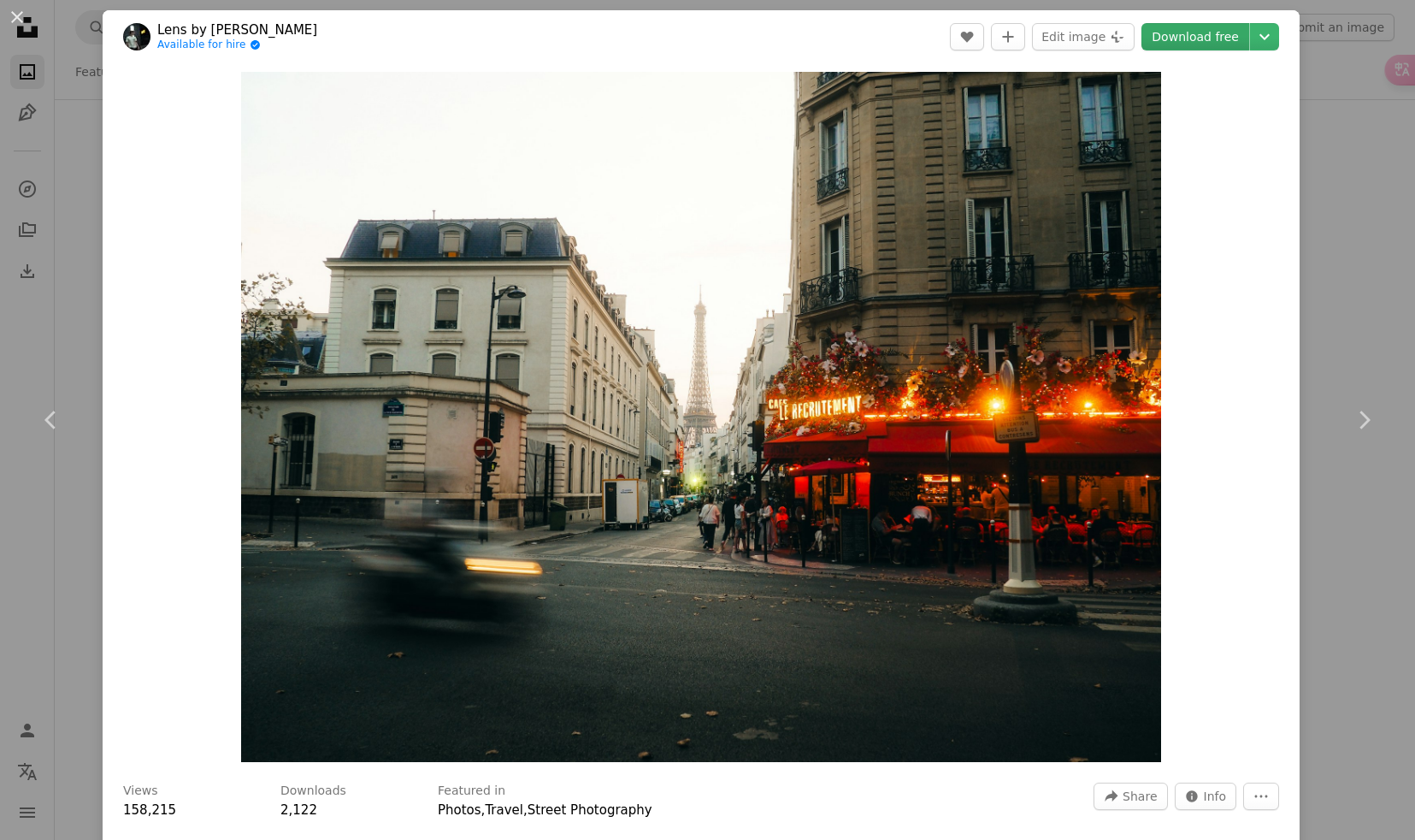
click at [1215, 45] on link "Download free" at bounding box center [1196, 37] width 107 height 28
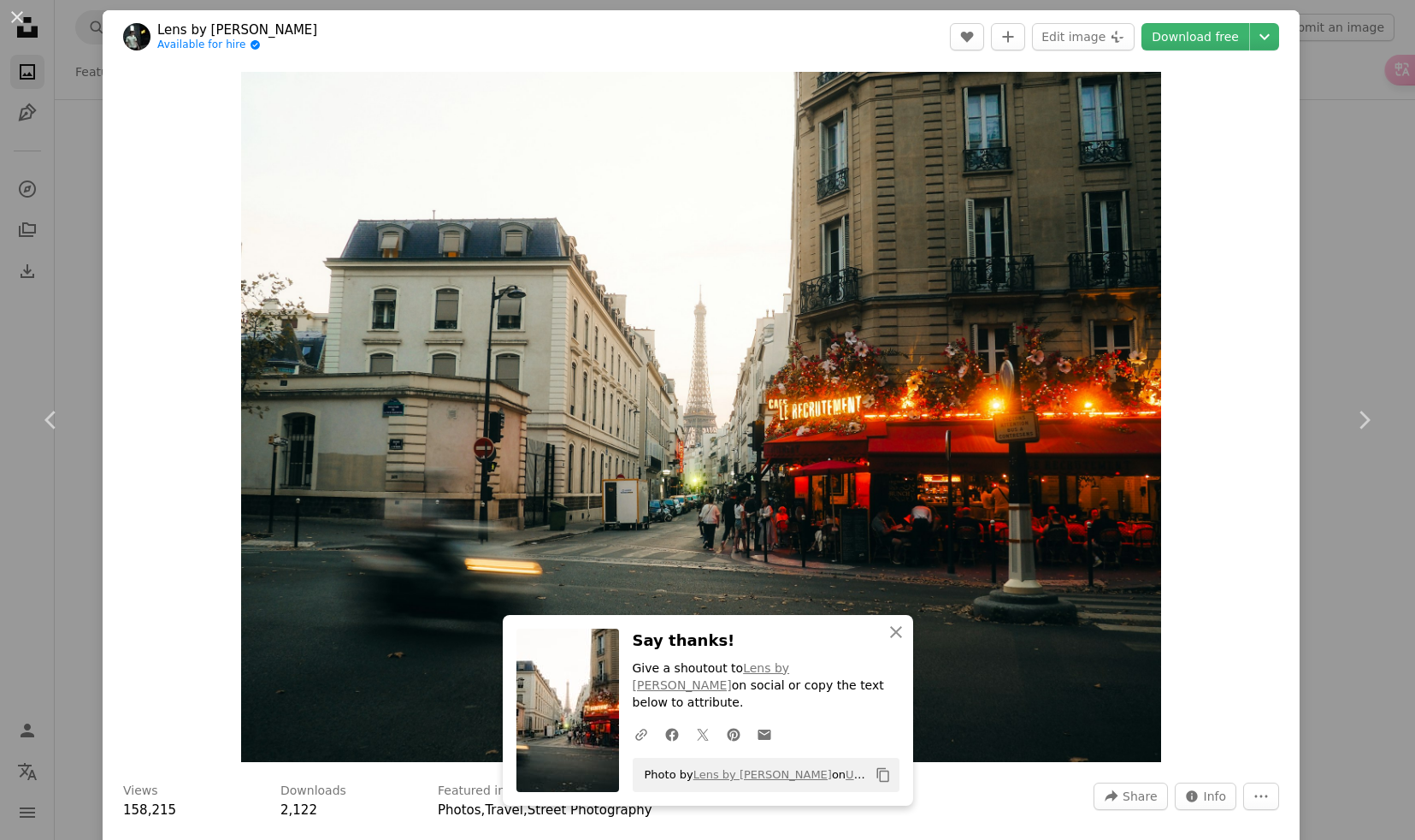
click at [47, 203] on div "An X shape Chevron left Chevron right Lens by Benji Available for hire A checkm…" at bounding box center [708, 420] width 1415 height 840
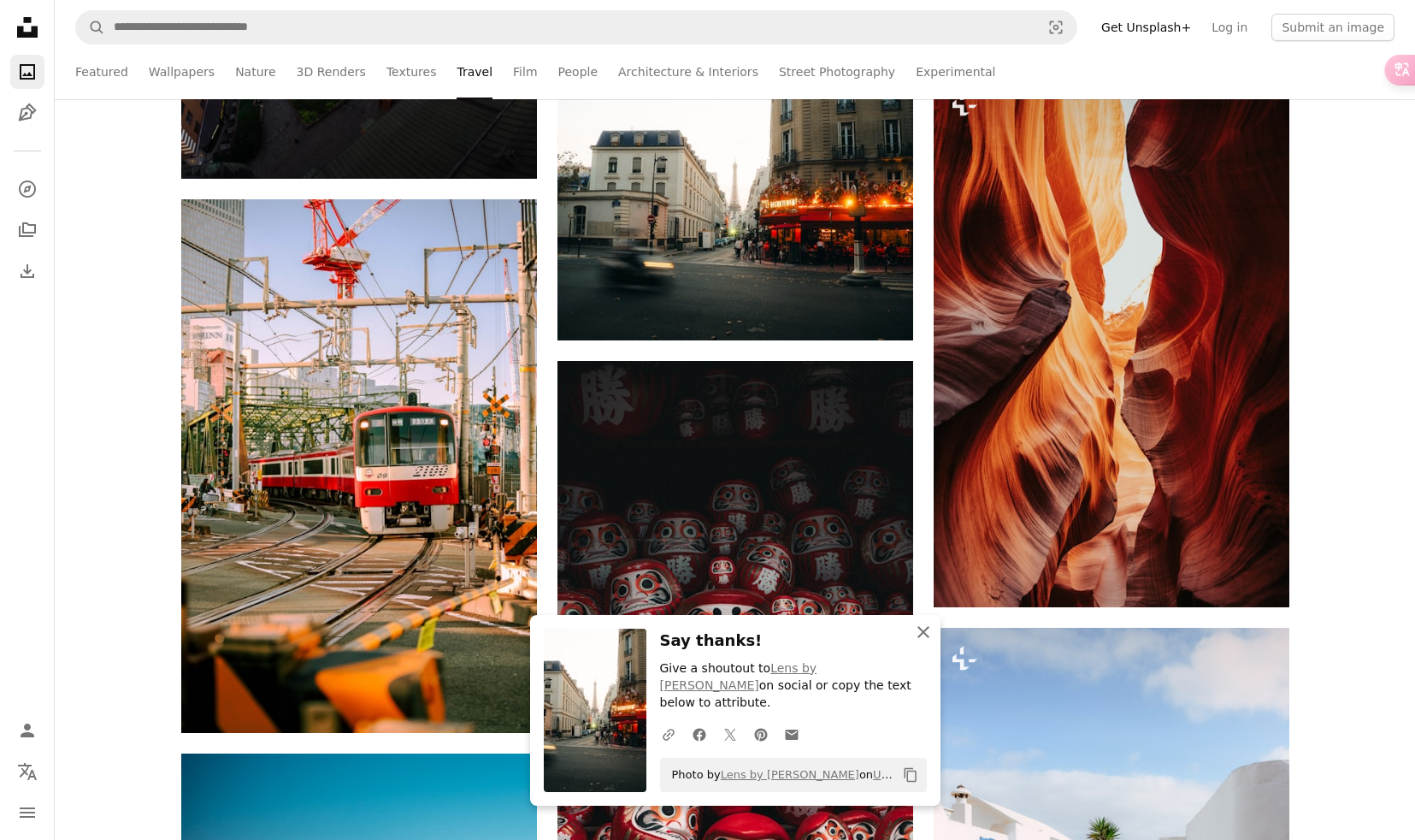
click at [920, 642] on icon "An X shape" at bounding box center [923, 631] width 21 height 21
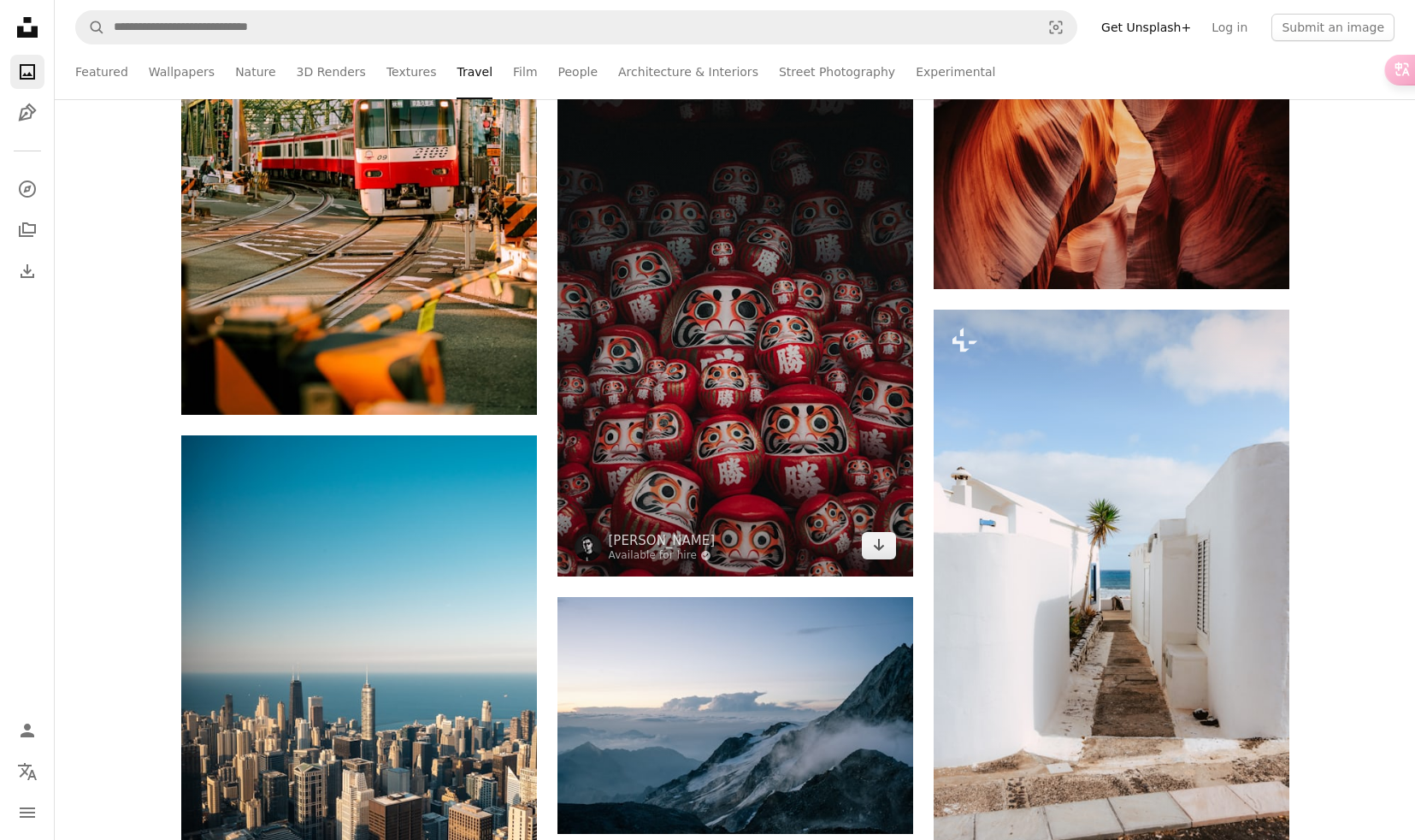
scroll to position [2364, 0]
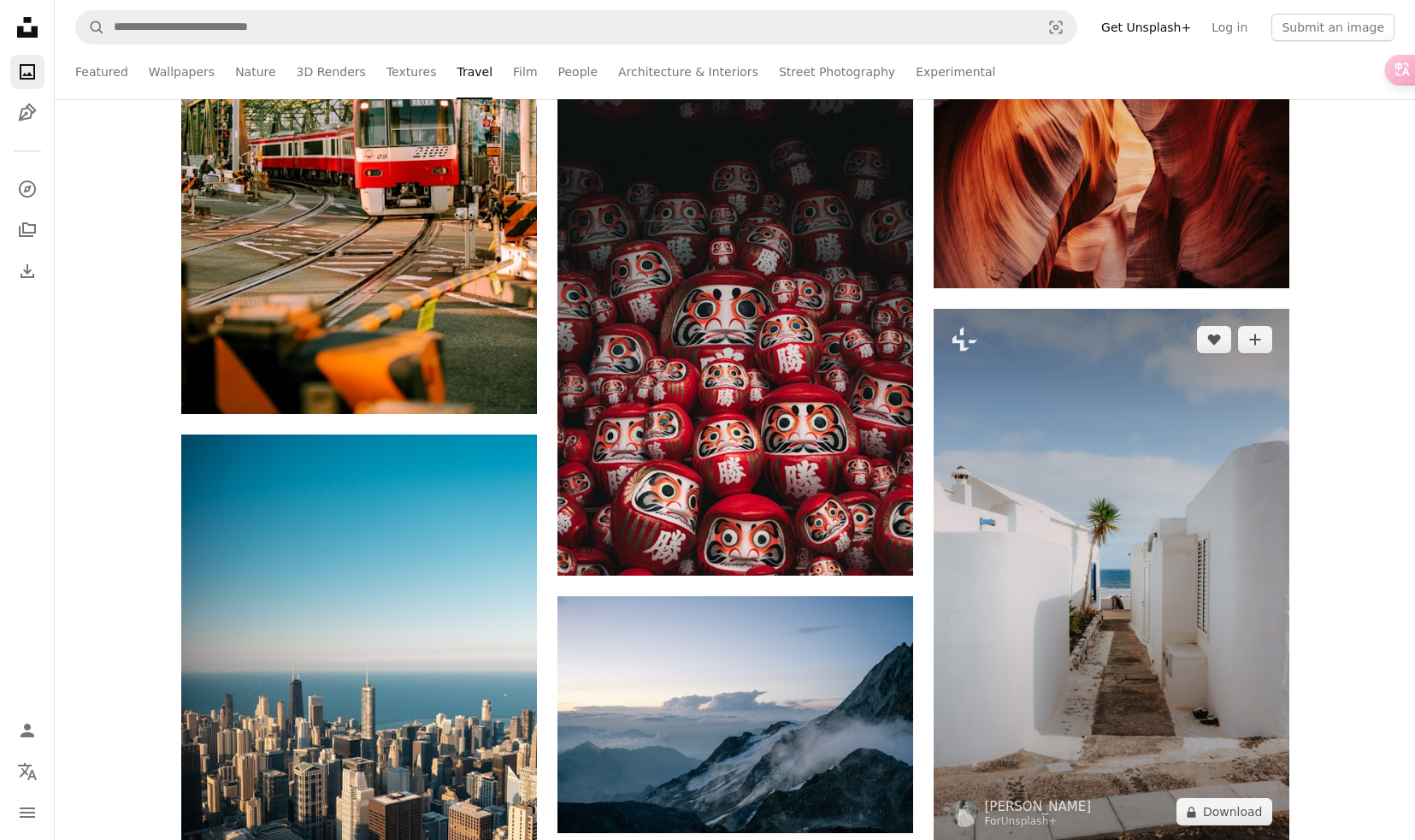
click at [1060, 579] on img at bounding box center [1111, 576] width 356 height 534
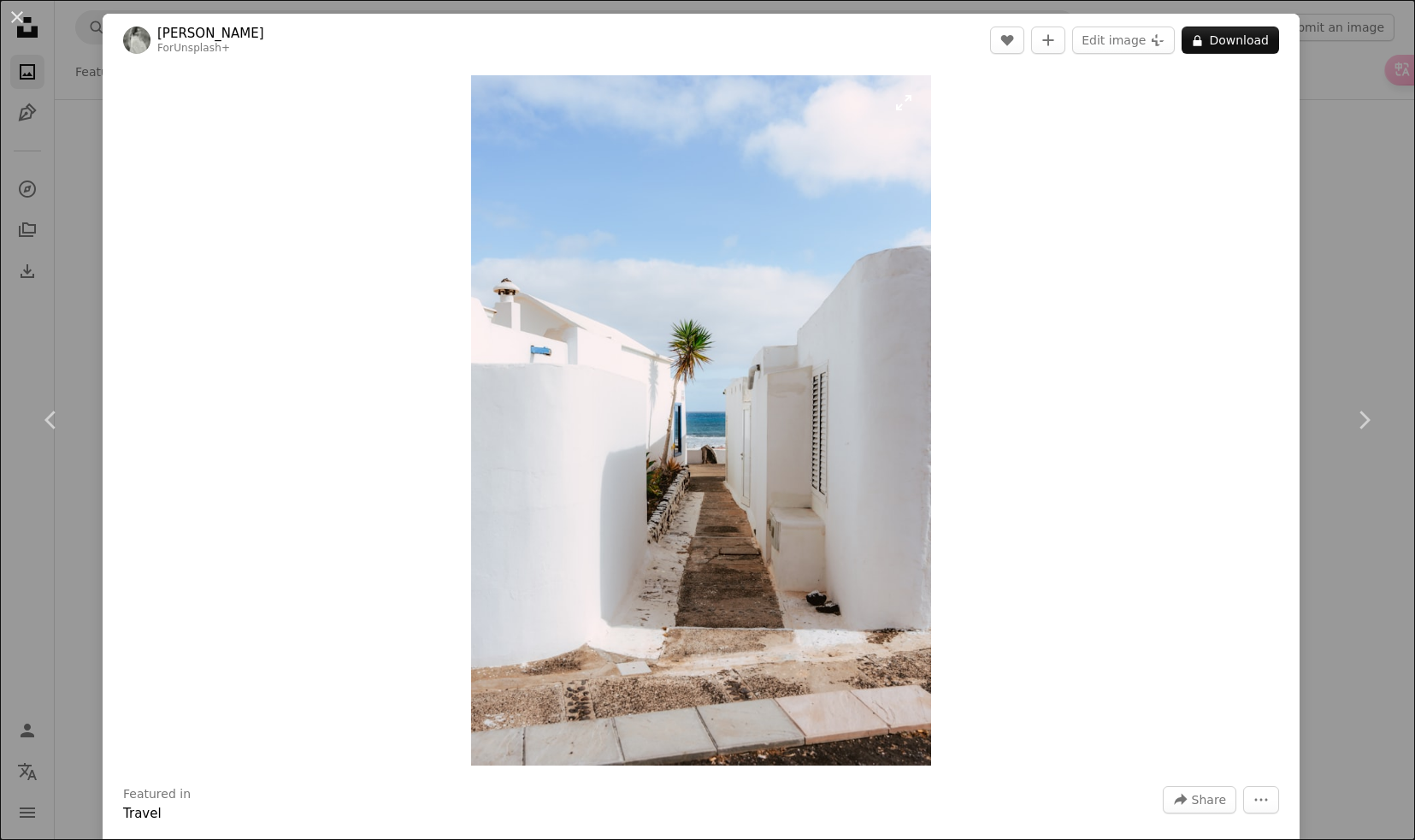
click at [702, 470] on img "Zoom in on this image" at bounding box center [701, 420] width 460 height 690
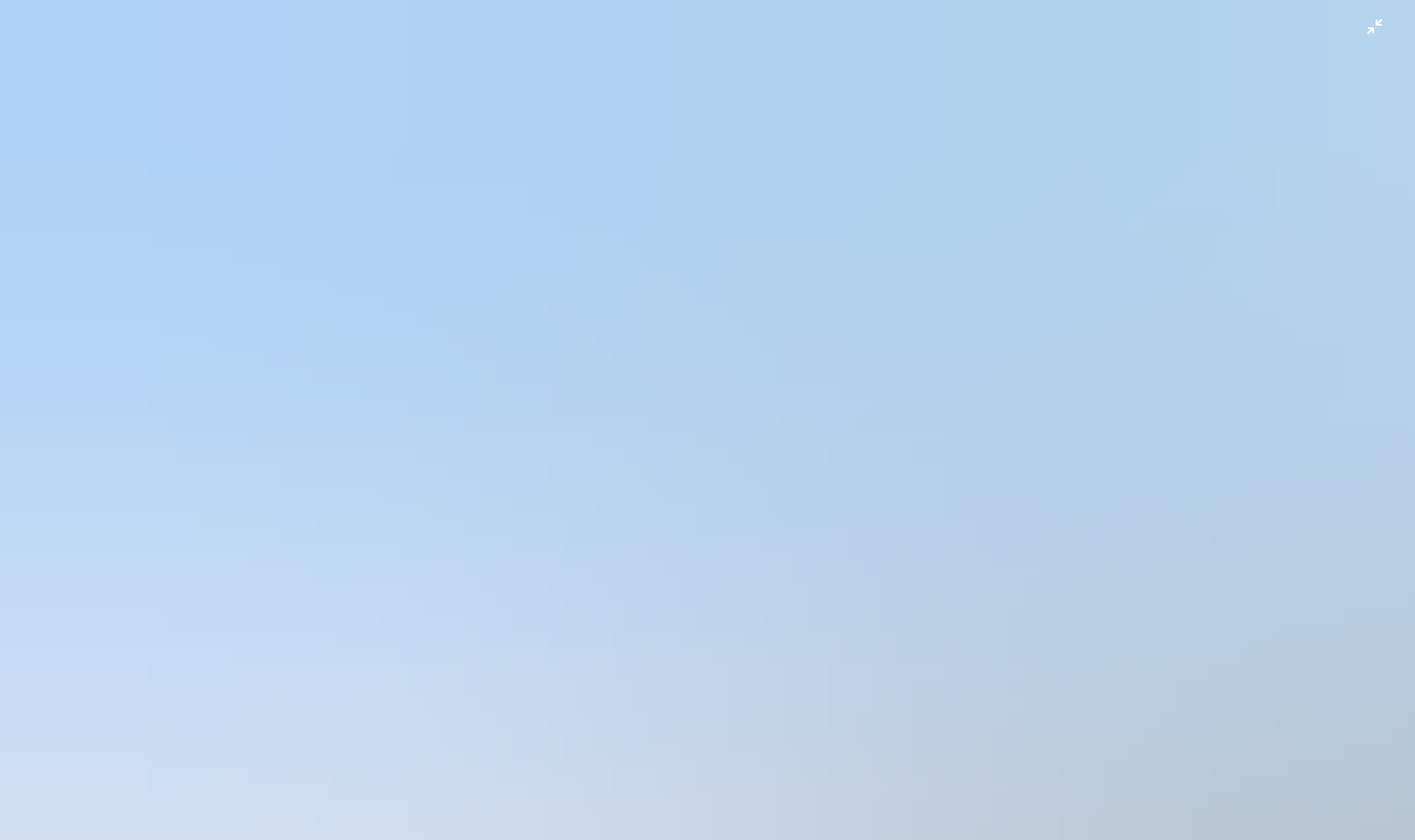
scroll to position [642, 0]
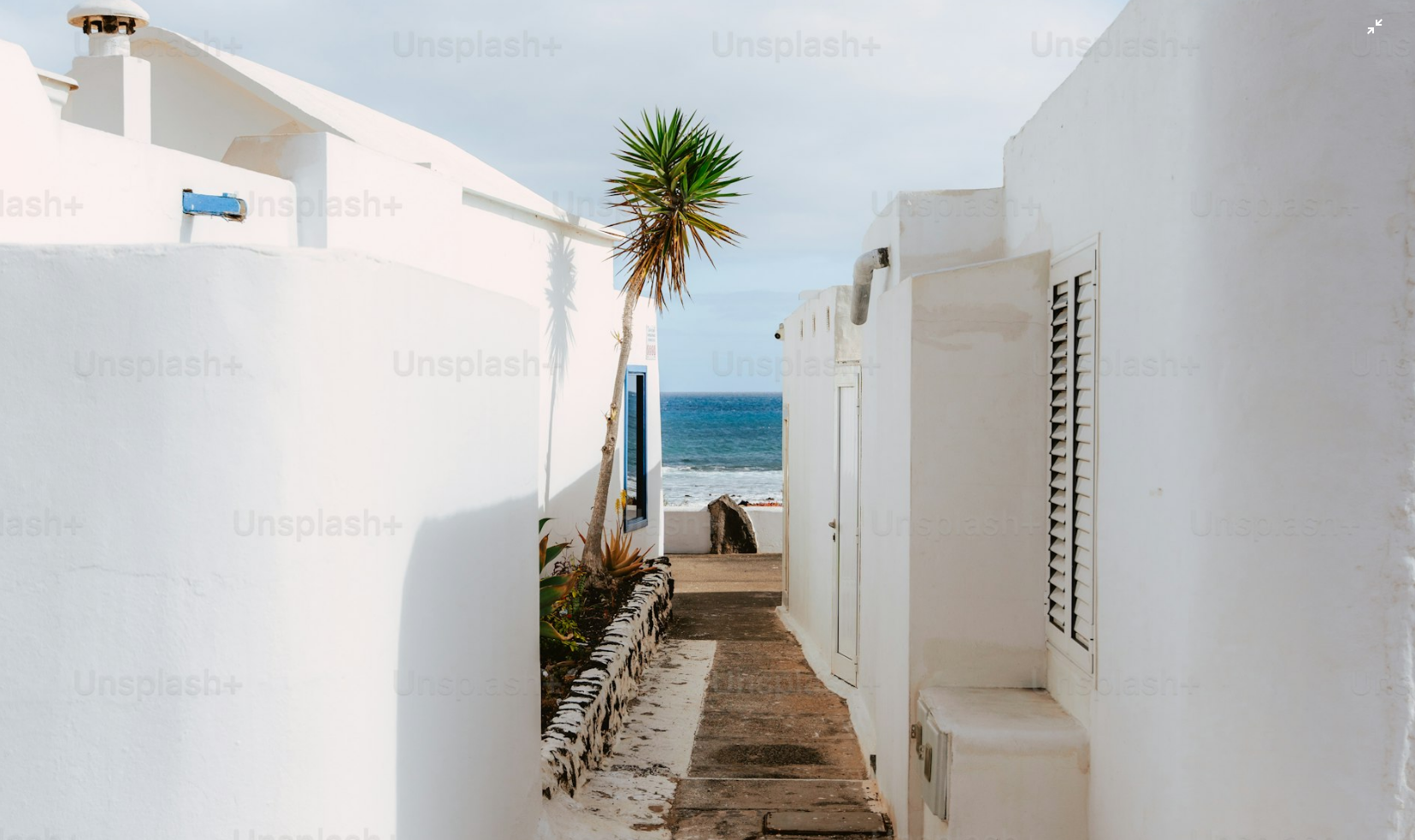
click at [702, 470] on img "Zoom out on this image" at bounding box center [708, 419] width 1417 height 2125
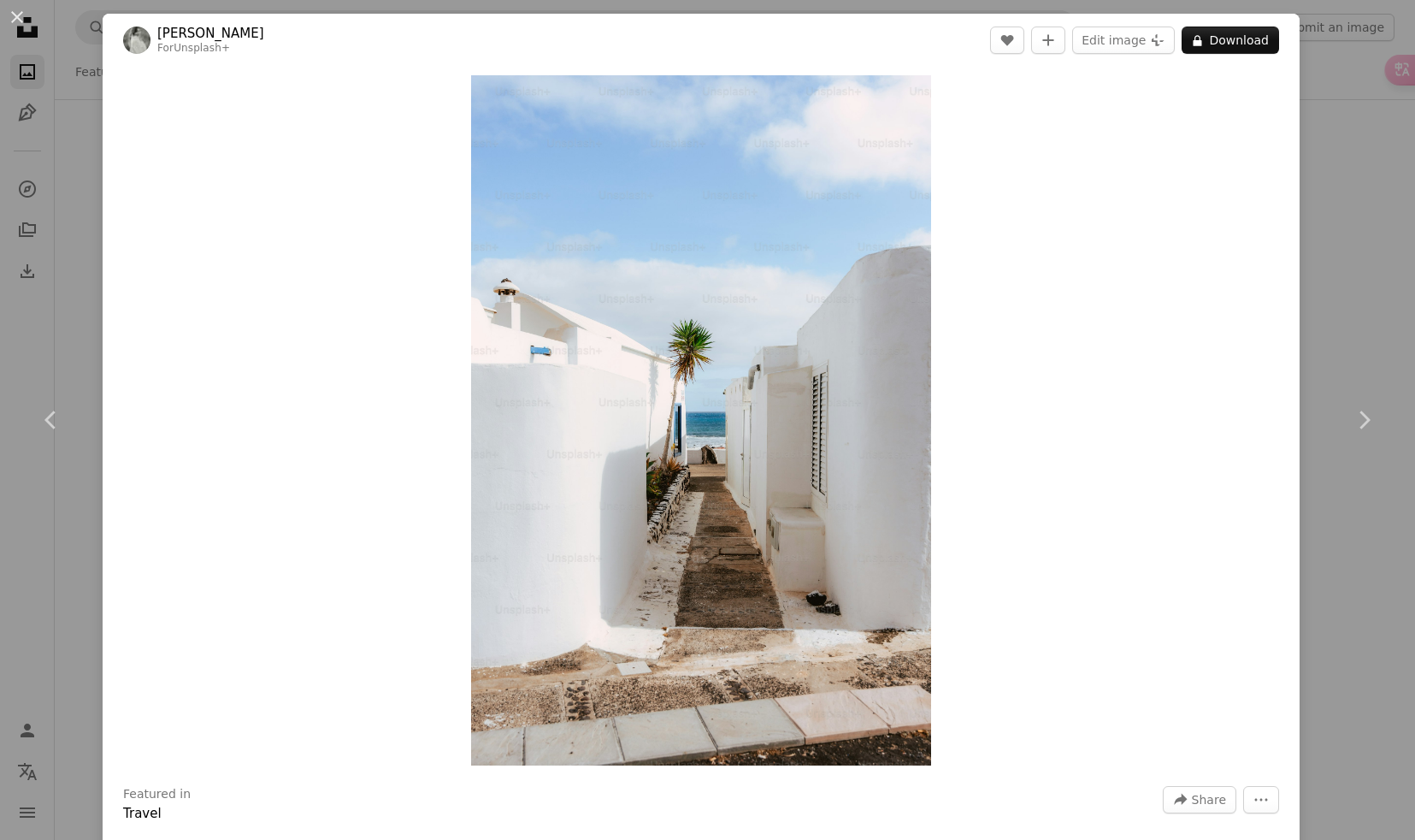
click at [81, 201] on div "An X shape Chevron left Chevron right [PERSON_NAME] For Unsplash+ A heart A plu…" at bounding box center [708, 420] width 1415 height 840
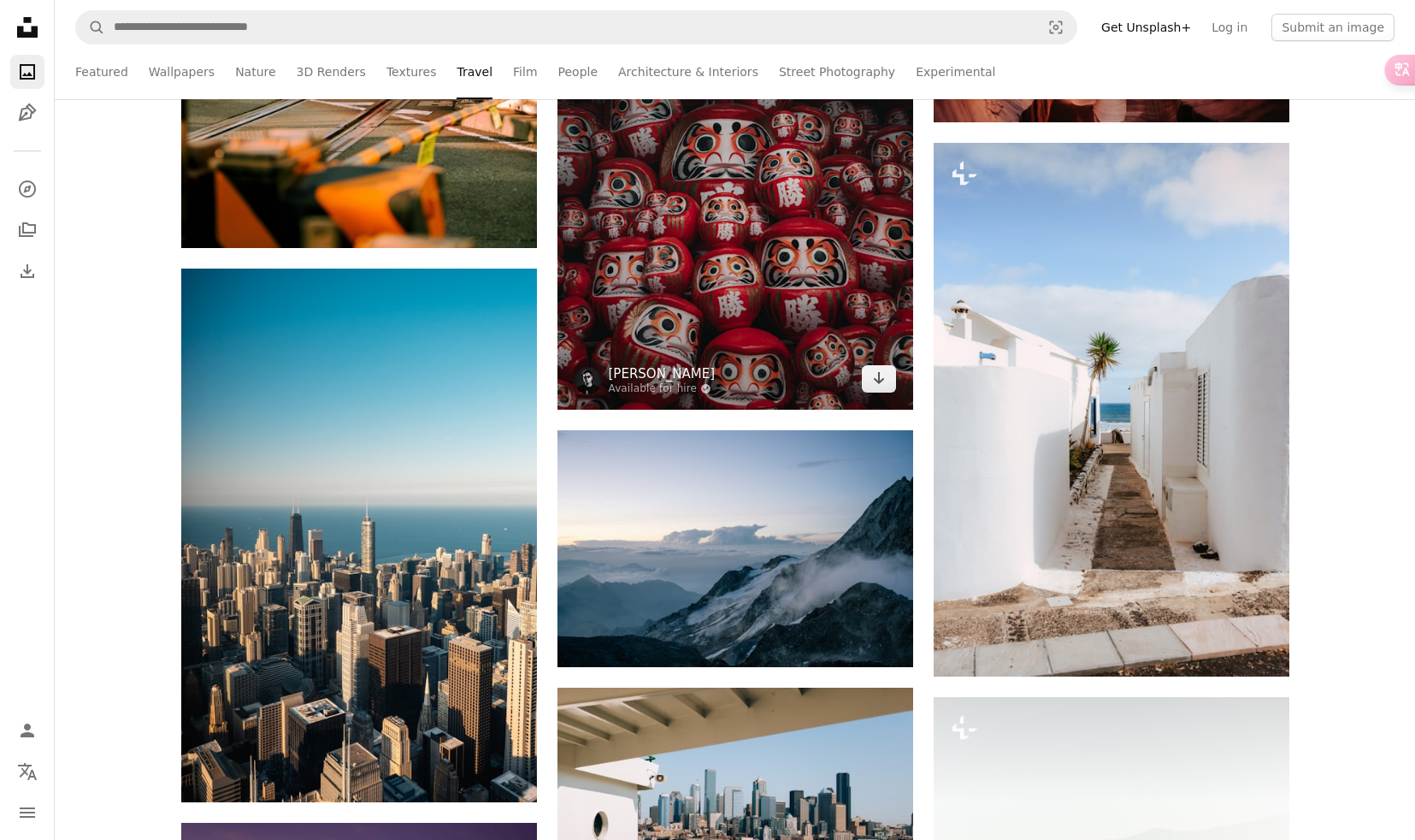
scroll to position [2535, 0]
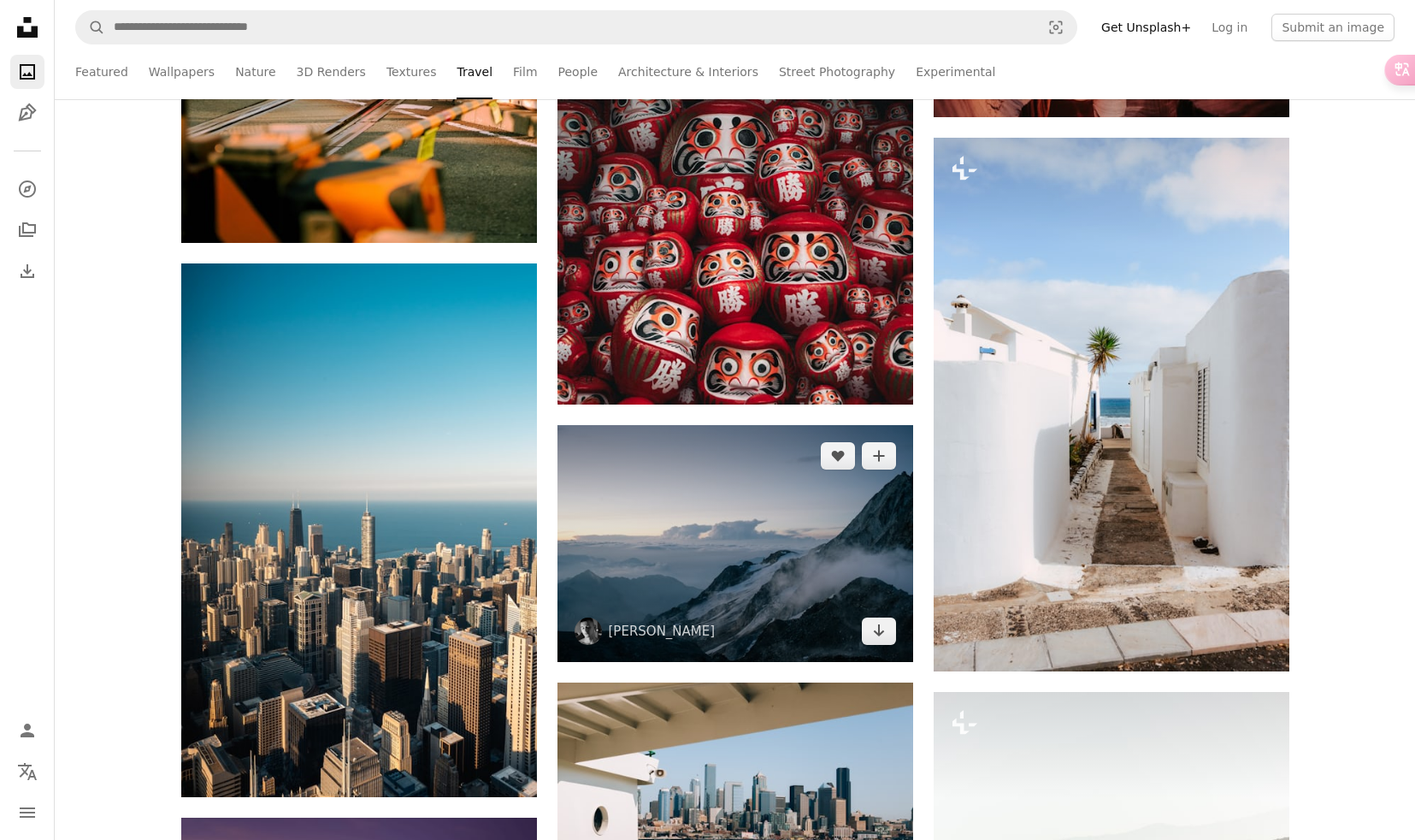
click at [699, 540] on img at bounding box center [735, 544] width 356 height 236
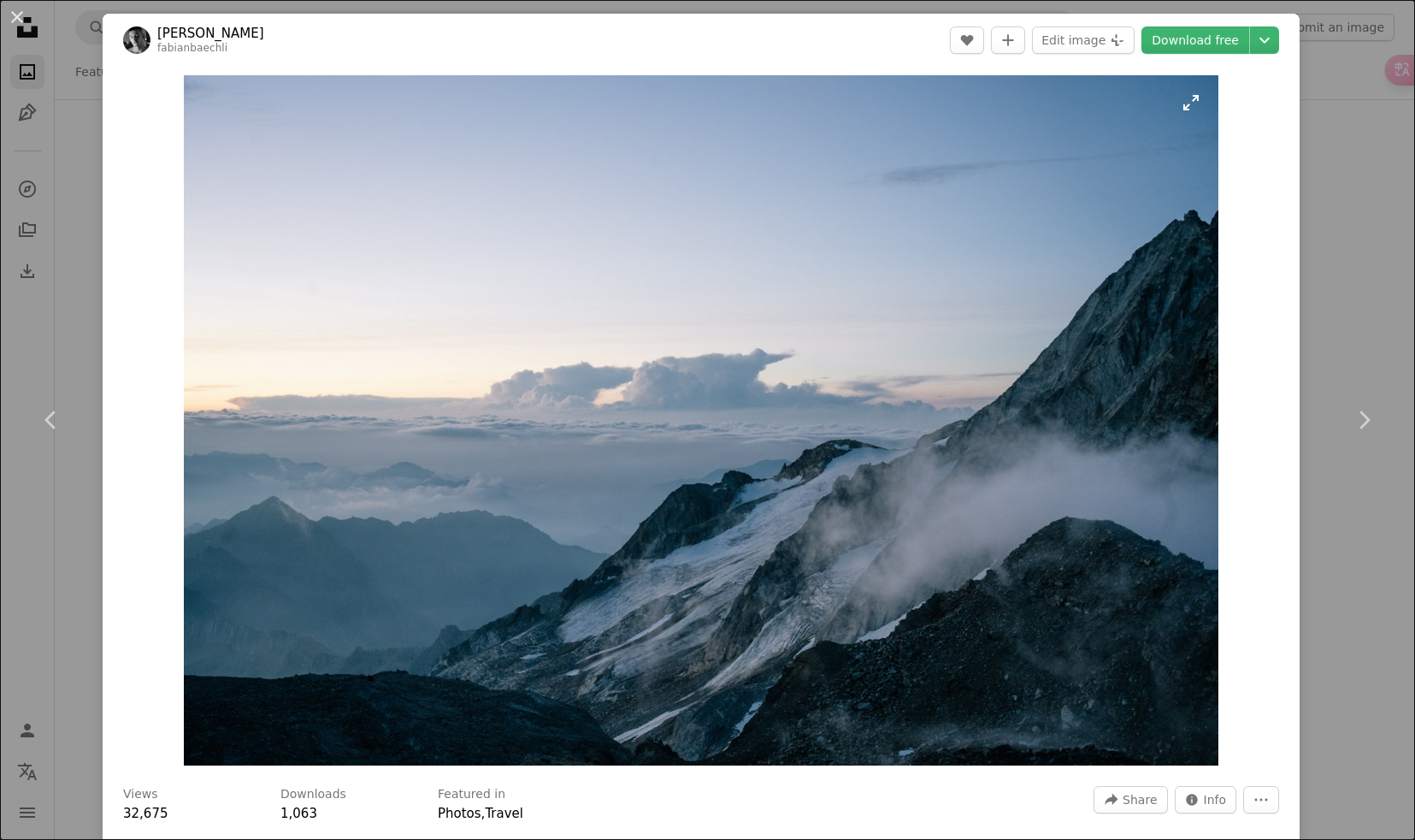
click at [674, 428] on img "Zoom in on this image" at bounding box center [701, 420] width 1035 height 690
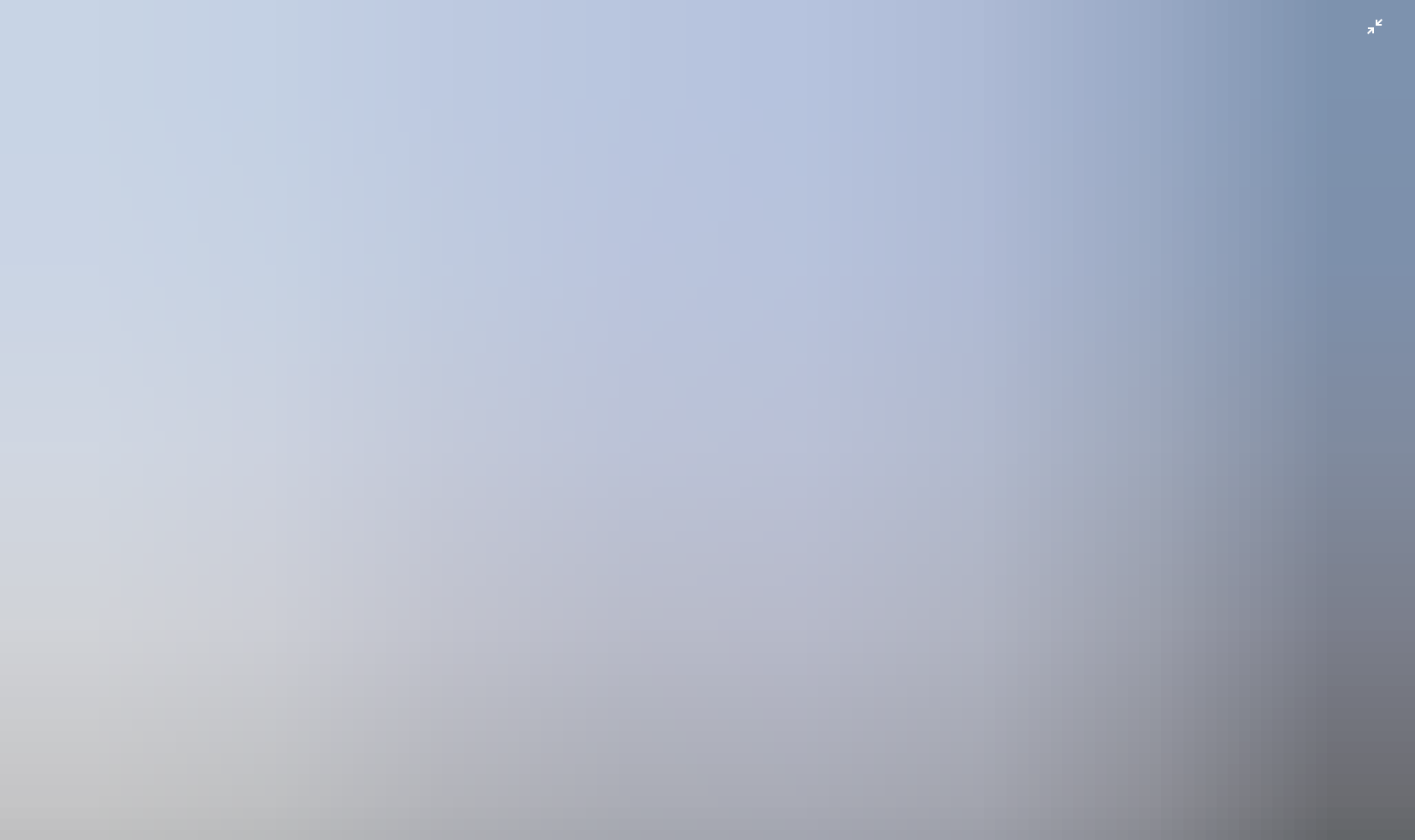
scroll to position [52, 0]
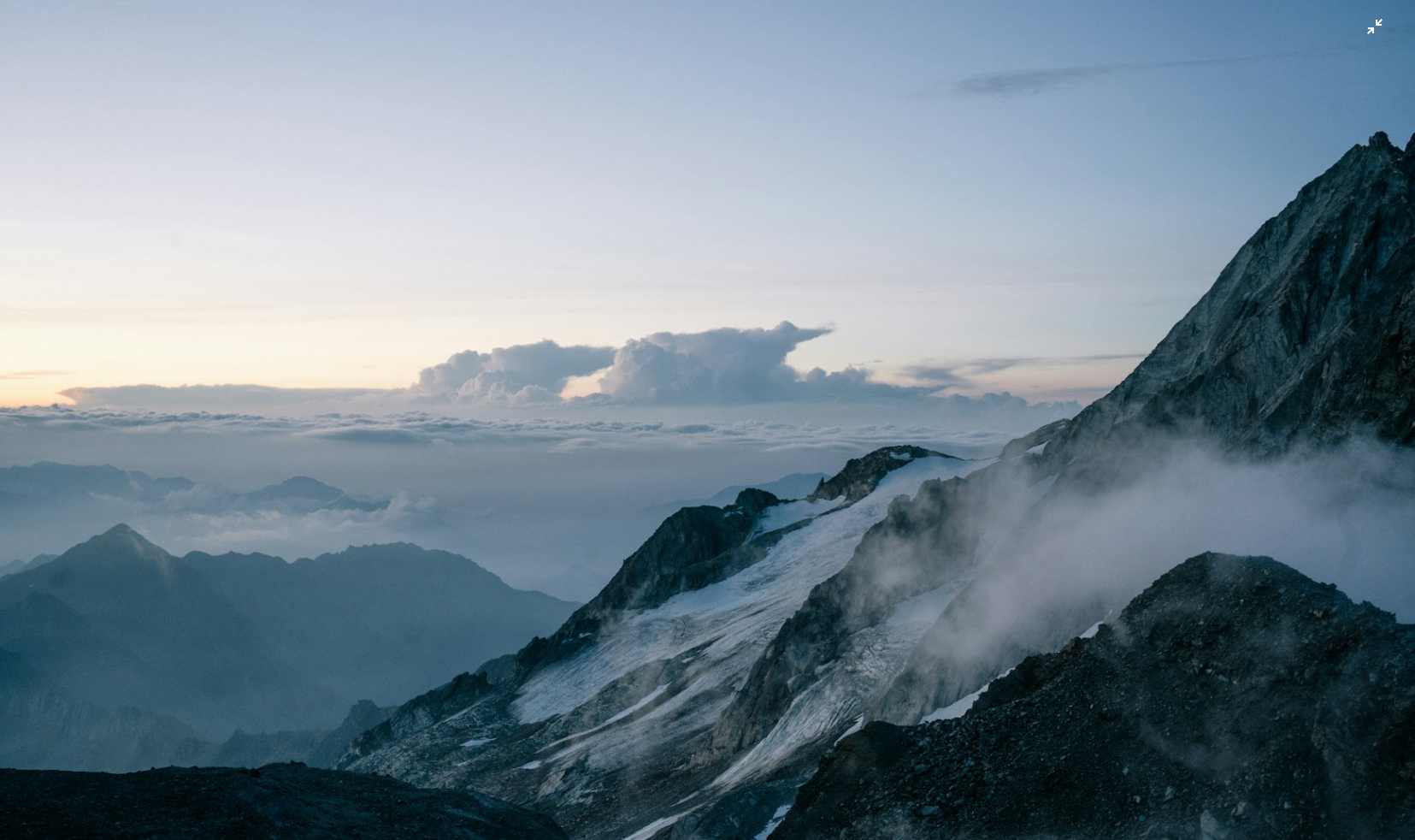
click at [562, 437] on img "Zoom out on this image" at bounding box center [708, 419] width 1417 height 945
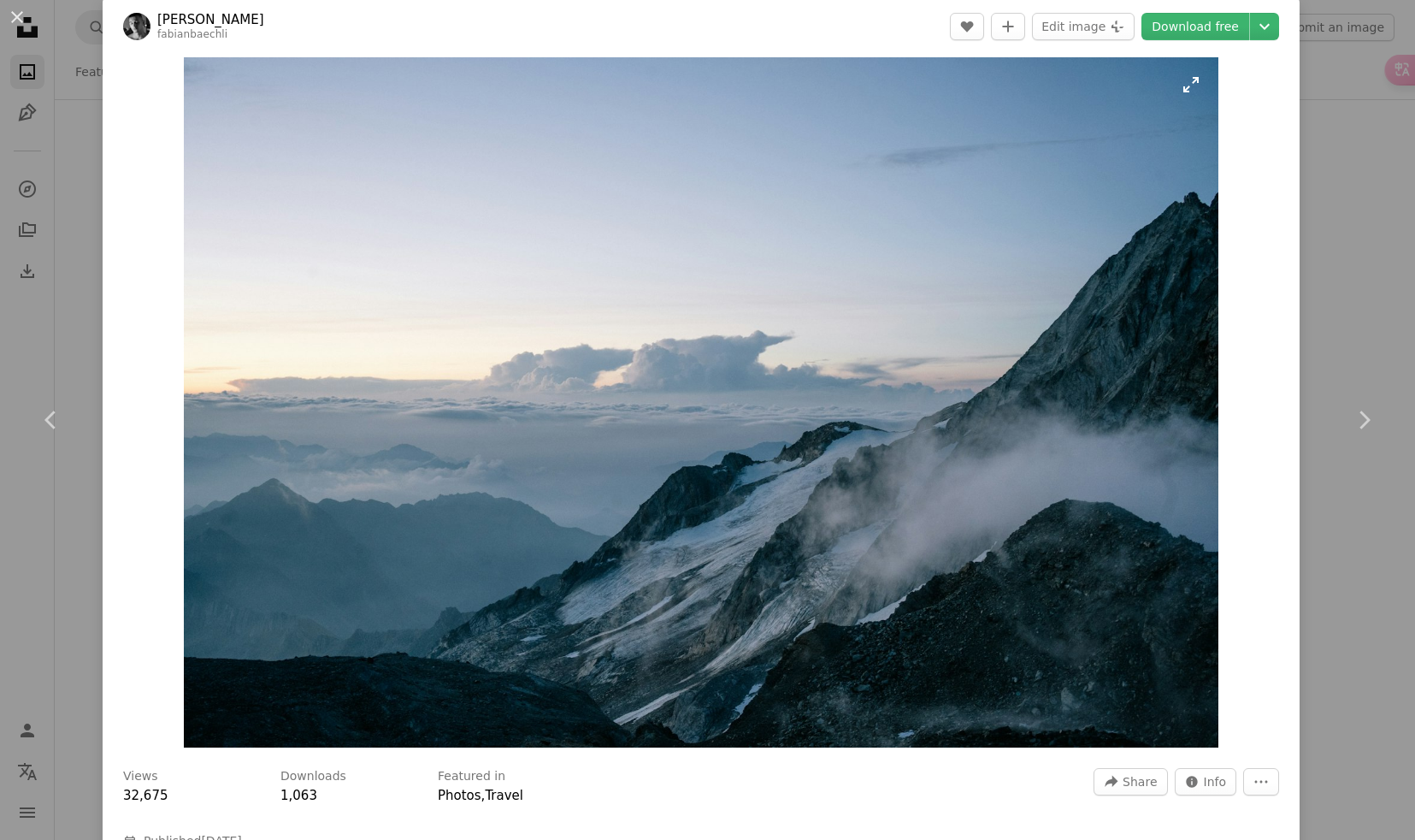
scroll to position [33, 0]
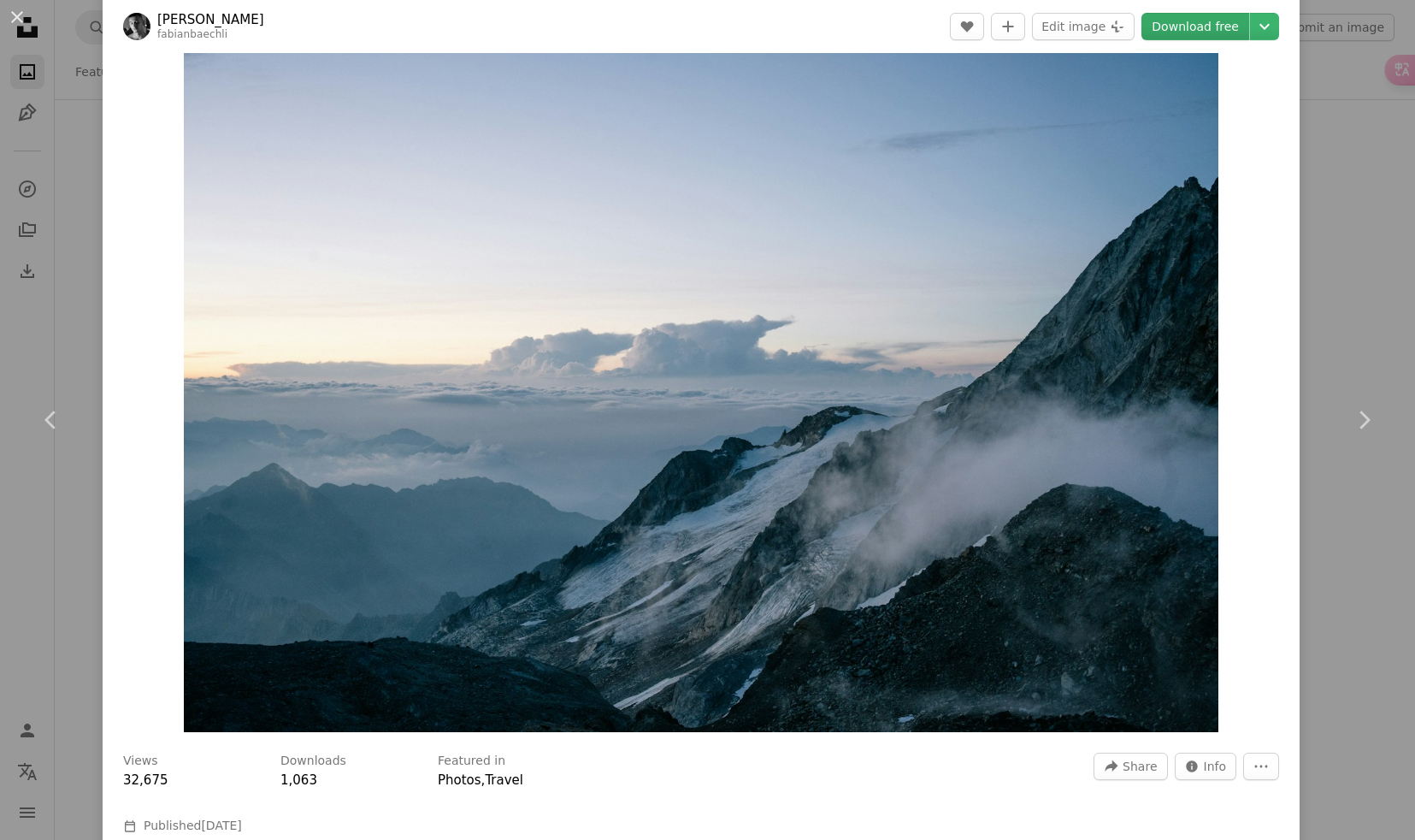
click at [1199, 21] on link "Download free" at bounding box center [1196, 26] width 107 height 28
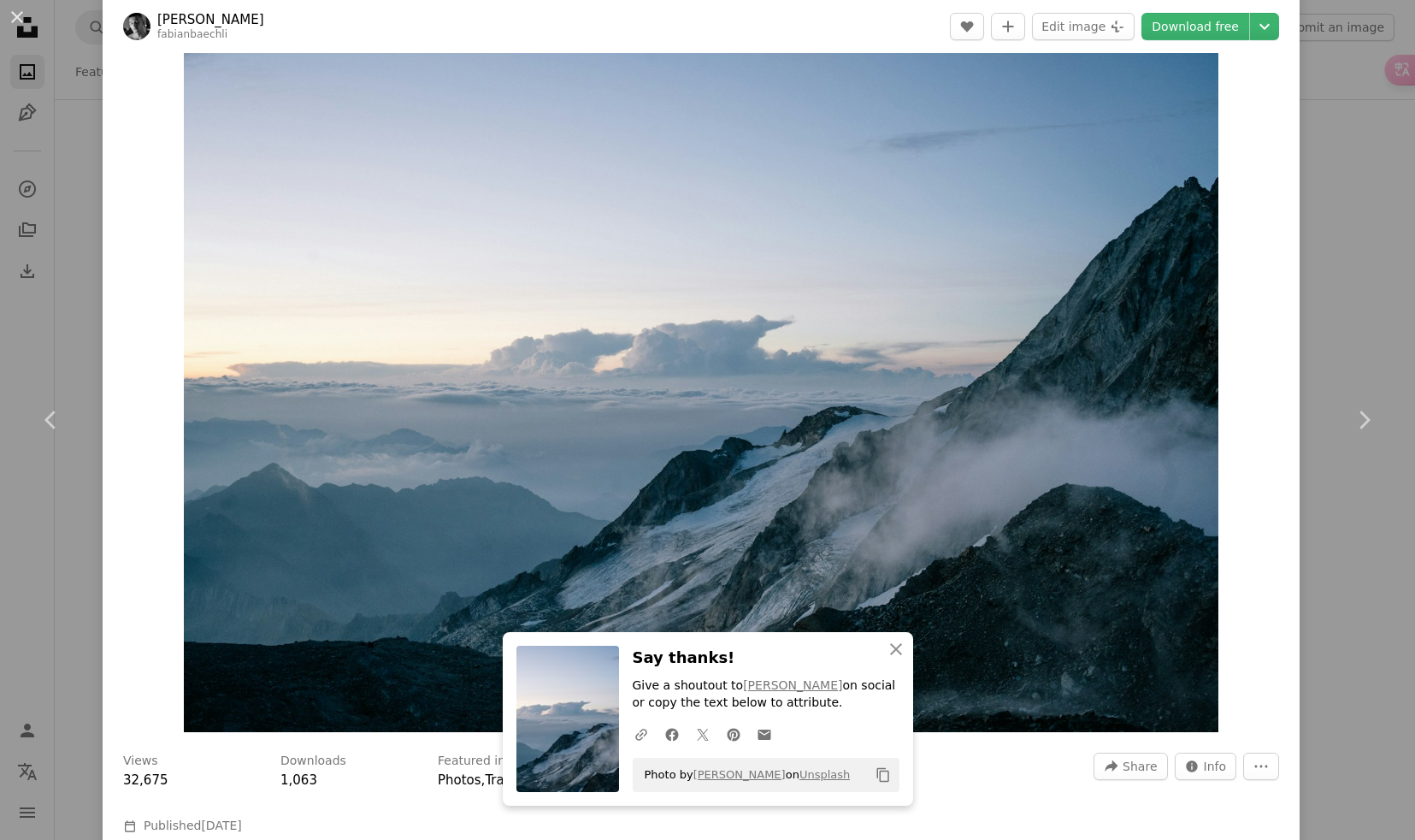
click at [64, 152] on div "An X shape Chevron left Chevron right [PERSON_NAME] fabianbaechli A heart A plu…" at bounding box center [708, 420] width 1415 height 840
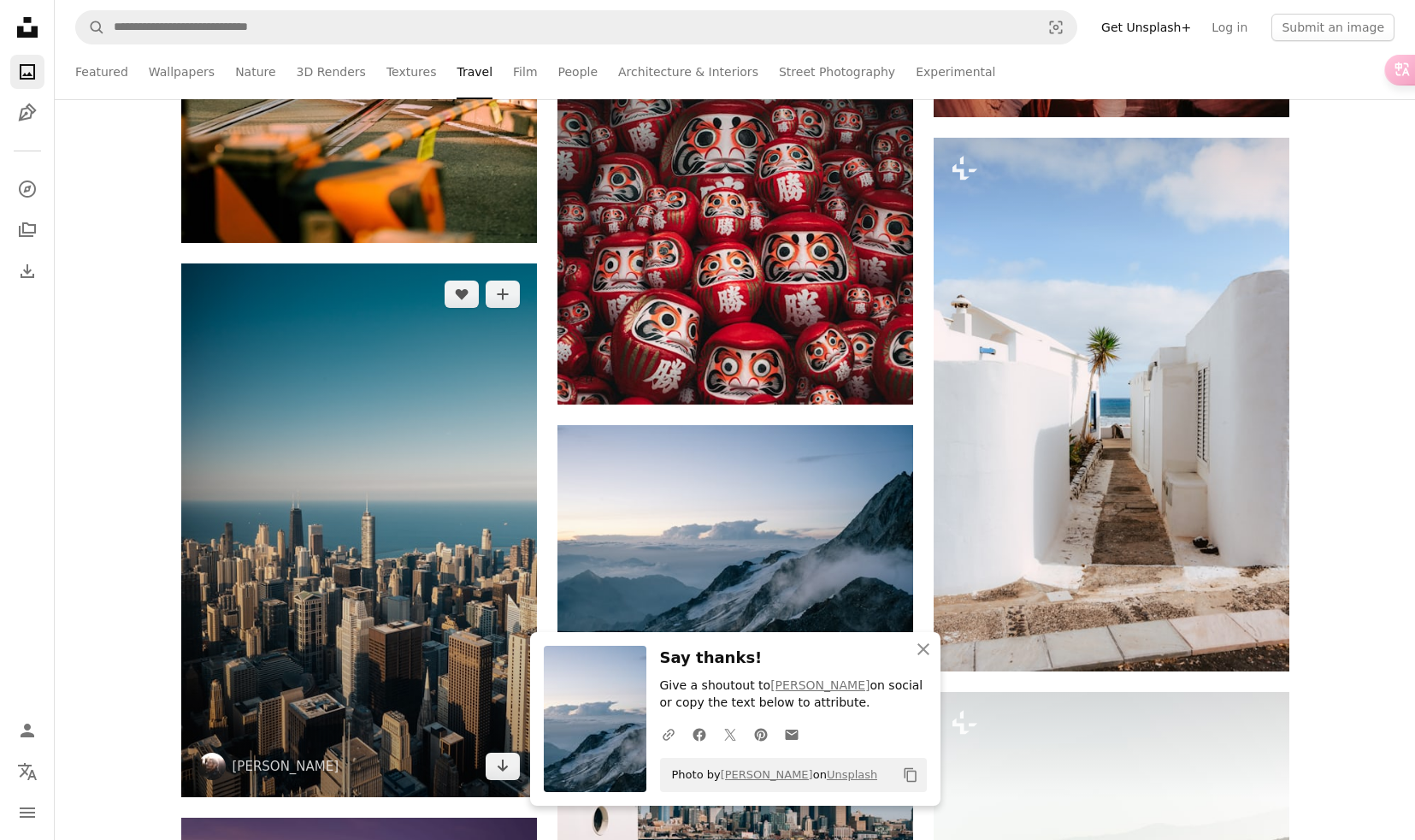
click at [389, 530] on img at bounding box center [358, 530] width 356 height 534
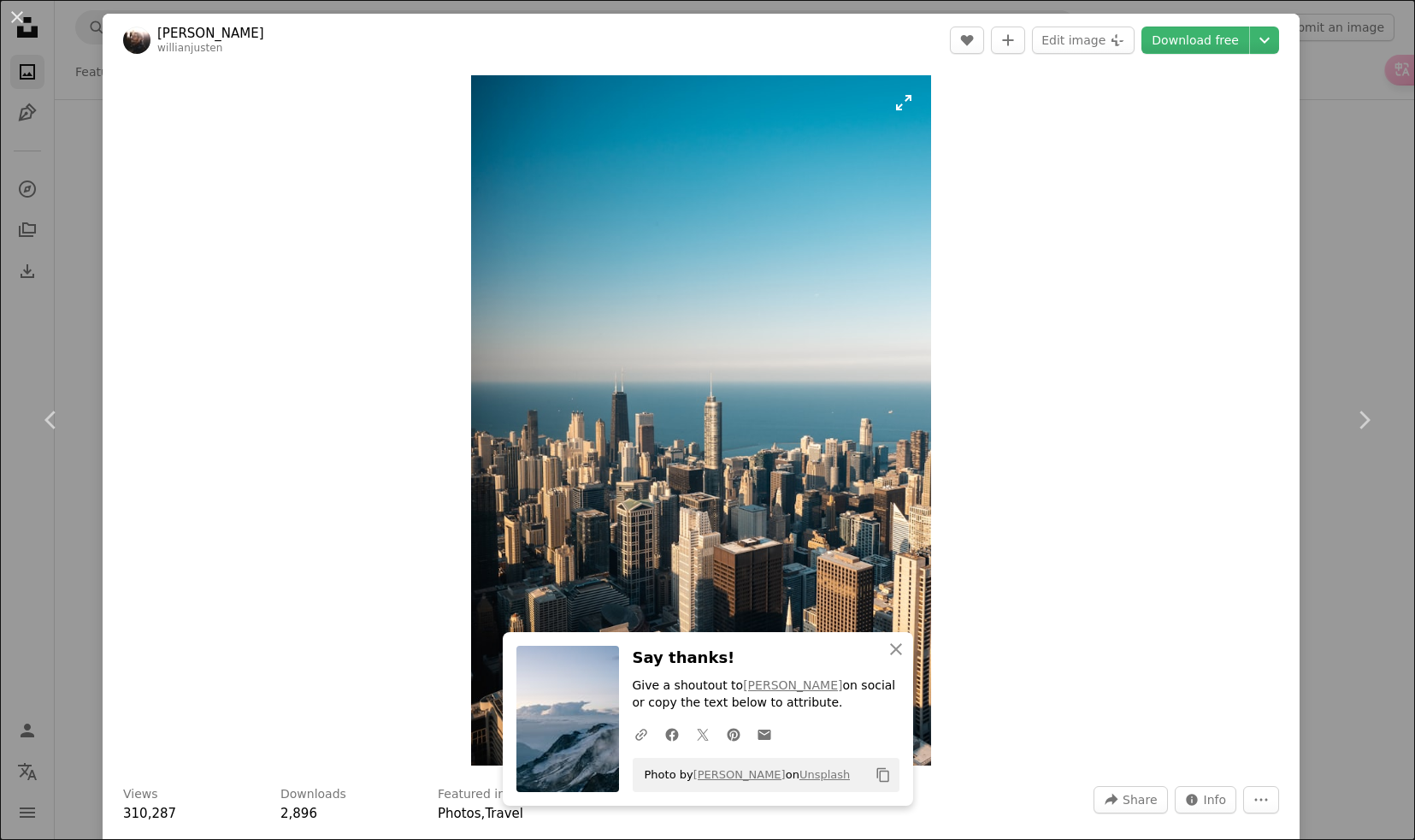
click at [785, 458] on img "Zoom in on this image" at bounding box center [701, 420] width 460 height 690
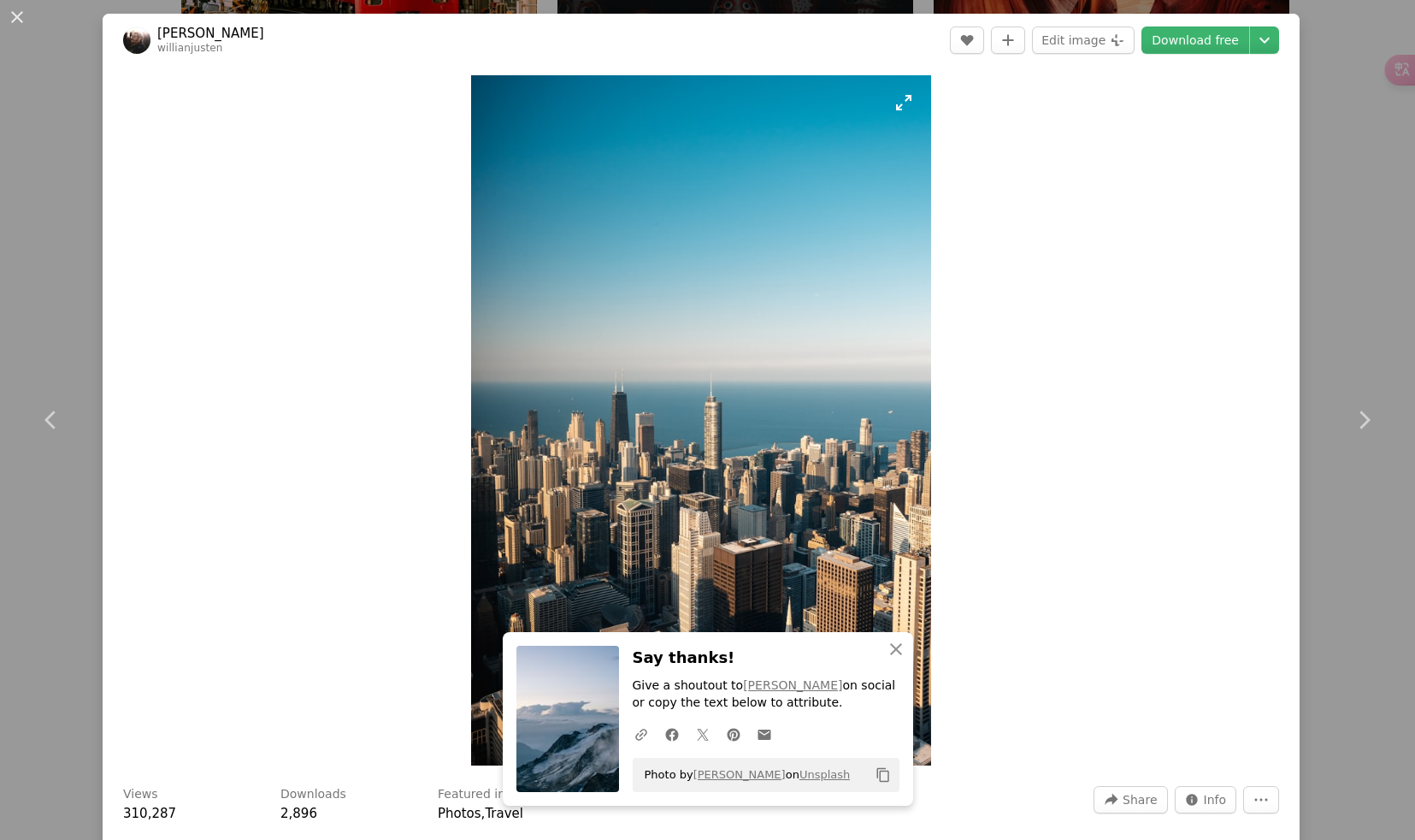
scroll to position [642, 0]
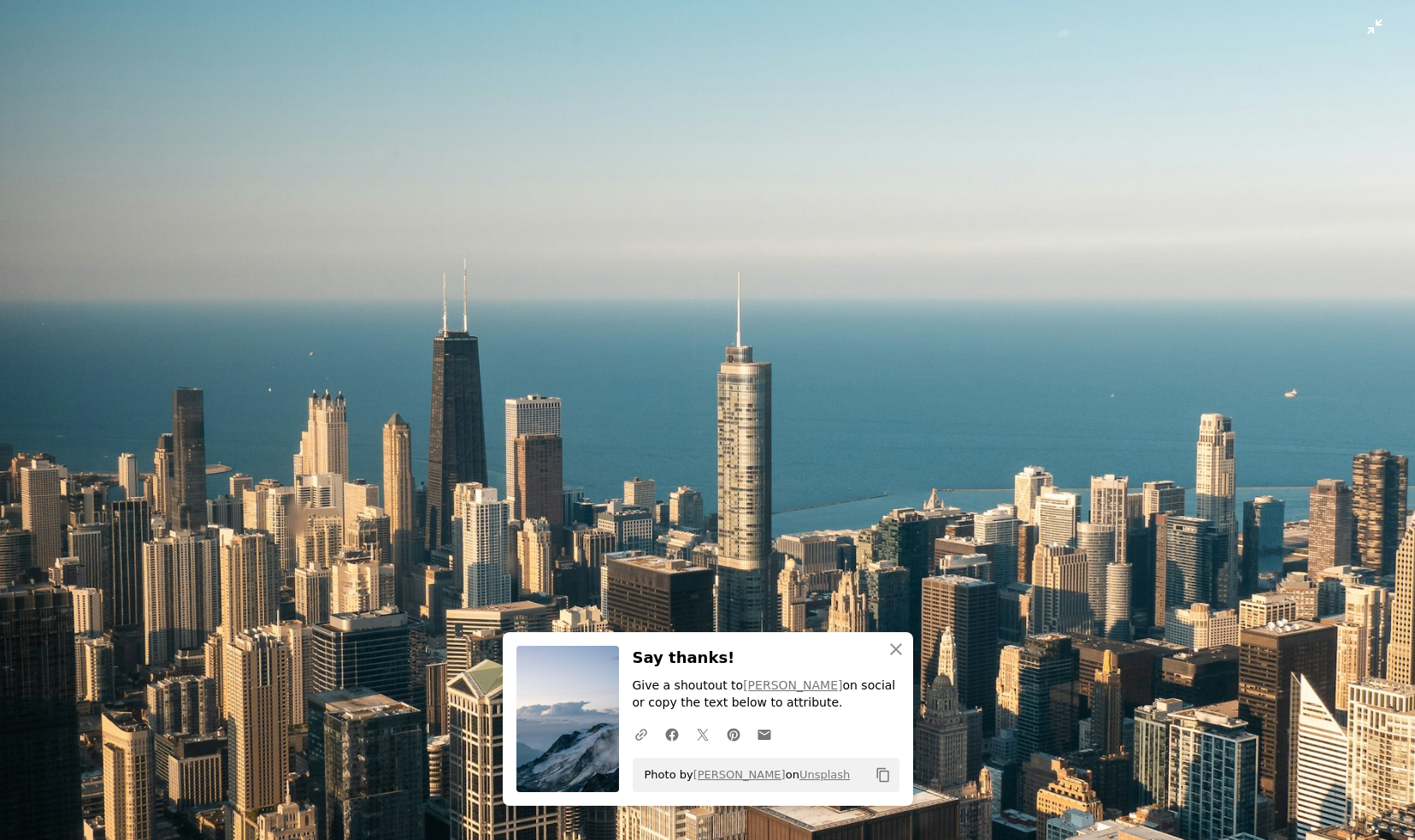
click at [735, 407] on img "Zoom out on this image" at bounding box center [708, 419] width 1417 height 2125
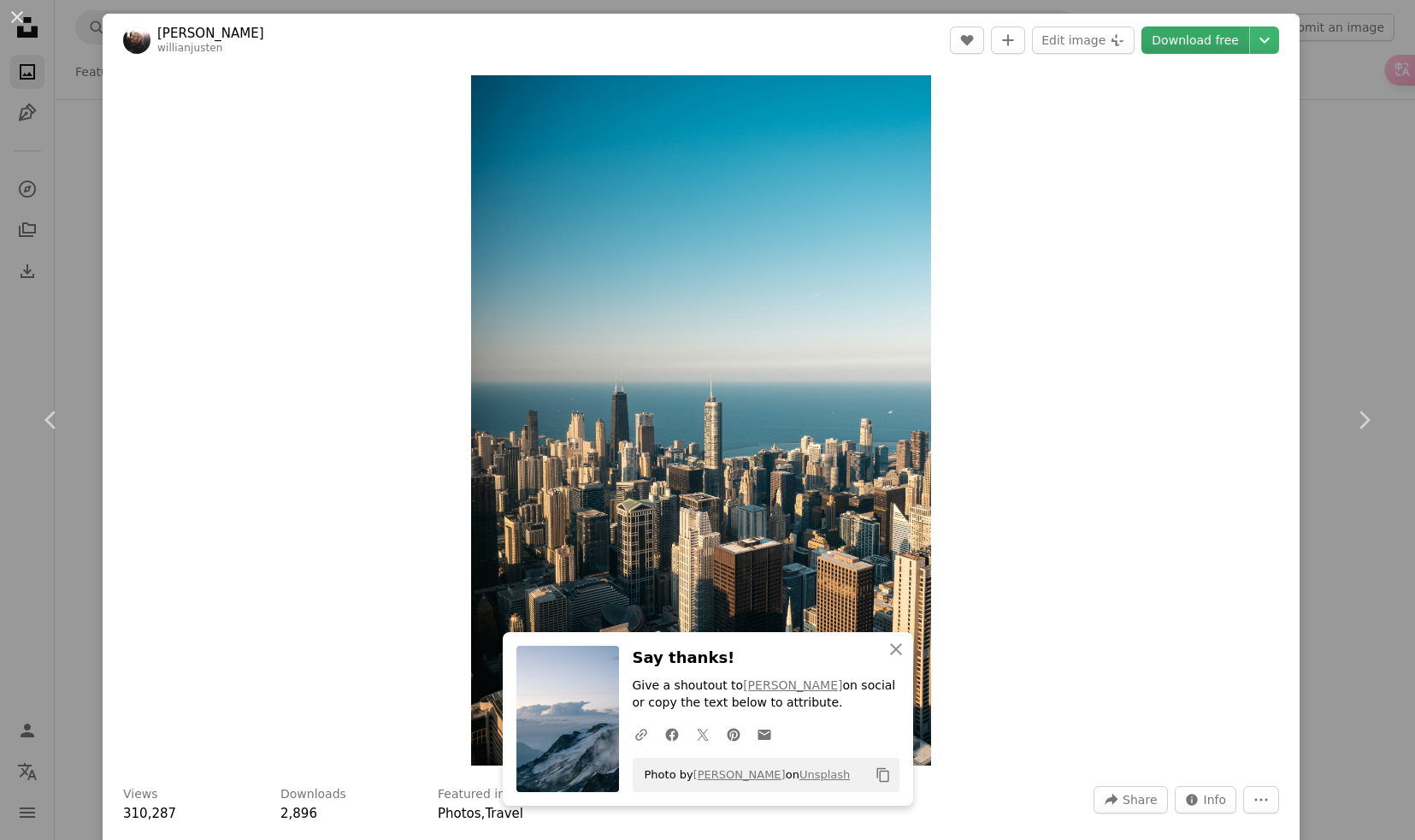
click at [1195, 43] on link "Download free" at bounding box center [1196, 40] width 107 height 28
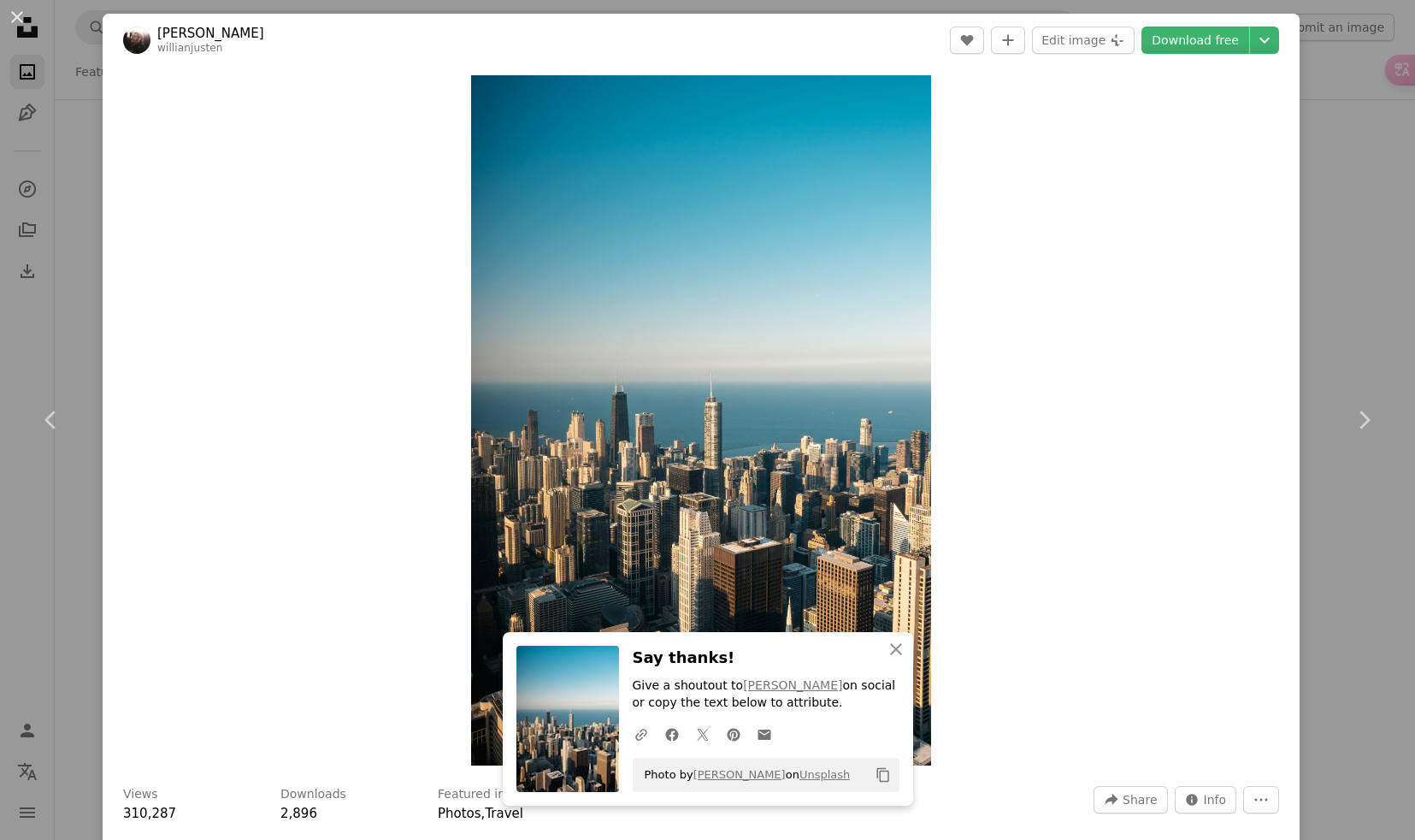
click at [81, 260] on div "An X shape Chevron left Chevron right [PERSON_NAME] willianjusten A heart A plu…" at bounding box center [708, 420] width 1415 height 840
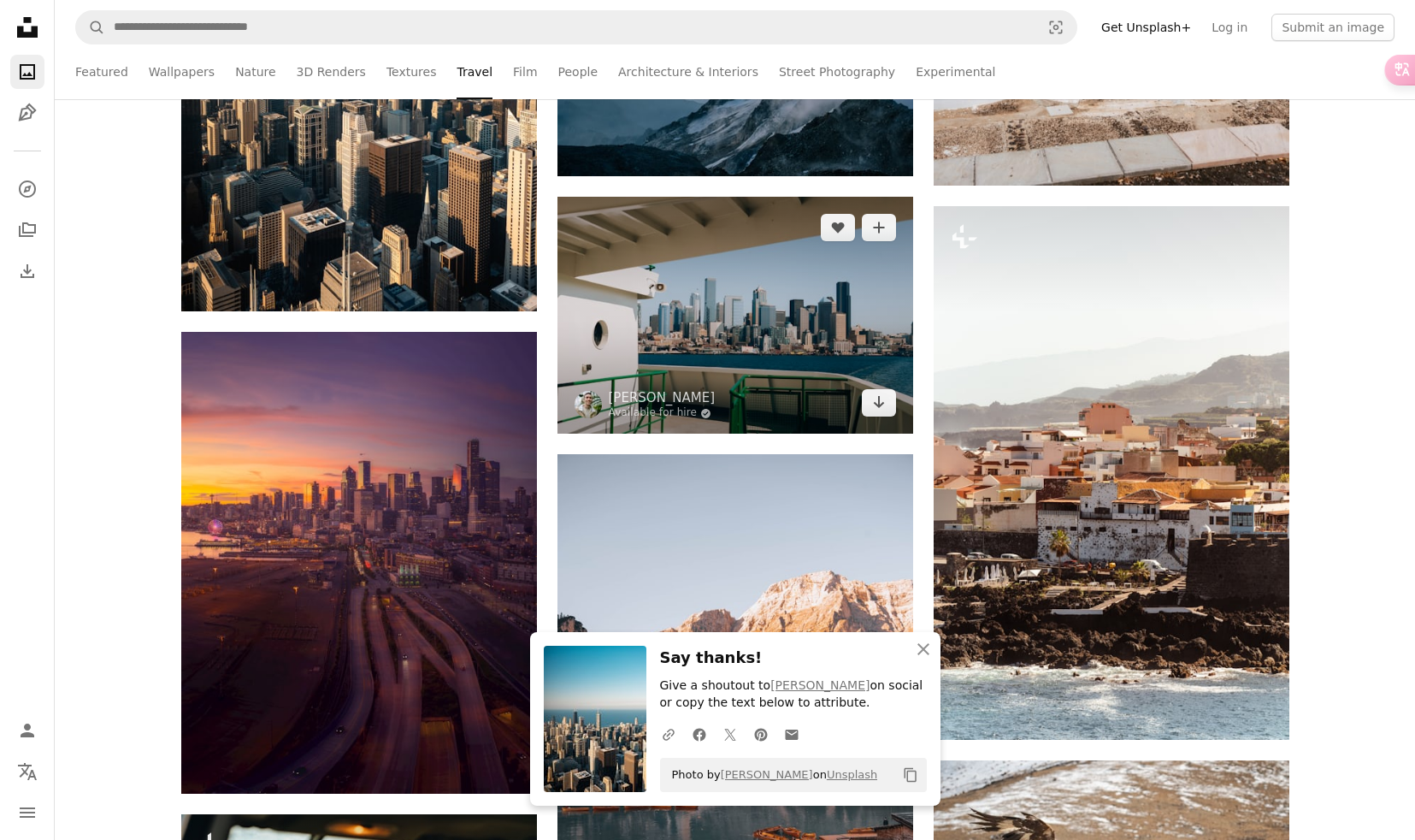
scroll to position [3023, 0]
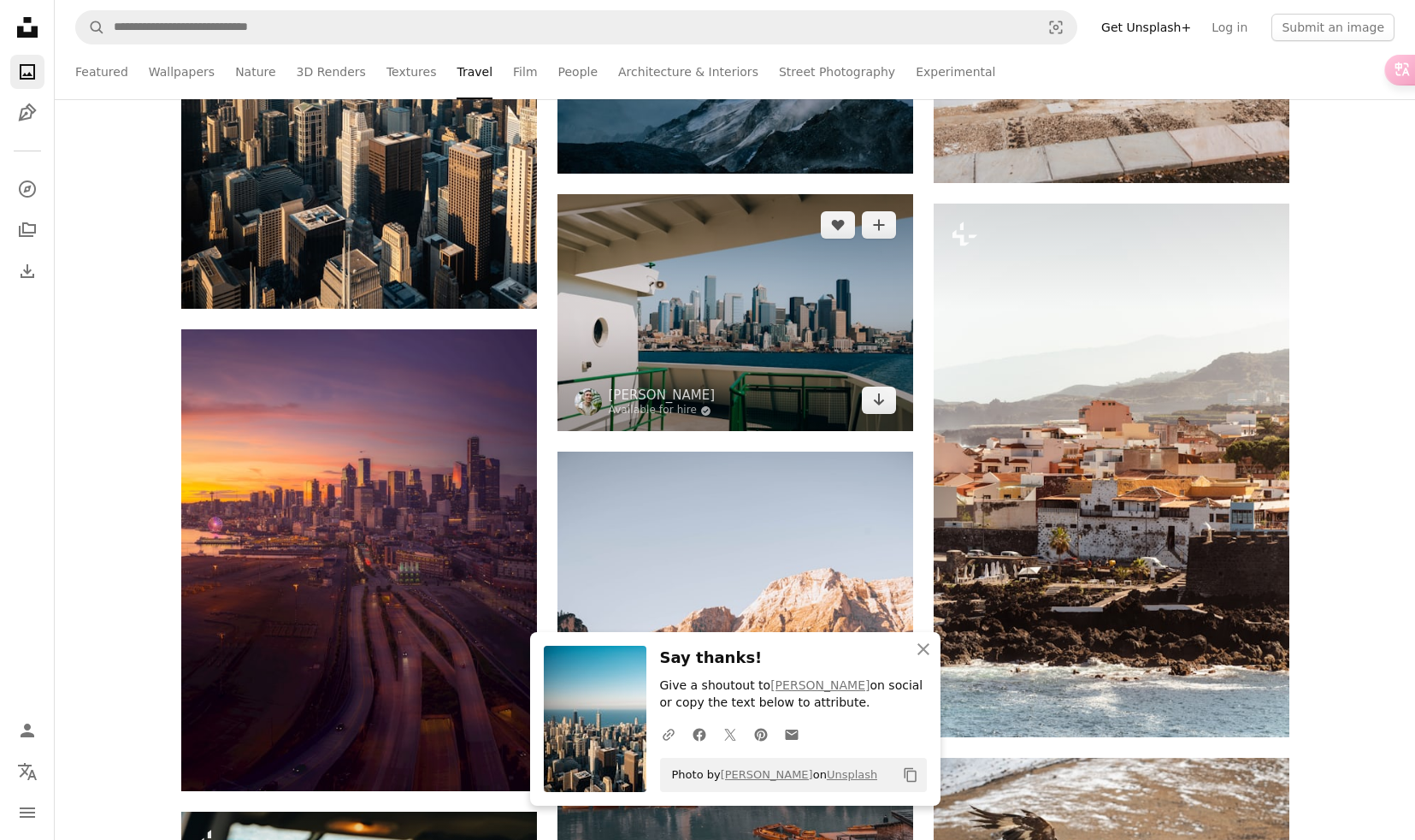
click at [776, 344] on img at bounding box center [735, 313] width 356 height 236
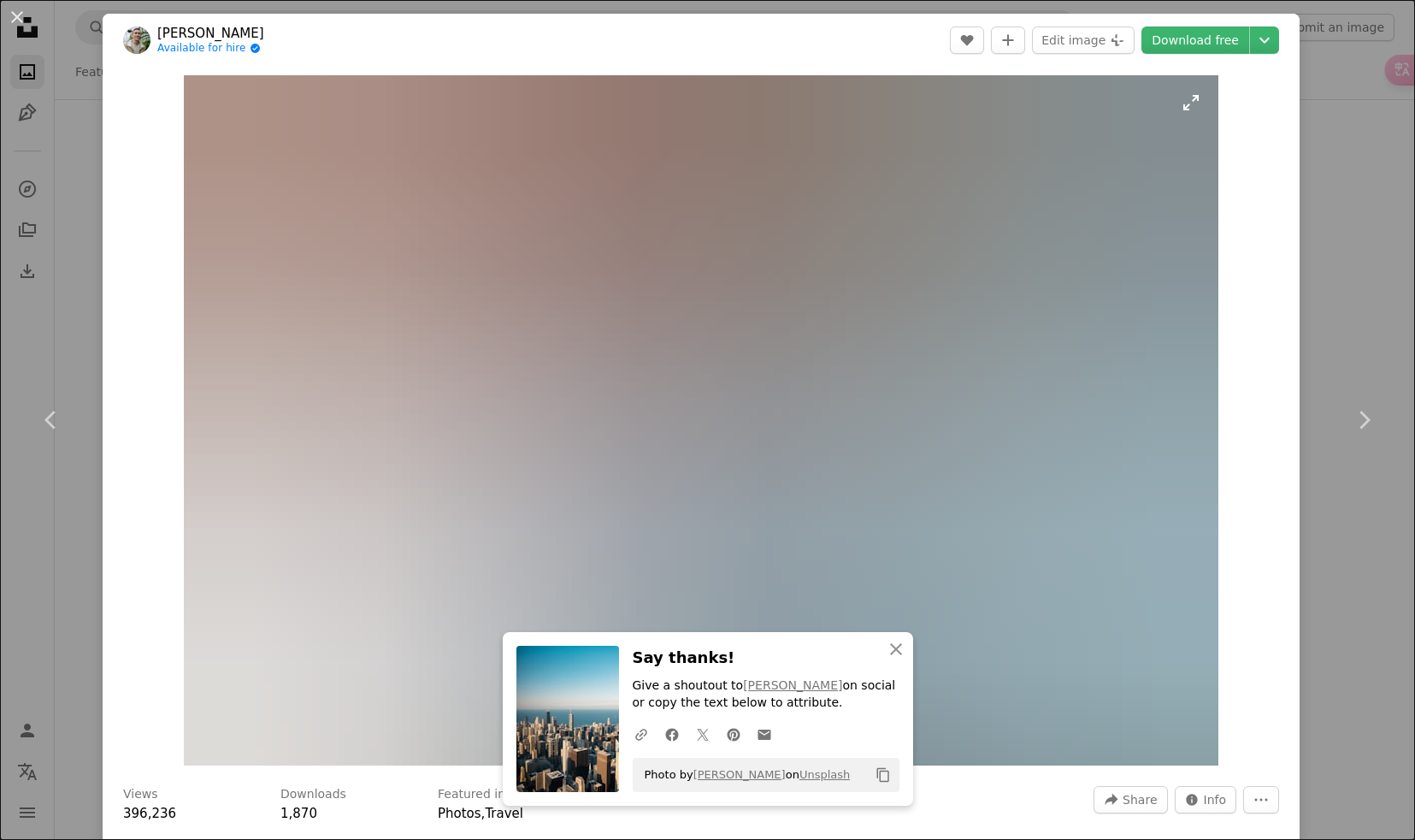
click at [708, 379] on img "Zoom in on this image" at bounding box center [701, 420] width 1035 height 690
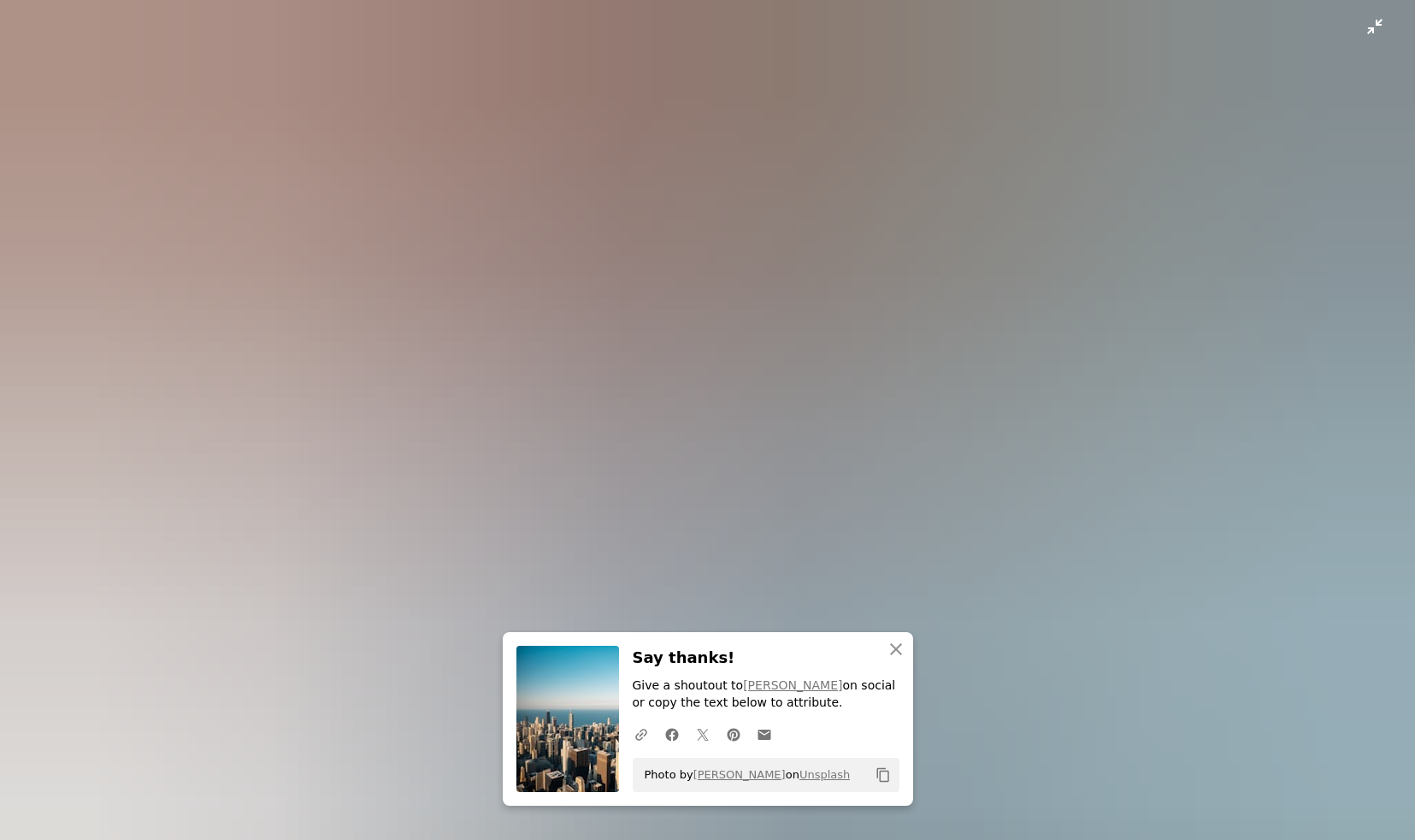
scroll to position [52, 0]
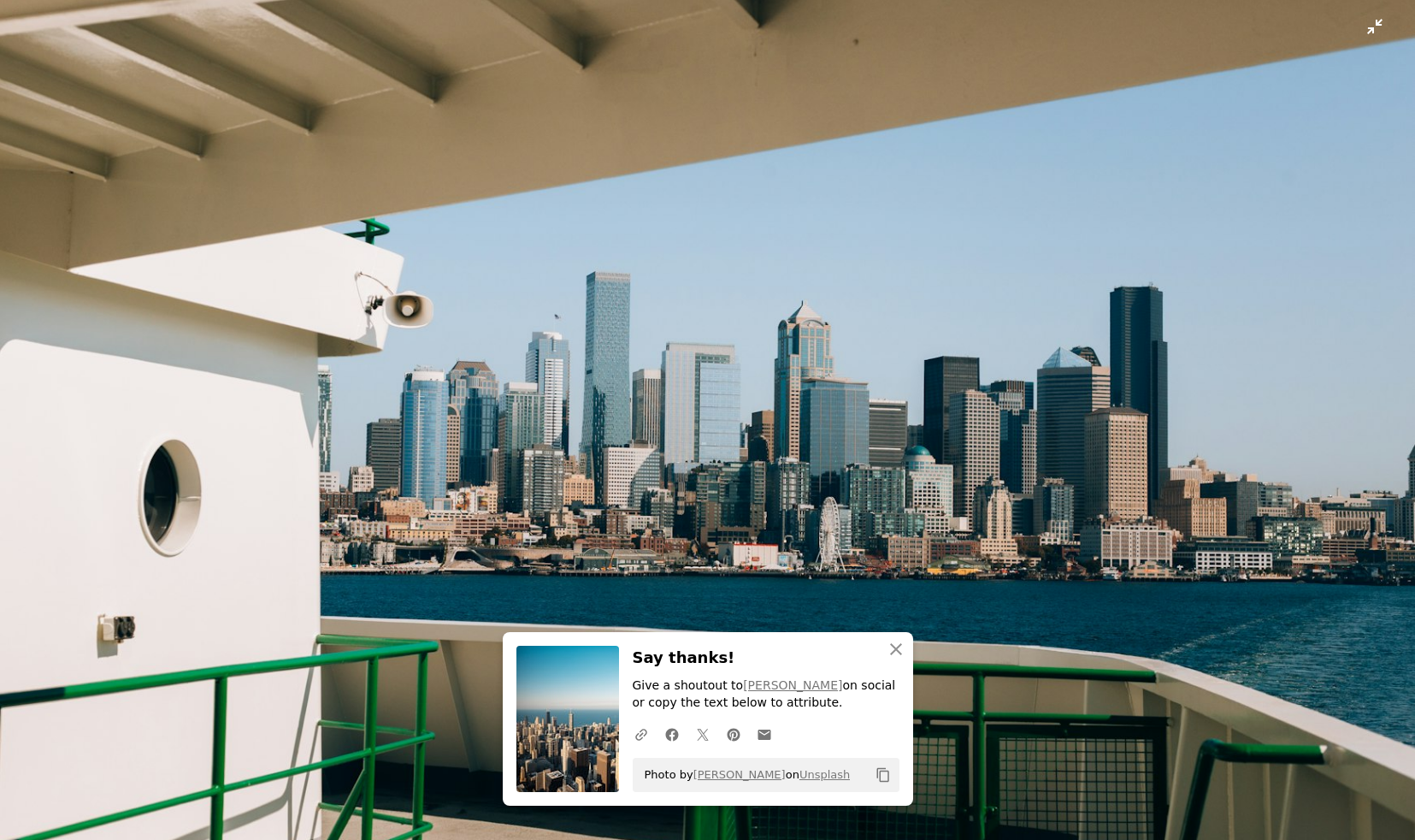
click at [990, 342] on img "Zoom out on this image" at bounding box center [708, 419] width 1417 height 945
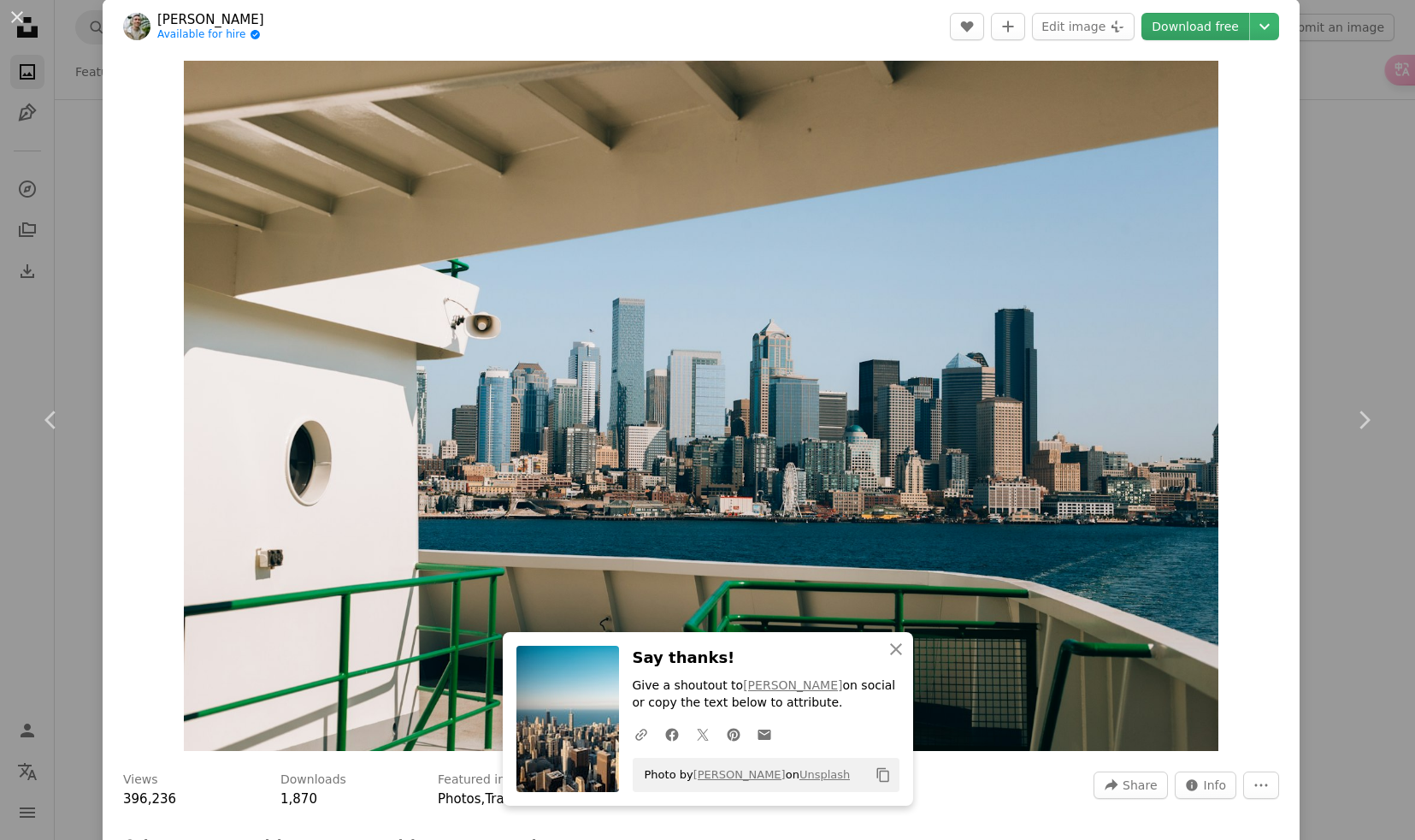
click at [1216, 30] on link "Download free" at bounding box center [1196, 26] width 107 height 28
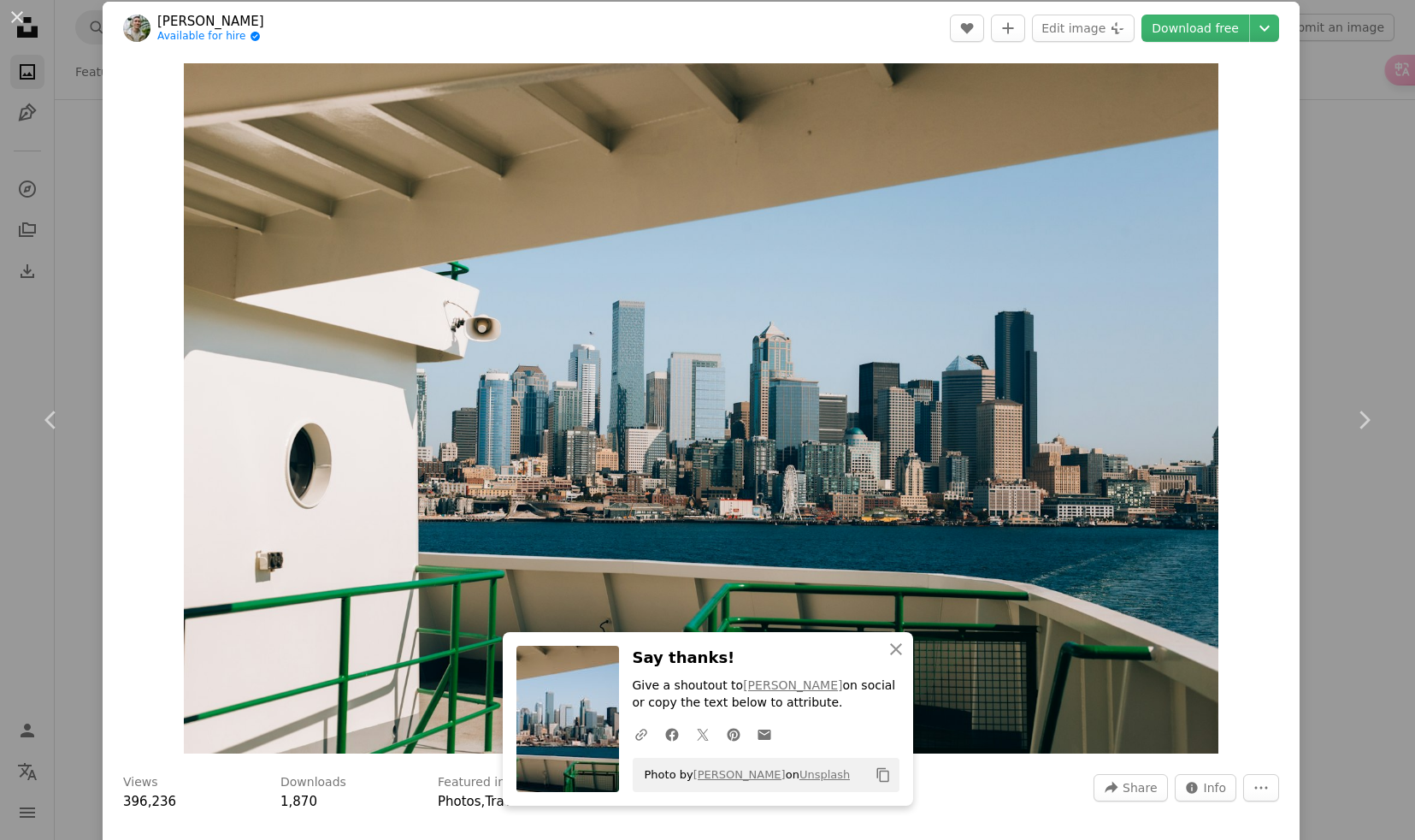
click at [67, 226] on div "An X shape Chevron left Chevron right [PERSON_NAME] Available for hire A checkm…" at bounding box center [708, 420] width 1415 height 840
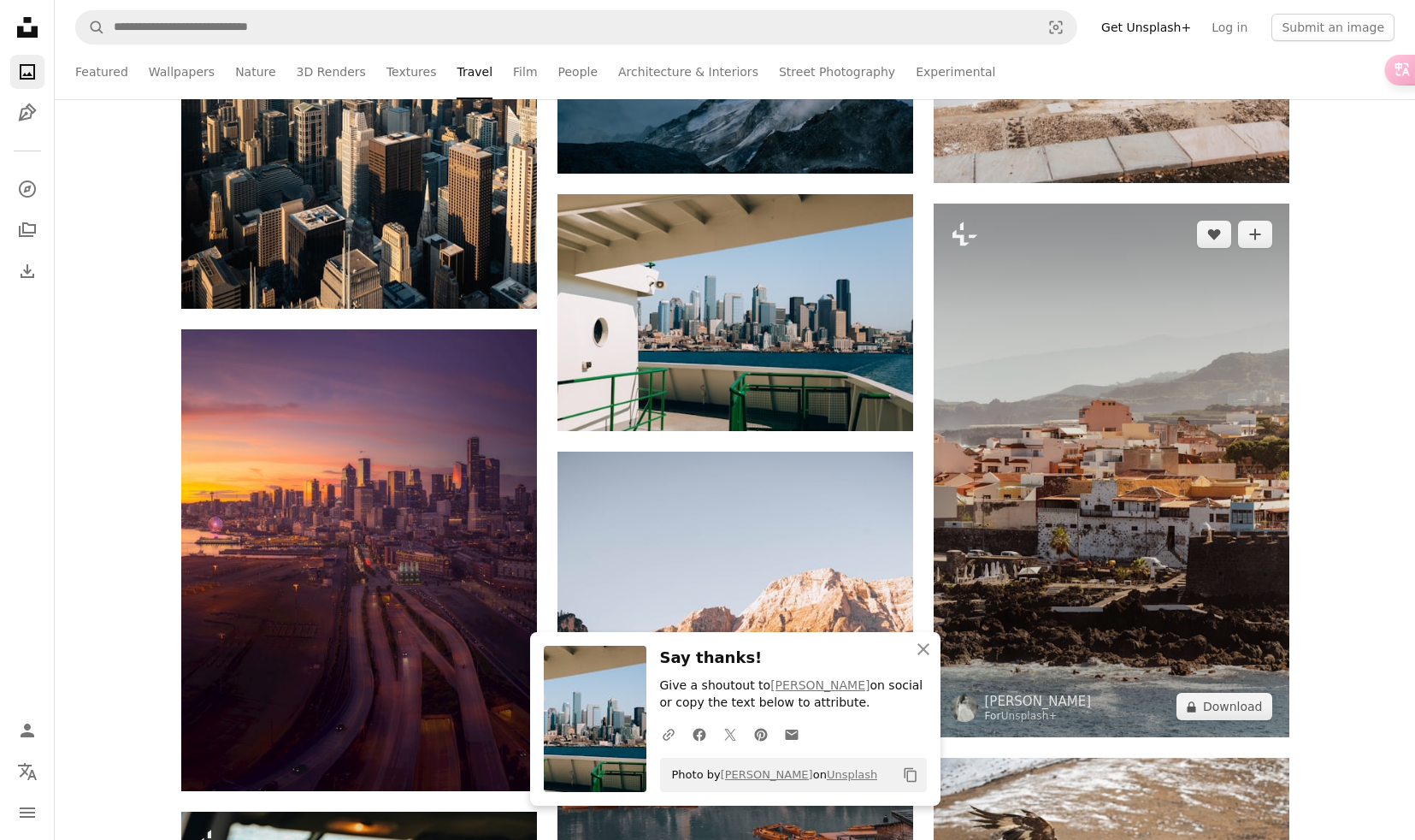
click at [1192, 485] on img at bounding box center [1111, 470] width 356 height 534
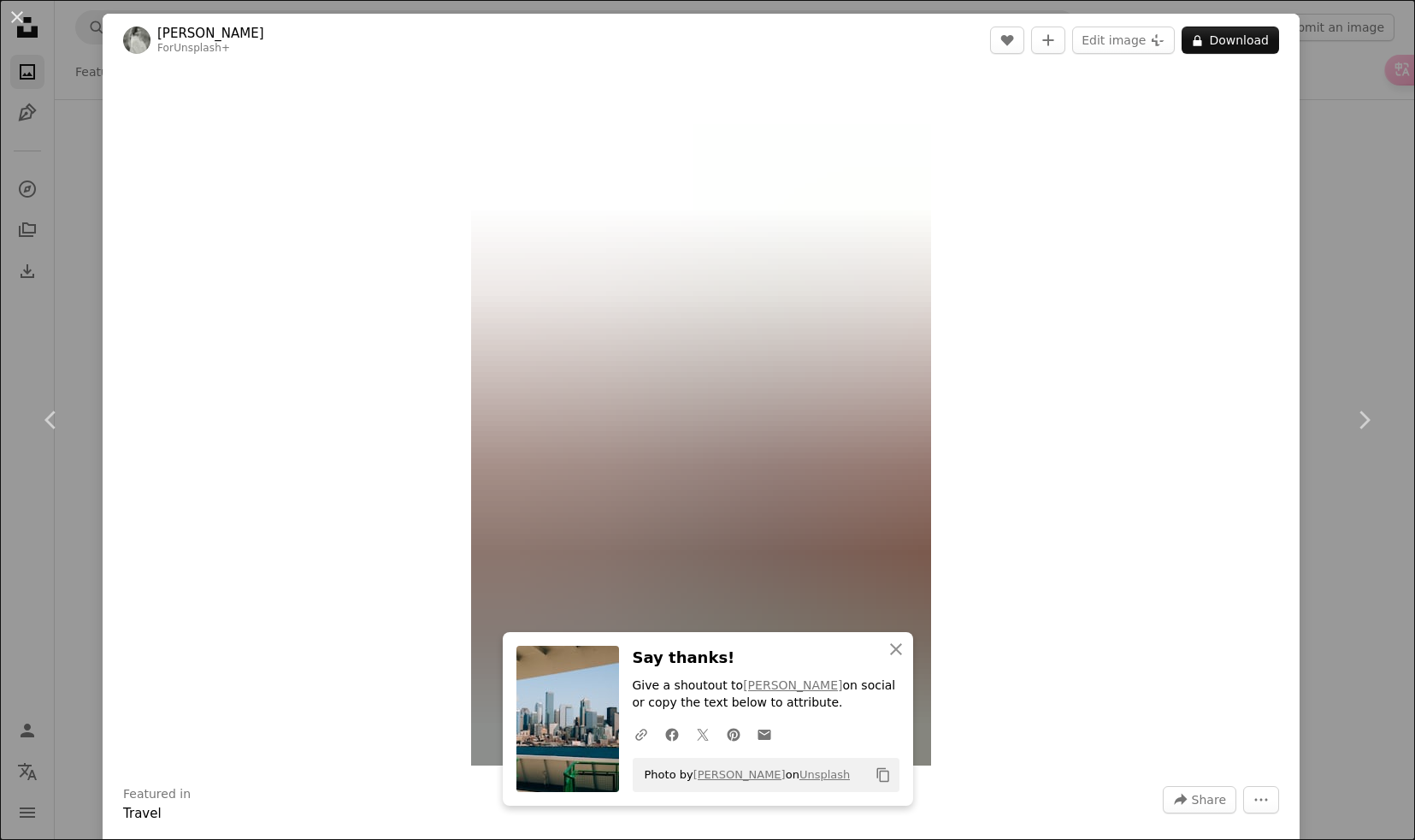
click at [796, 447] on img "Zoom in on this image" at bounding box center [701, 420] width 460 height 690
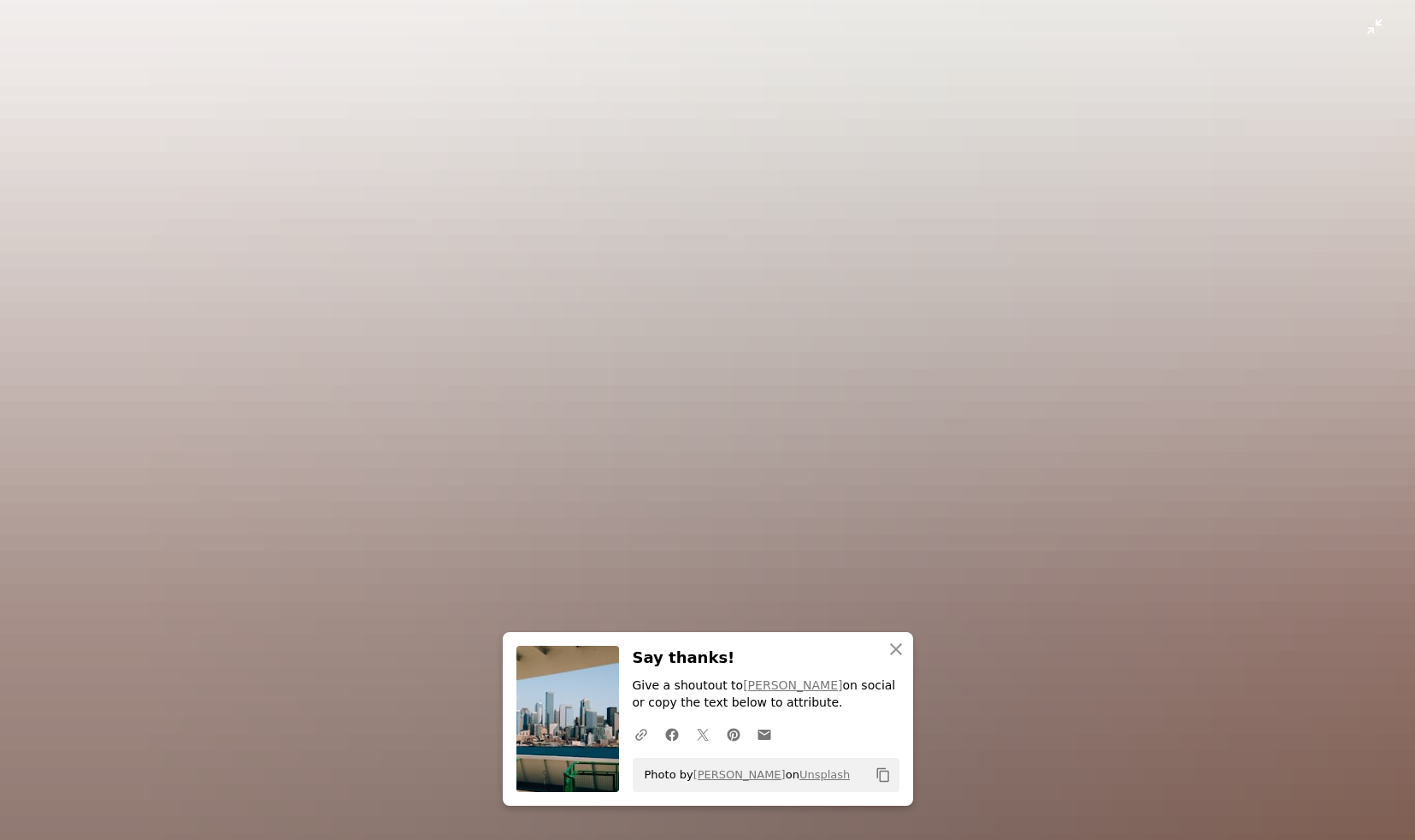
scroll to position [596, 0]
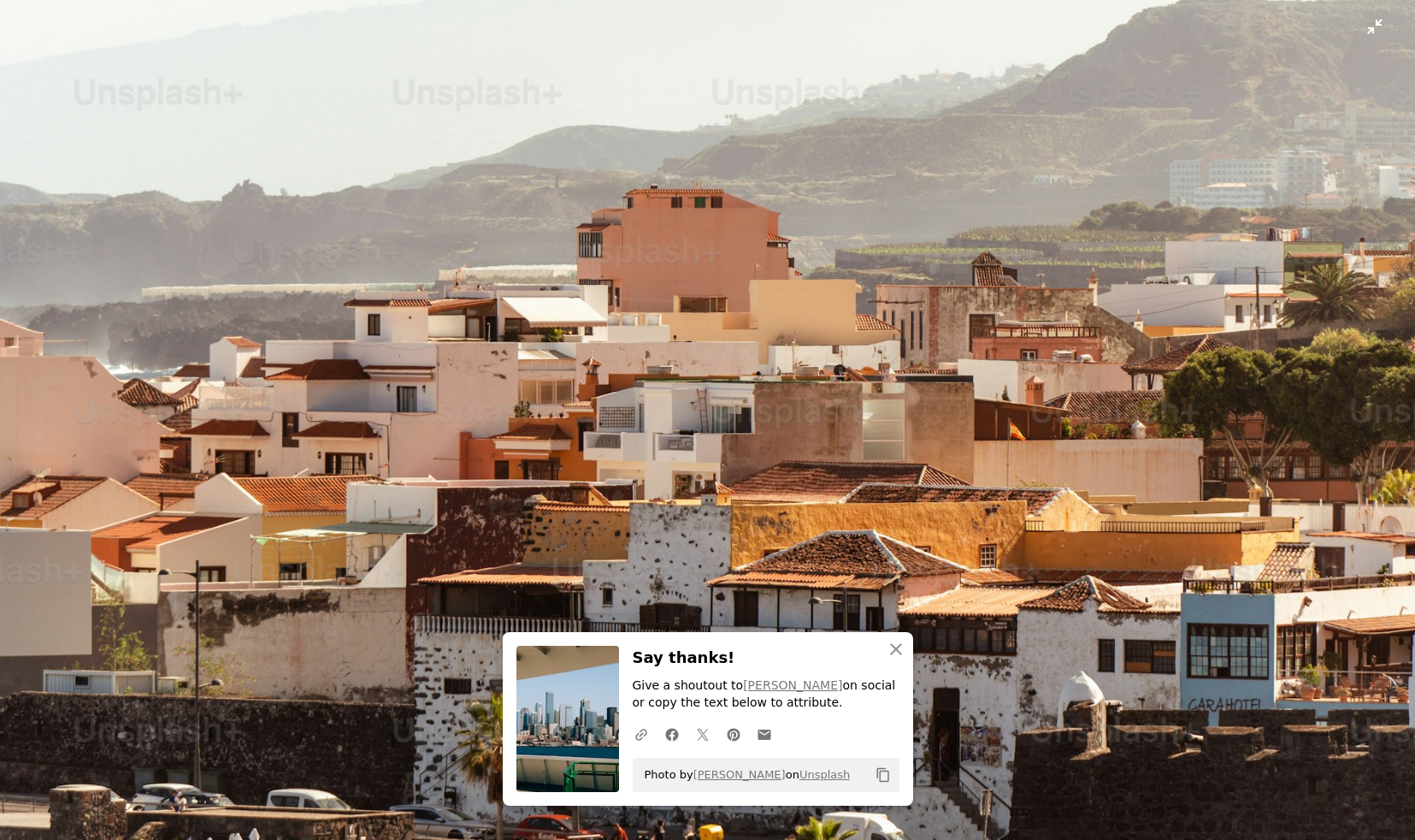
click at [796, 447] on img "Zoom out on this image" at bounding box center [708, 467] width 1417 height 2126
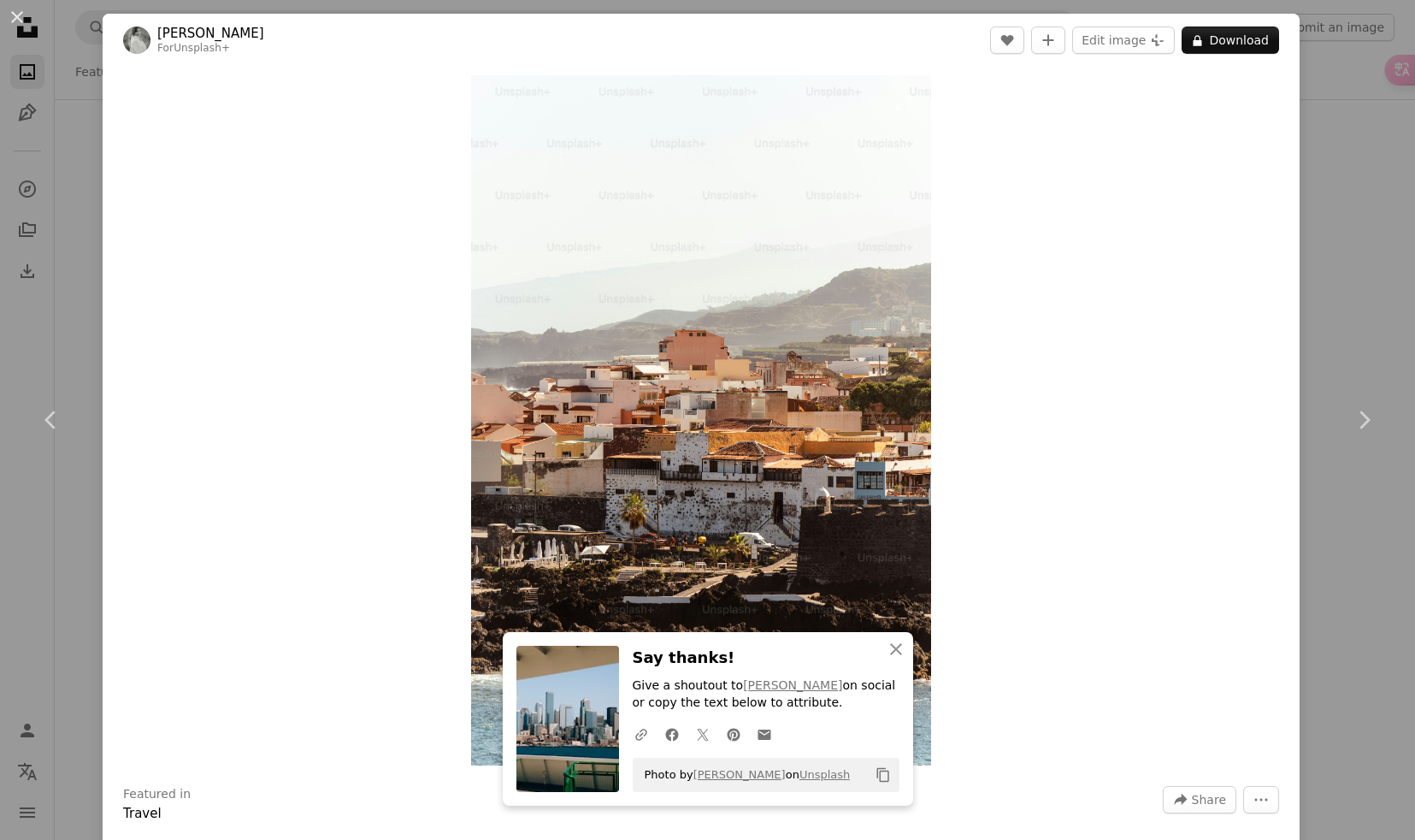
click at [815, 441] on img "Zoom in on this image" at bounding box center [701, 420] width 460 height 690
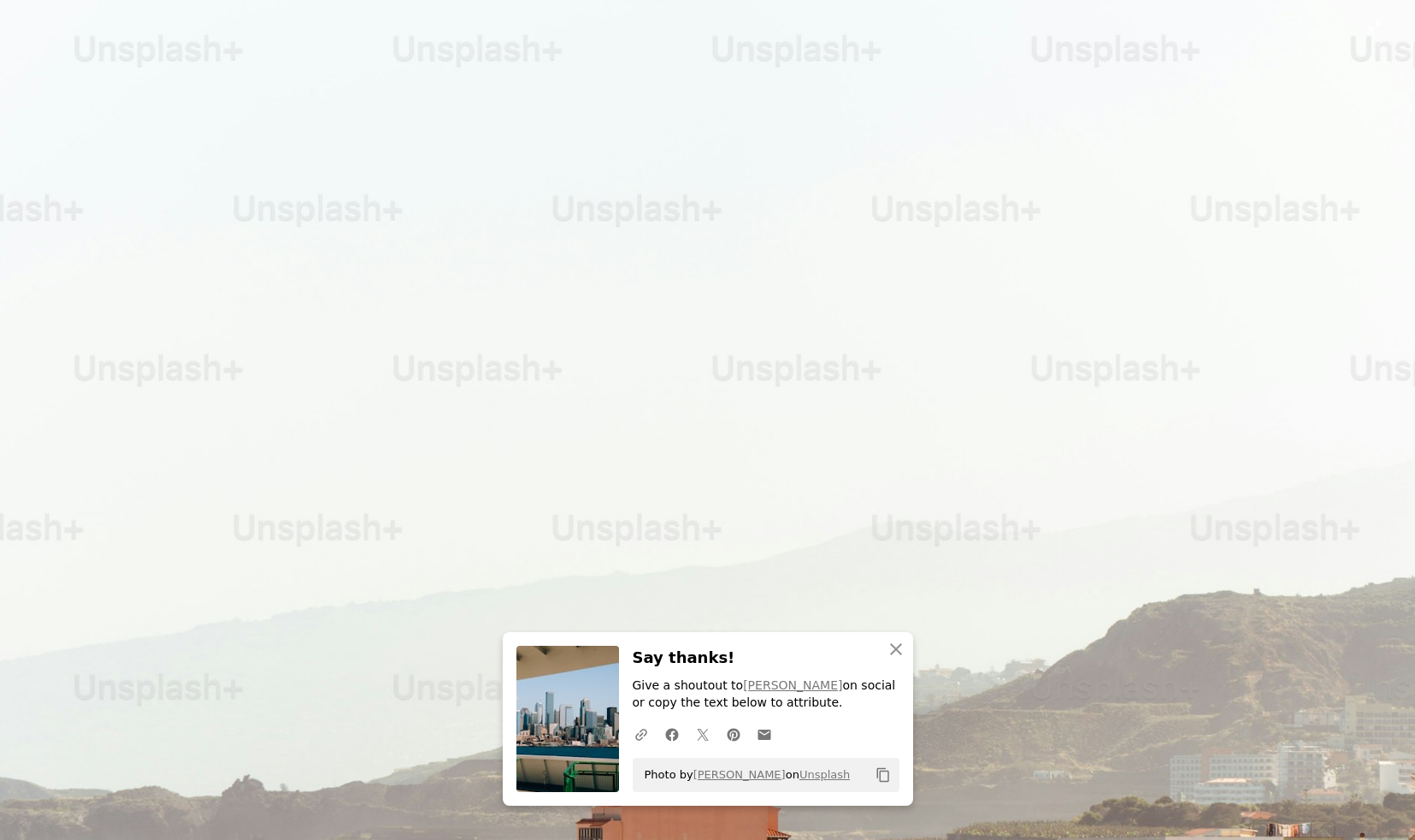
scroll to position [643, 0]
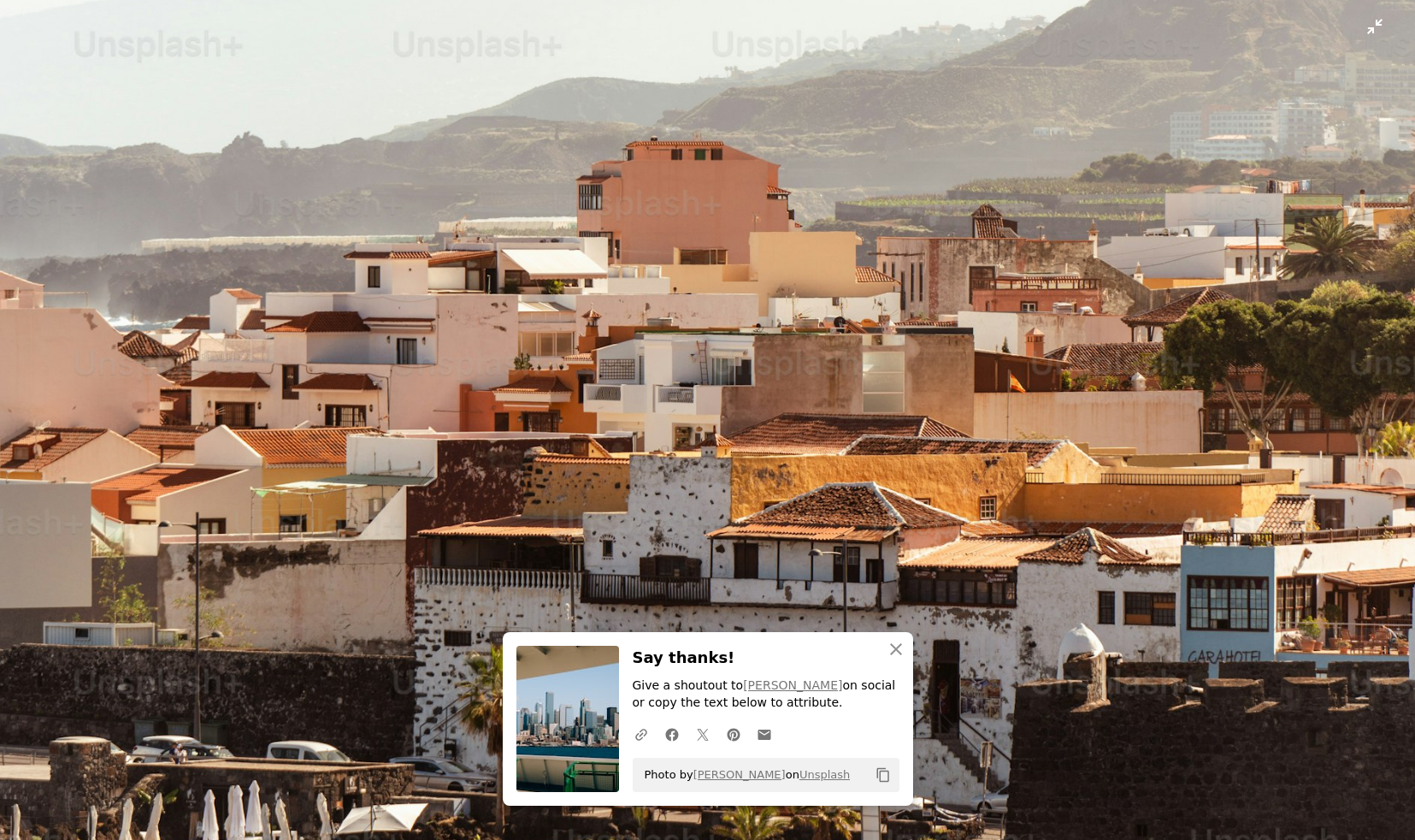
click at [815, 441] on img "Zoom out on this image" at bounding box center [708, 419] width 1417 height 2126
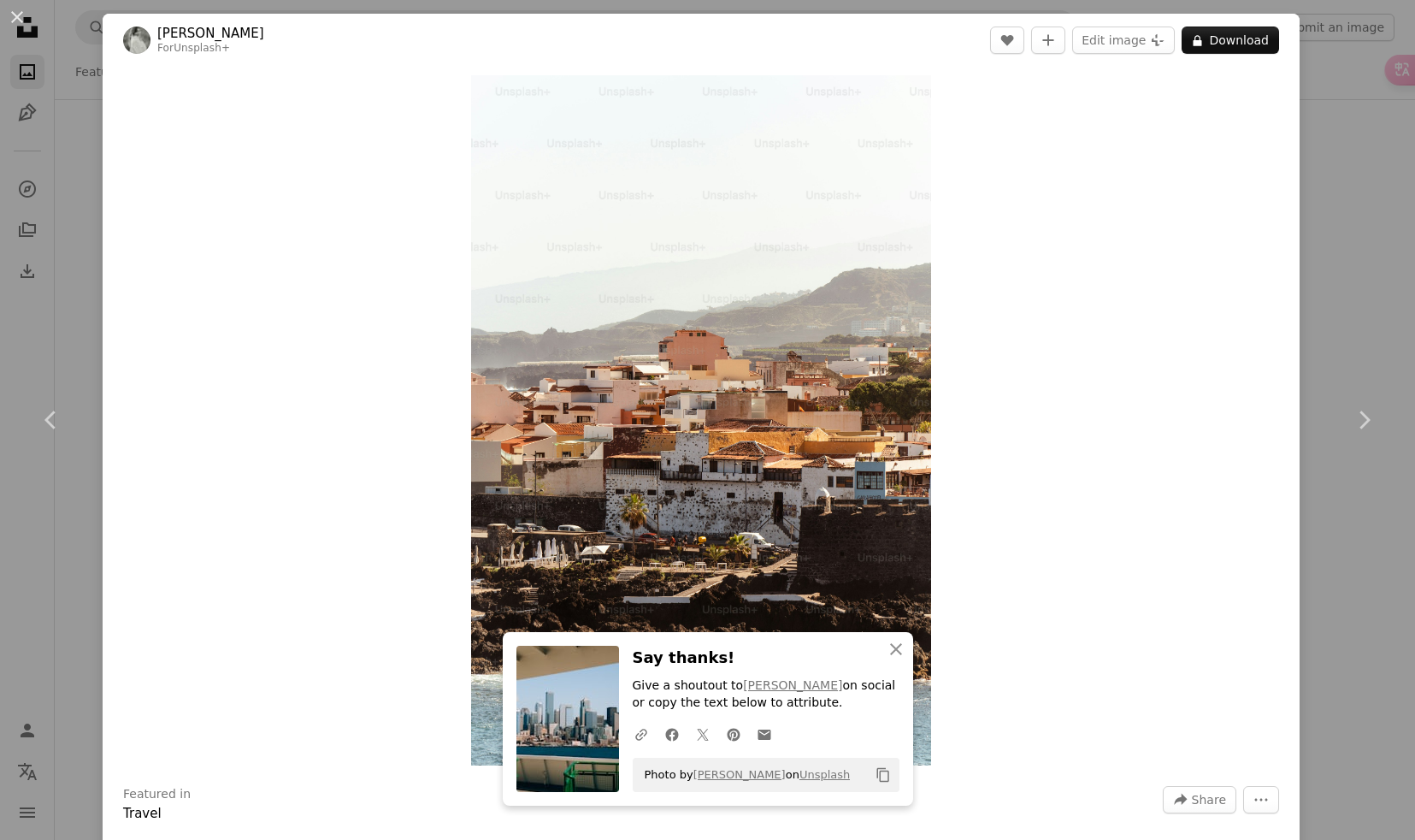
click at [64, 155] on div "An X shape Chevron left Chevron right [PERSON_NAME] For Unsplash+ A heart A plu…" at bounding box center [708, 420] width 1415 height 840
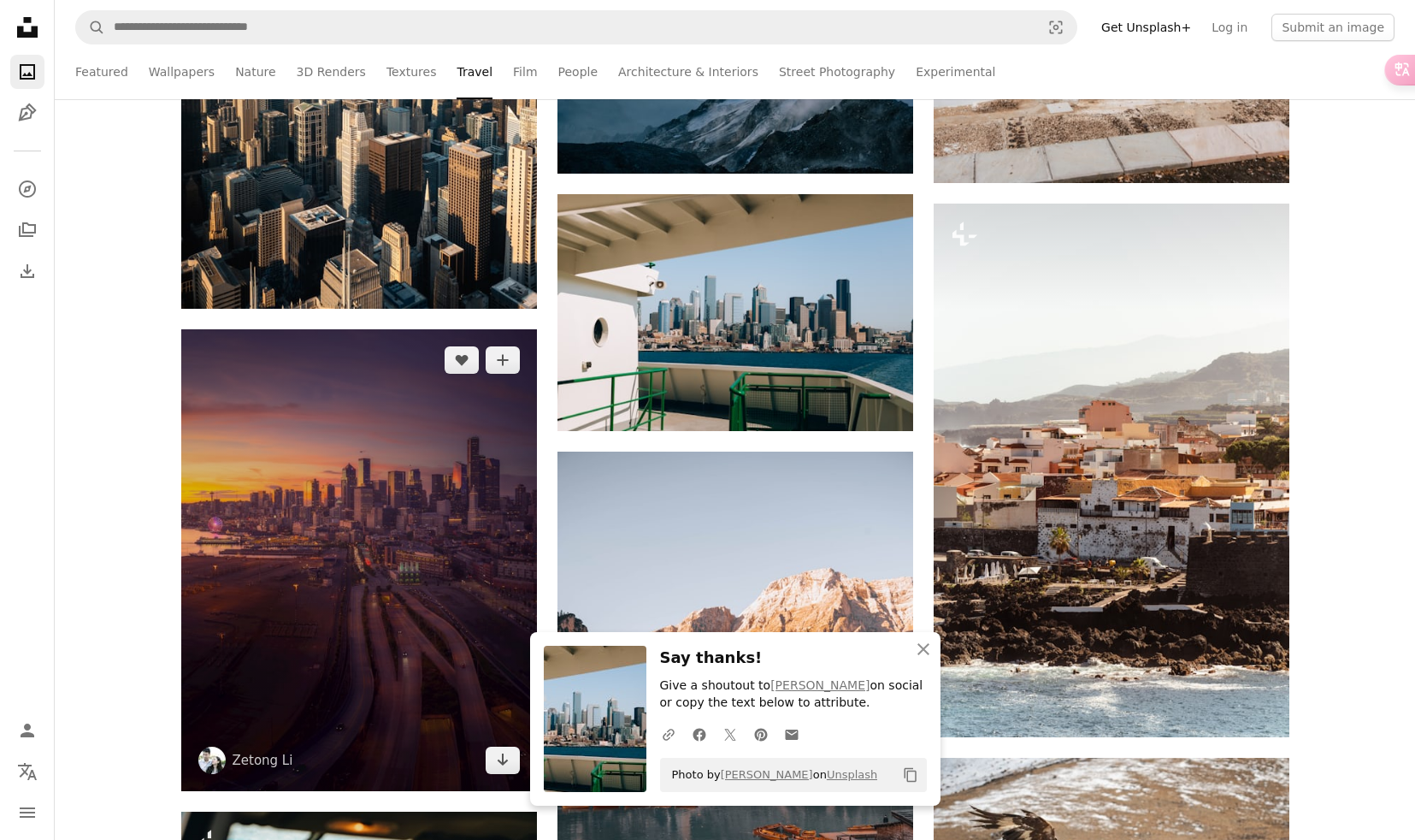
click at [487, 593] on img at bounding box center [358, 560] width 356 height 461
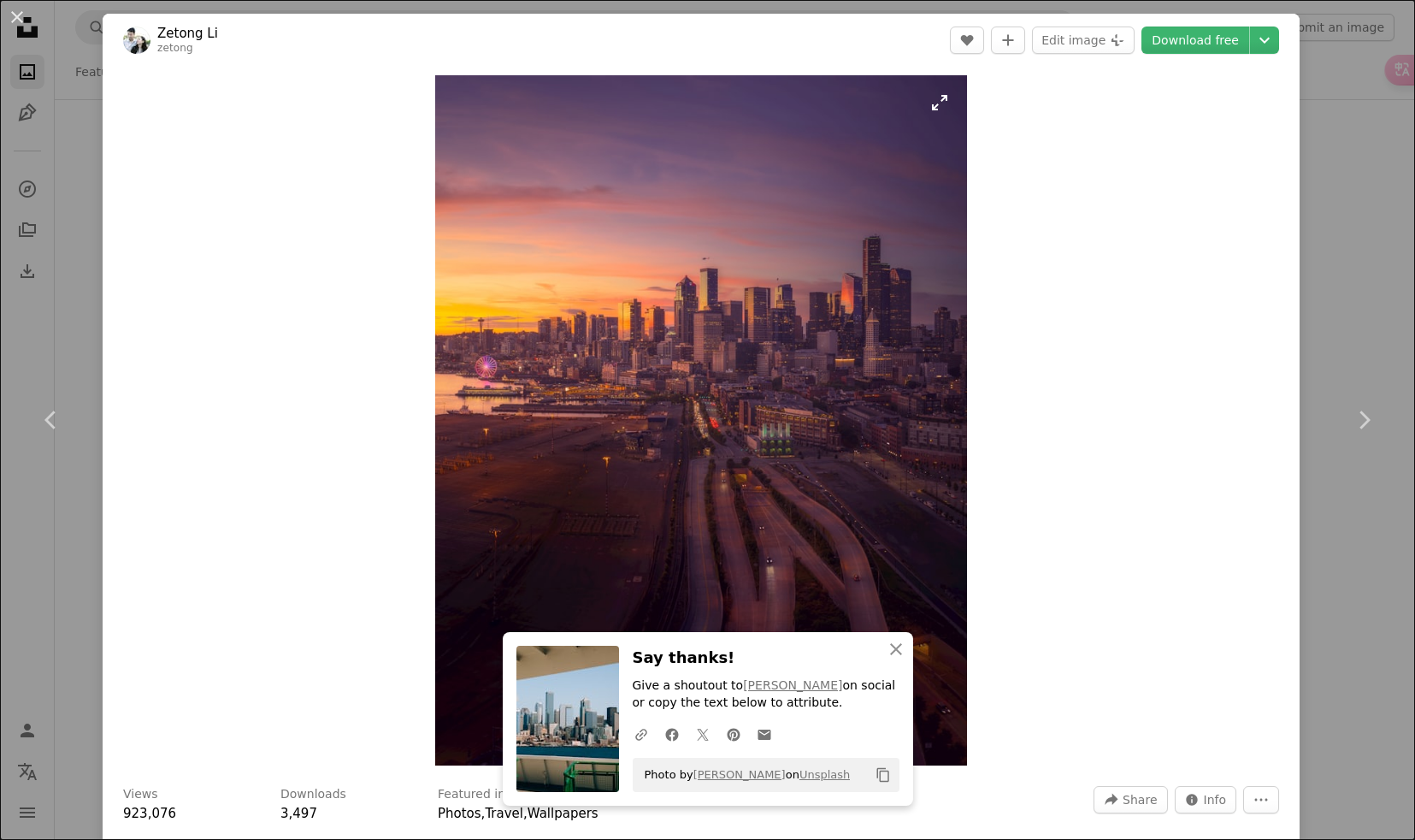
click at [677, 459] on img "Zoom in on this image" at bounding box center [701, 420] width 533 height 690
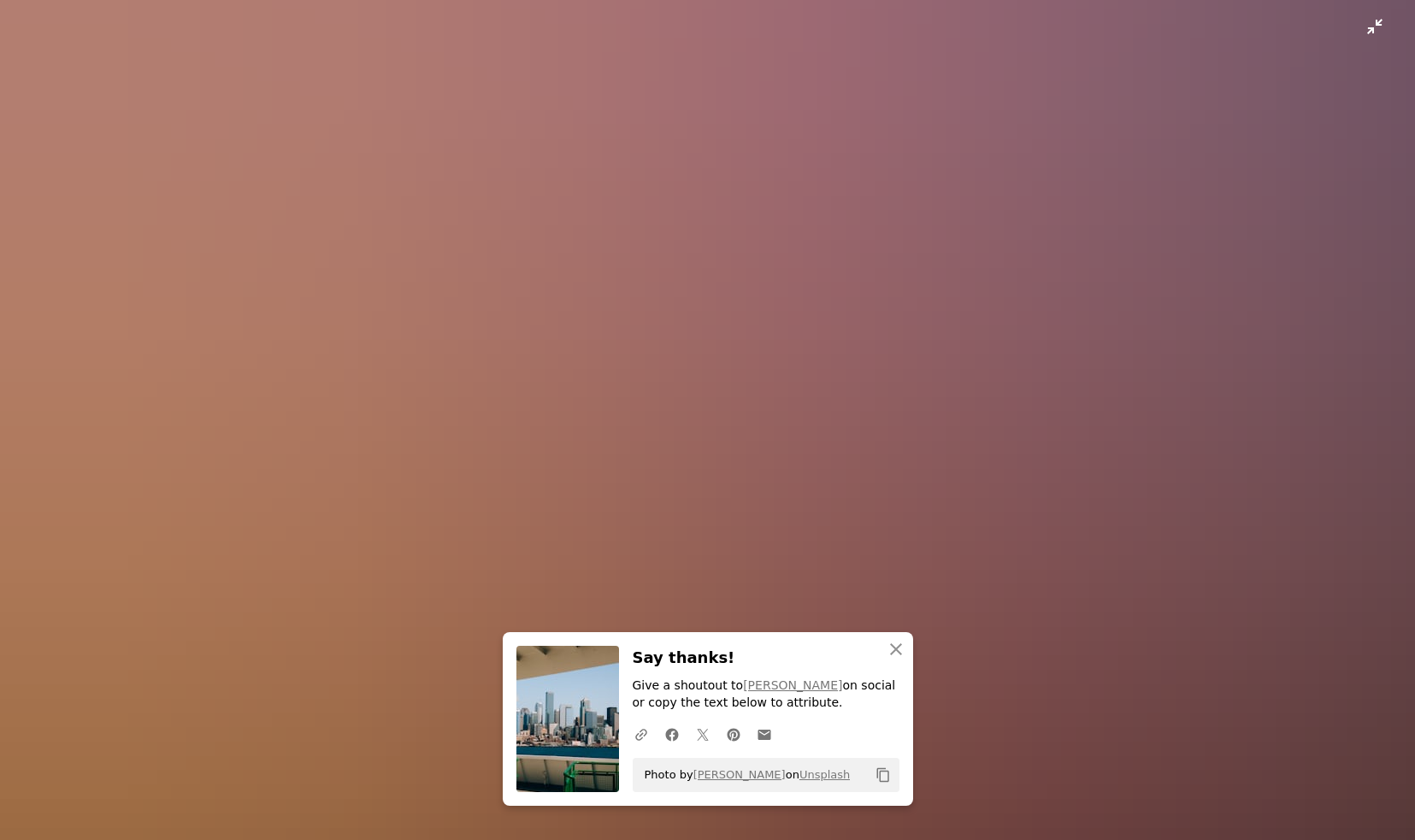
scroll to position [237, 0]
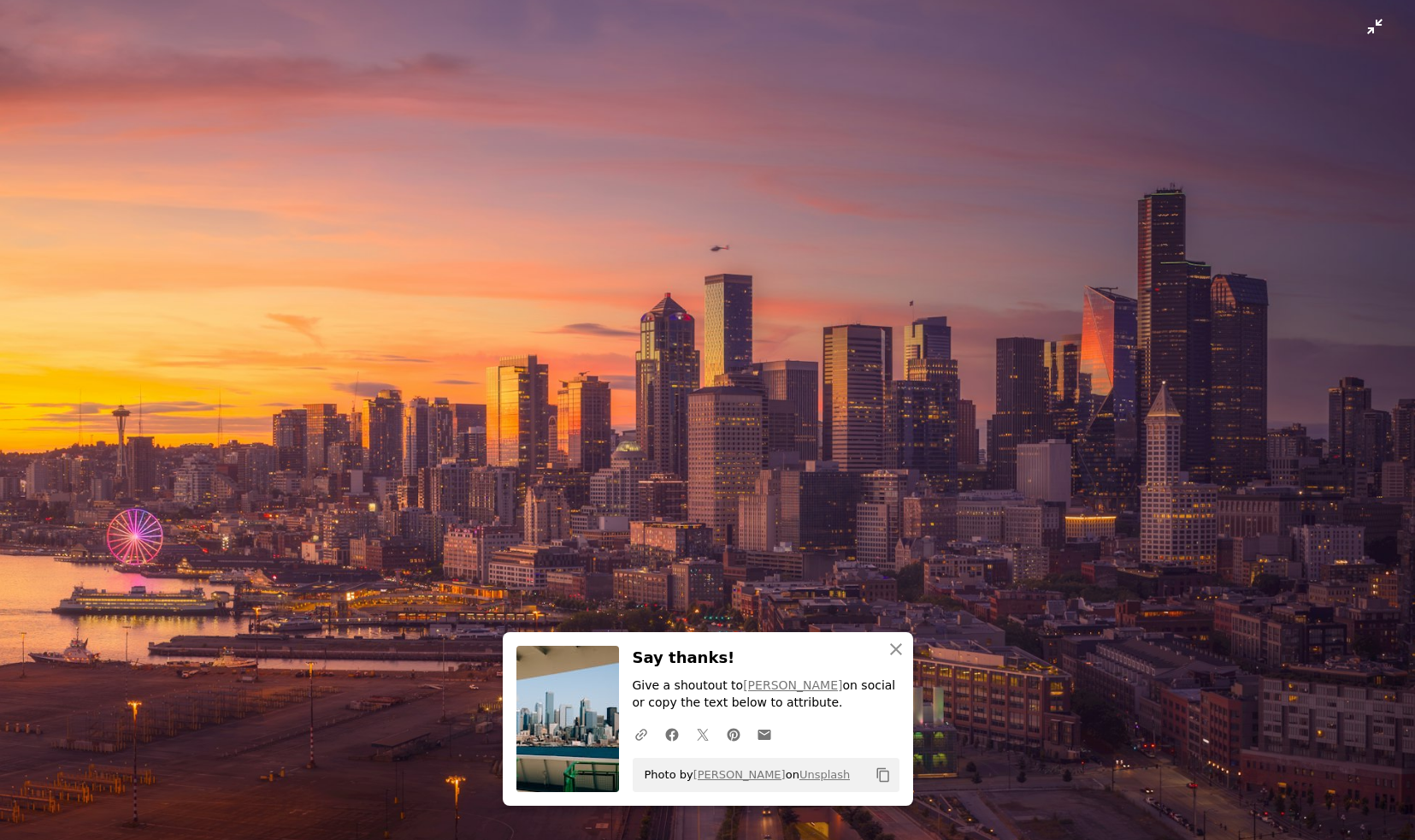
click at [691, 422] on img "Zoom out on this image" at bounding box center [708, 680] width 1417 height 1837
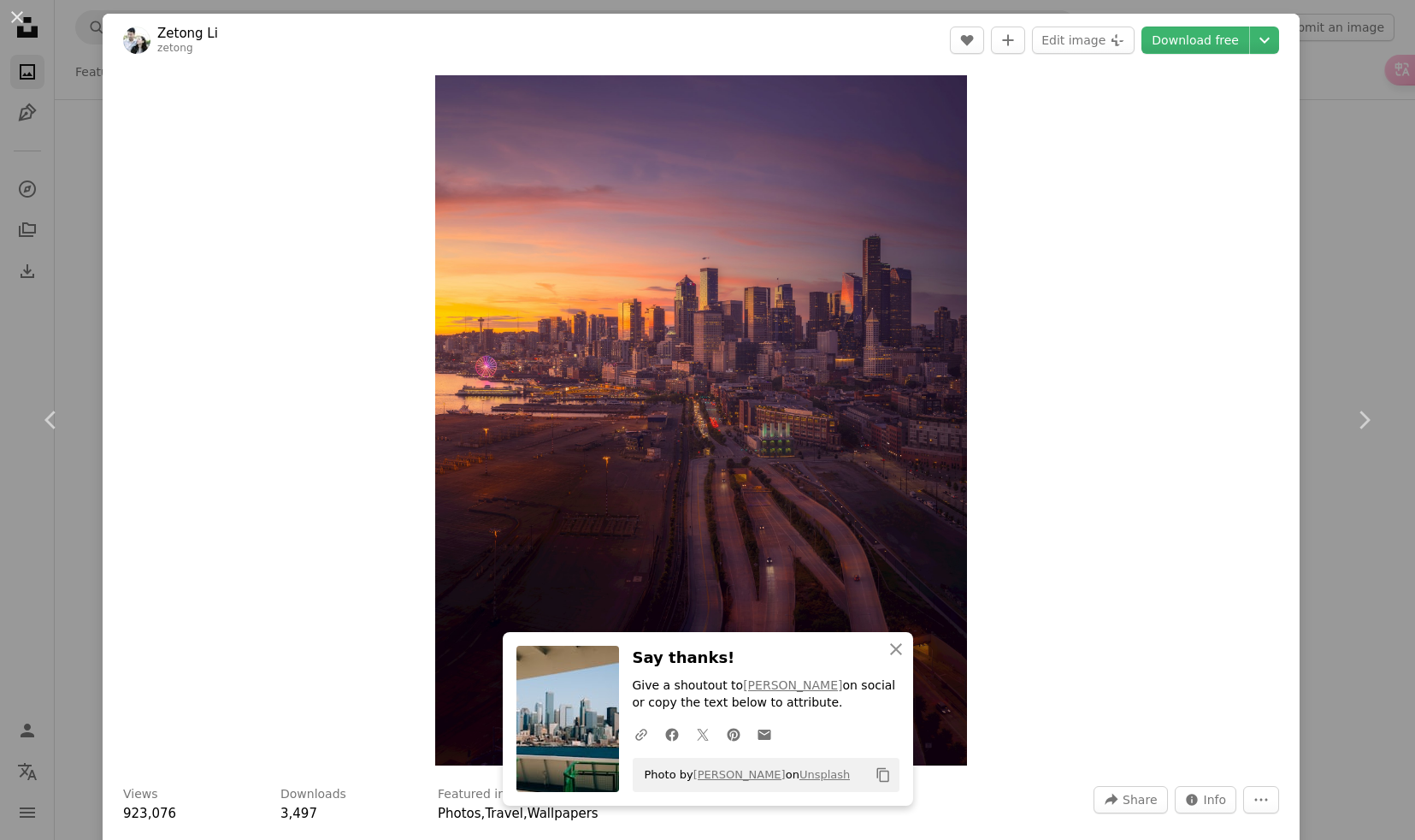
click at [88, 327] on div "An X shape Chevron left Chevron right Zetong Li zetong A heart A plus sign Edit…" at bounding box center [708, 420] width 1415 height 840
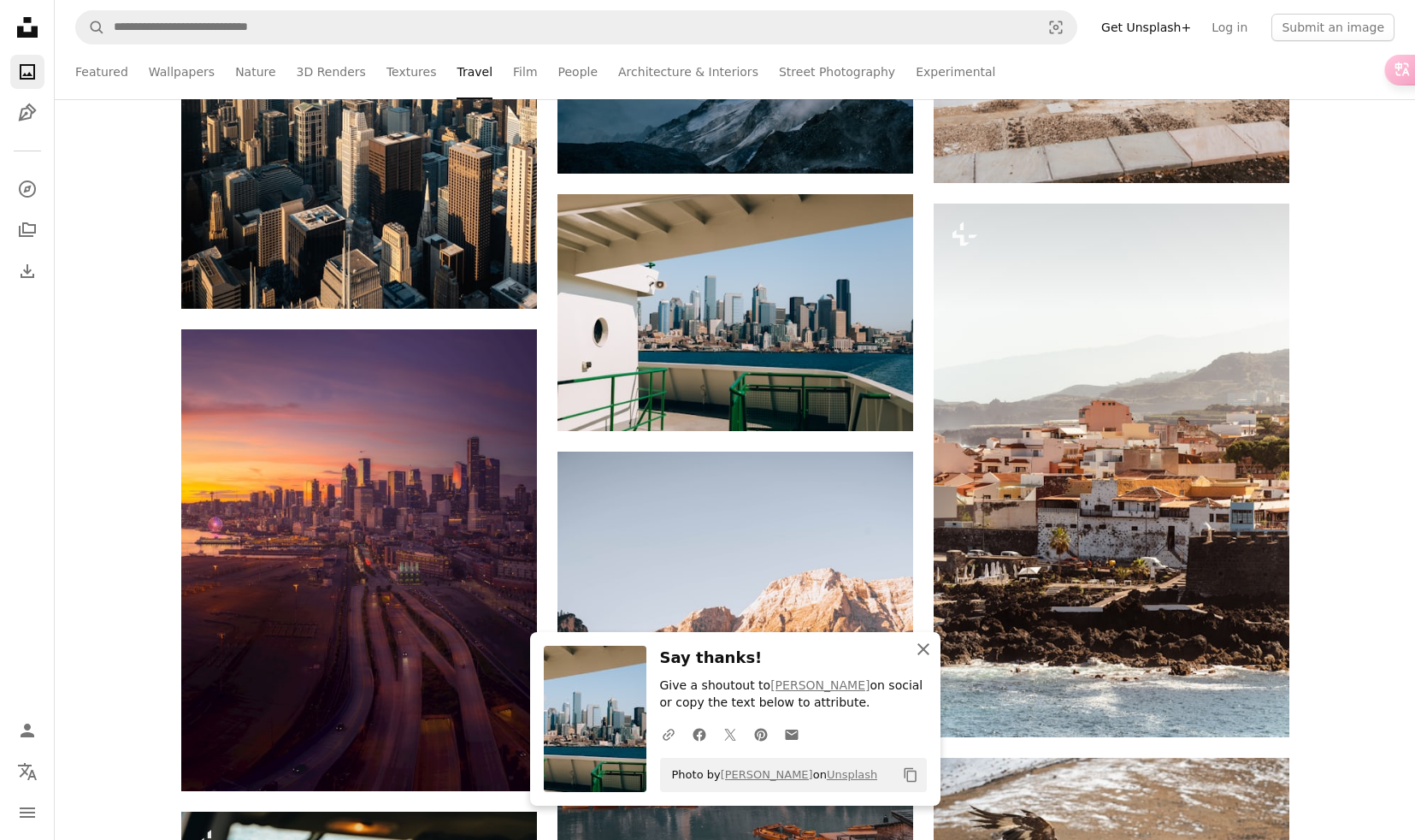
click at [917, 650] on icon "An X shape" at bounding box center [923, 648] width 21 height 21
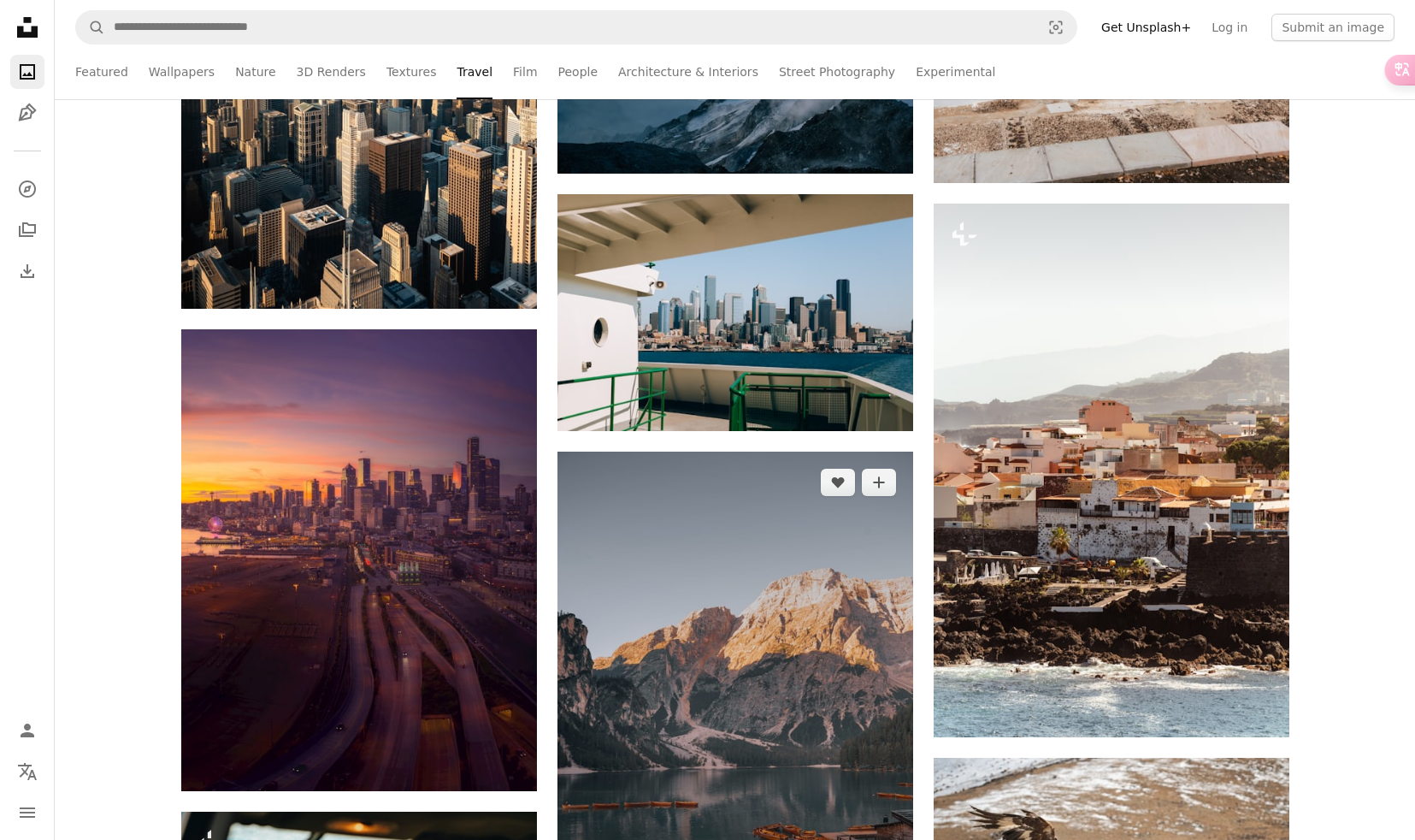
click at [806, 599] on img at bounding box center [735, 718] width 356 height 534
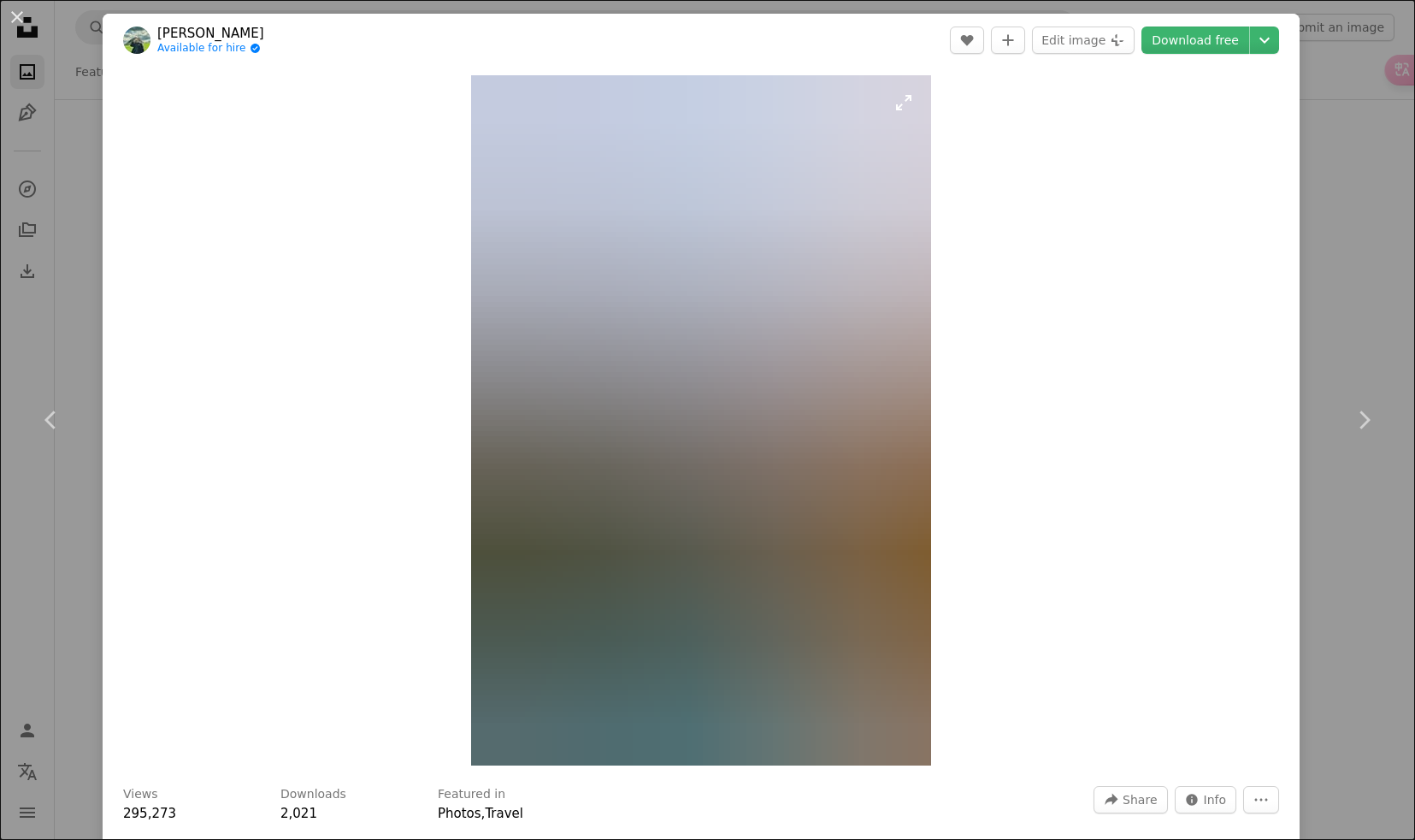
click at [744, 492] on img "Zoom in on this image" at bounding box center [701, 420] width 460 height 690
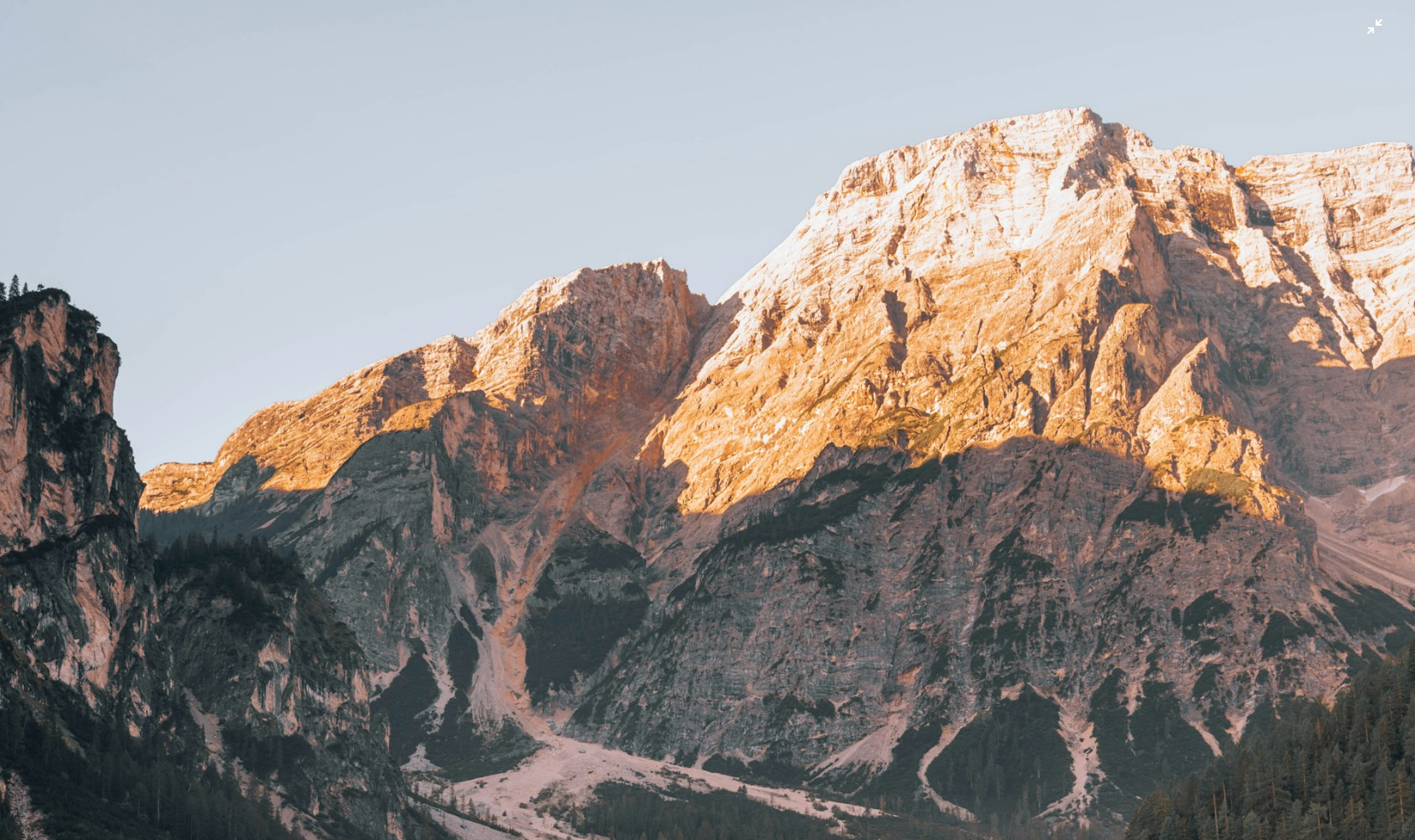
scroll to position [336, 0]
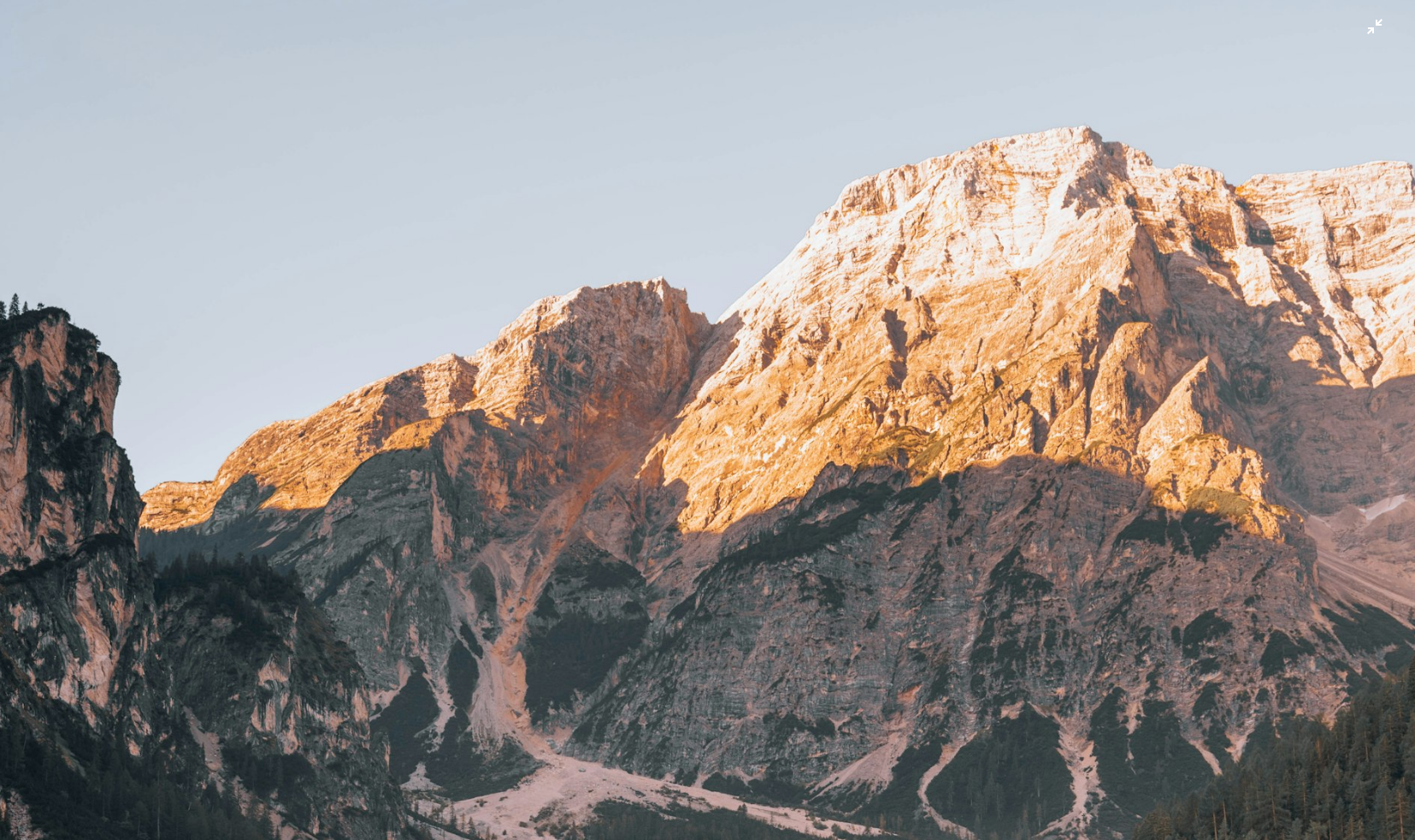
click at [465, 332] on img "Zoom out on this image" at bounding box center [708, 726] width 1417 height 2126
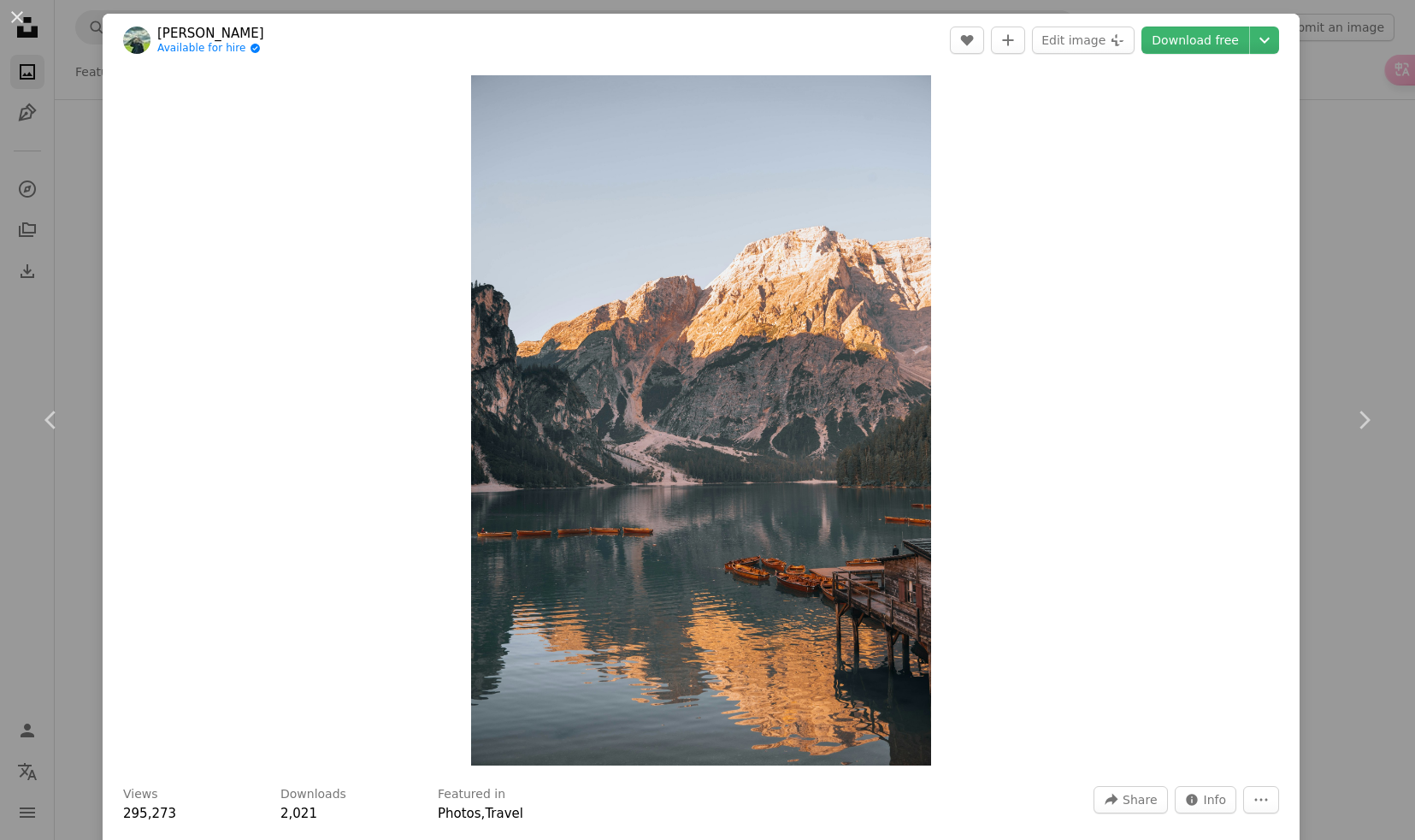
click at [85, 331] on div "An X shape Chevron left Chevron right [PERSON_NAME] Available for hire A checkm…" at bounding box center [708, 420] width 1415 height 840
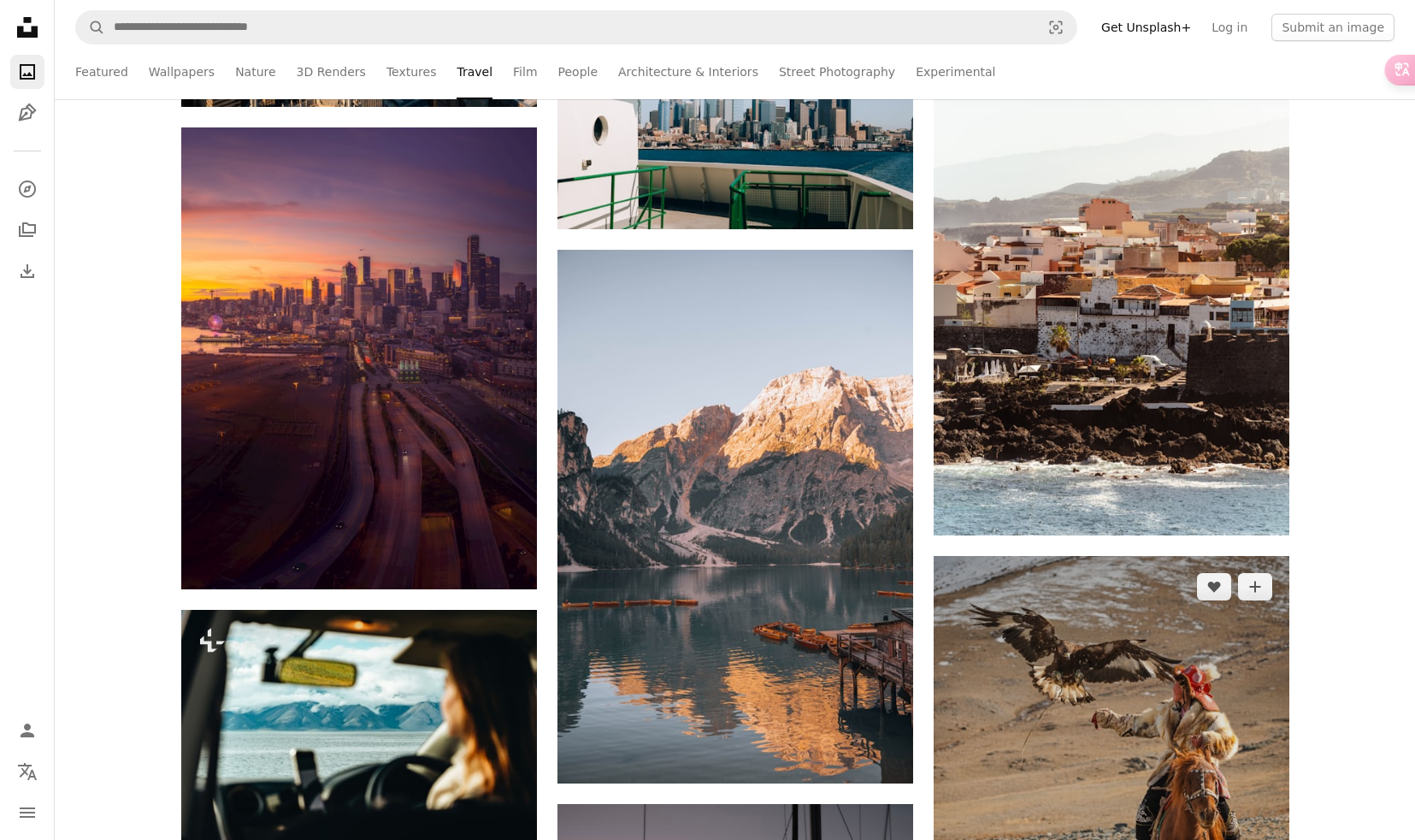
scroll to position [3630, 0]
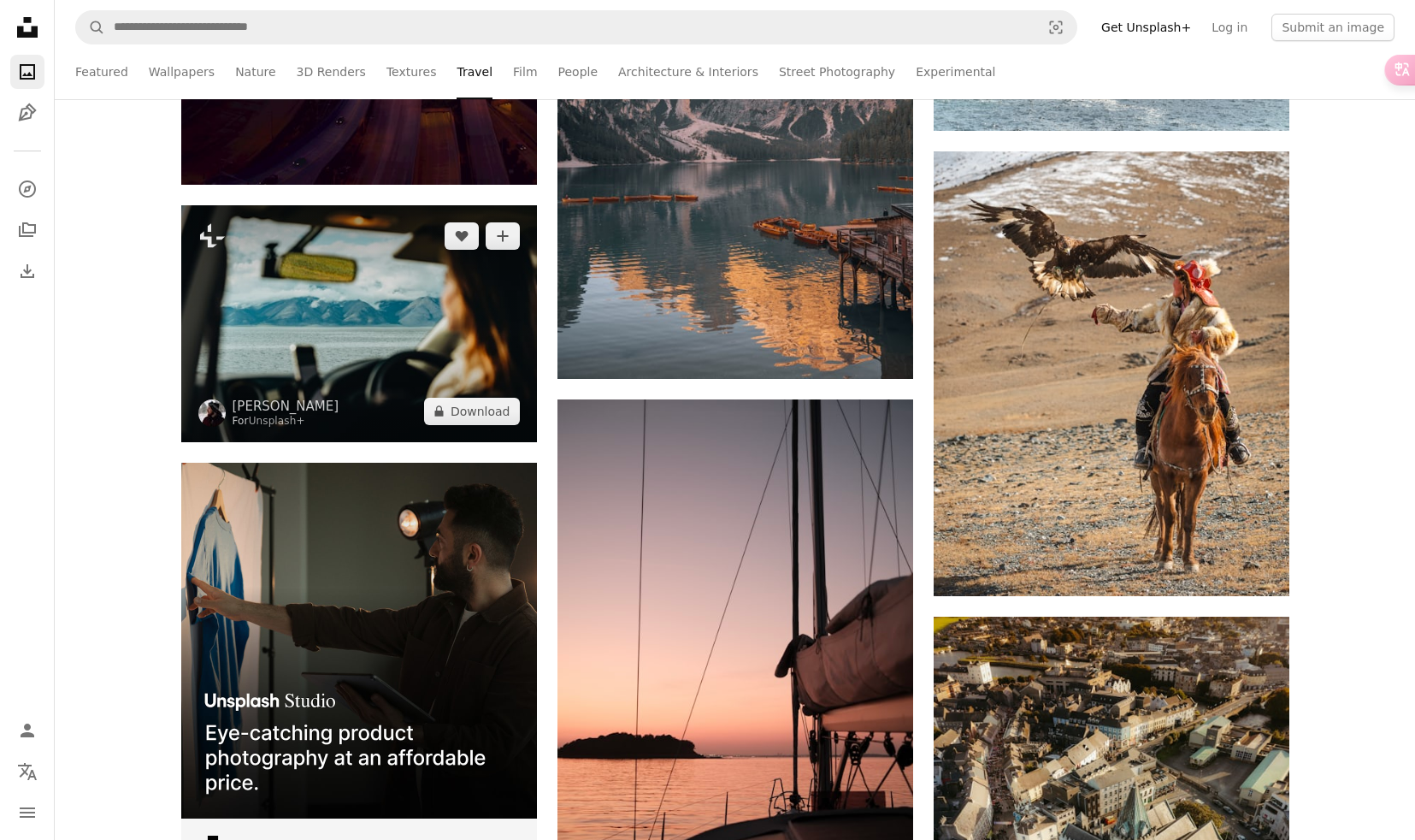
click at [402, 355] on img at bounding box center [358, 323] width 356 height 236
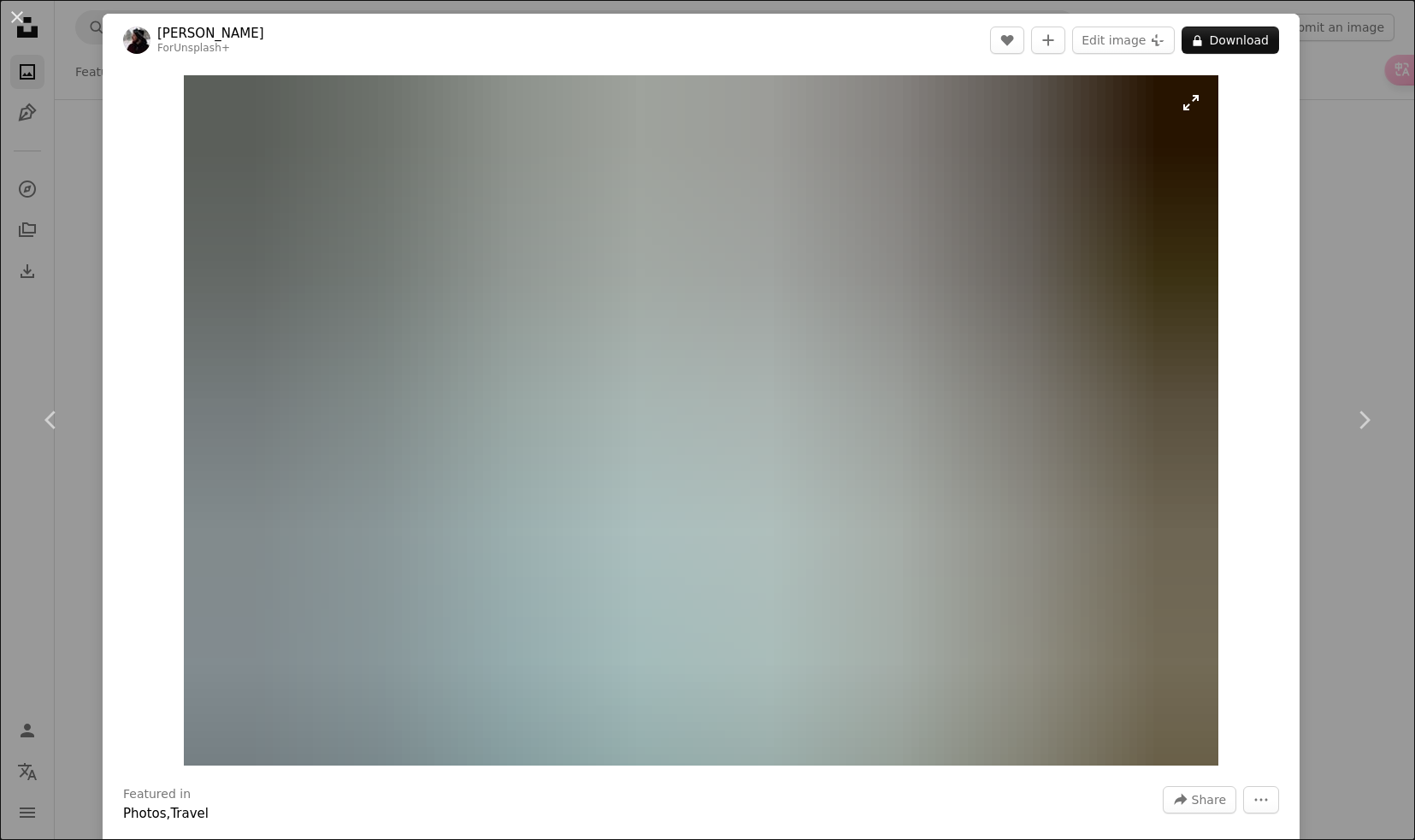
scroll to position [0, 2234]
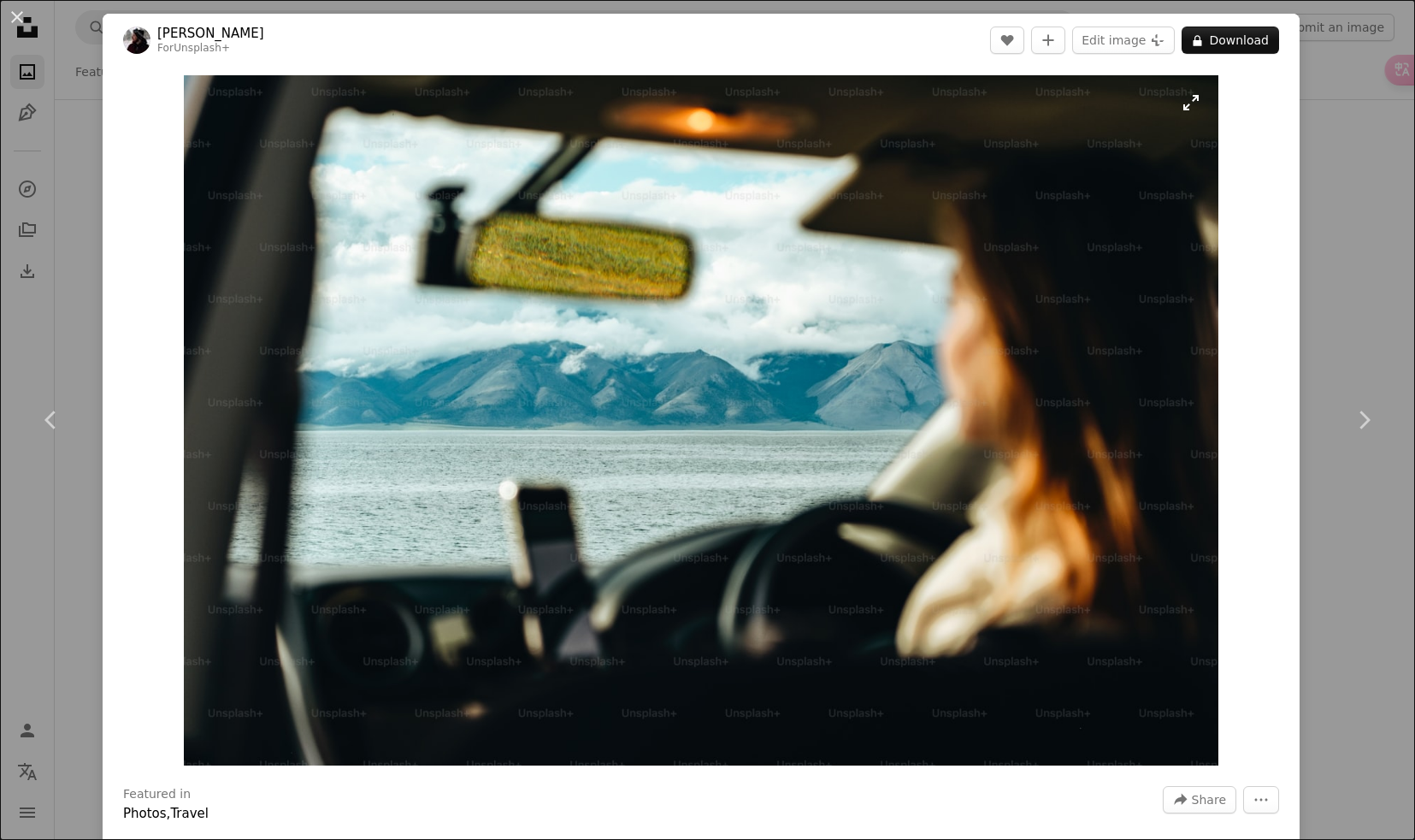
click at [690, 364] on img "Zoom in on this image" at bounding box center [701, 420] width 1035 height 690
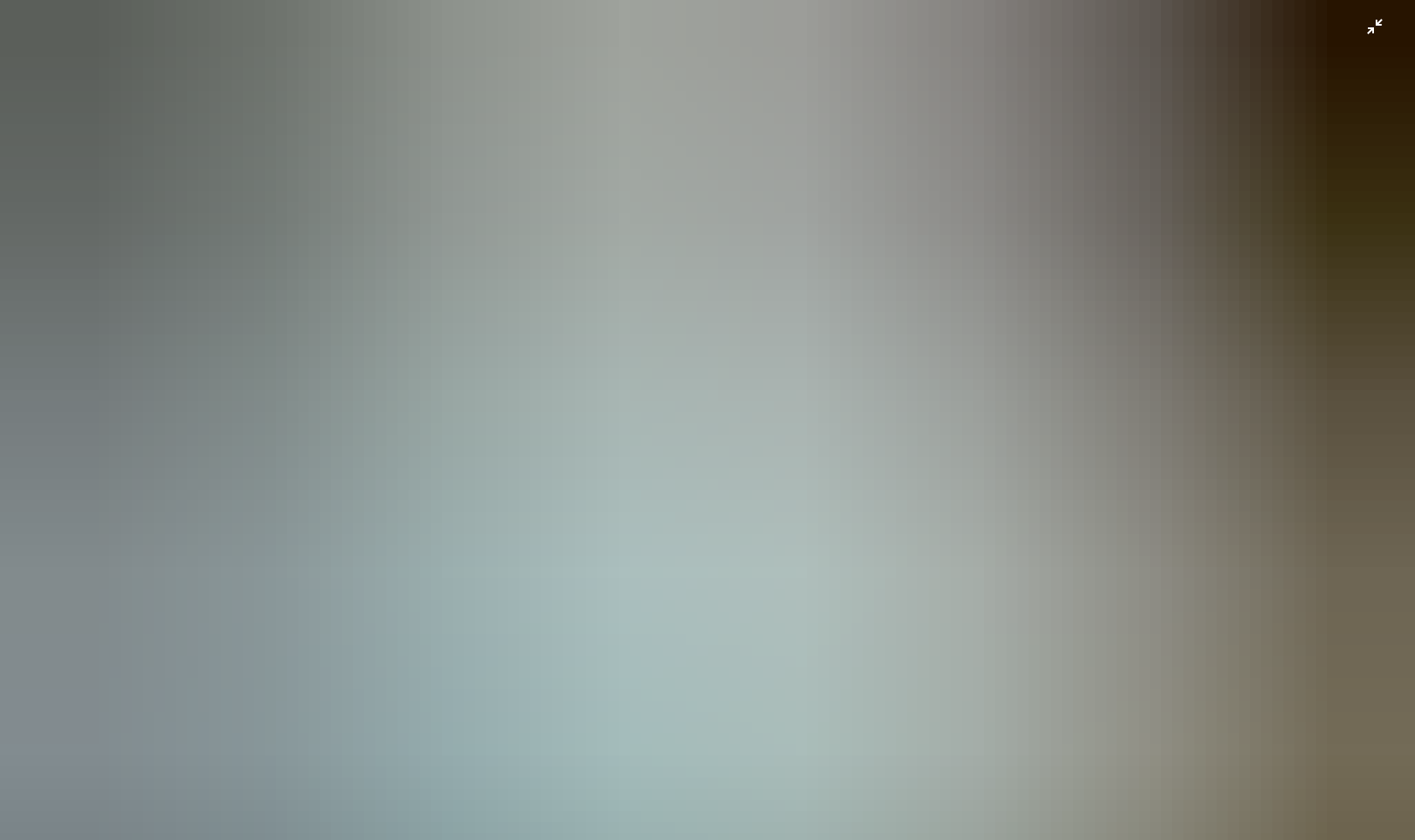
scroll to position [63, 0]
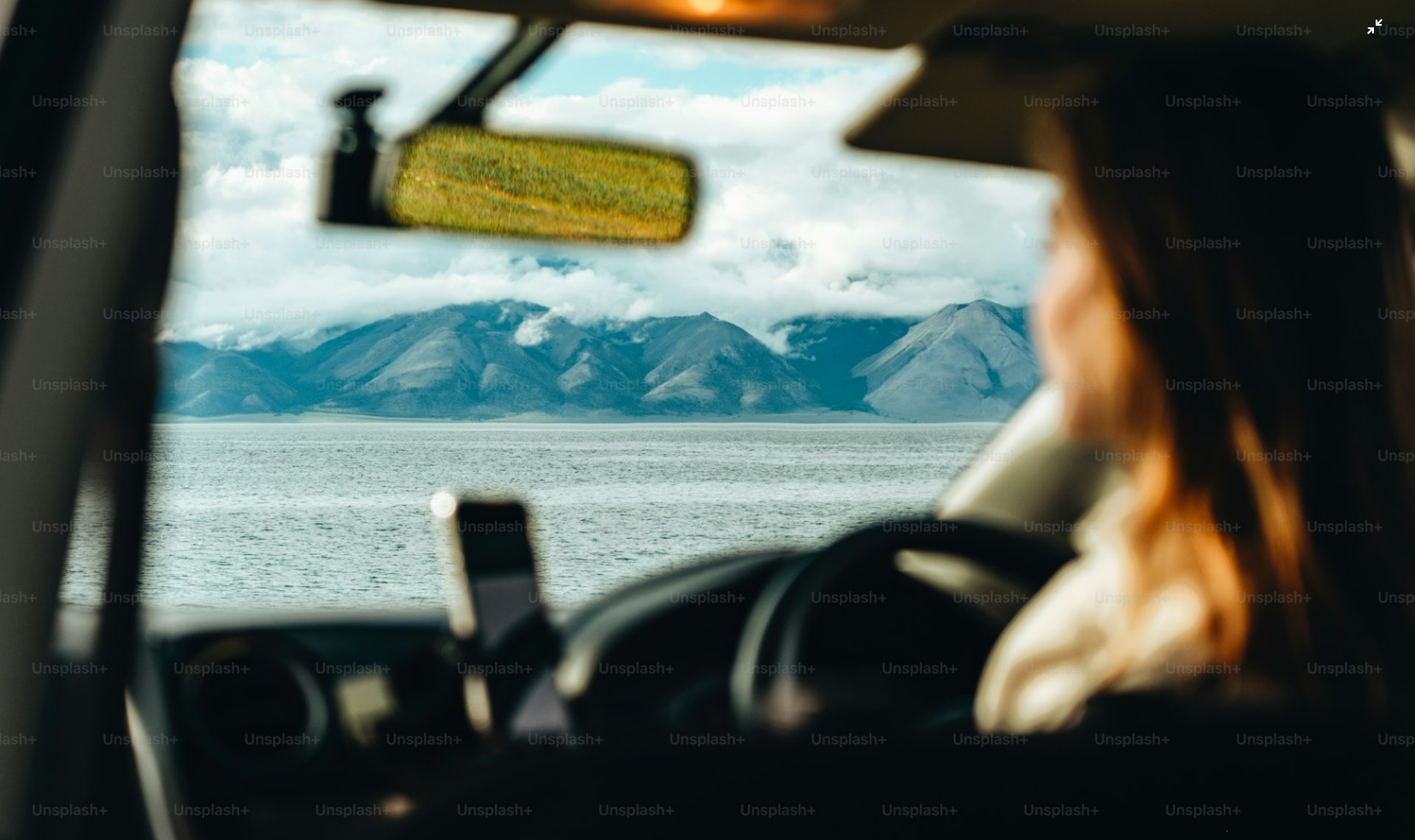
click at [697, 320] on img "Zoom out on this image" at bounding box center [708, 408] width 1417 height 945
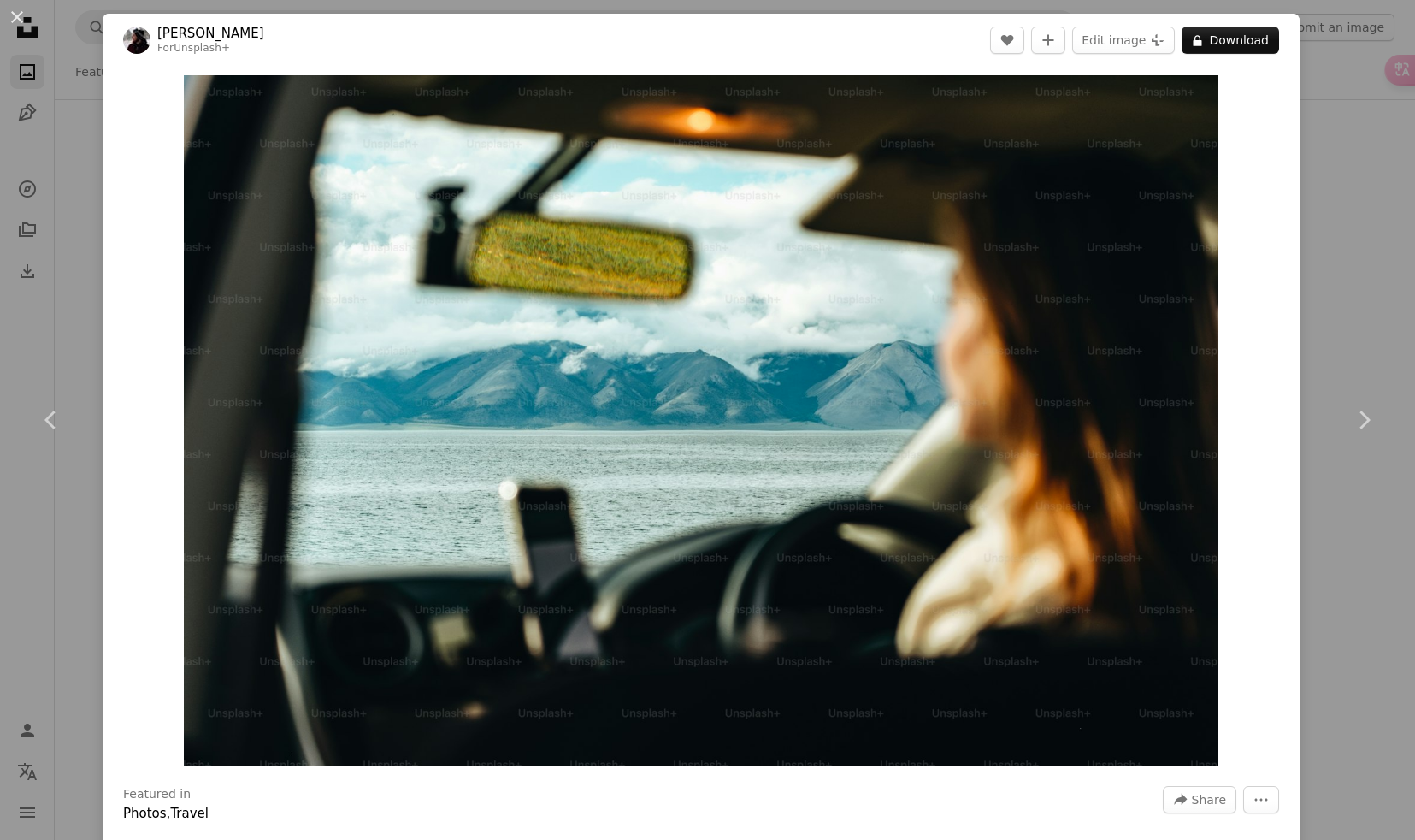
click at [91, 291] on div "An X shape Chevron left Chevron right [PERSON_NAME] For Unsplash+ A heart A plu…" at bounding box center [708, 420] width 1415 height 840
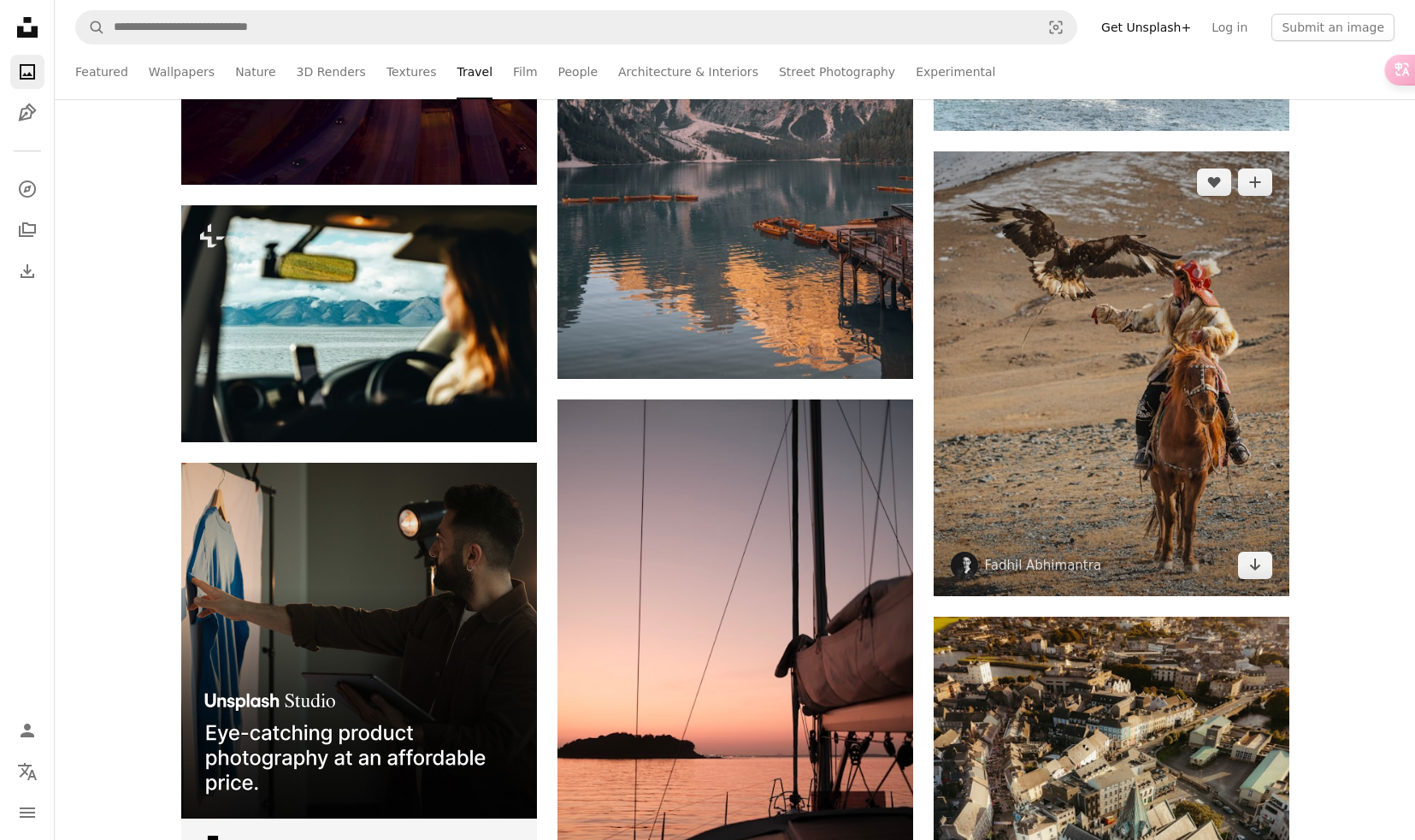
scroll to position [3843, 0]
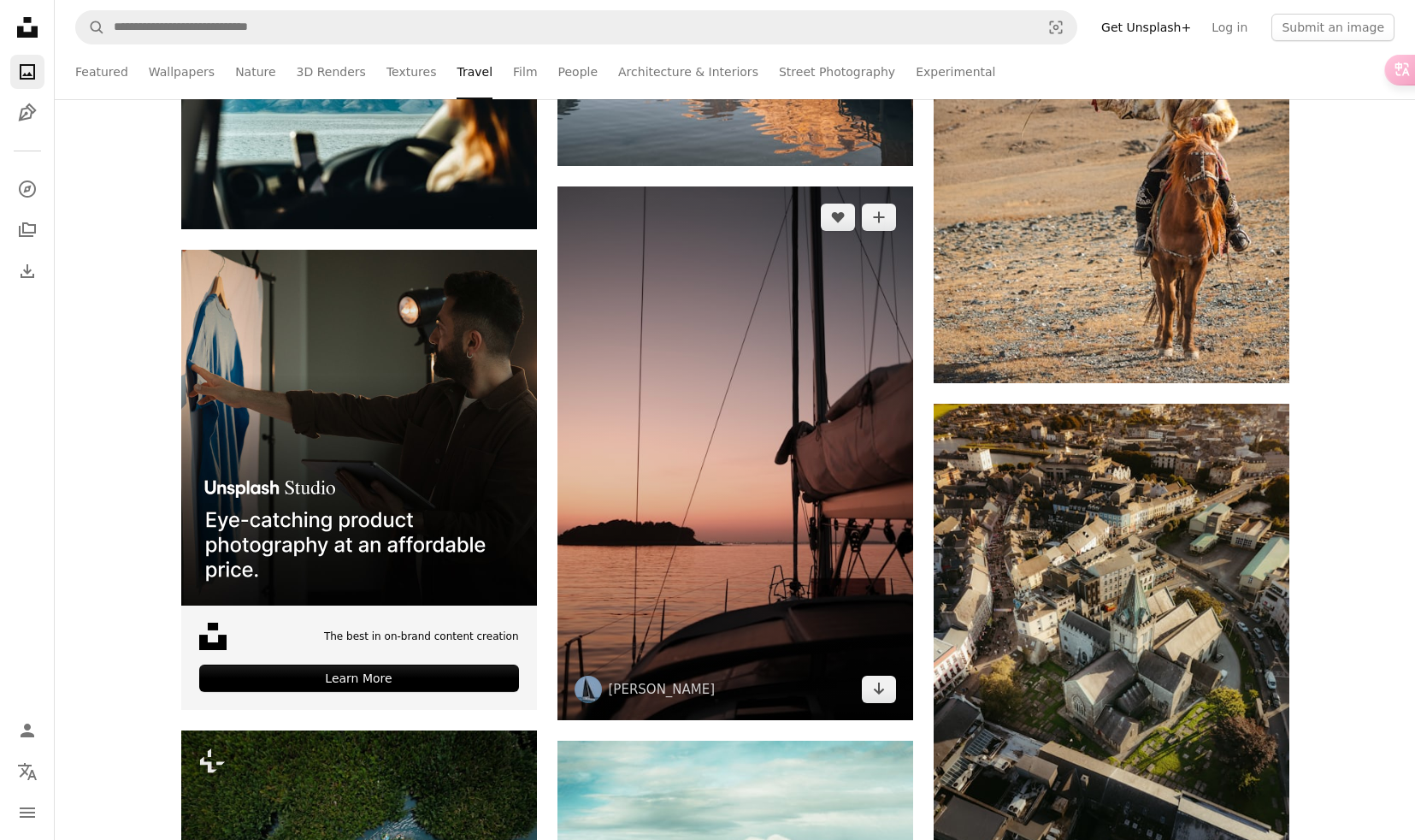
click at [762, 523] on img at bounding box center [735, 453] width 356 height 534
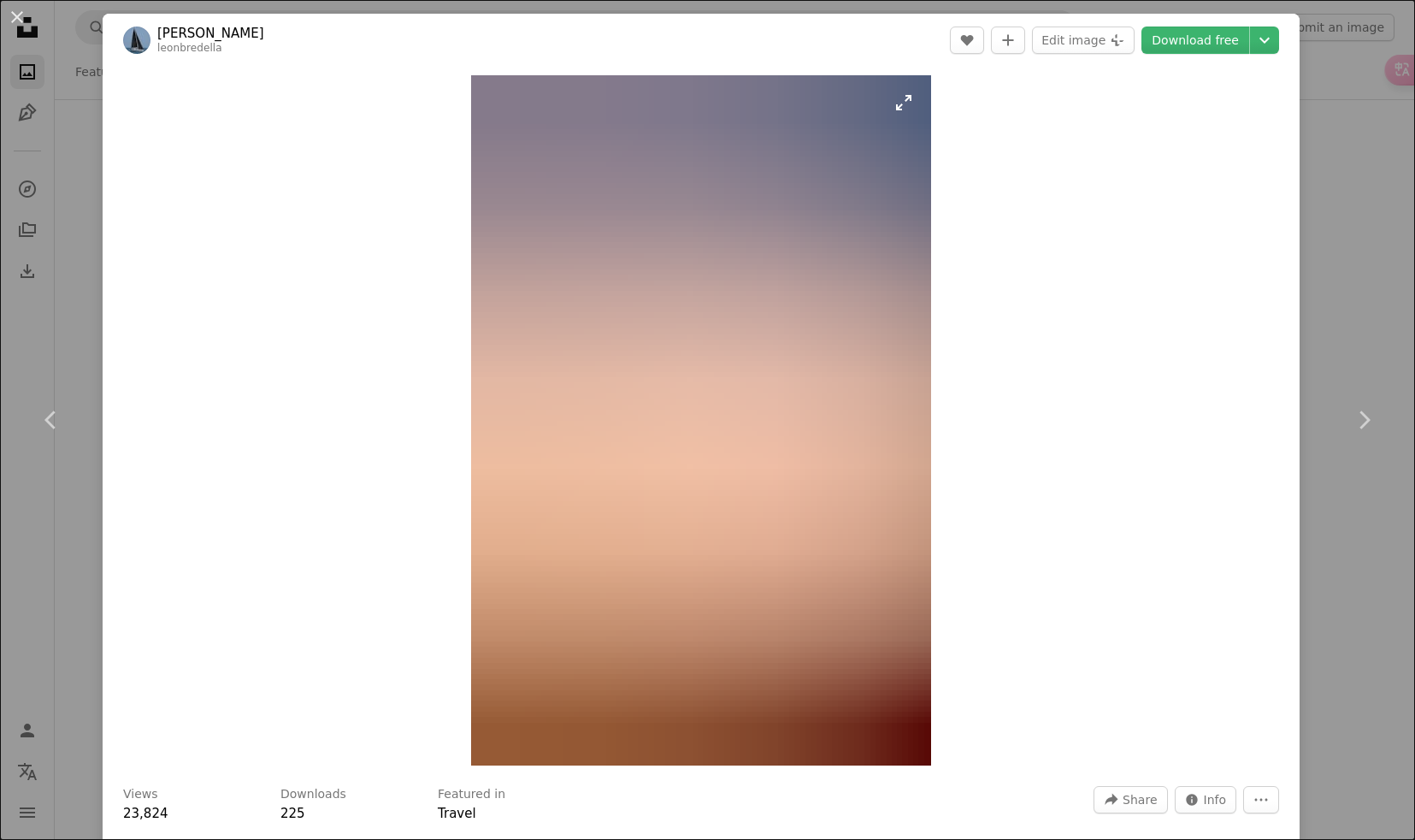
click at [708, 375] on img "Zoom in on this image" at bounding box center [701, 420] width 460 height 690
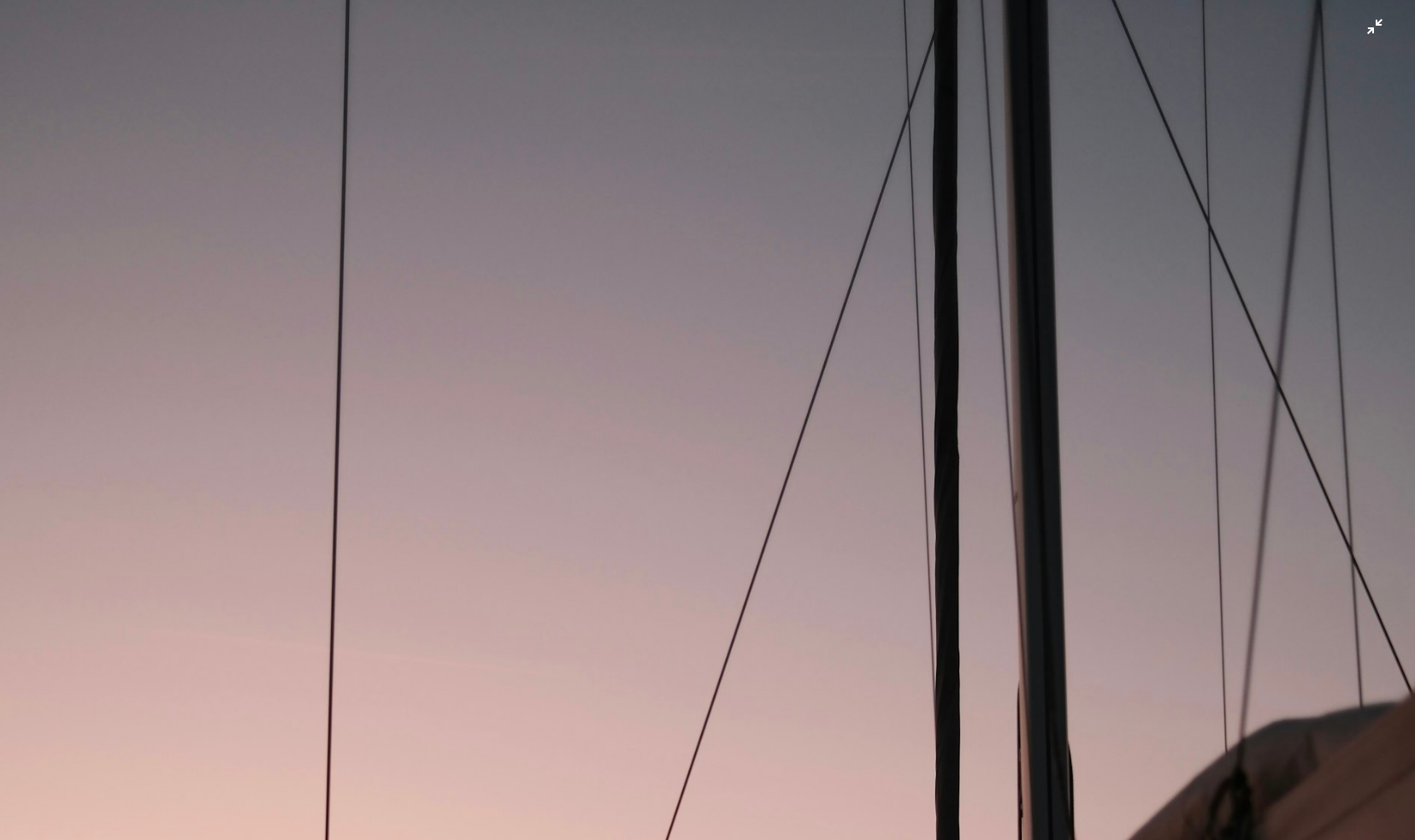
scroll to position [643, 0]
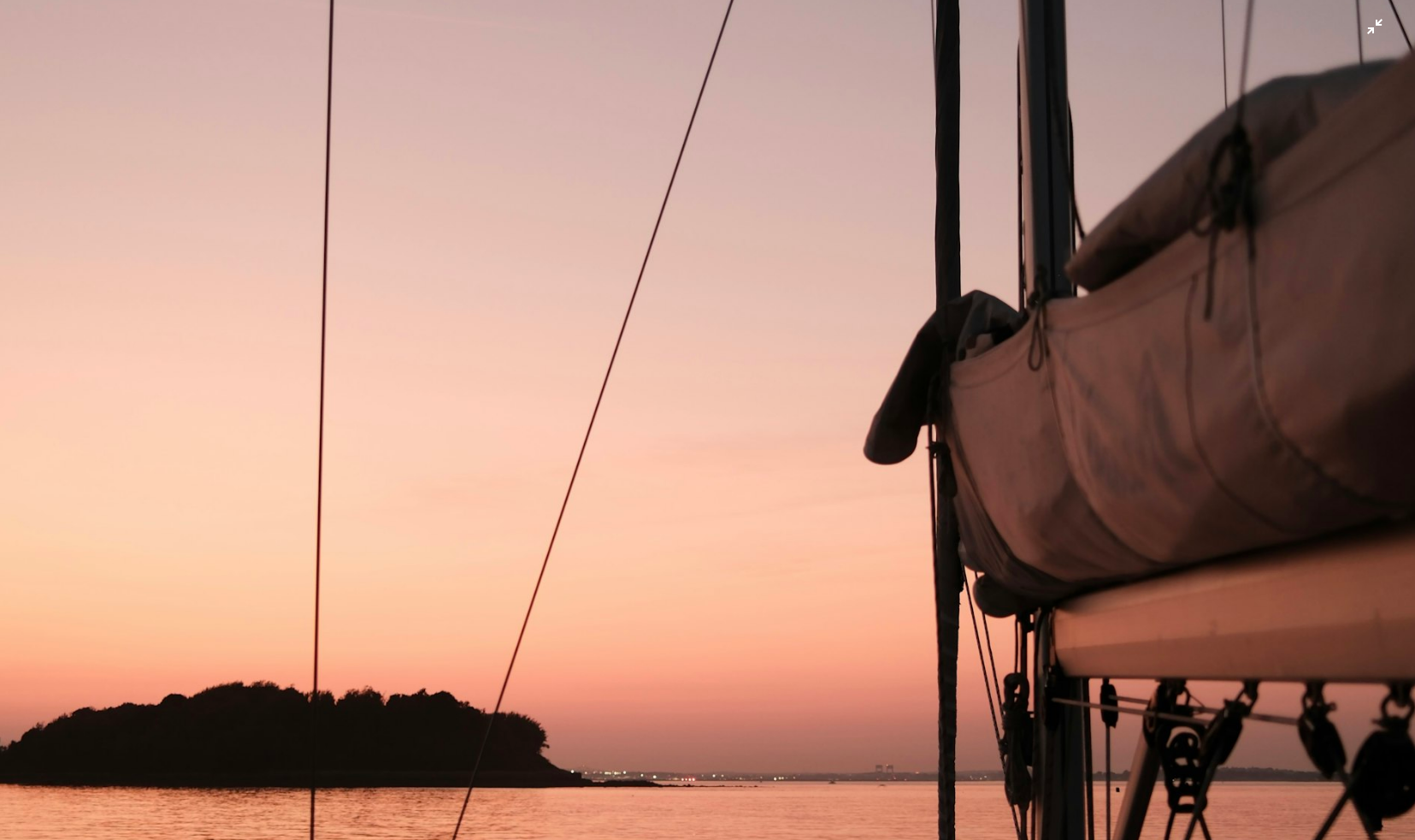
click at [708, 375] on img "Zoom out on this image" at bounding box center [708, 419] width 1417 height 2126
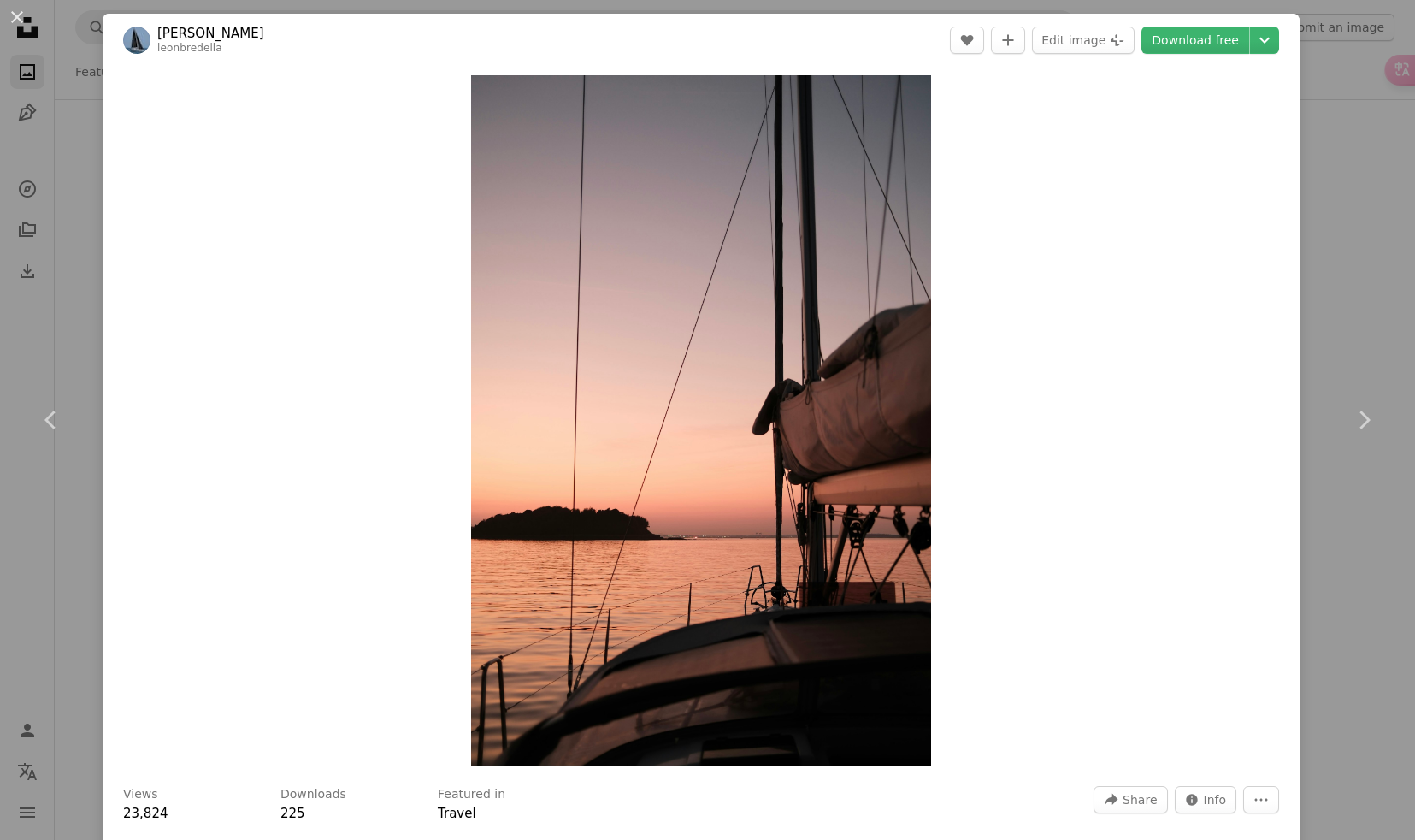
drag, startPoint x: 71, startPoint y: 332, endPoint x: 160, endPoint y: 342, distance: 89.6
click at [71, 332] on div "An X shape Chevron left Chevron right [PERSON_NAME] leonbredella A heart A plus…" at bounding box center [708, 420] width 1415 height 840
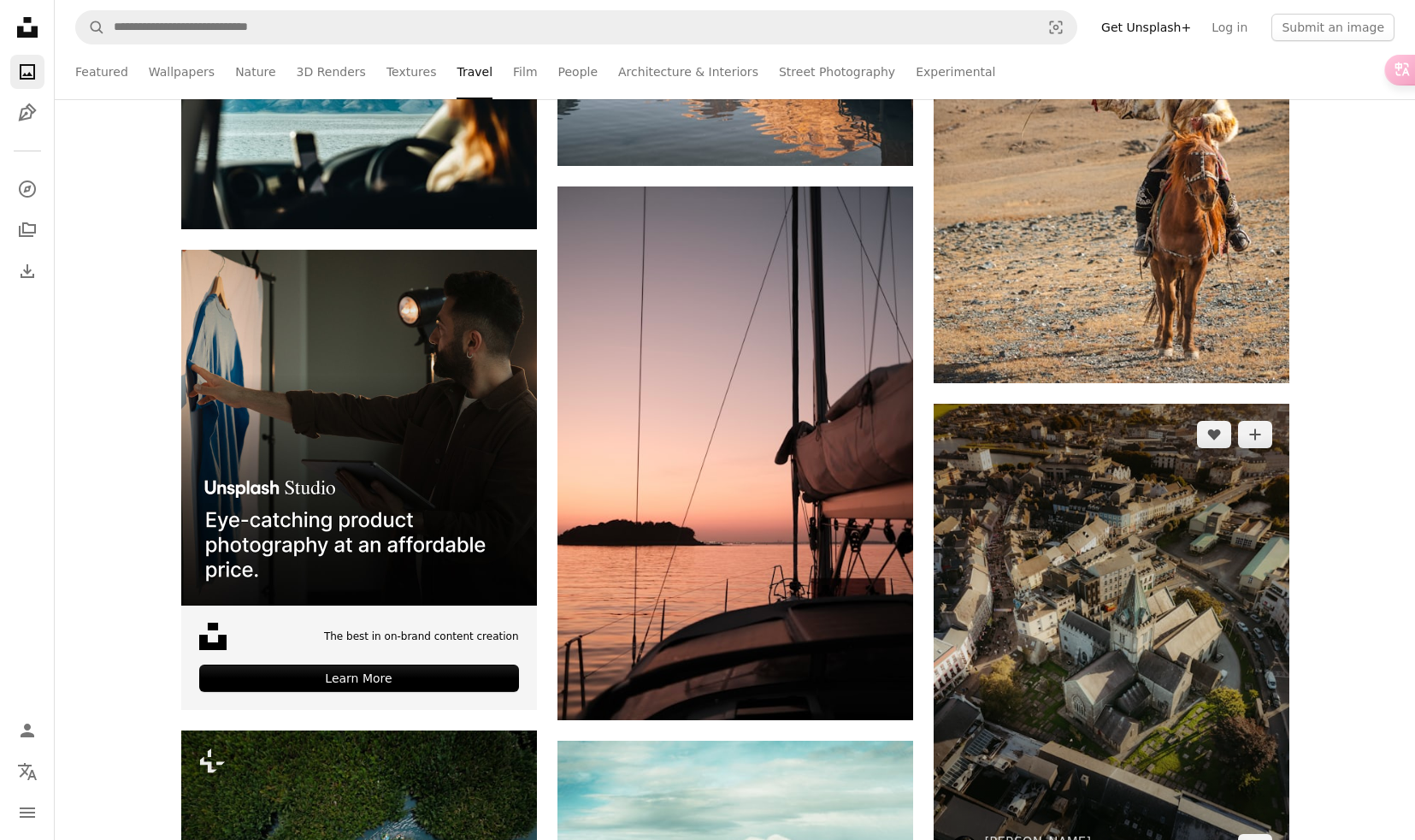
click at [1032, 570] on img at bounding box center [1111, 641] width 356 height 475
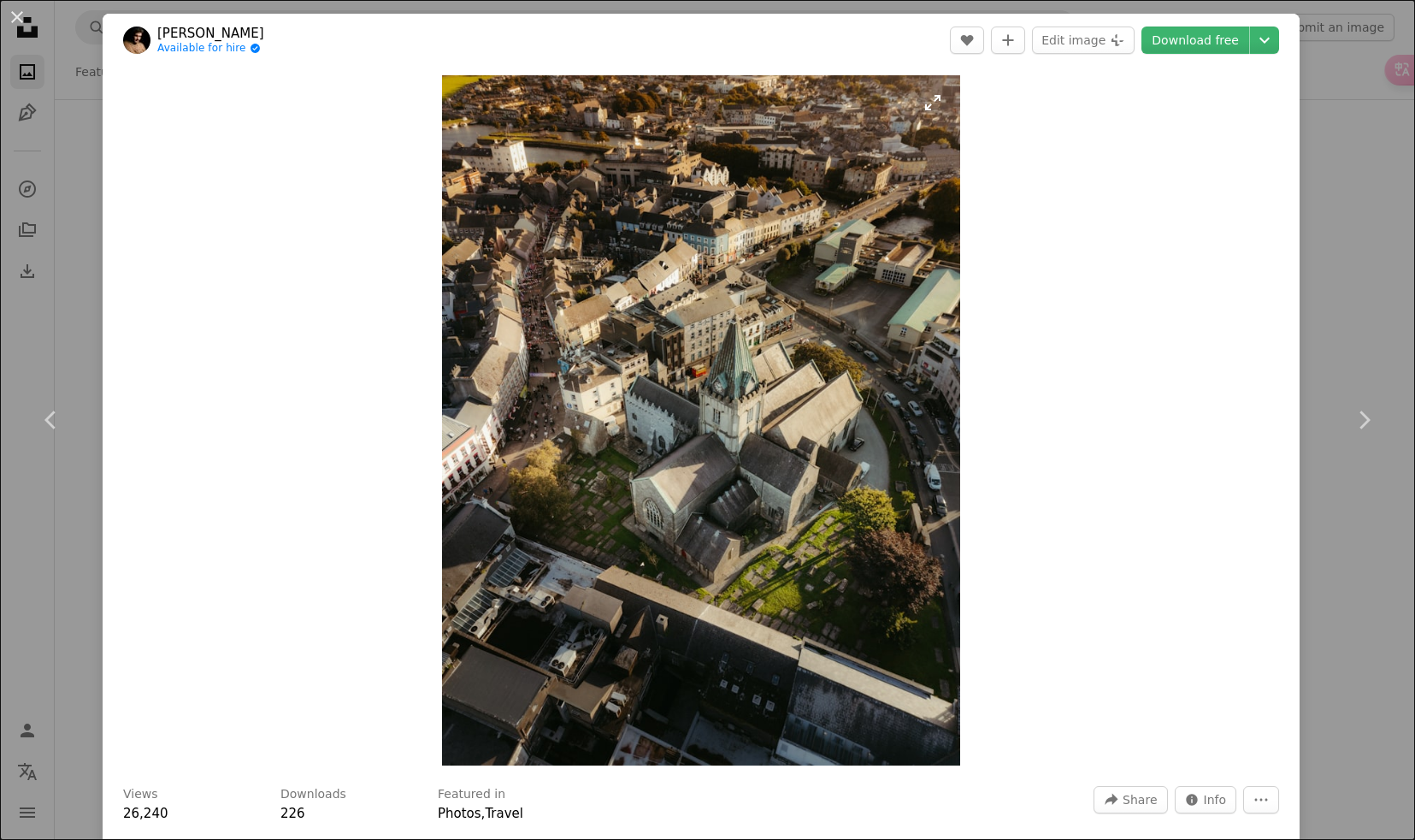
click at [793, 365] on img "Zoom in on this image" at bounding box center [701, 420] width 518 height 690
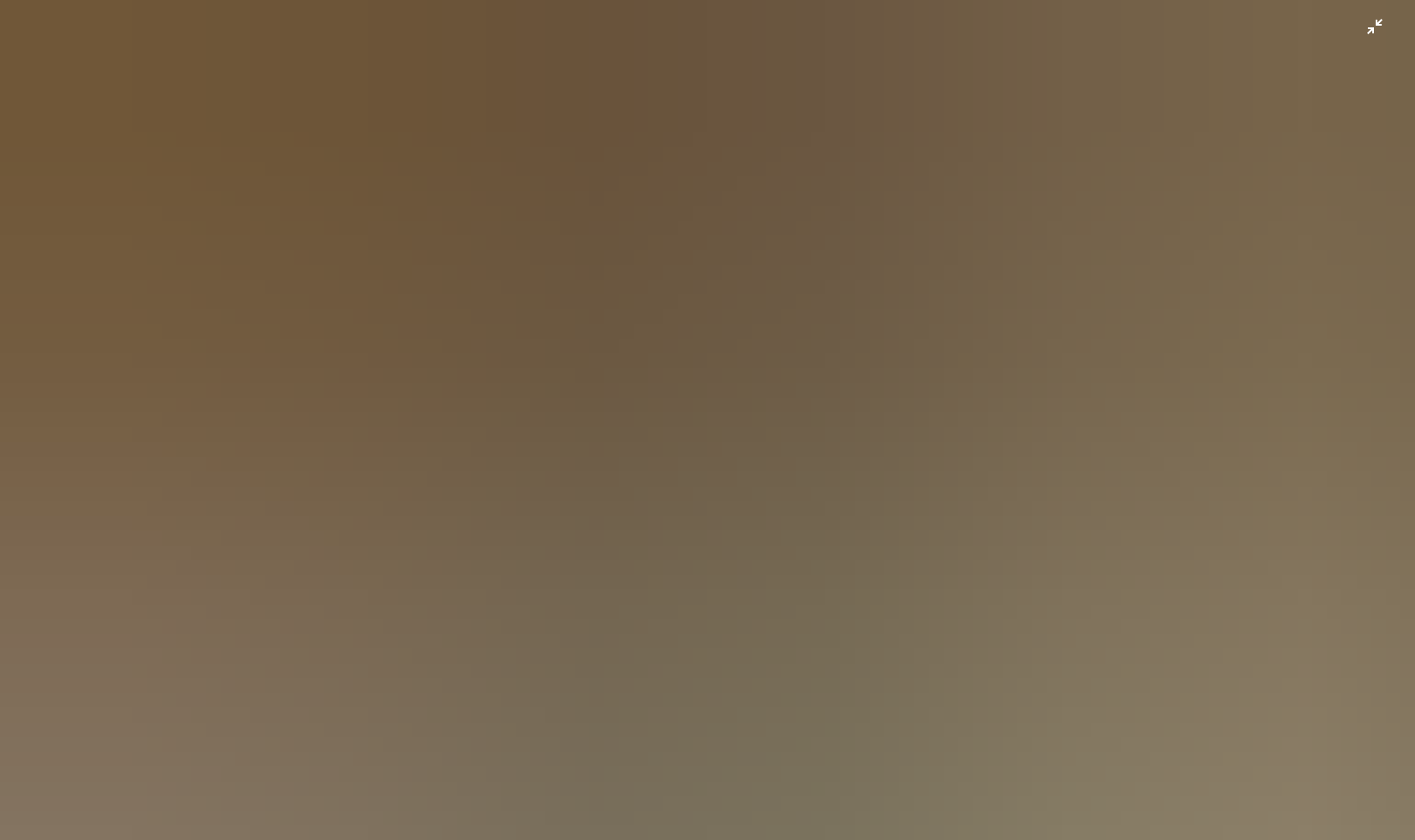
scroll to position [524, 0]
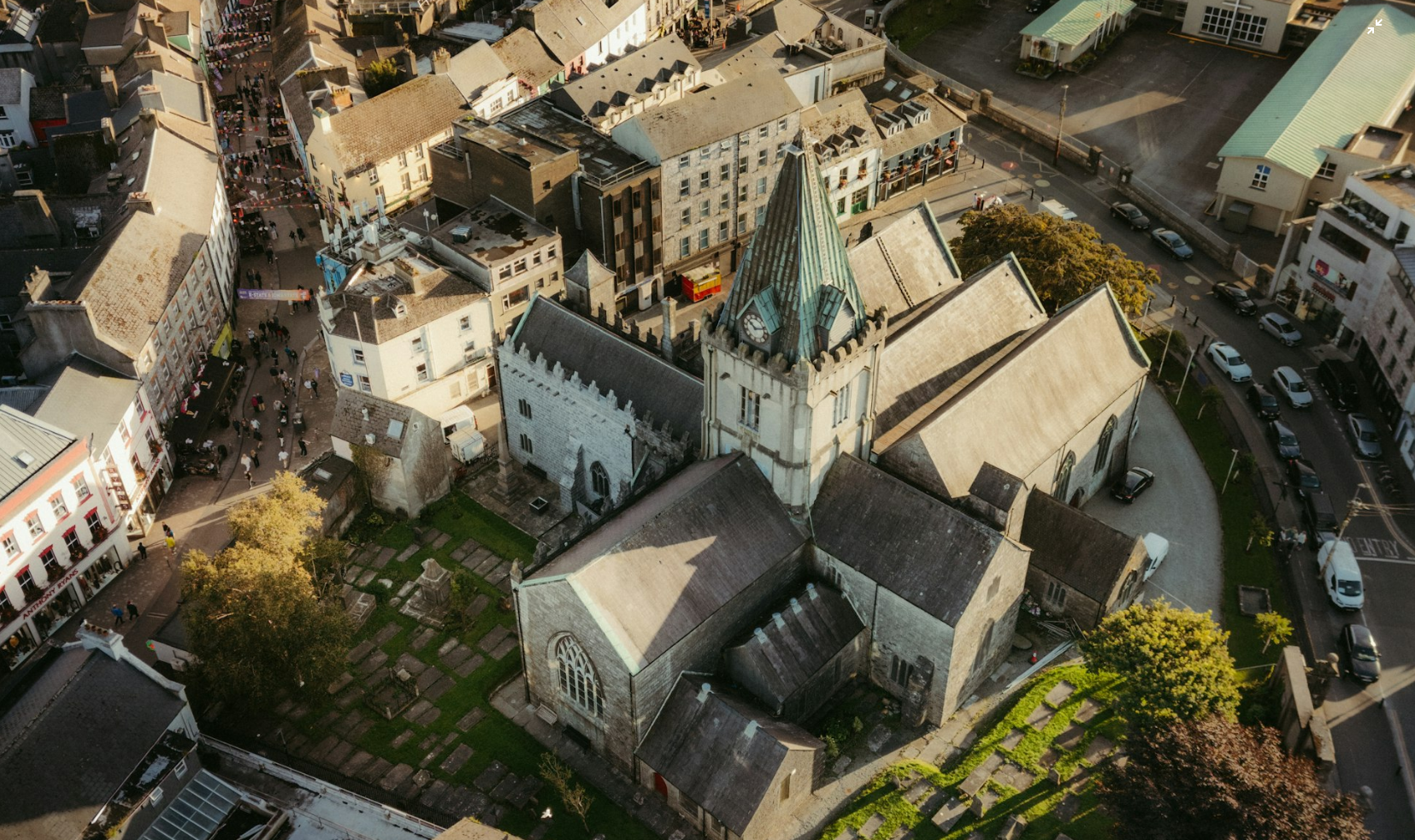
click at [615, 430] on img "Zoom out on this image" at bounding box center [708, 419] width 1417 height 1889
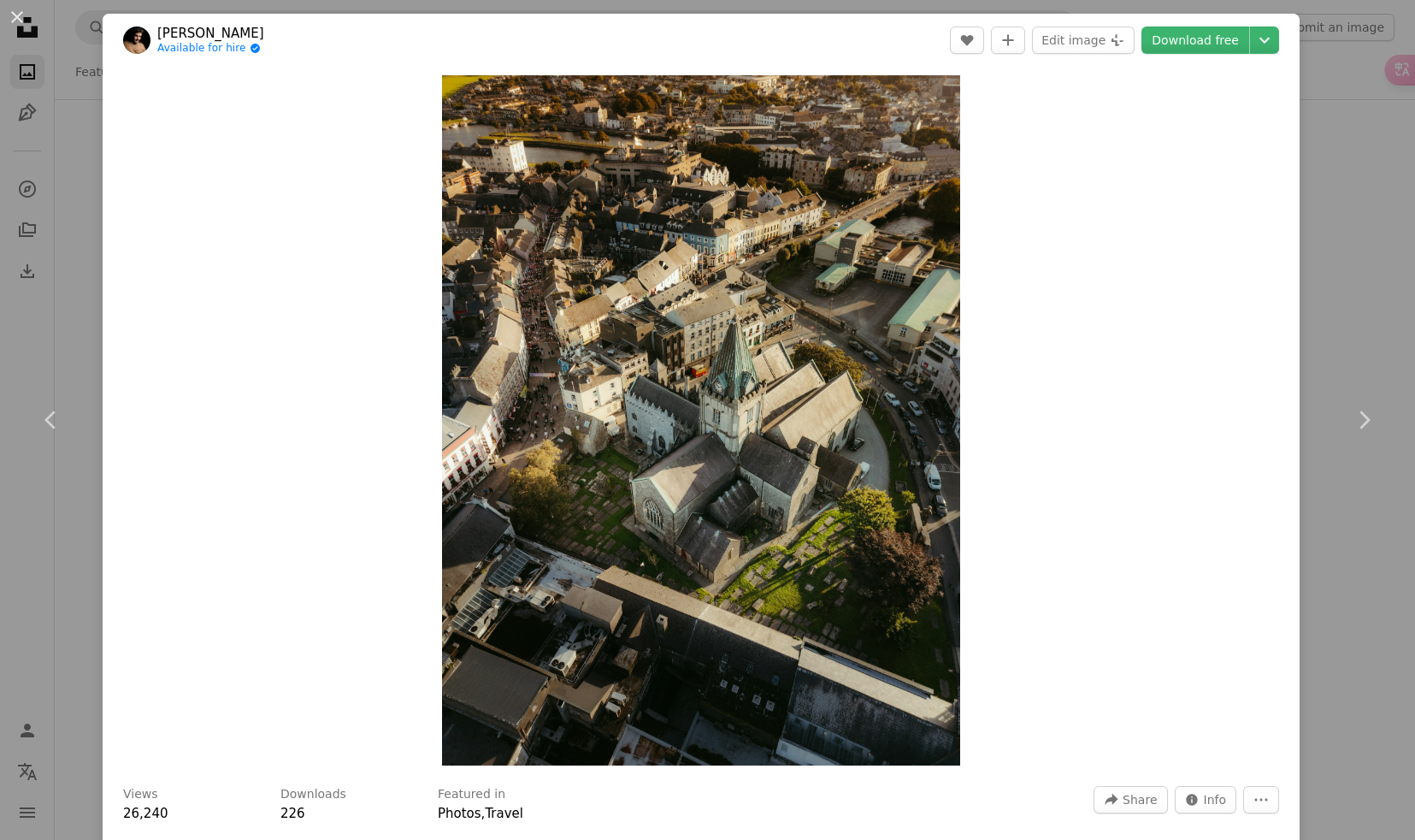
click at [85, 320] on div "An X shape Chevron left Chevron right [PERSON_NAME] Available for hire A checkm…" at bounding box center [708, 420] width 1415 height 840
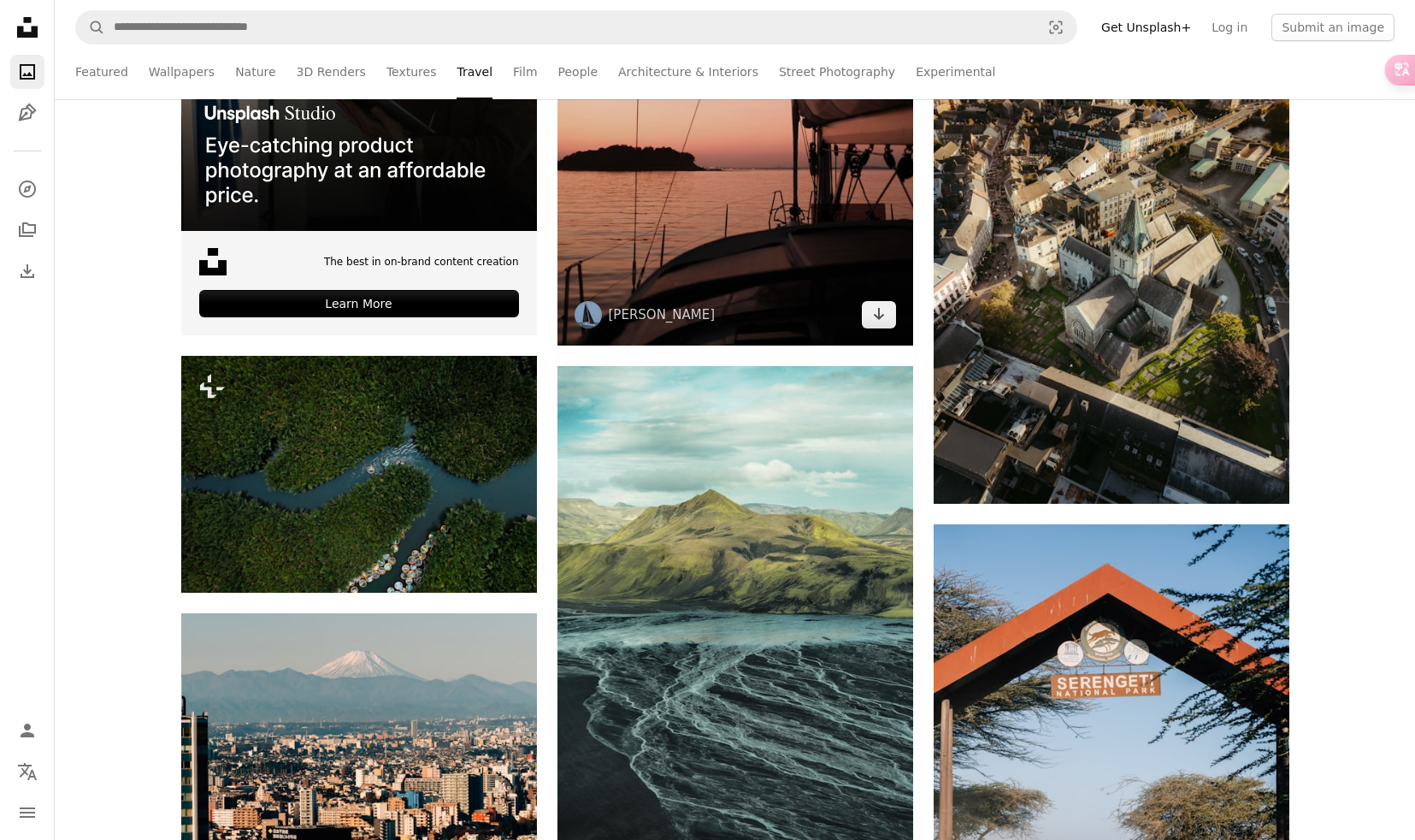
scroll to position [4285, 0]
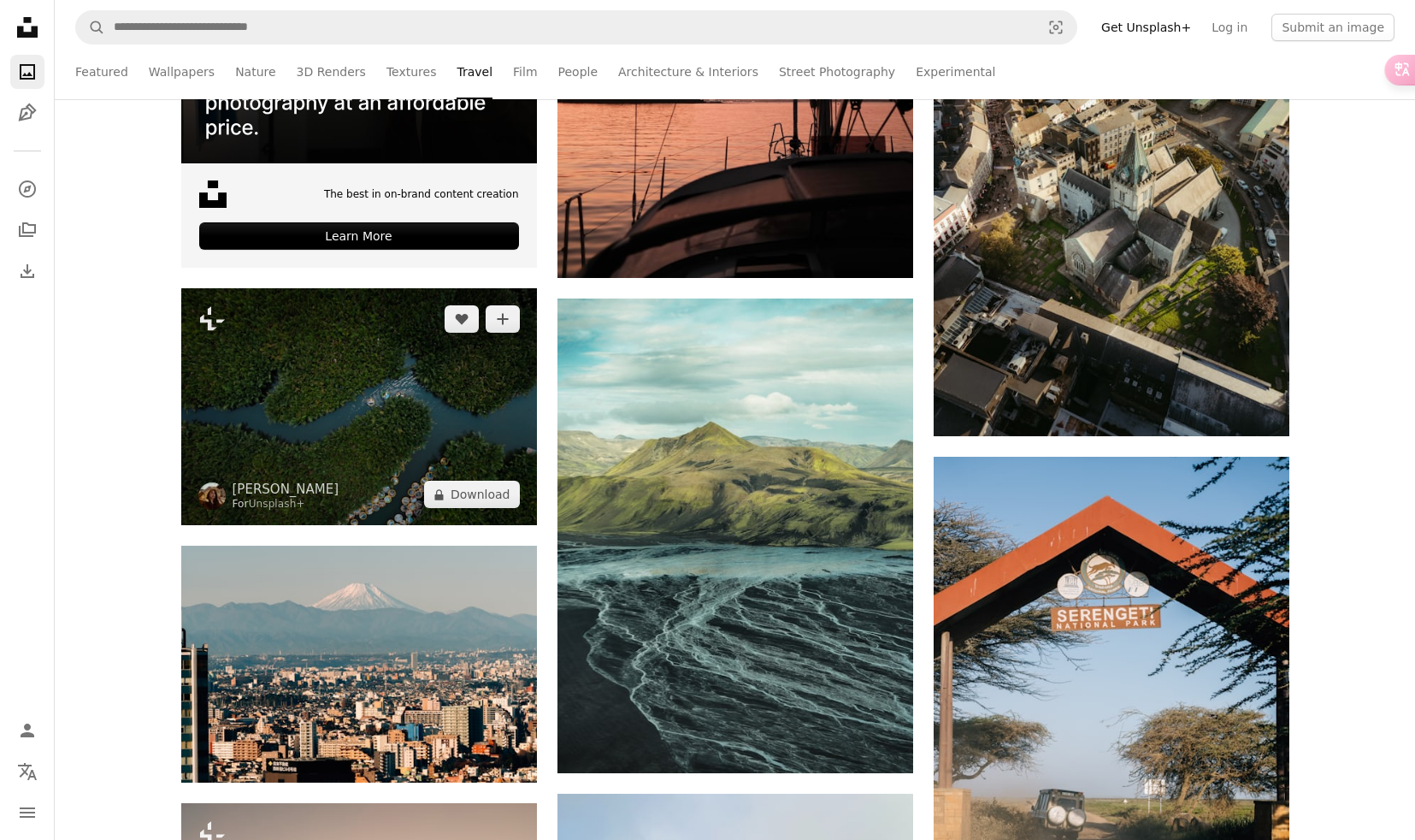
click at [510, 457] on img at bounding box center [358, 407] width 356 height 236
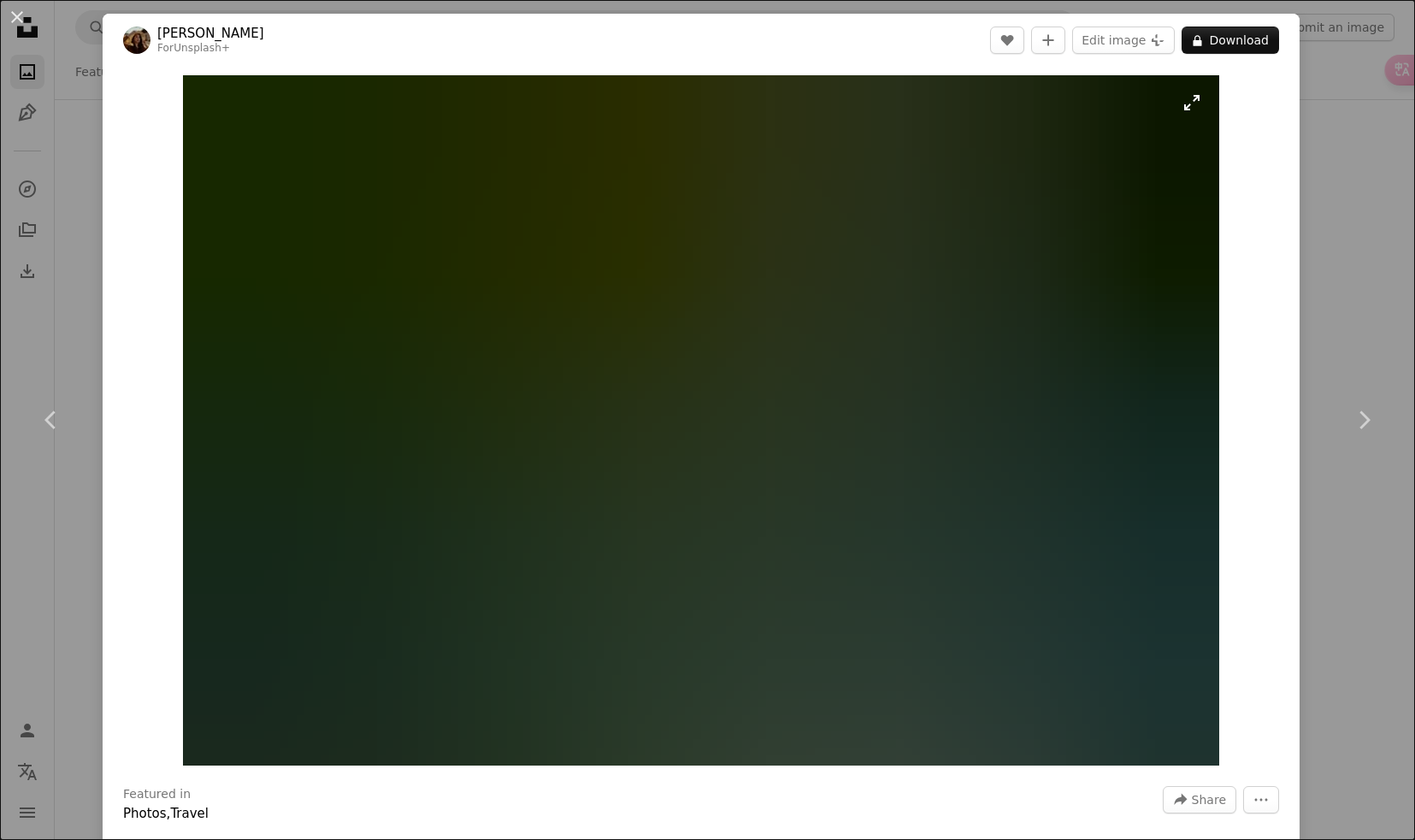
click at [640, 358] on img "Zoom in on this image" at bounding box center [700, 420] width 1035 height 690
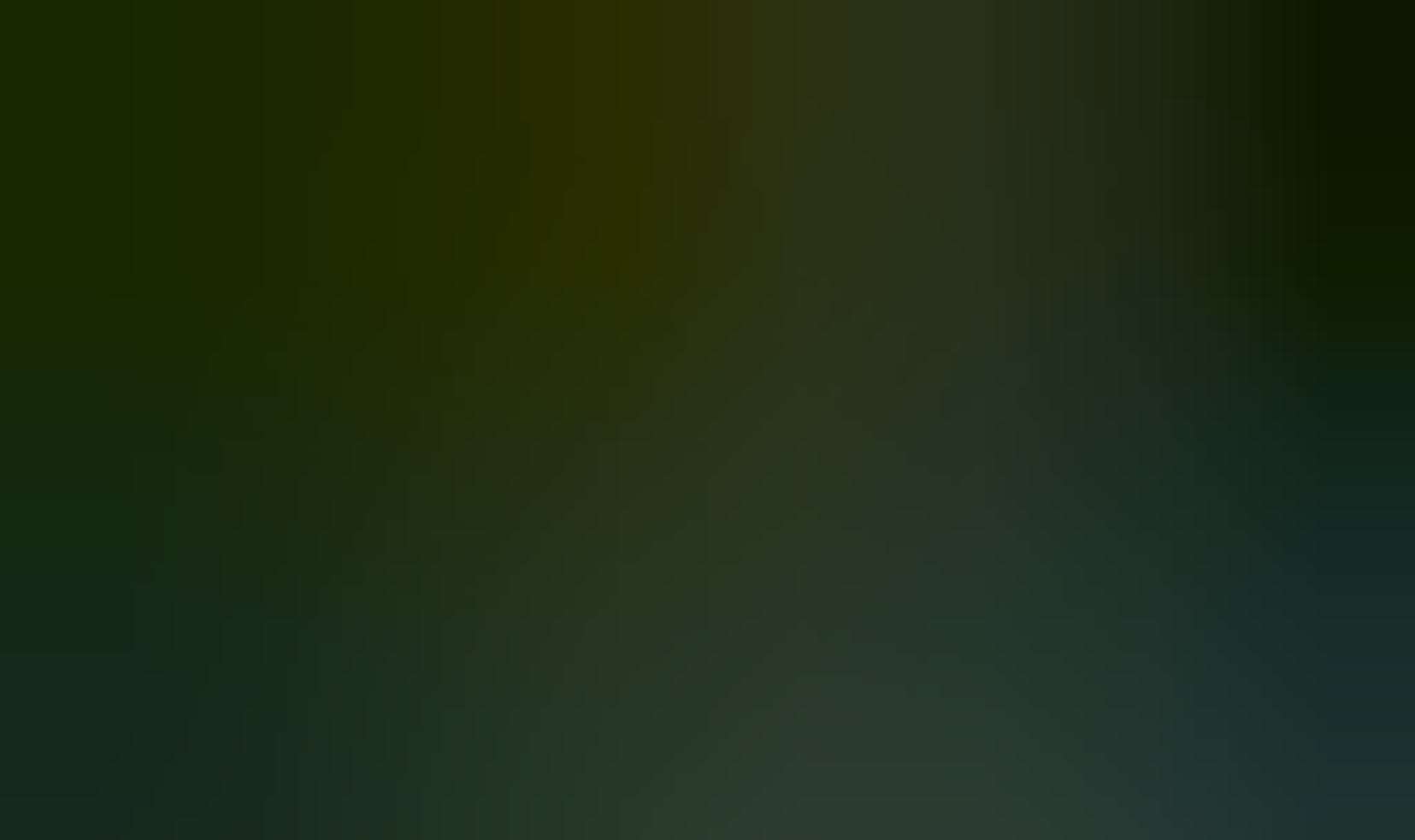
scroll to position [52, 0]
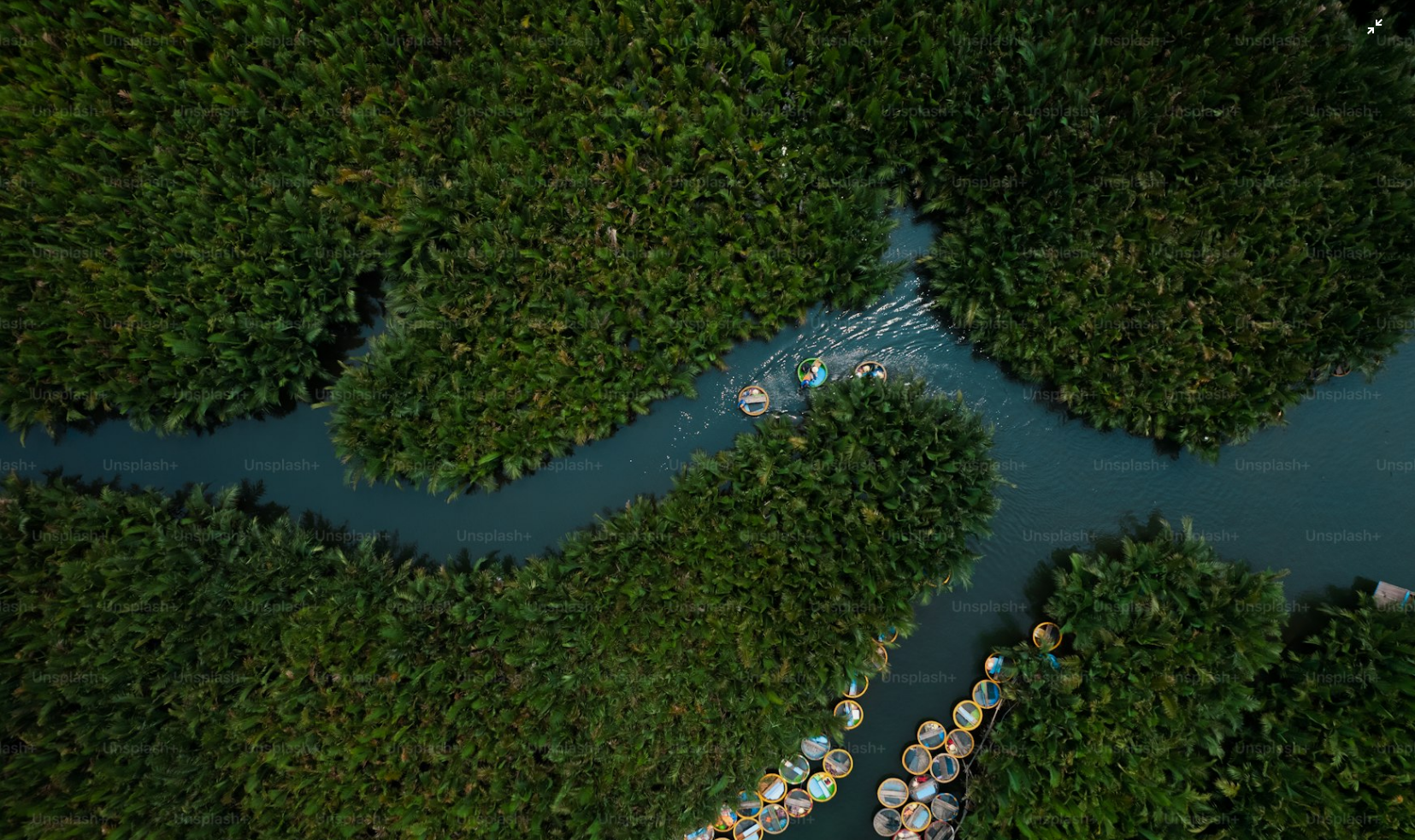
click at [640, 358] on img "Zoom out on this image" at bounding box center [708, 418] width 1417 height 943
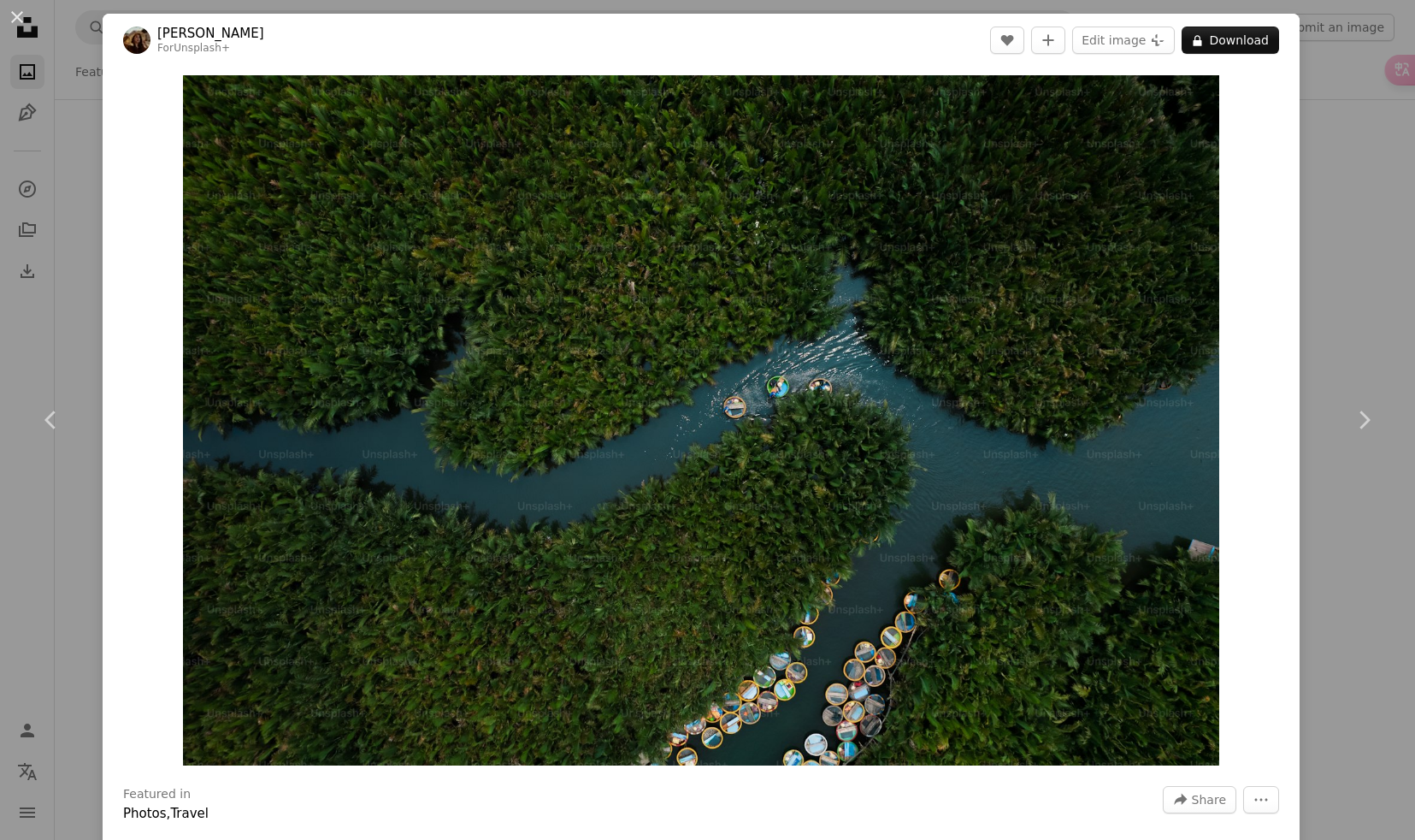
click at [640, 358] on img "Zoom in on this image" at bounding box center [700, 420] width 1035 height 690
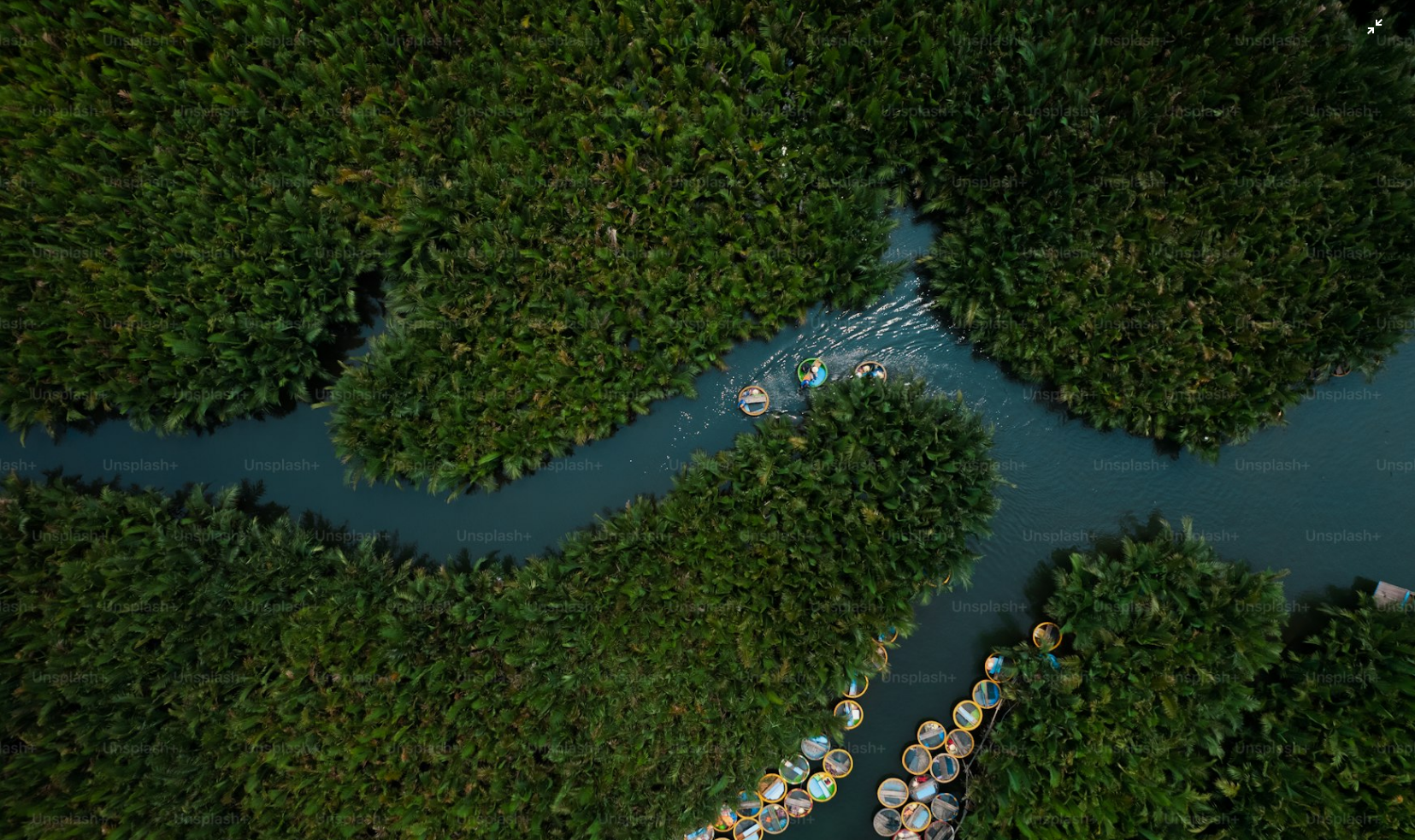
click at [767, 428] on img "Zoom out on this image" at bounding box center [708, 418] width 1417 height 943
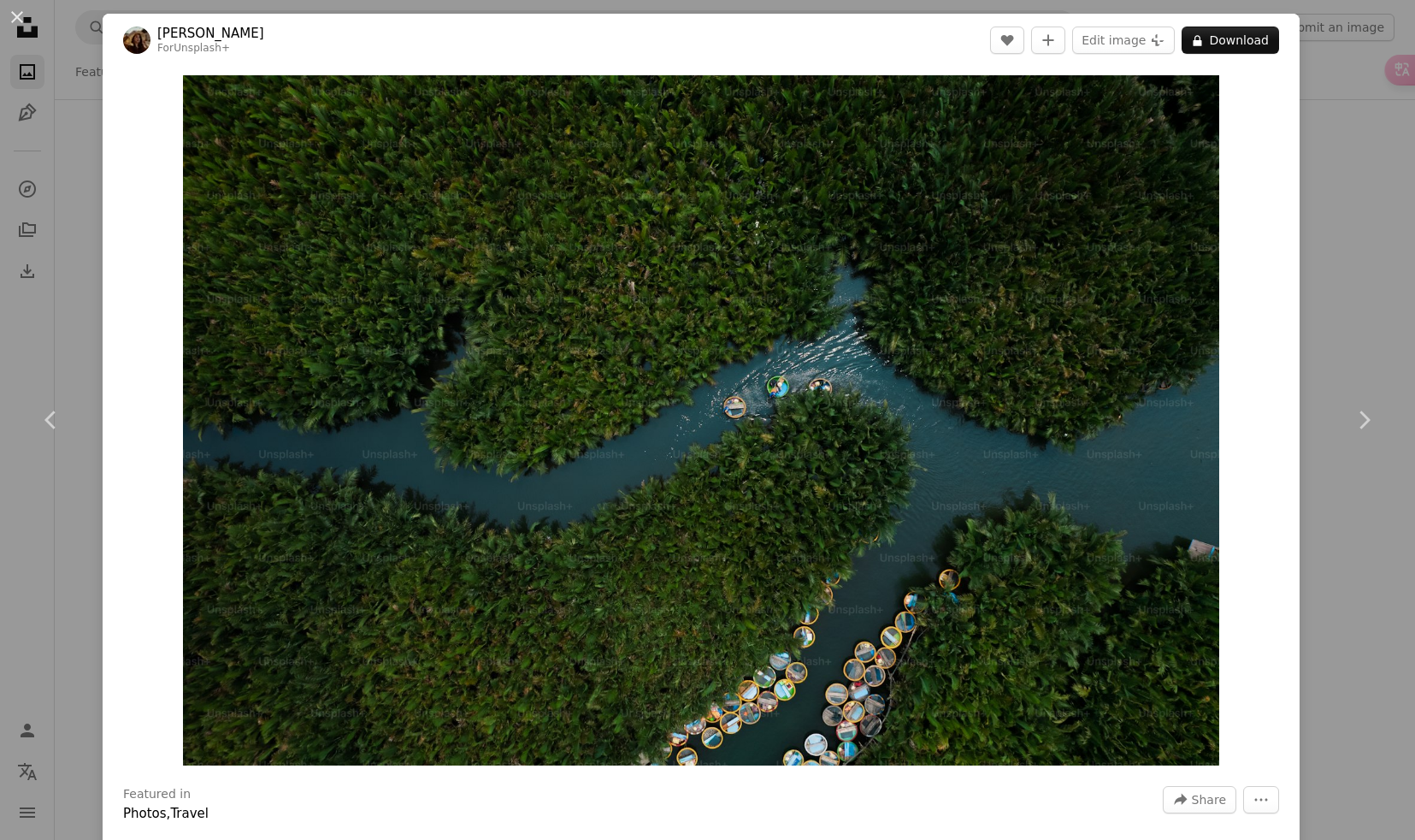
click at [1359, 146] on div "An X shape Chevron left Chevron right [PERSON_NAME] For Unsplash+ A heart A plu…" at bounding box center [708, 420] width 1415 height 840
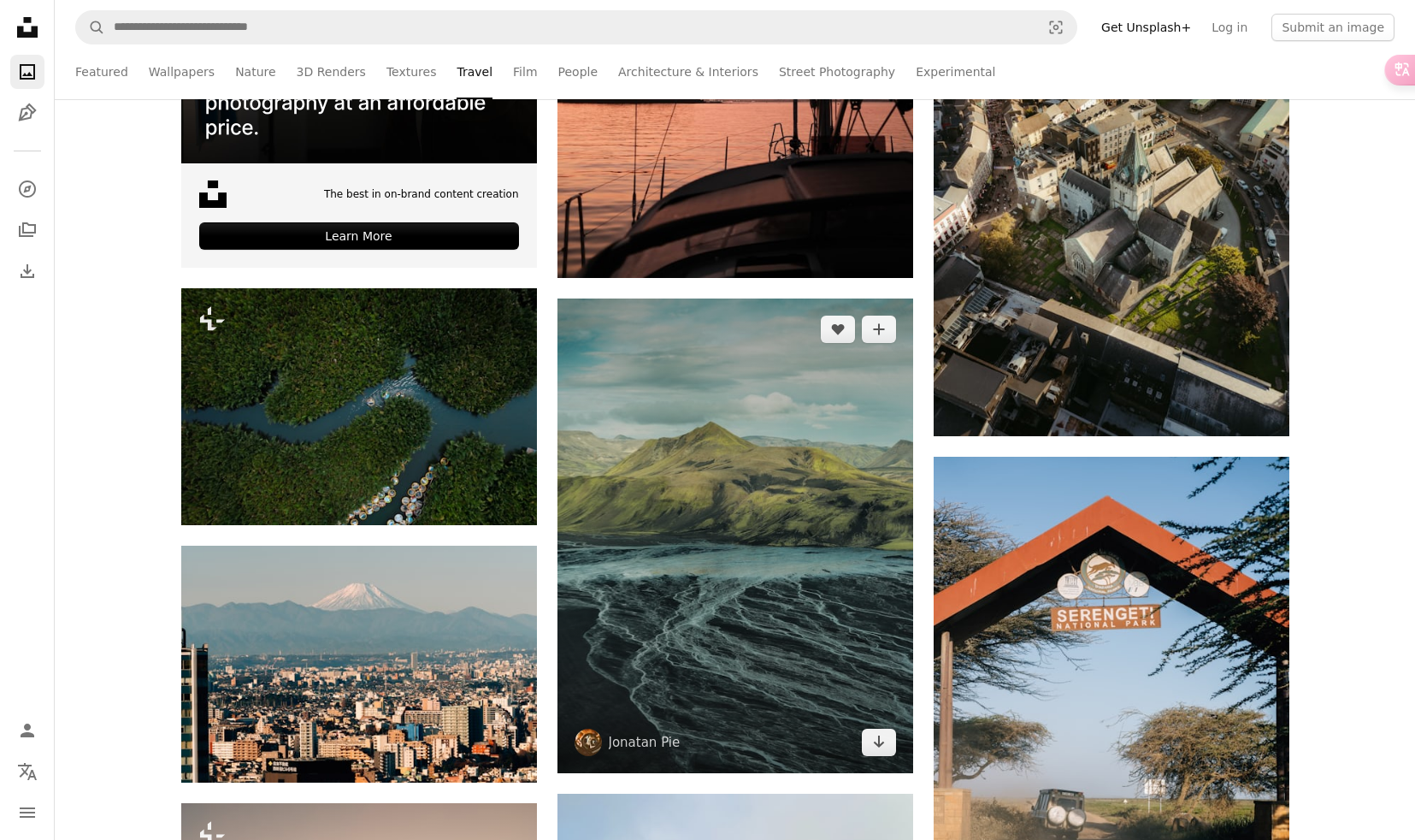
click at [674, 451] on img at bounding box center [735, 536] width 356 height 475
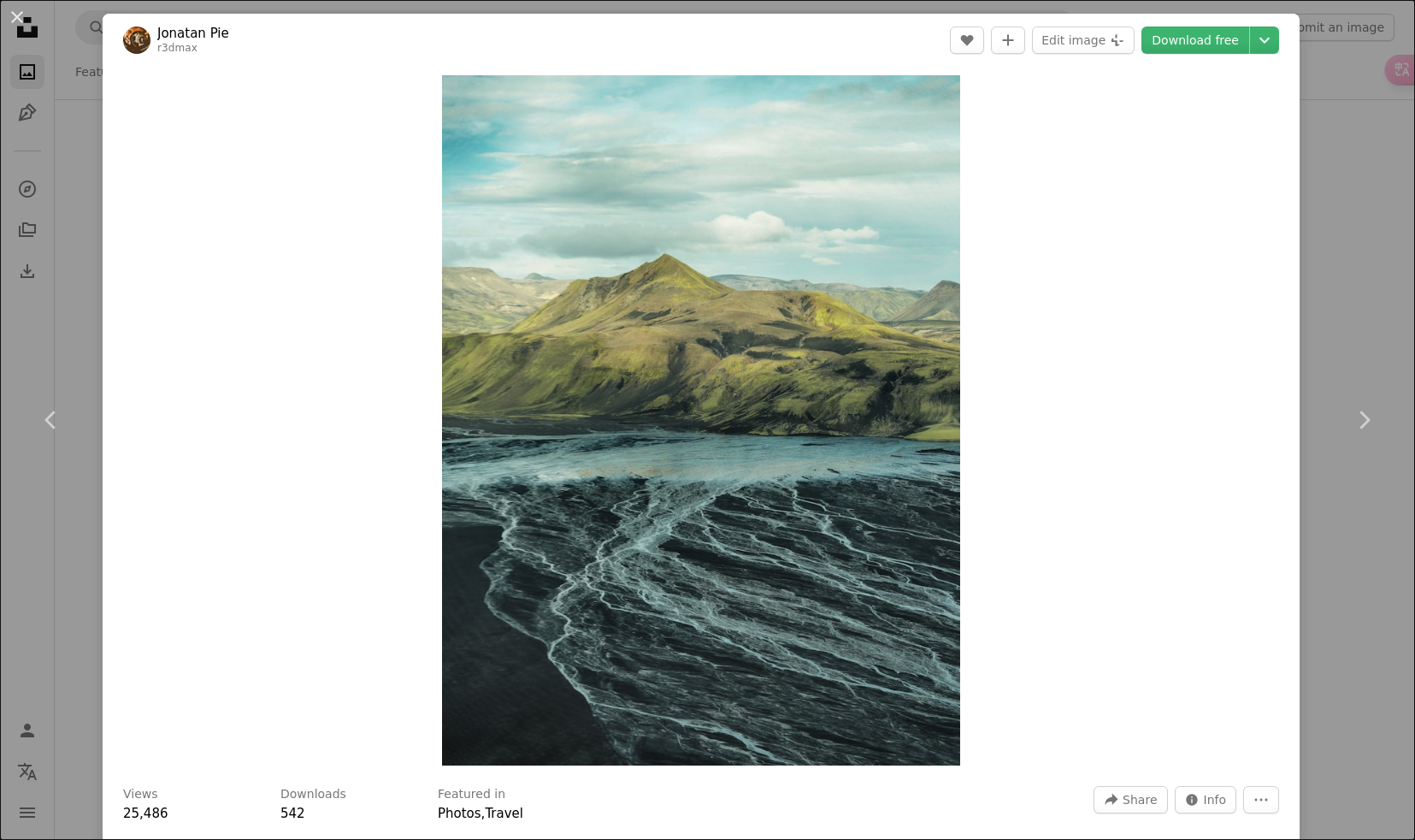
click at [674, 451] on img "Zoom in on this image" at bounding box center [701, 420] width 518 height 690
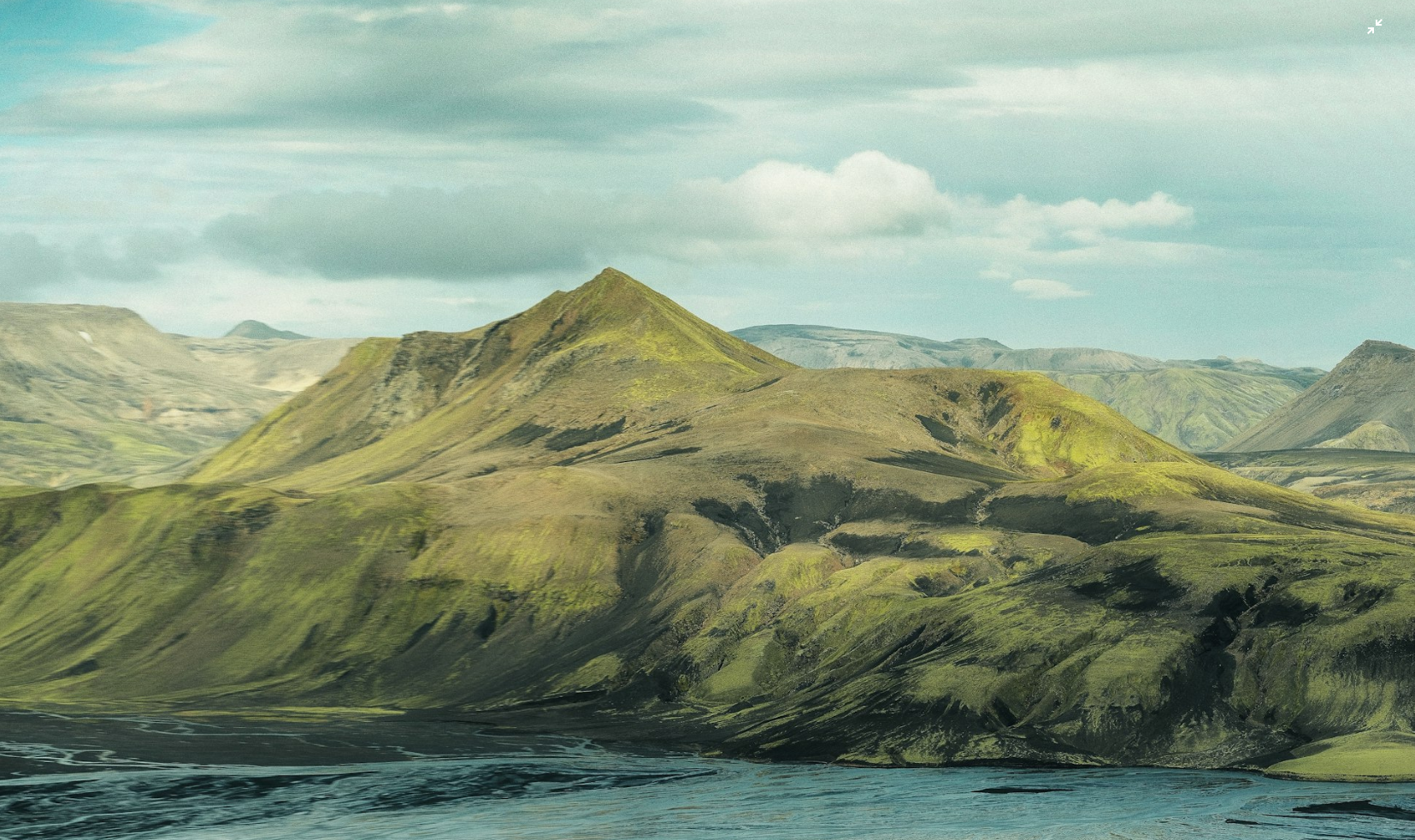
scroll to position [225, 0]
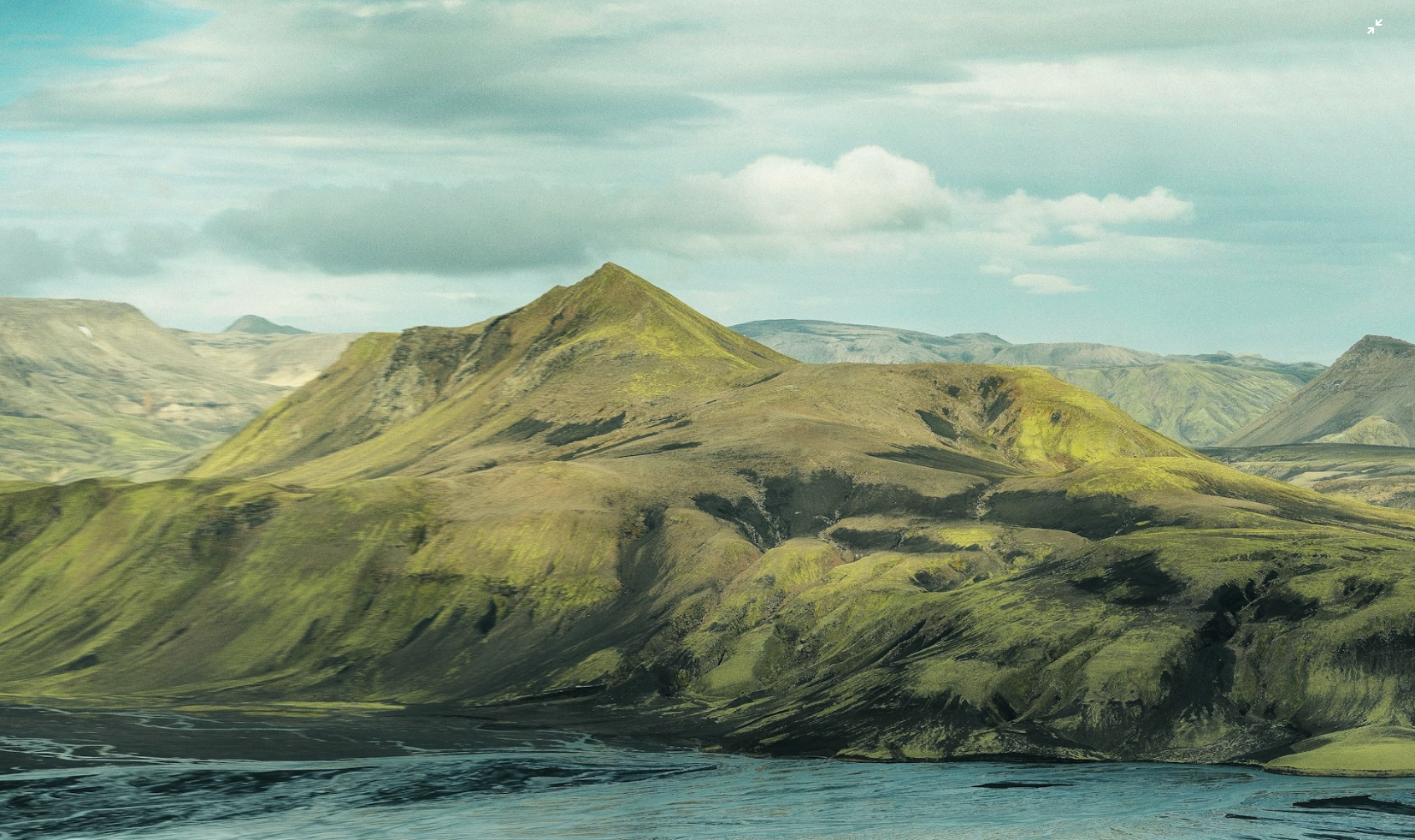
click at [647, 445] on img "Zoom out on this image" at bounding box center [708, 718] width 1417 height 1889
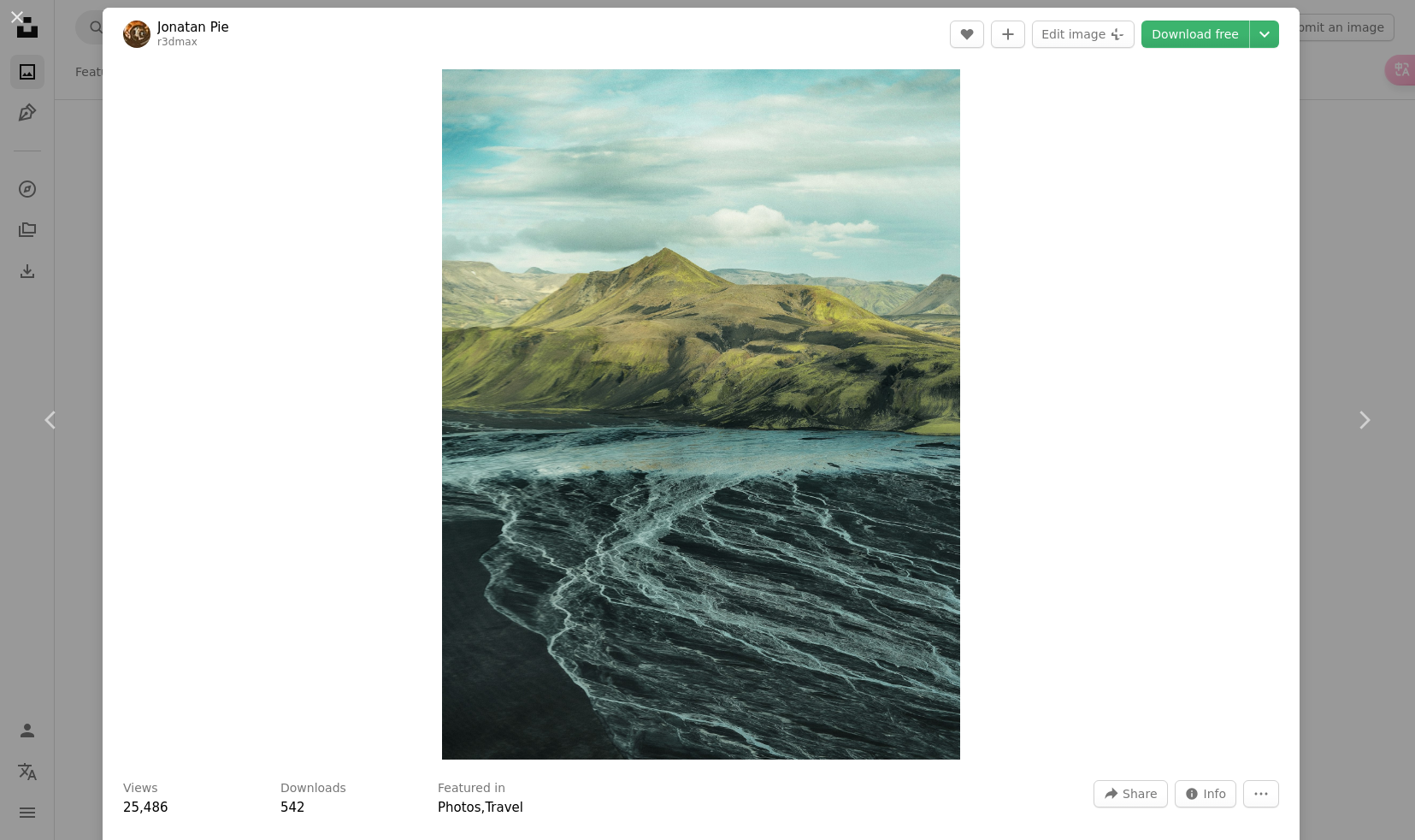
click at [729, 364] on img "Zoom in on this image" at bounding box center [701, 414] width 518 height 690
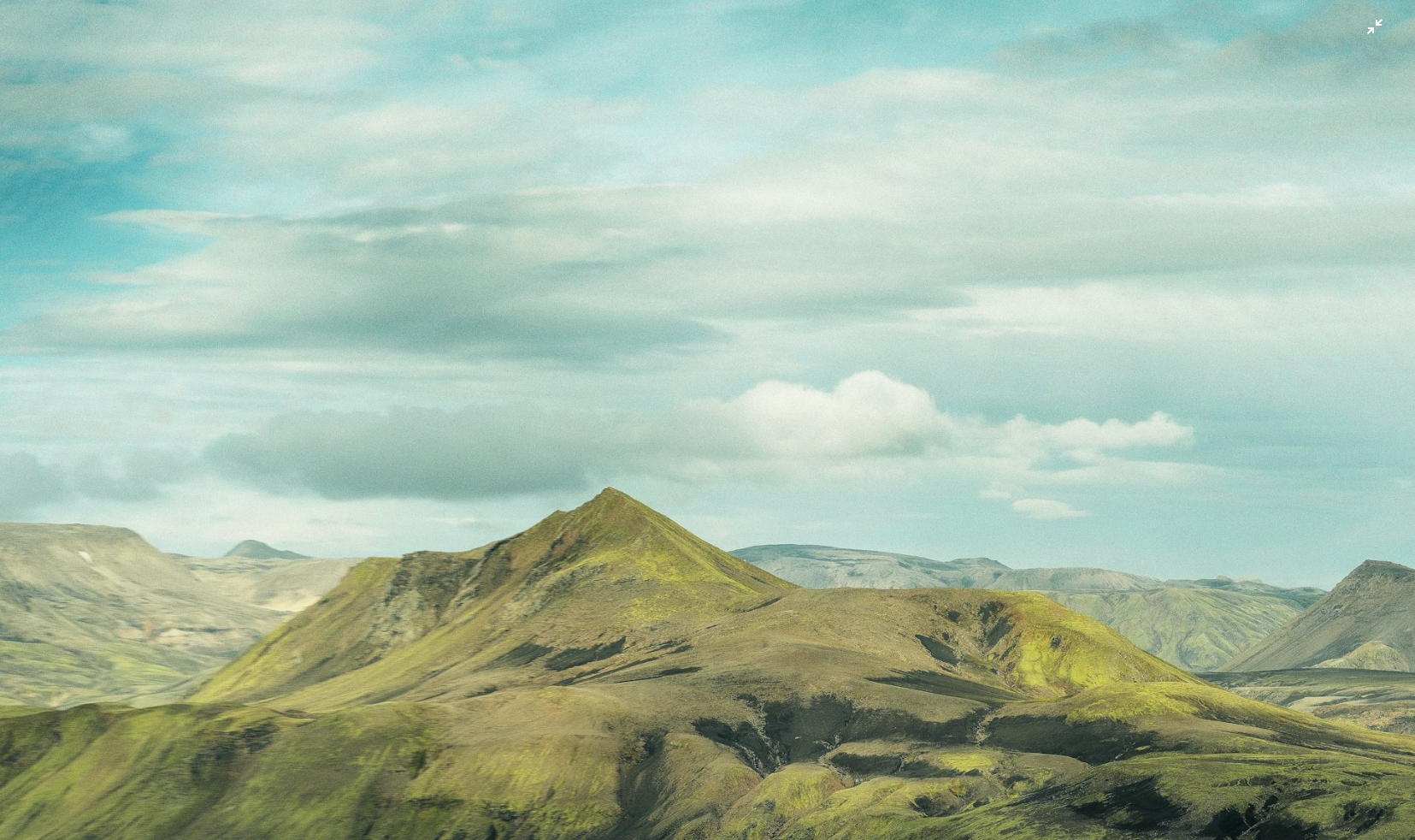
scroll to position [522, 0]
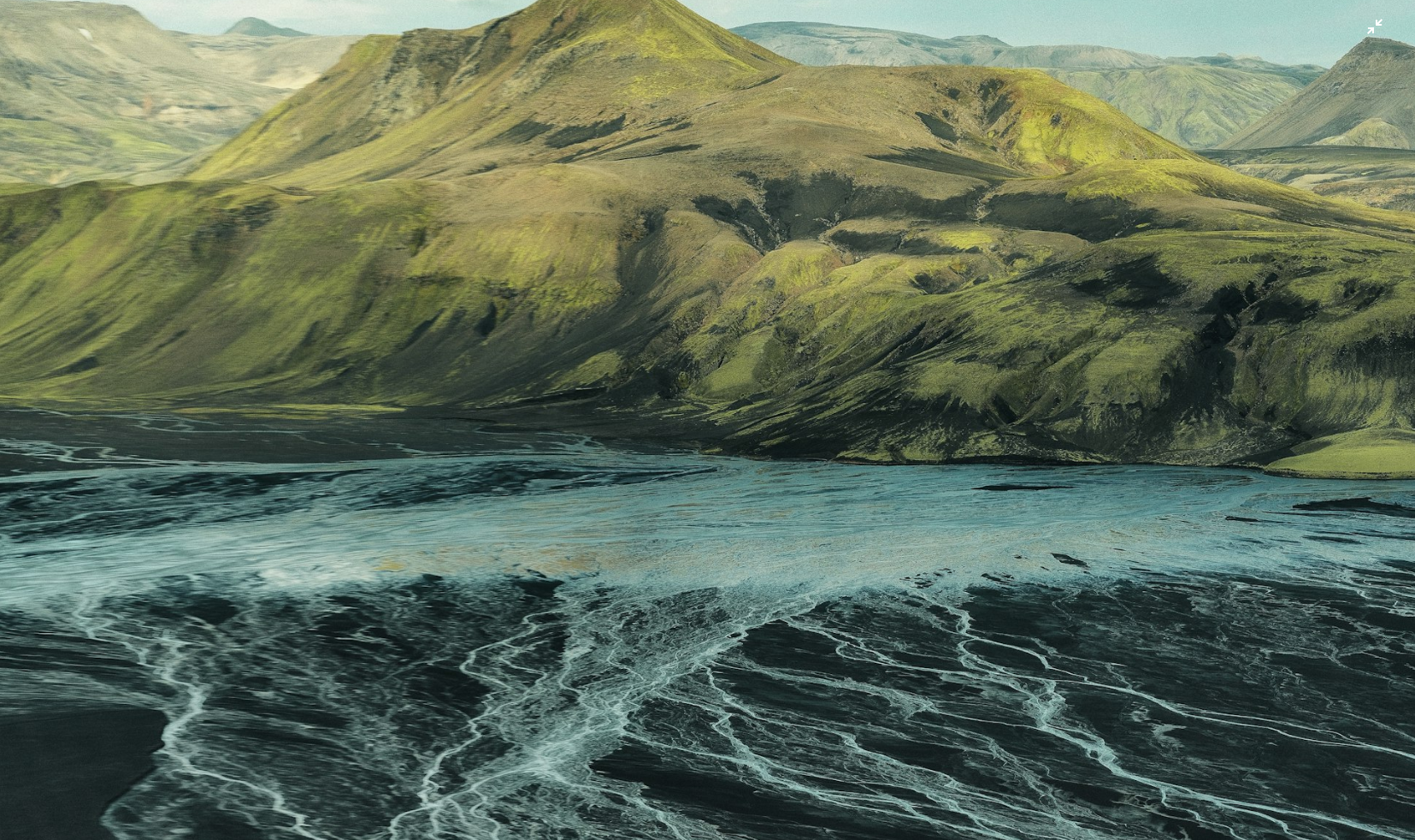
click at [514, 345] on img "Zoom out on this image" at bounding box center [708, 421] width 1417 height 1889
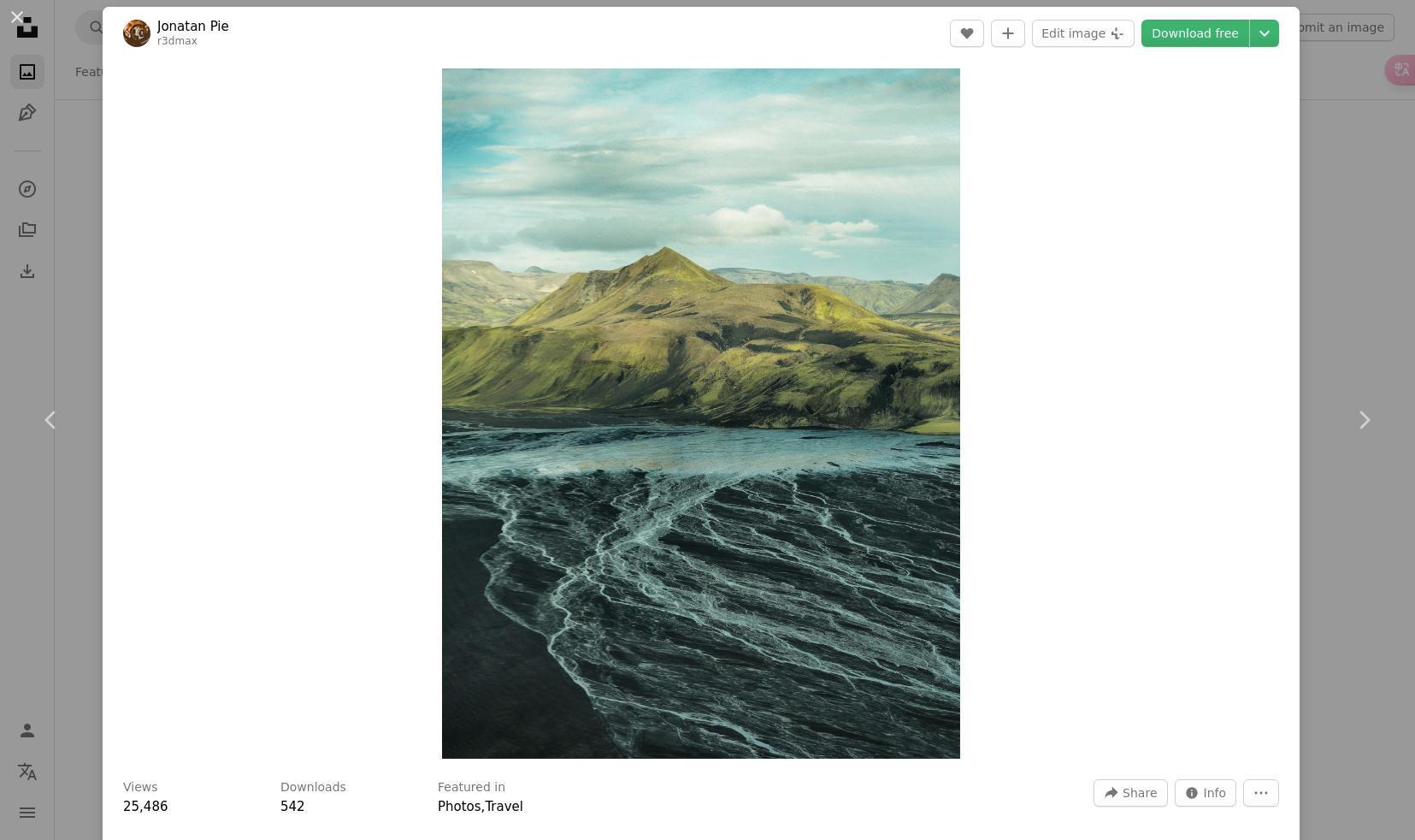
scroll to position [5, 0]
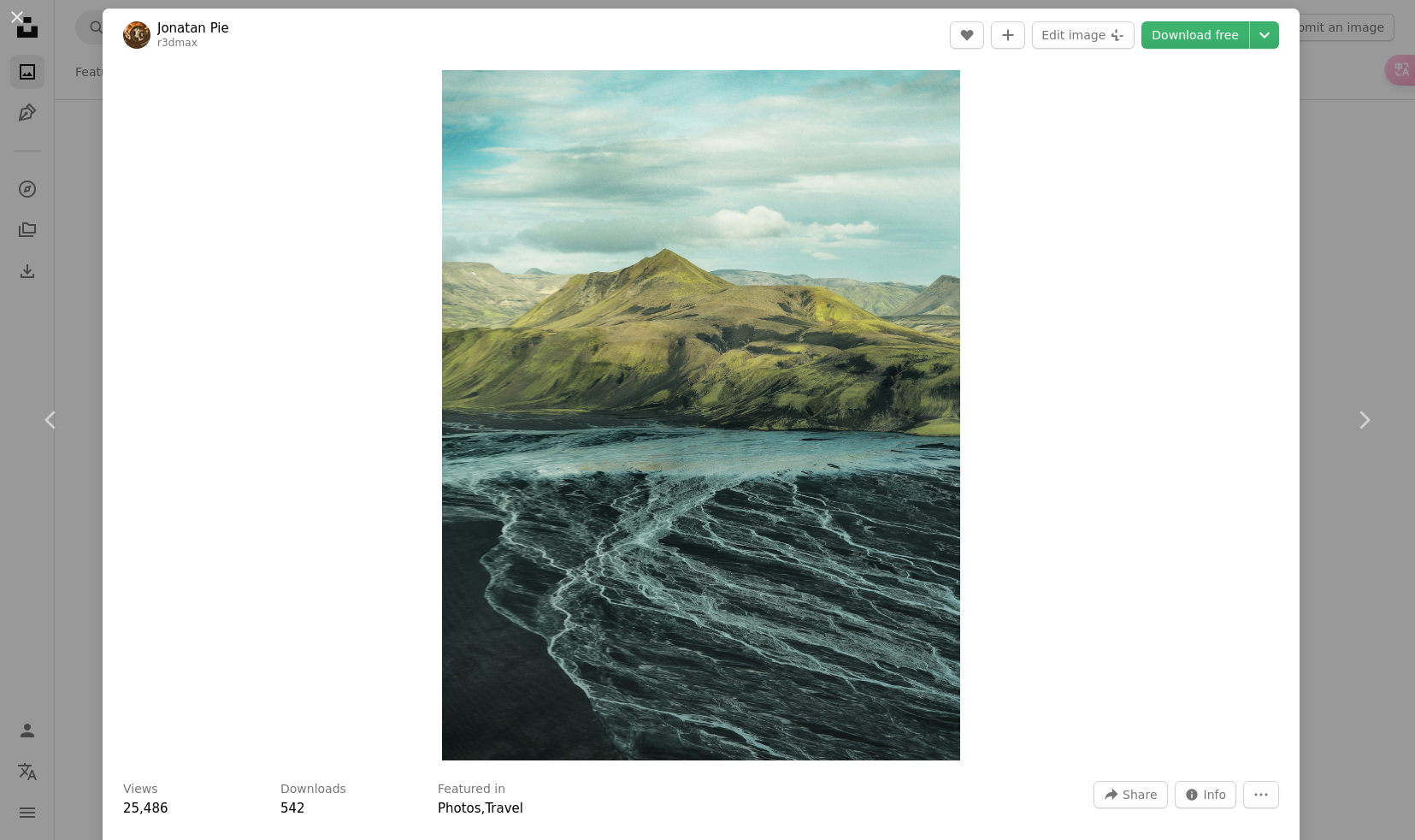
click at [51, 263] on div "An X shape Chevron left Chevron right Jonatan Pie r3dmax A heart A plus sign Ed…" at bounding box center [708, 420] width 1415 height 840
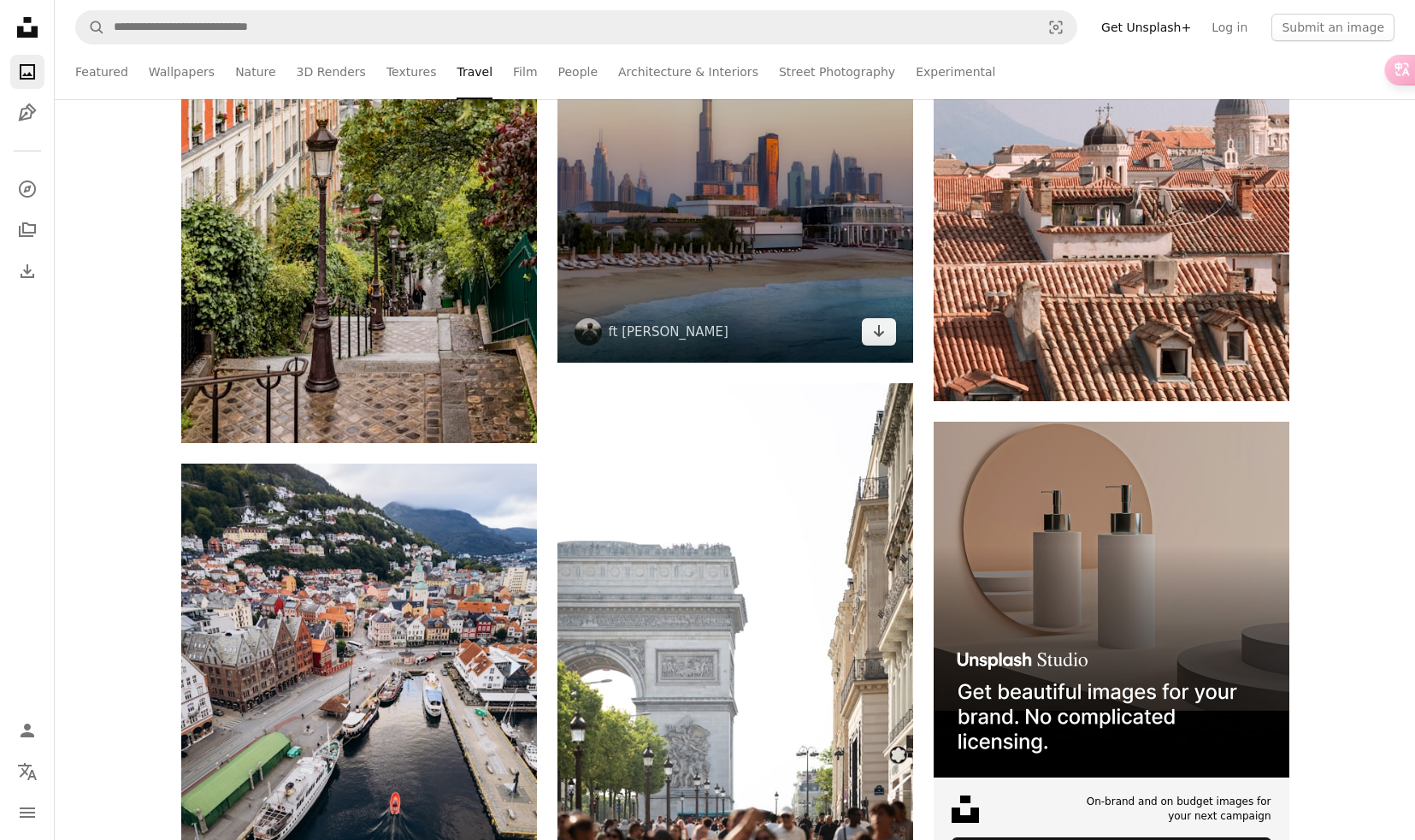
scroll to position [6039, 0]
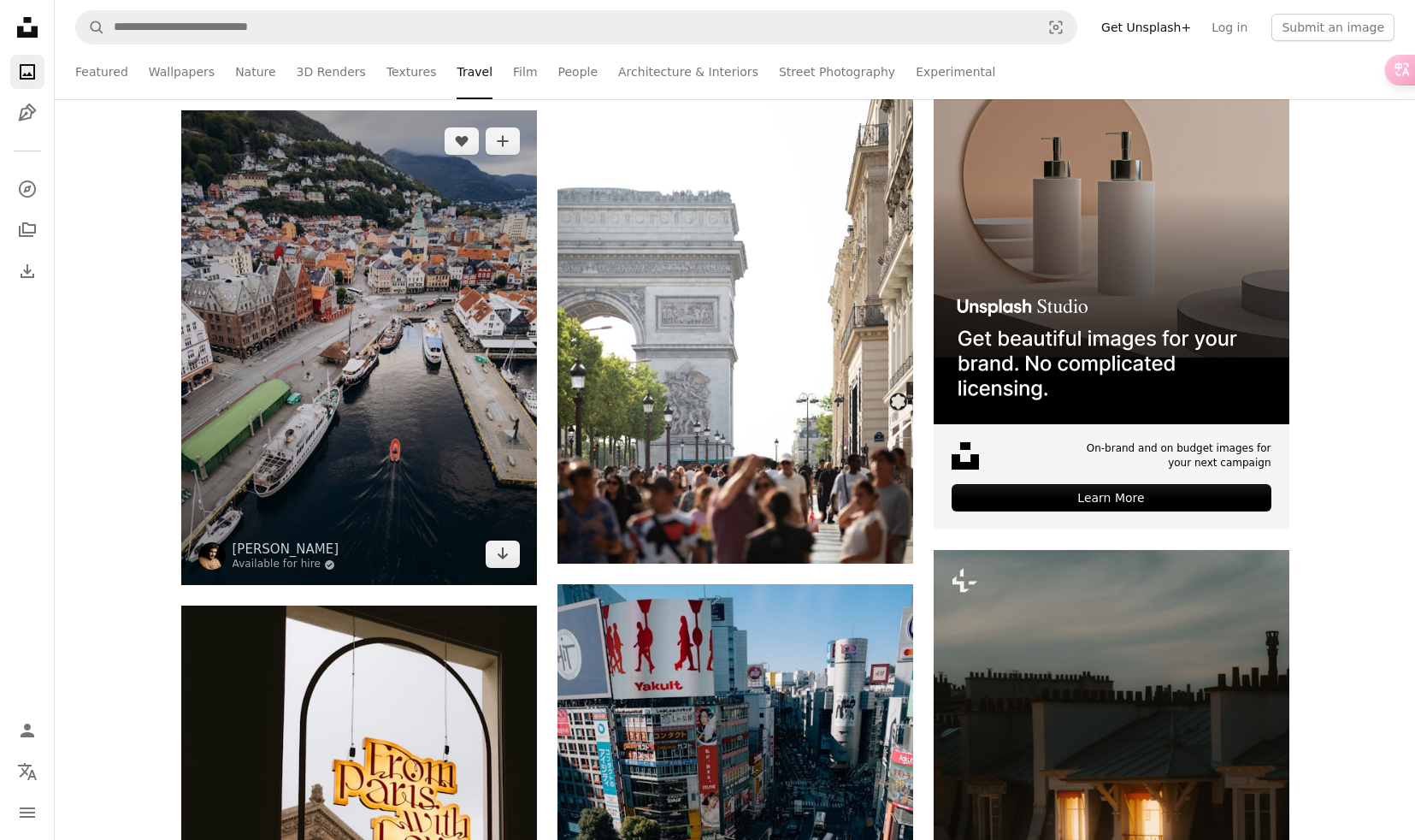
click at [407, 364] on img at bounding box center [358, 347] width 356 height 475
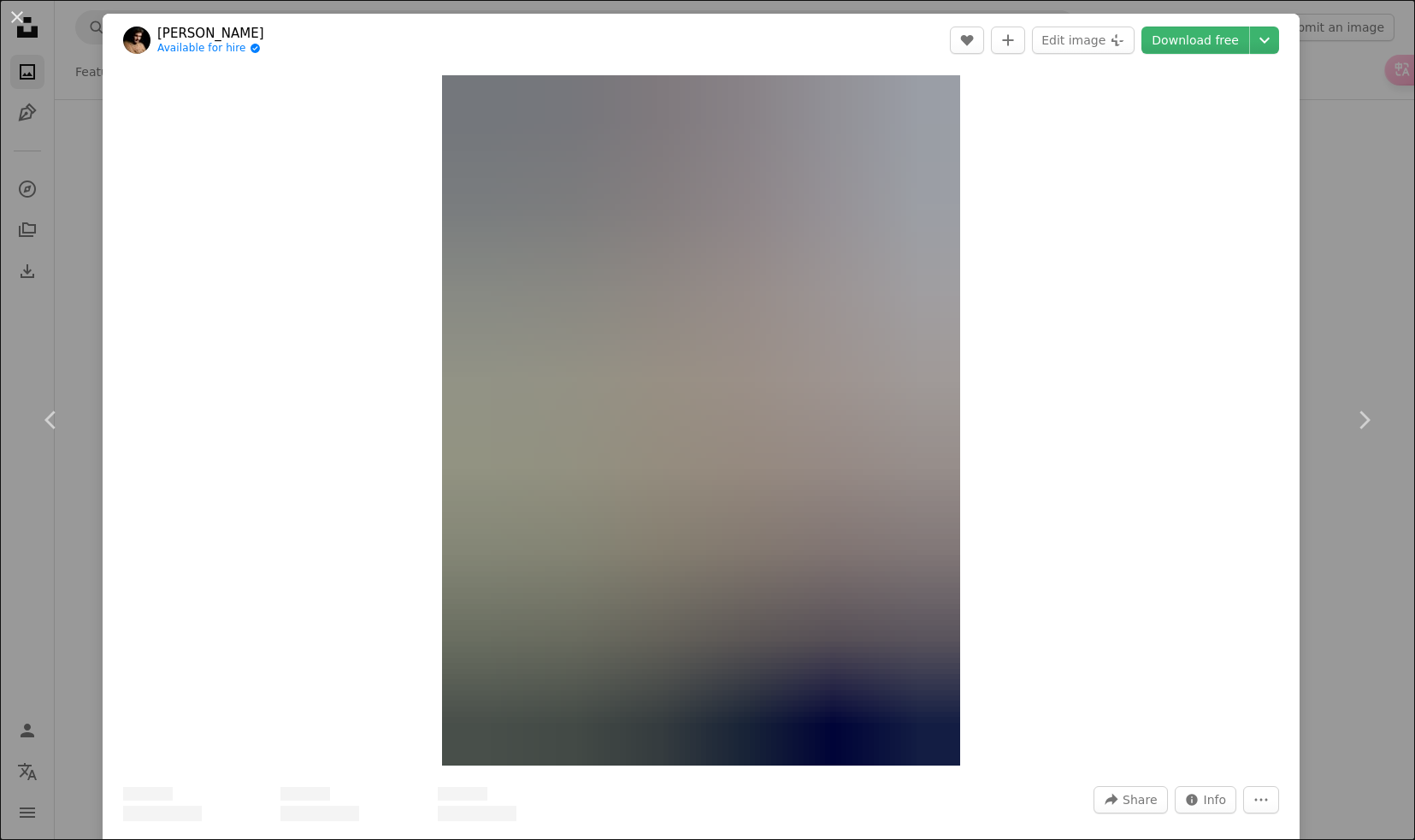
scroll to position [8, 0]
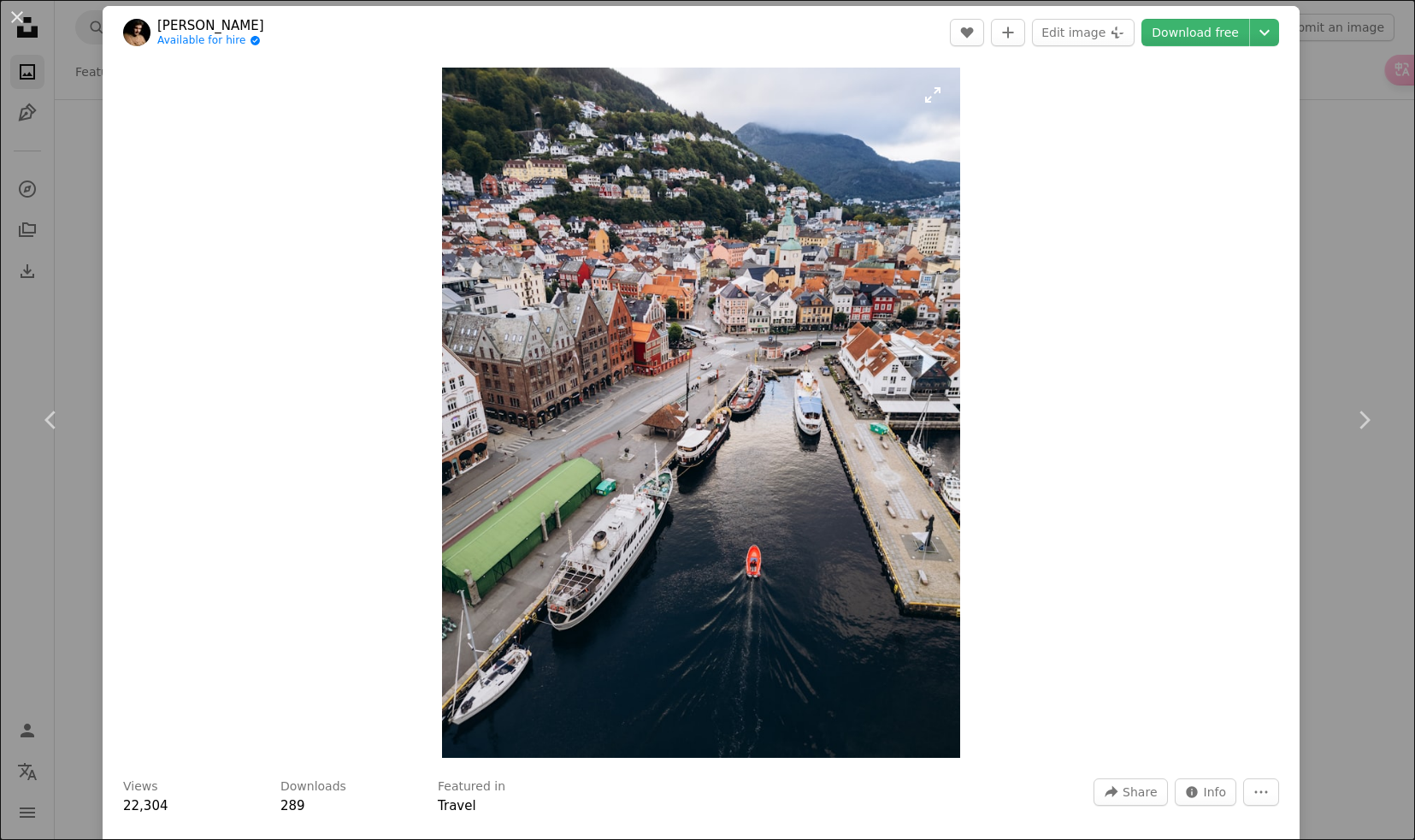
click at [638, 328] on img "Zoom in on this image" at bounding box center [701, 412] width 518 height 690
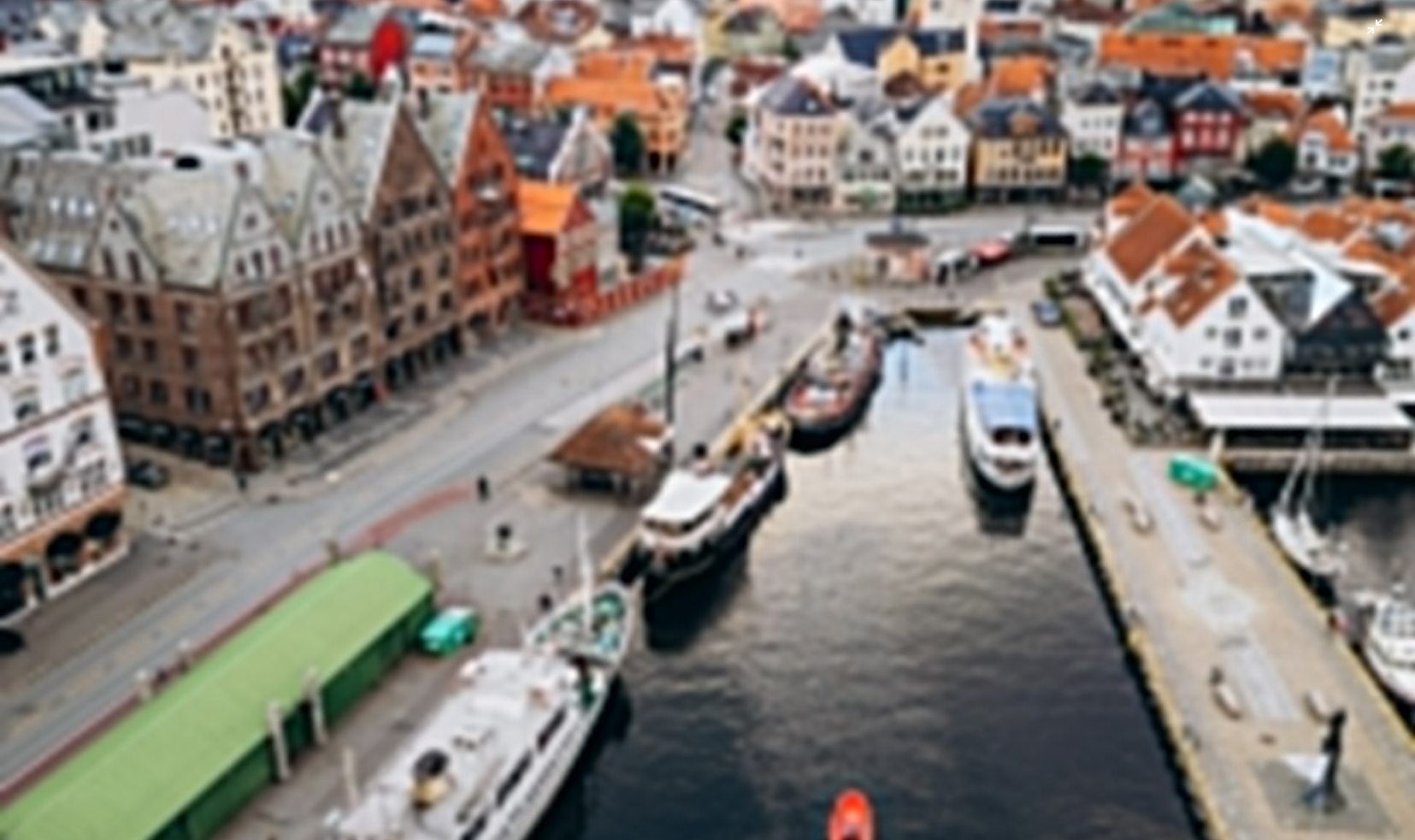
scroll to position [515, 0]
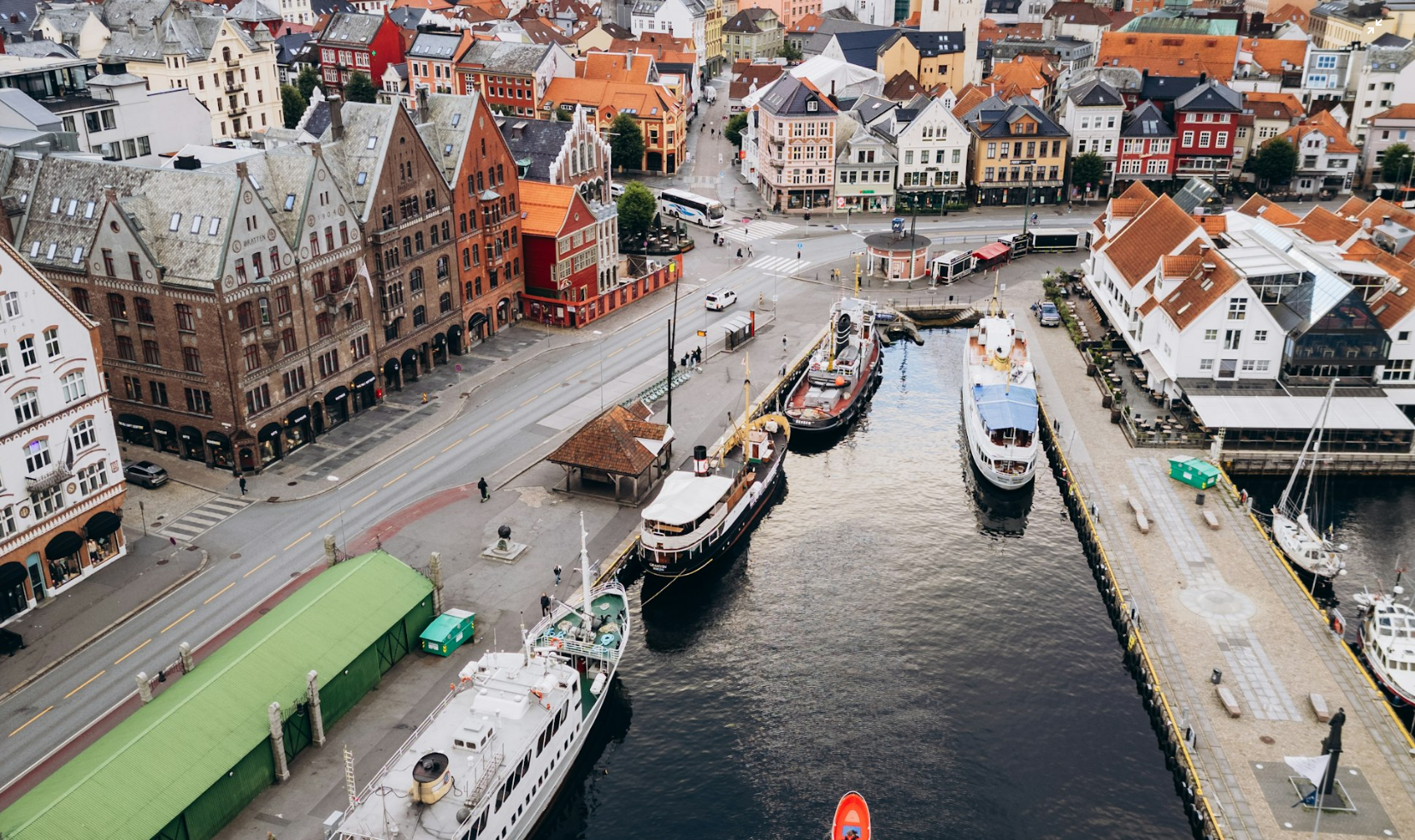
click at [616, 374] on img "Zoom out on this image" at bounding box center [708, 428] width 1417 height 1889
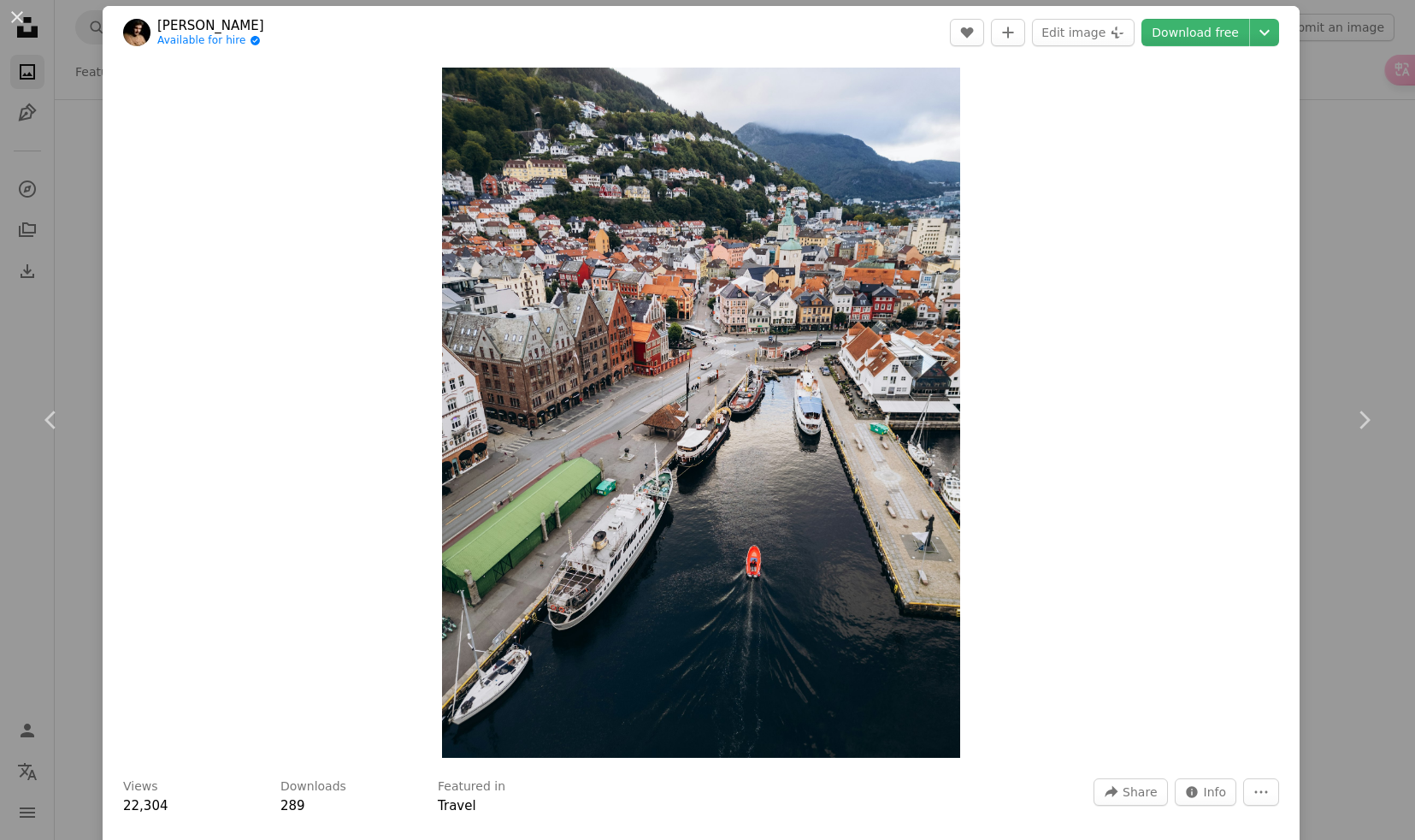
click at [616, 374] on img "Zoom in on this image" at bounding box center [701, 412] width 518 height 690
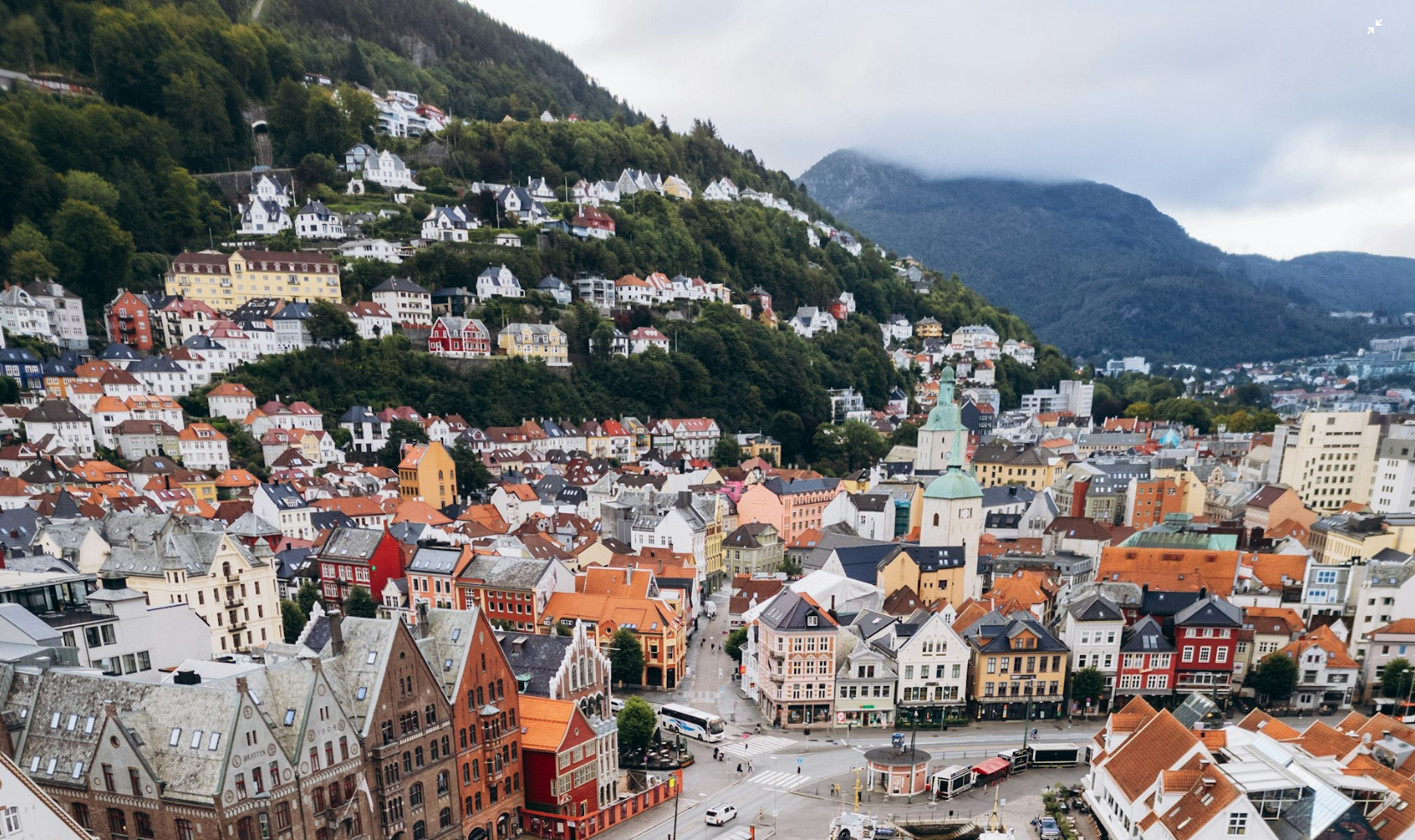
scroll to position [524, 0]
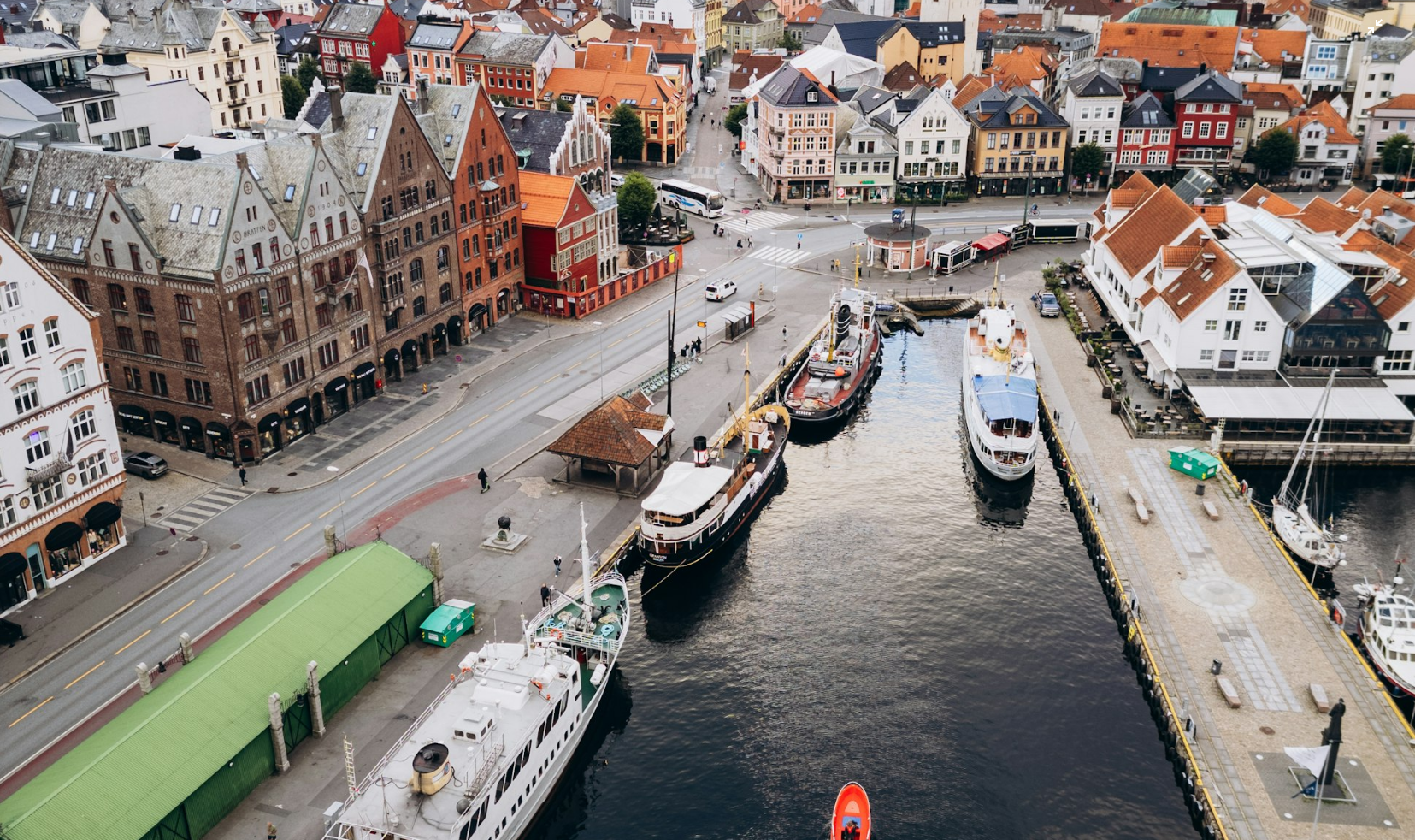
click at [476, 329] on img "Zoom out on this image" at bounding box center [708, 419] width 1417 height 1889
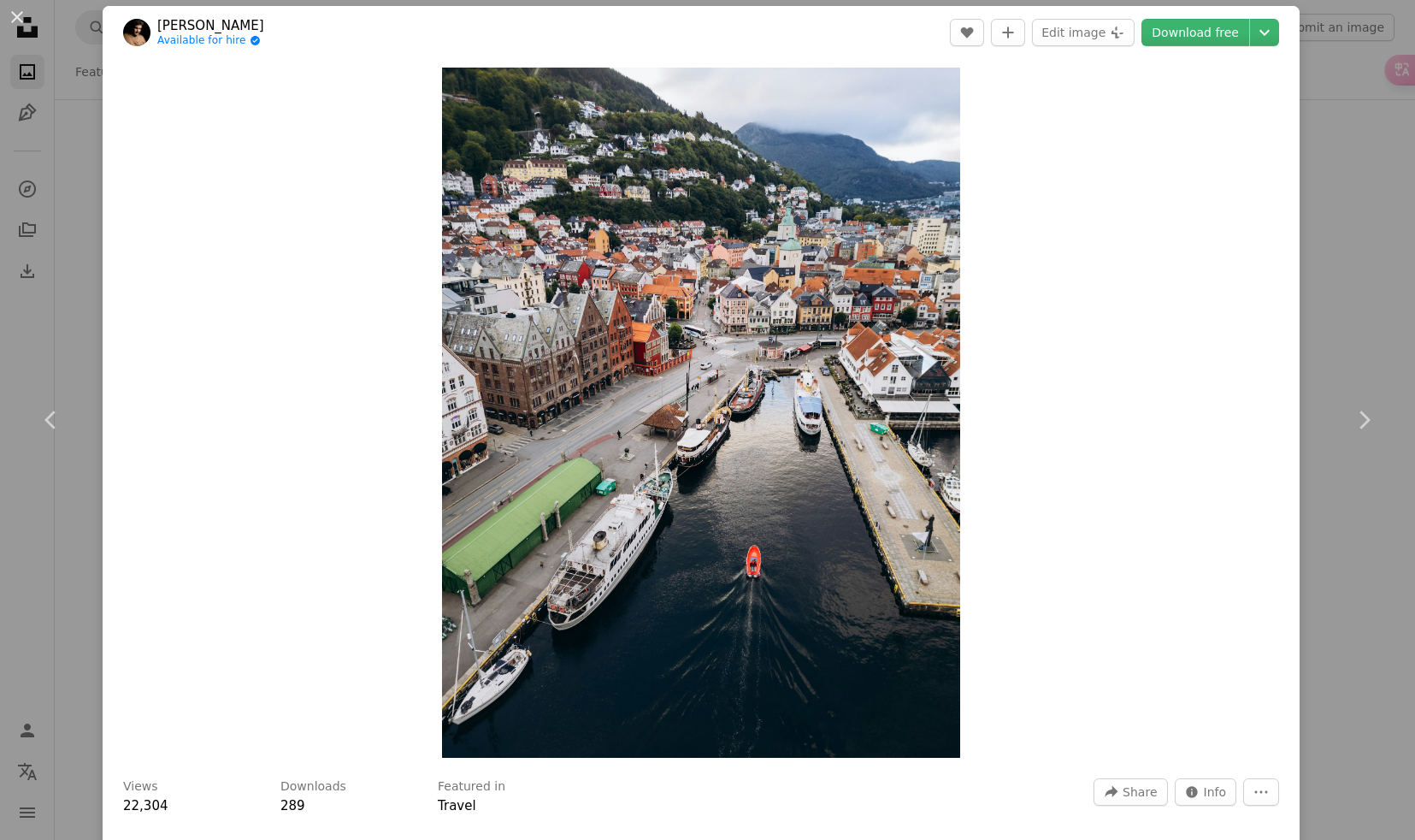
scroll to position [5, 0]
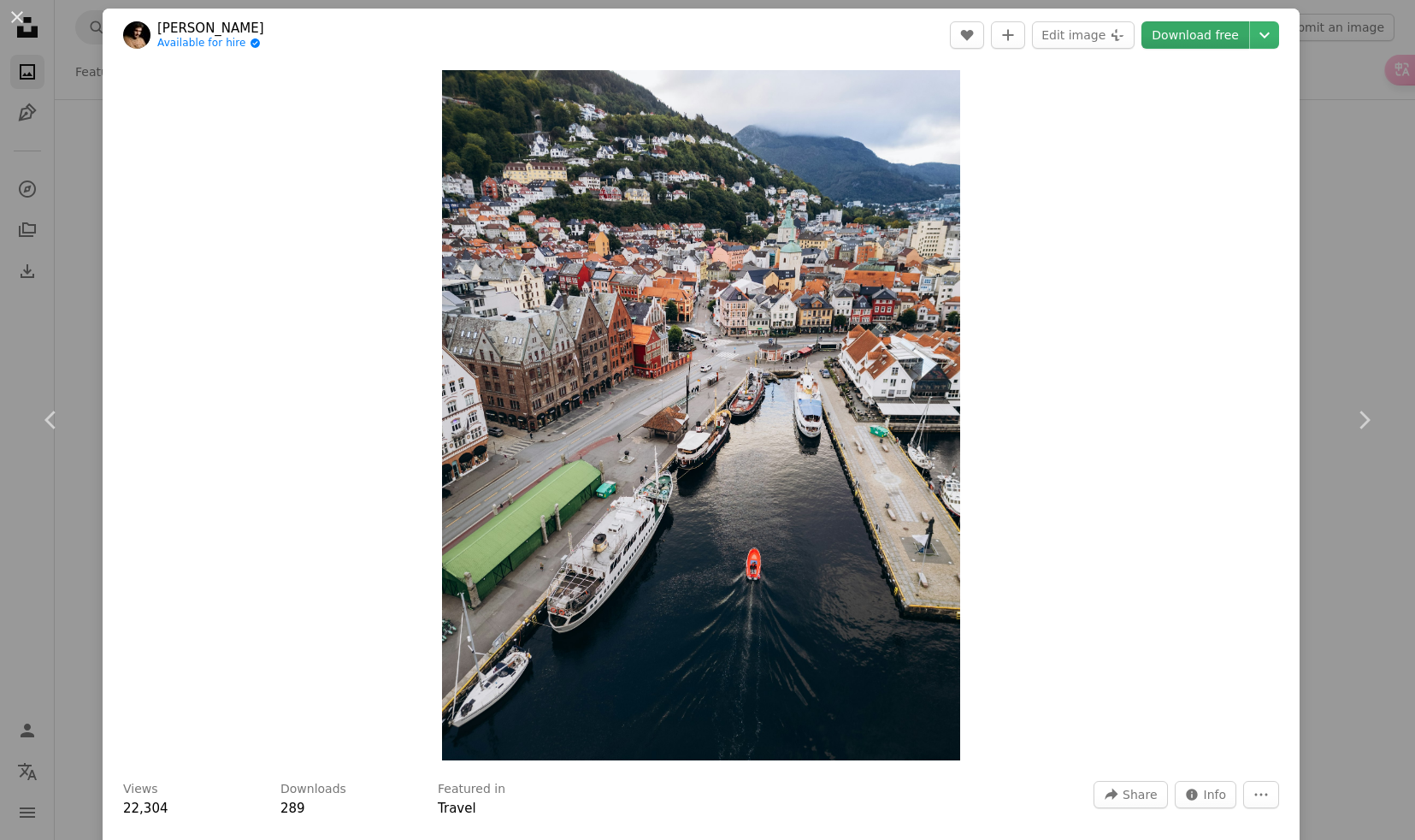
click at [1239, 38] on link "Download free" at bounding box center [1196, 35] width 107 height 28
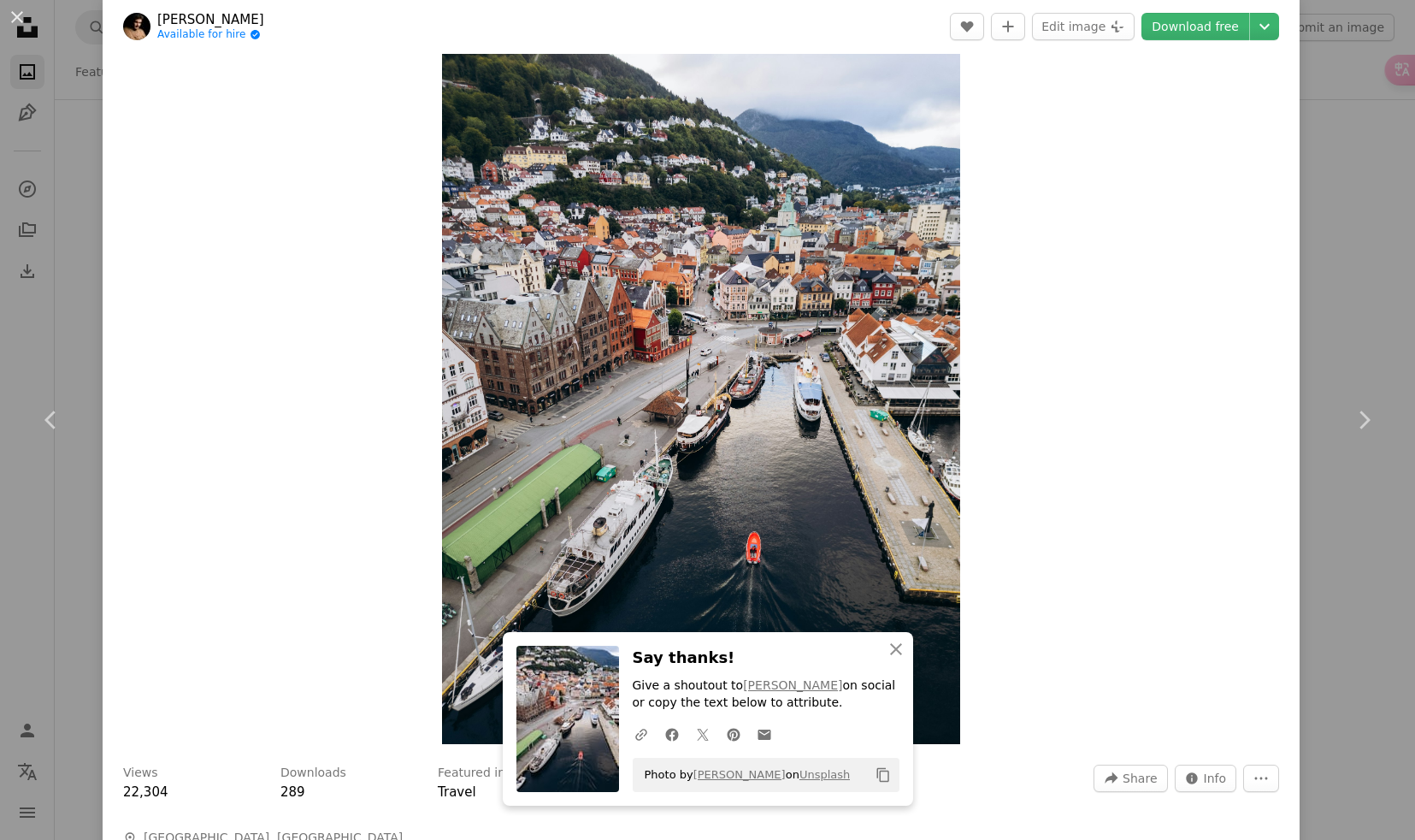
scroll to position [21, 0]
click at [77, 276] on div "An X shape Chevron left Chevron right [PERSON_NAME] Available for hire A checkm…" at bounding box center [708, 420] width 1415 height 840
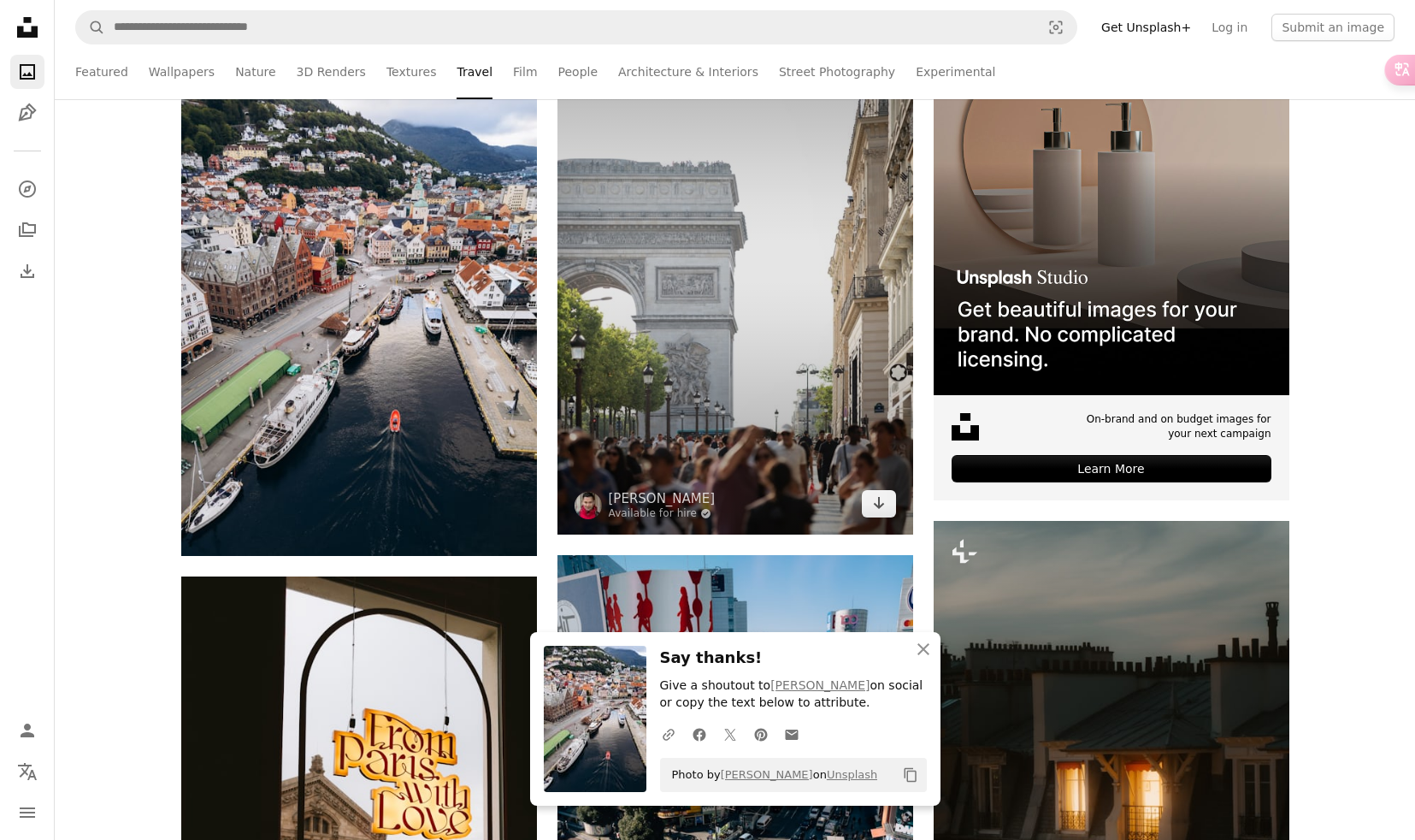
scroll to position [6068, 0]
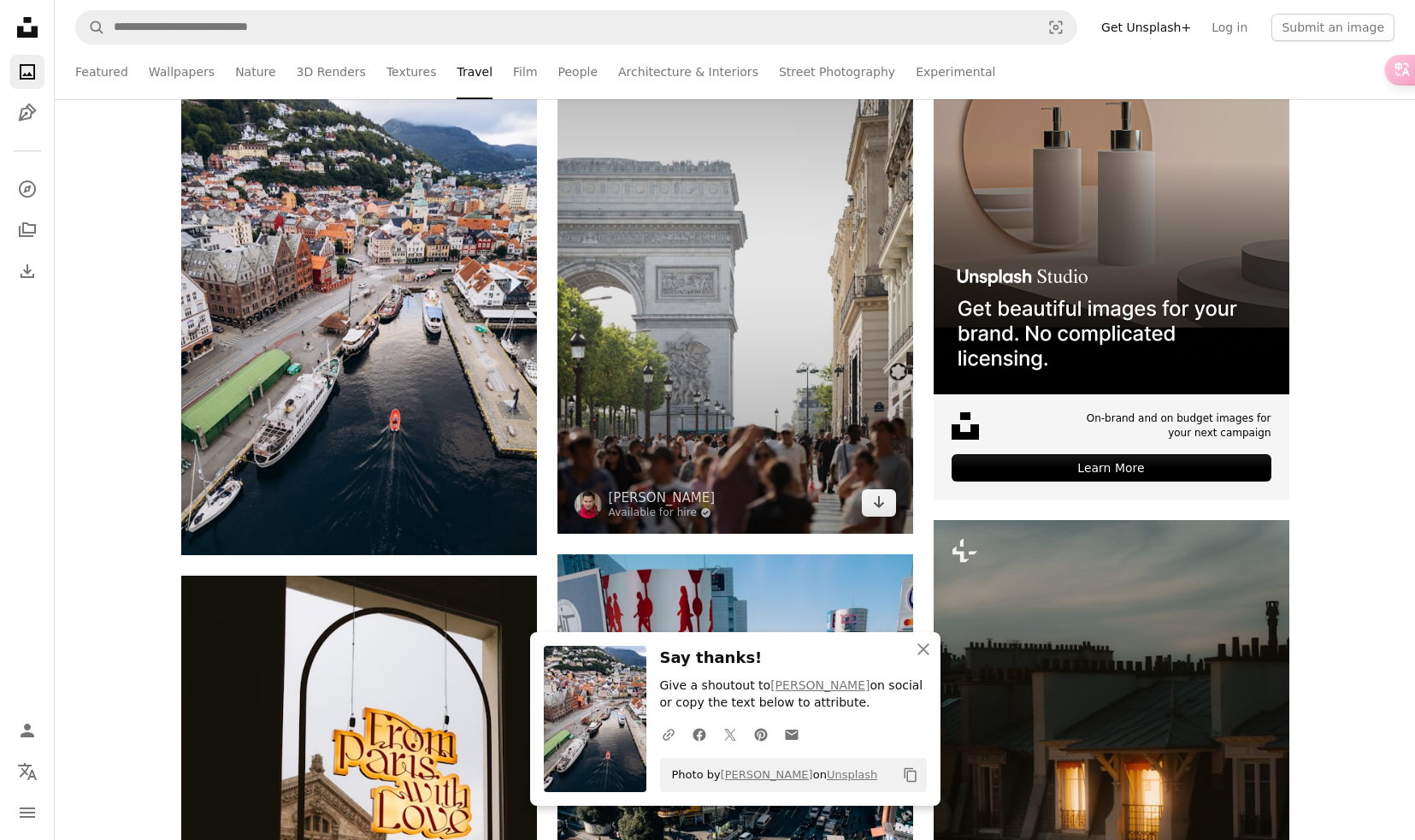
click at [725, 392] on img at bounding box center [735, 267] width 356 height 534
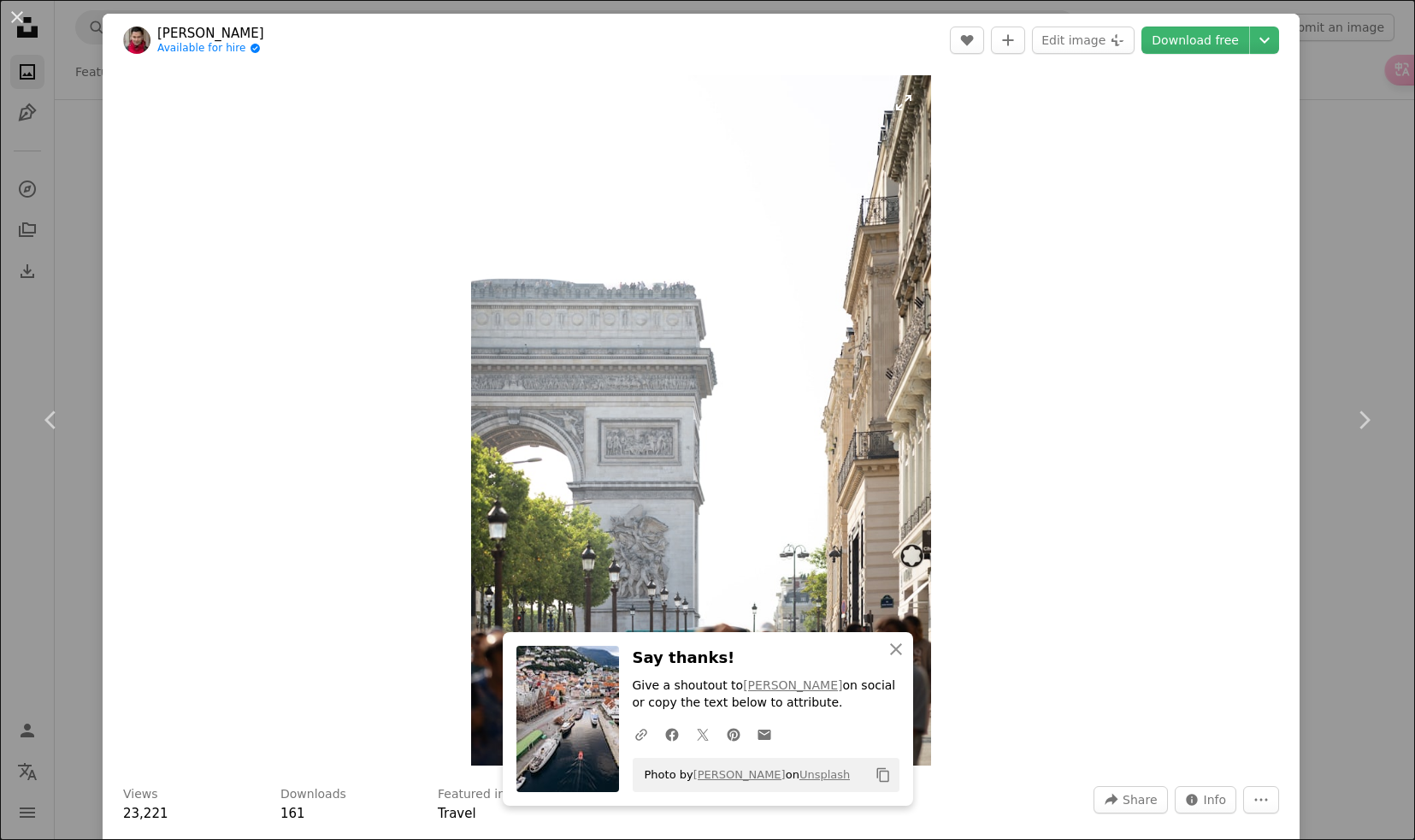
click at [728, 399] on img "Zoom in on this image" at bounding box center [701, 420] width 460 height 690
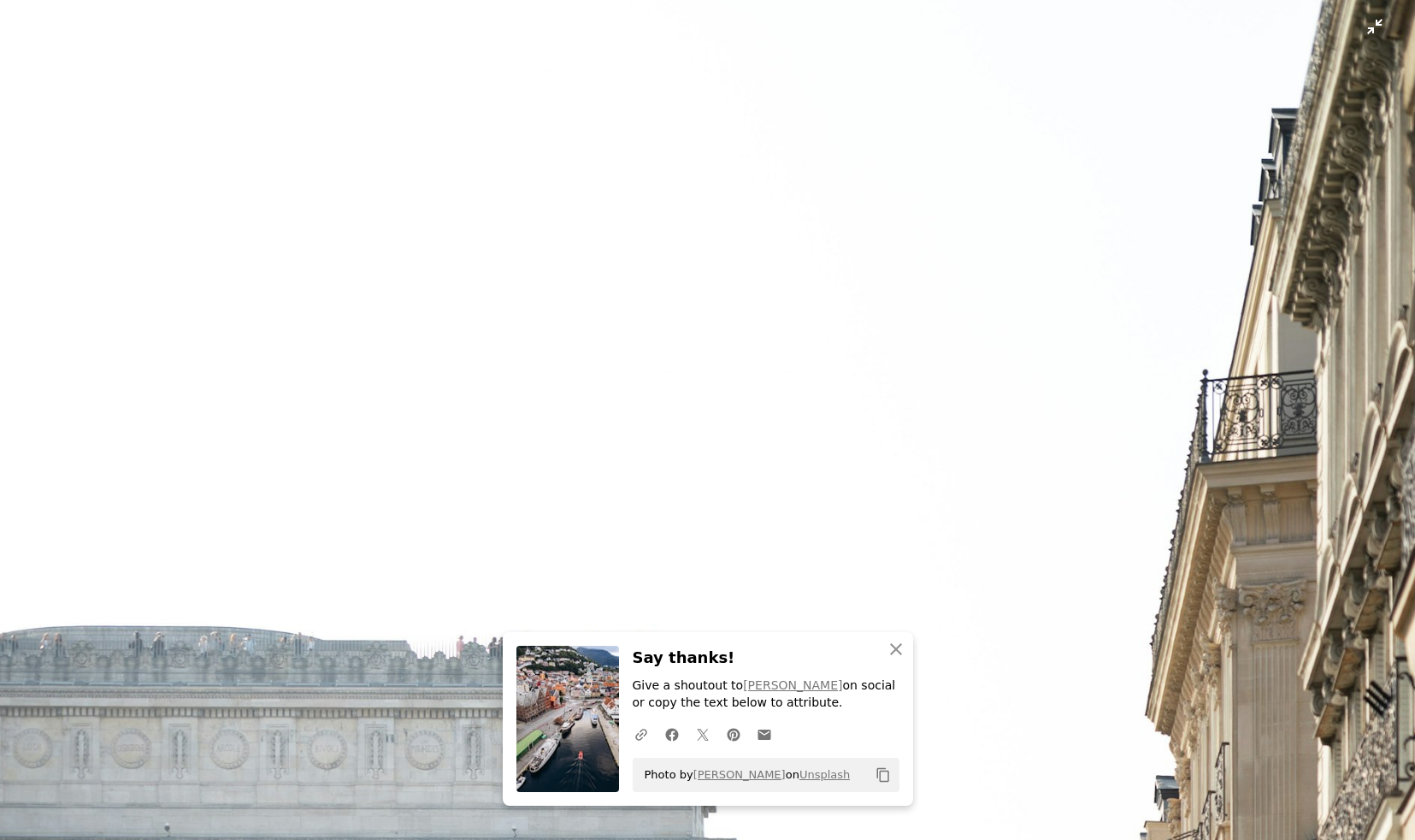
scroll to position [642, 0]
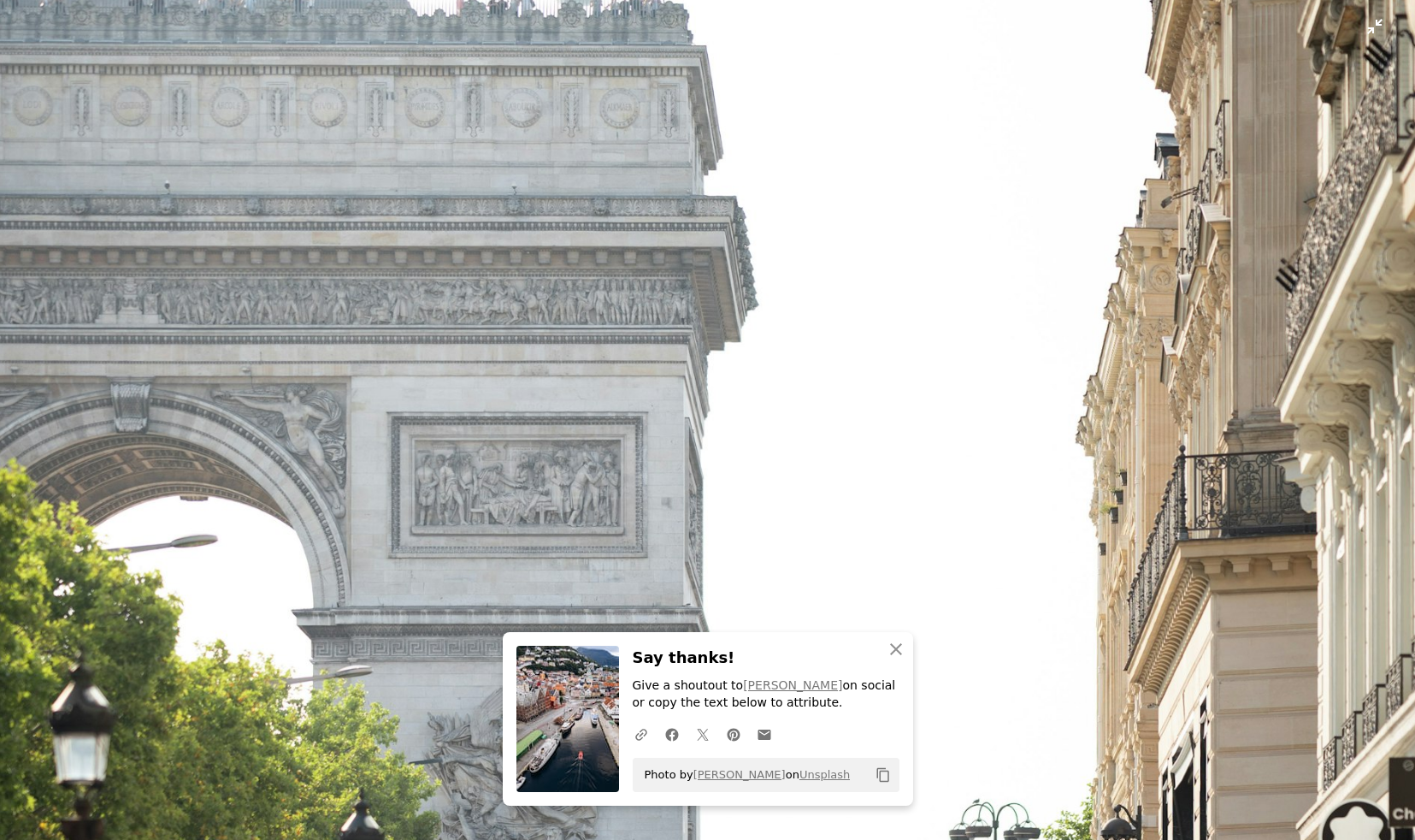
click at [726, 401] on img "Zoom out on this image" at bounding box center [708, 419] width 1417 height 2124
